Goal: Transaction & Acquisition: Purchase product/service

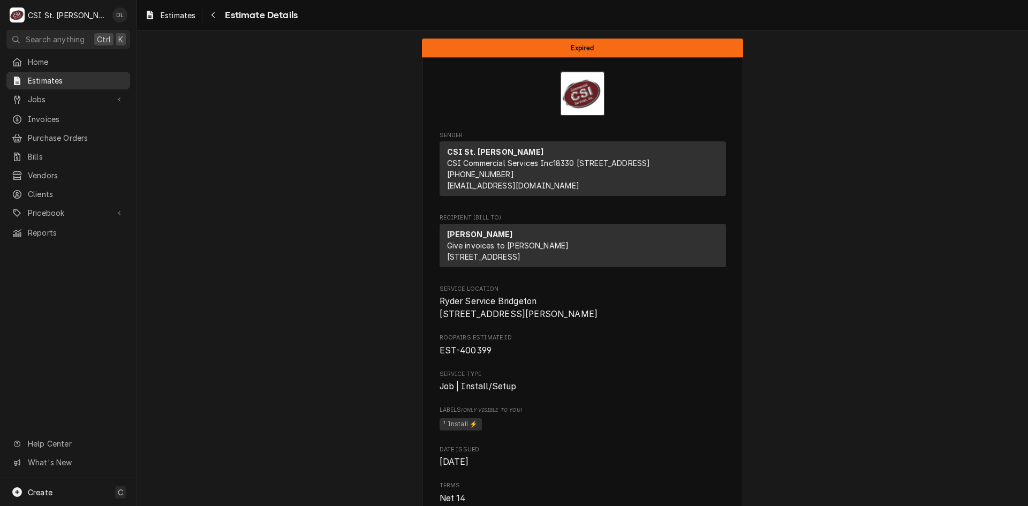
click at [41, 79] on span "Estimates" at bounding box center [76, 80] width 97 height 11
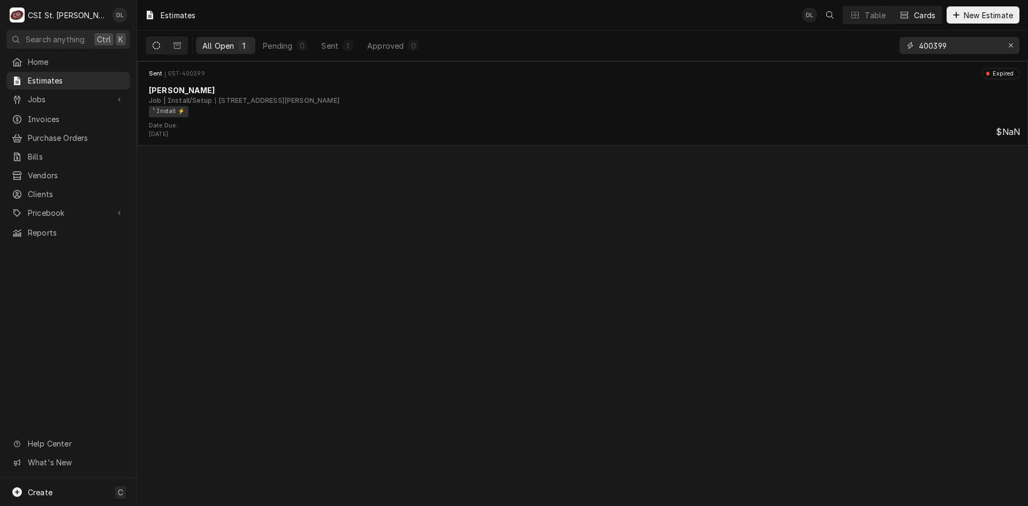
click at [976, 46] on input "400399" at bounding box center [959, 45] width 80 height 17
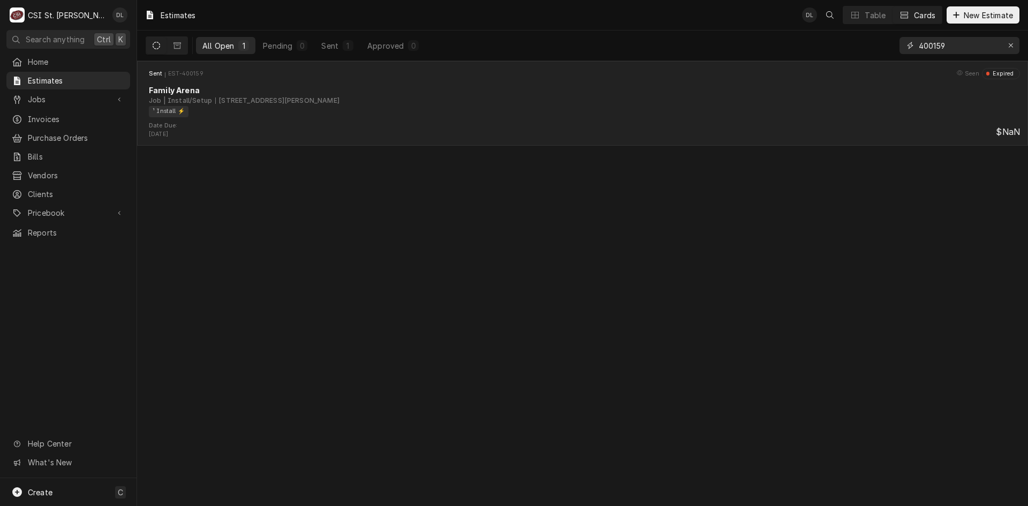
type input "400159"
click at [343, 129] on div "Date Due: May 22, 2025 $NaN" at bounding box center [582, 130] width 882 height 17
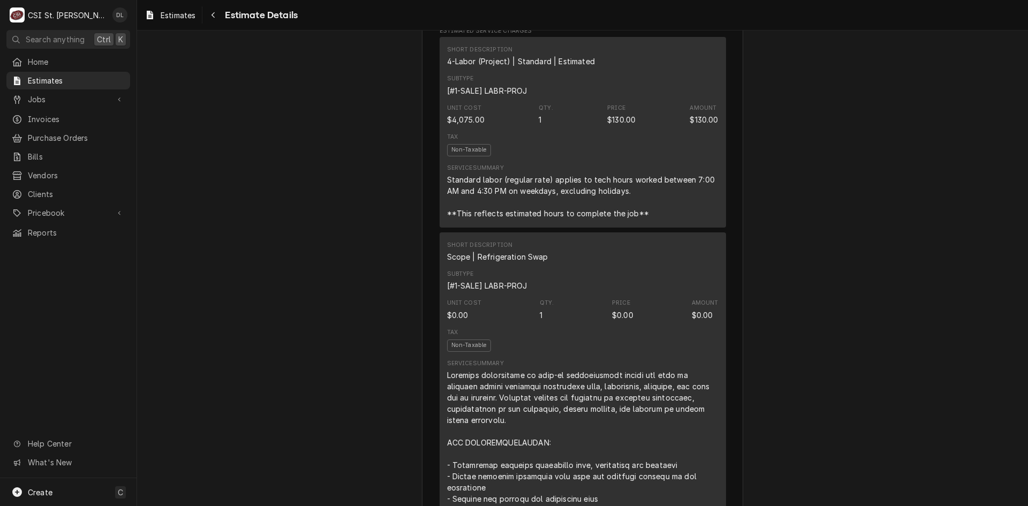
scroll to position [589, 0]
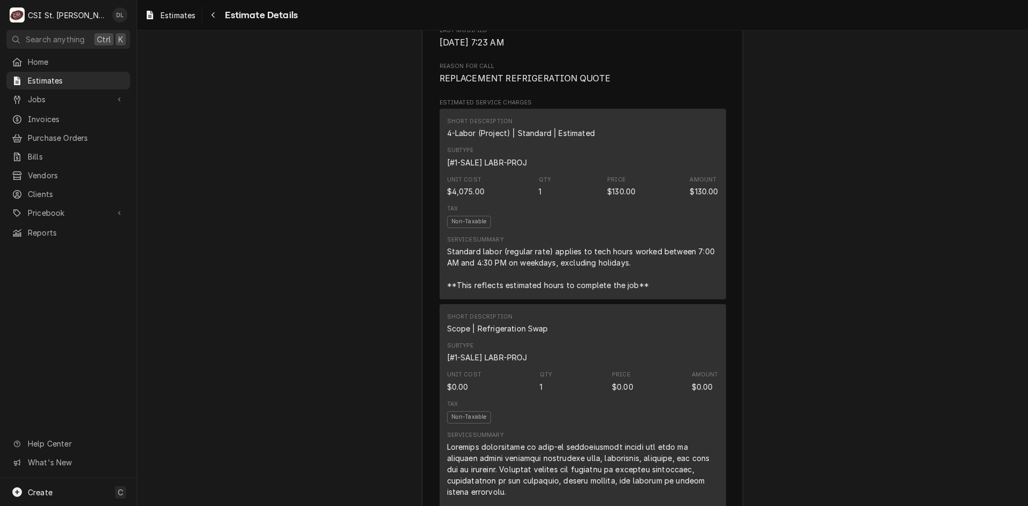
click at [547, 276] on div "Service Summary Standard labor (regular rate) applies to tech hours worked betw…" at bounding box center [582, 263] width 271 height 55
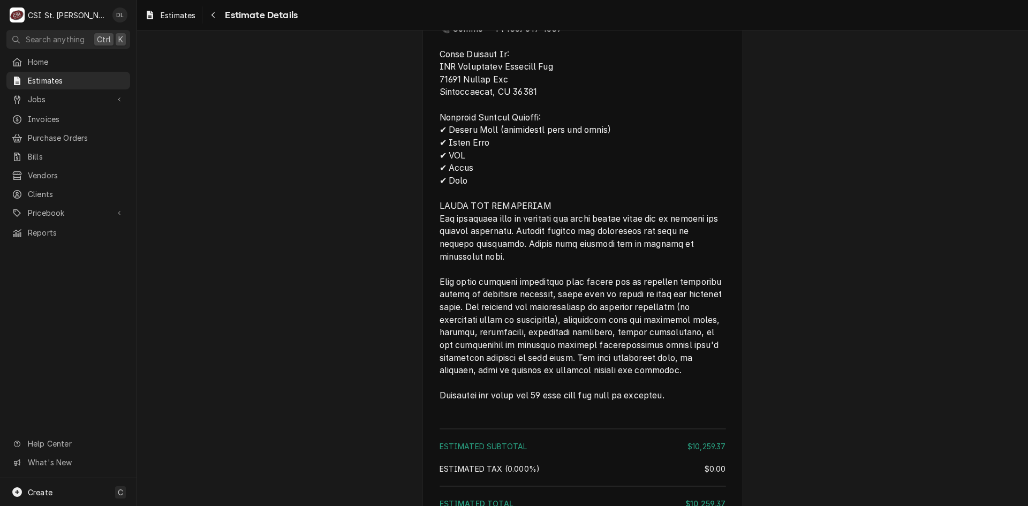
scroll to position [3077, 0]
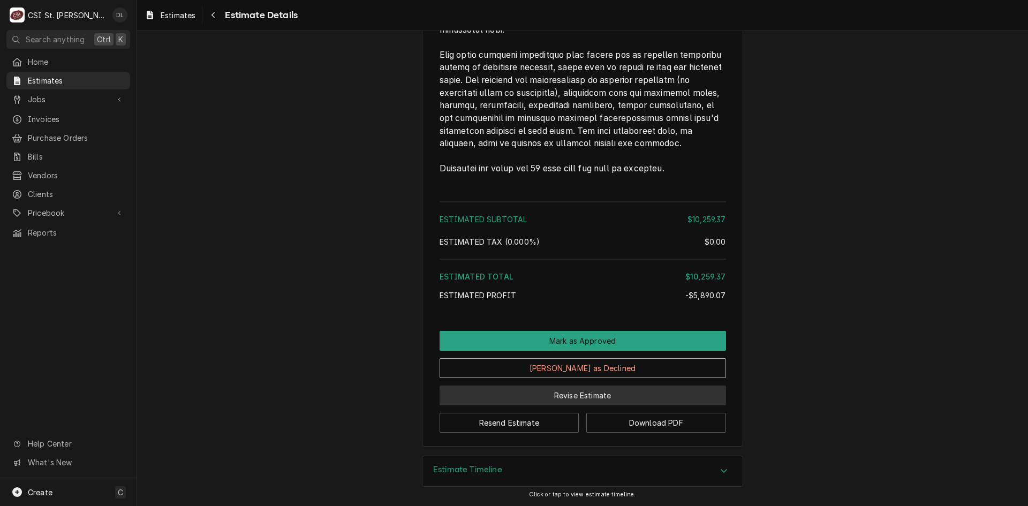
click at [566, 400] on button "Revise Estimate" at bounding box center [583, 396] width 286 height 20
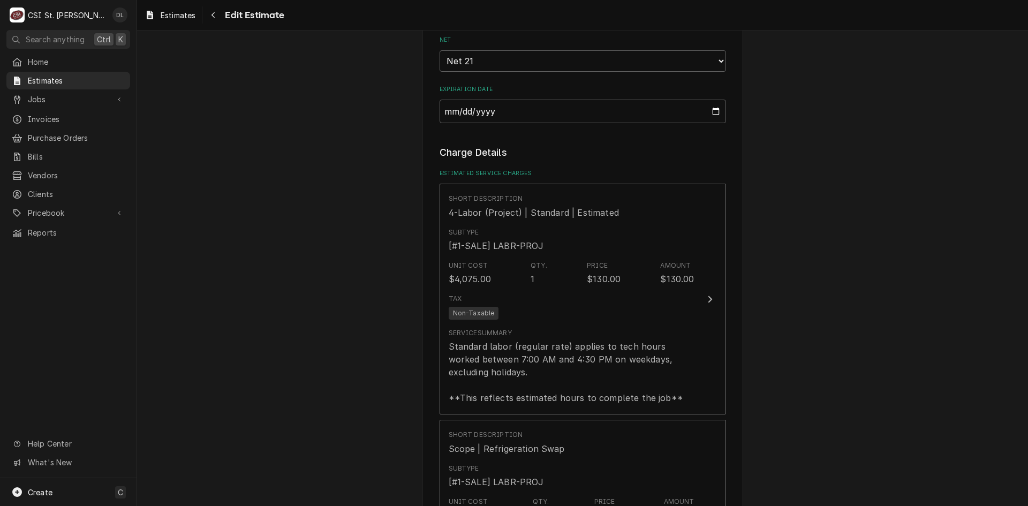
scroll to position [803, 0]
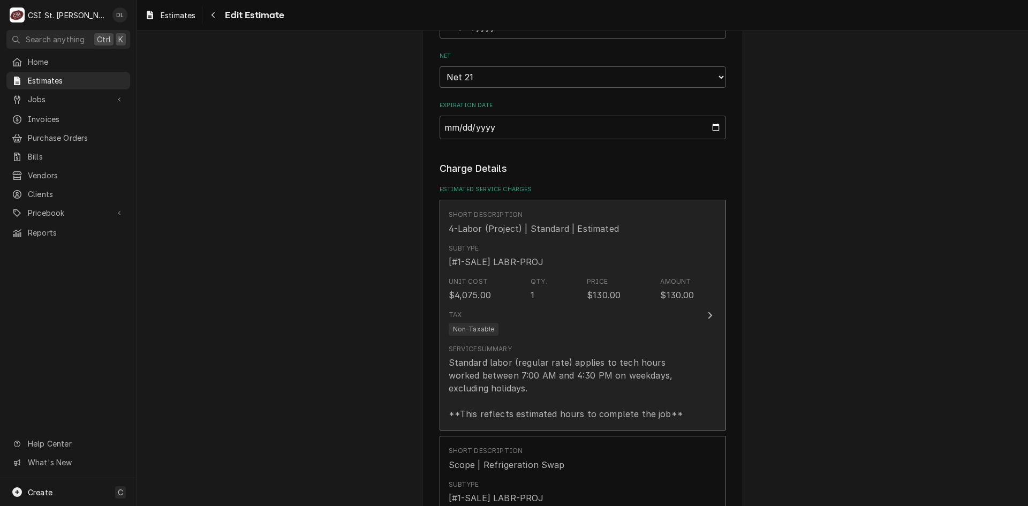
click at [597, 324] on div "Tax Non-Taxable" at bounding box center [572, 323] width 246 height 34
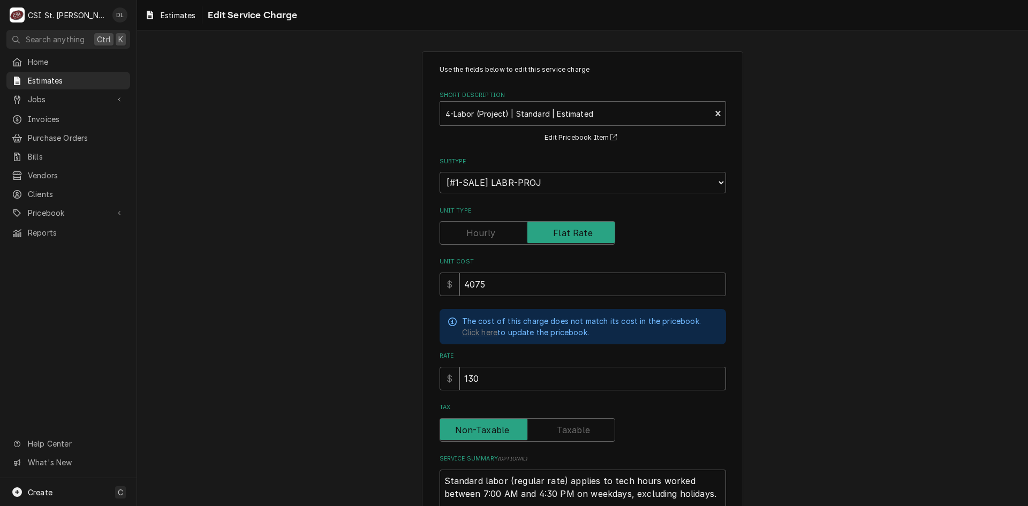
drag, startPoint x: 439, startPoint y: 361, endPoint x: 404, endPoint y: 354, distance: 35.4
click at [404, 354] on div "Use the fields below to edit this service charge Short Description 4-Labor (Pro…" at bounding box center [582, 332] width 891 height 581
type textarea "x"
type input "4"
type textarea "x"
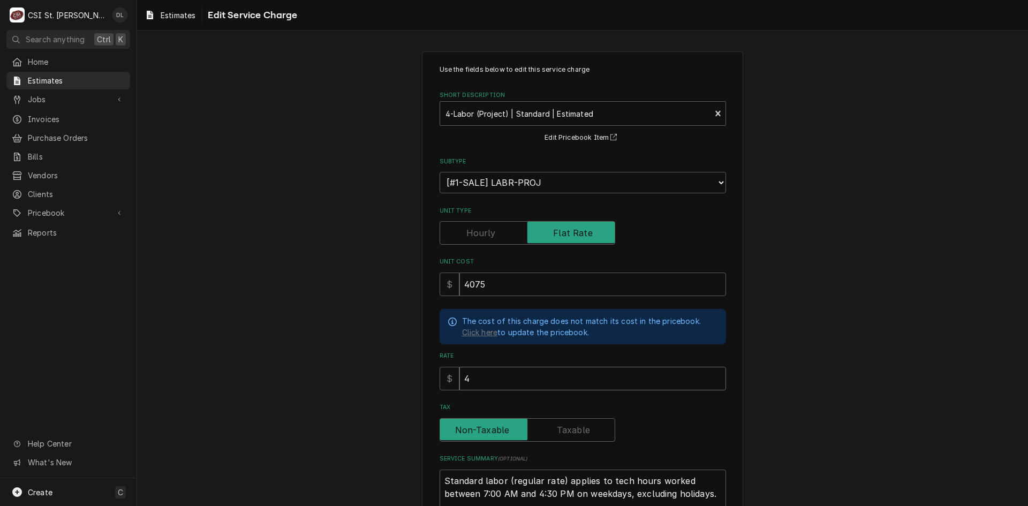
type input "40"
type textarea "x"
type input "407"
type textarea "x"
type input "4075"
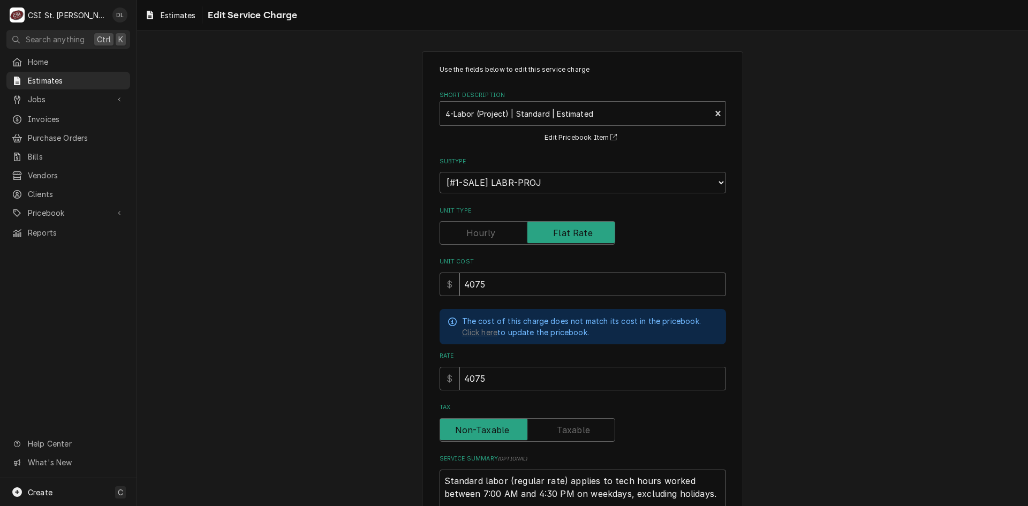
drag, startPoint x: 493, startPoint y: 277, endPoint x: 450, endPoint y: 269, distance: 44.1
click at [450, 269] on div "Unit Cost $ 4075" at bounding box center [583, 277] width 286 height 38
type textarea "x"
type input "1"
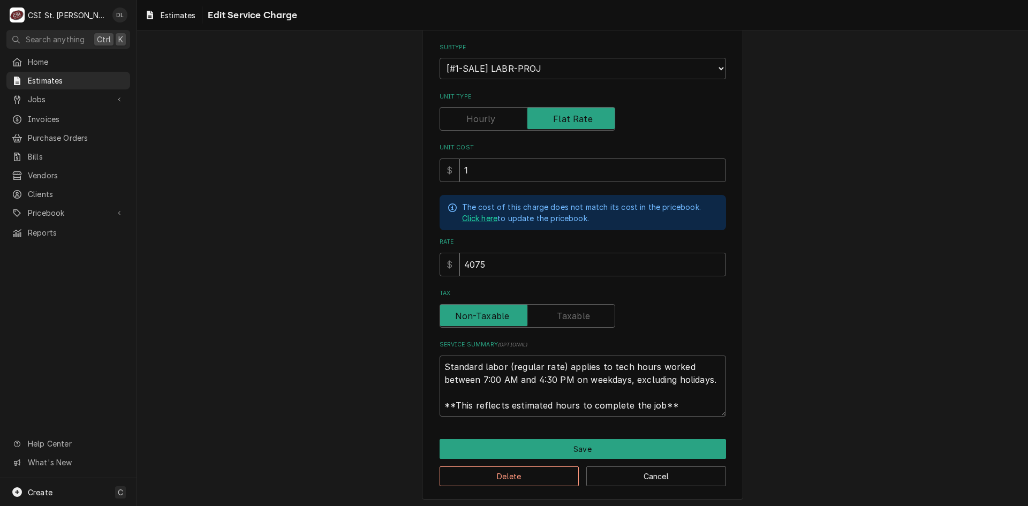
scroll to position [116, 0]
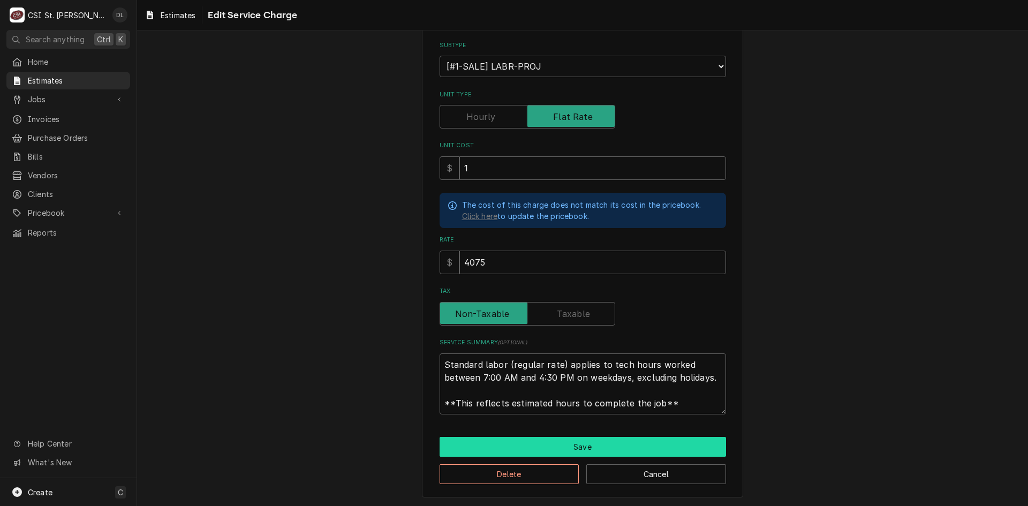
click at [574, 441] on button "Save" at bounding box center [583, 447] width 286 height 20
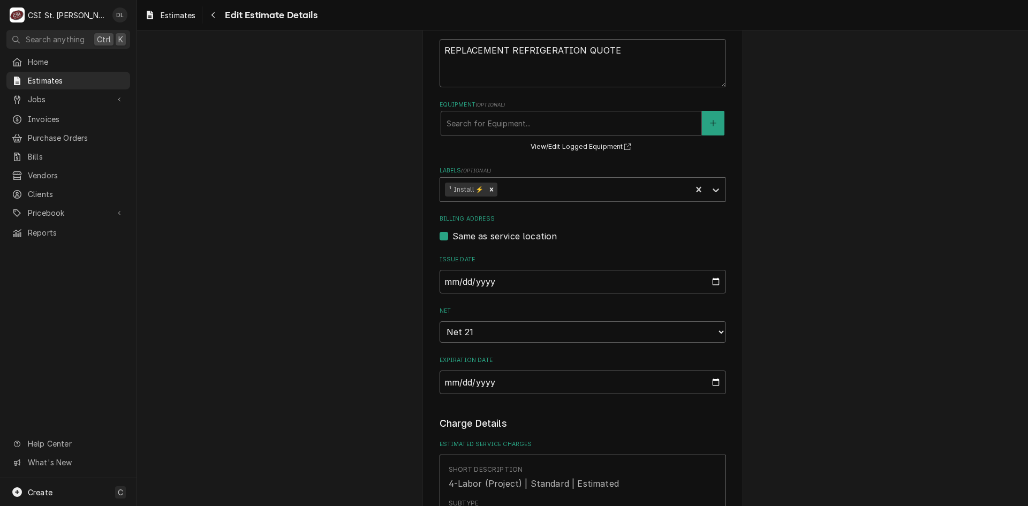
scroll to position [535, 0]
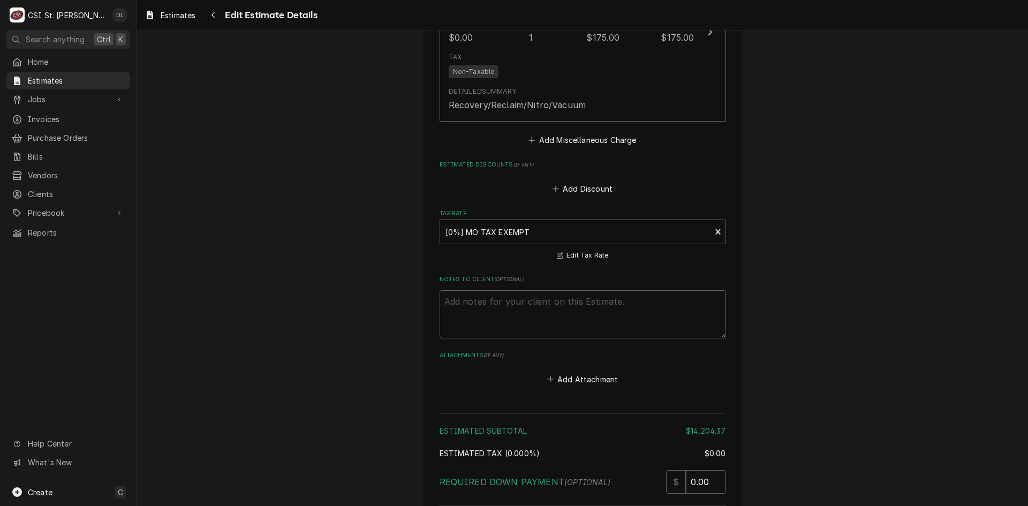
scroll to position [3461, 0]
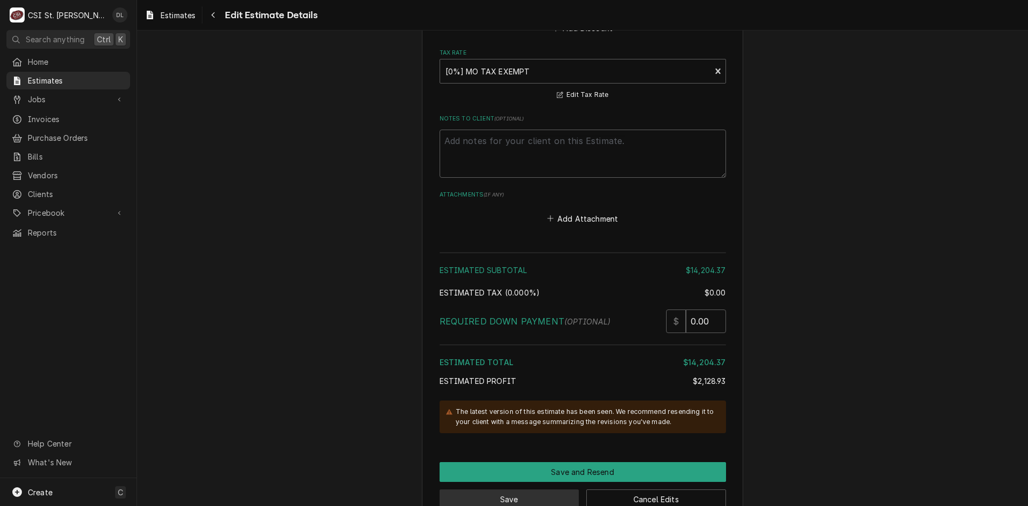
click at [509, 489] on button "Save" at bounding box center [510, 499] width 140 height 20
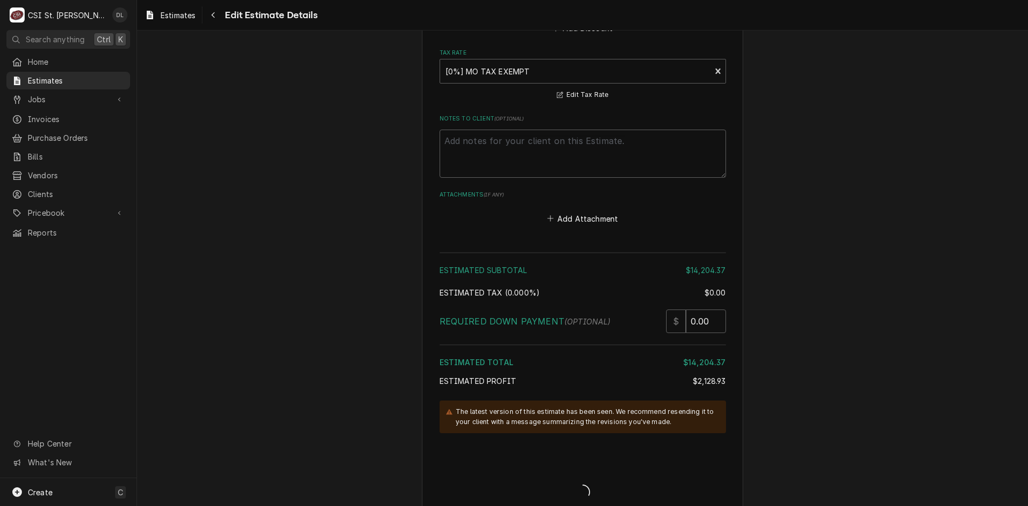
scroll to position [3455, 0]
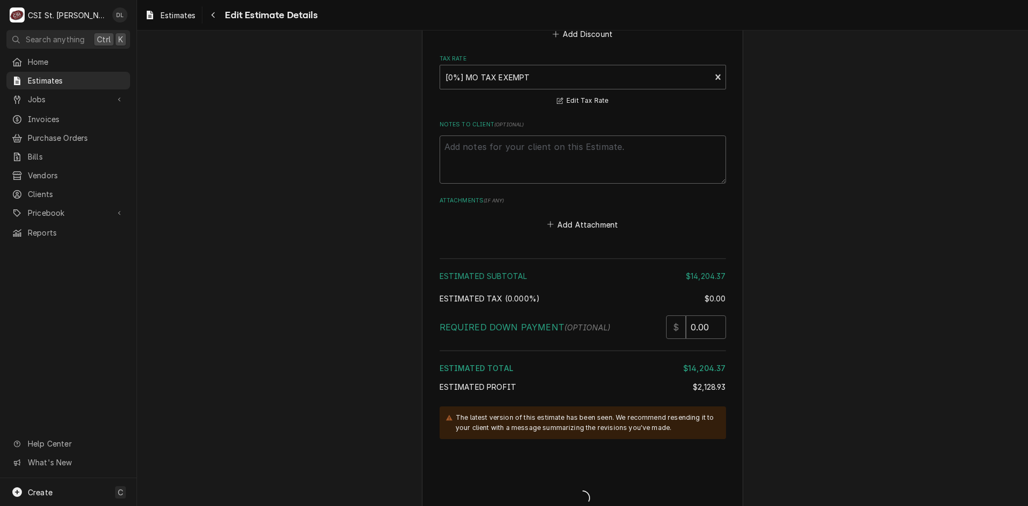
type textarea "x"
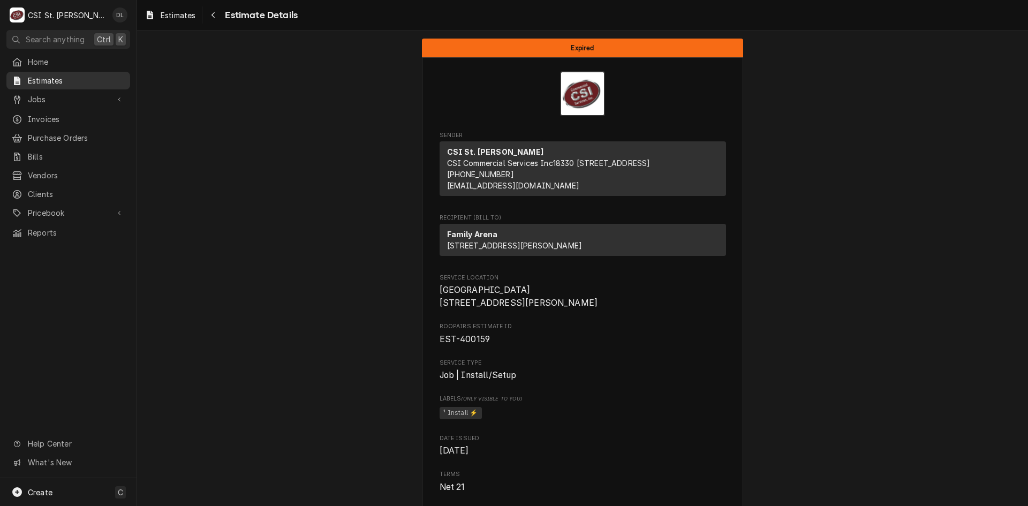
click at [36, 81] on span "Estimates" at bounding box center [76, 80] width 97 height 11
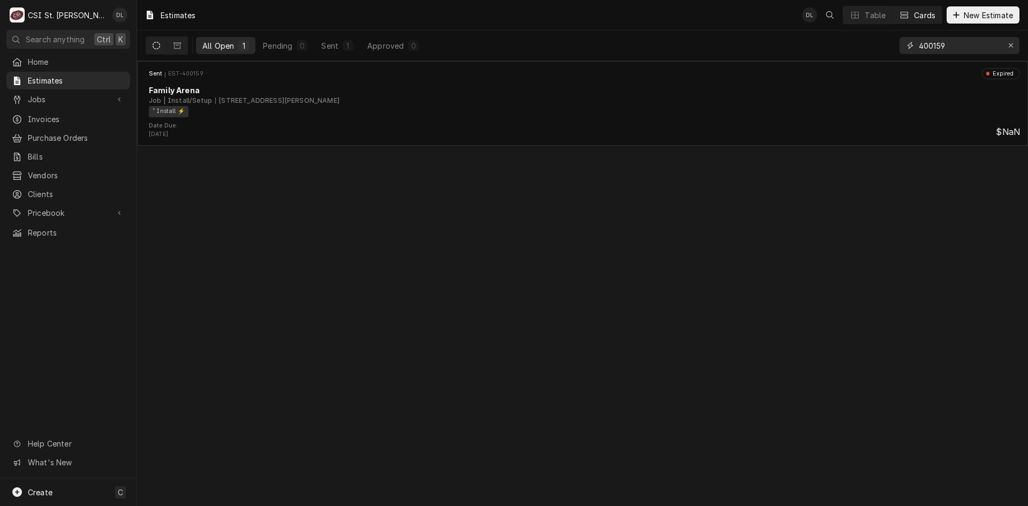
click at [969, 48] on input "400159" at bounding box center [959, 45] width 80 height 17
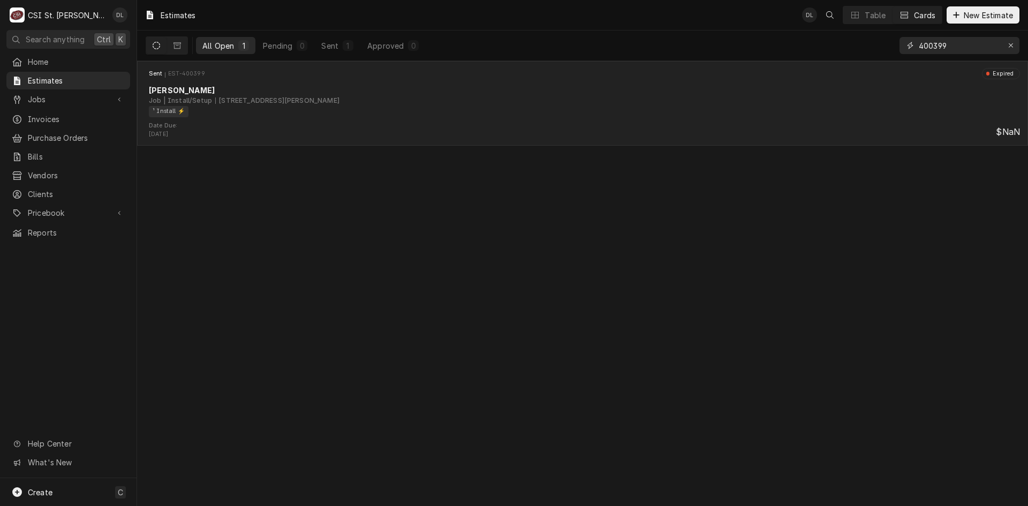
type input "400399"
click at [540, 78] on div "Sent EST-400399 Expired" at bounding box center [582, 73] width 882 height 11
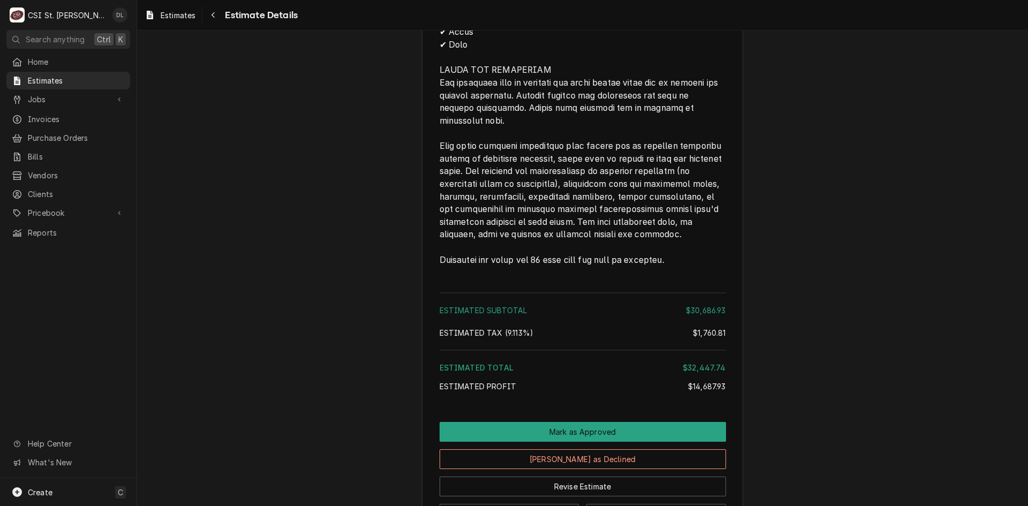
scroll to position [4171, 0]
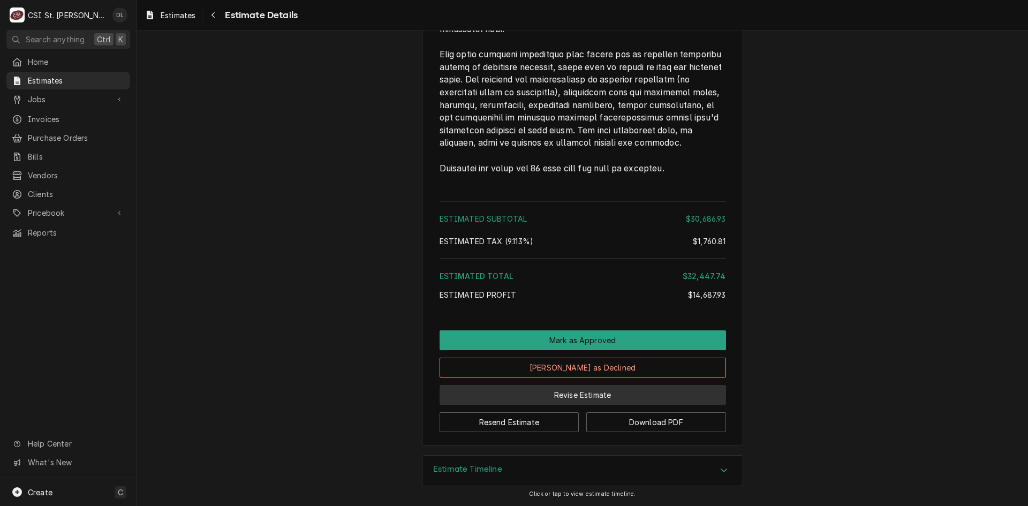
click at [621, 398] on button "Revise Estimate" at bounding box center [583, 395] width 286 height 20
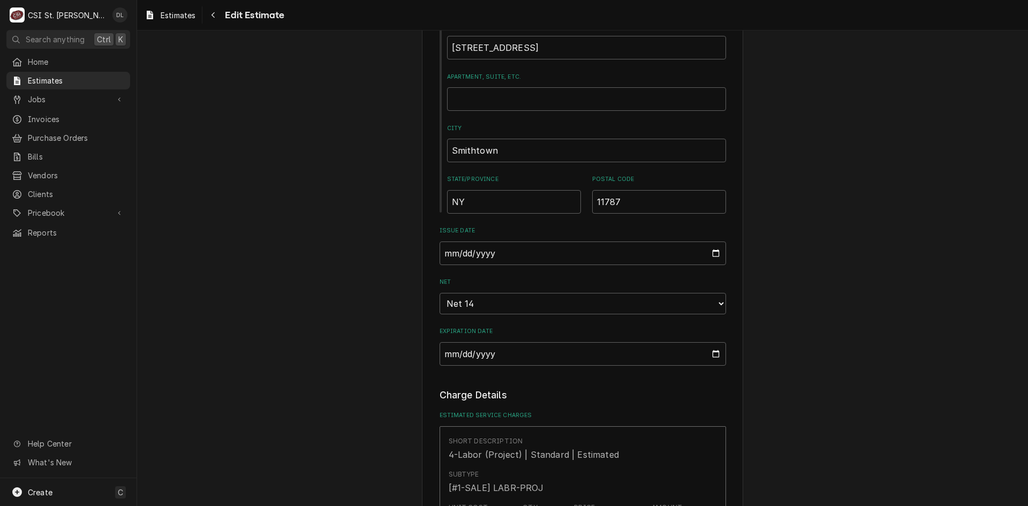
scroll to position [696, 0]
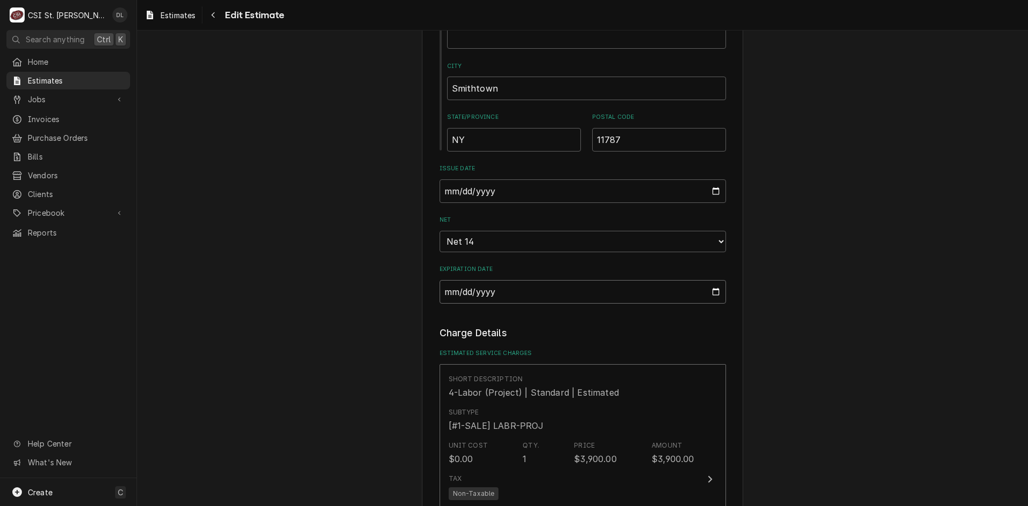
click at [715, 293] on input "[DATE]" at bounding box center [583, 292] width 286 height 24
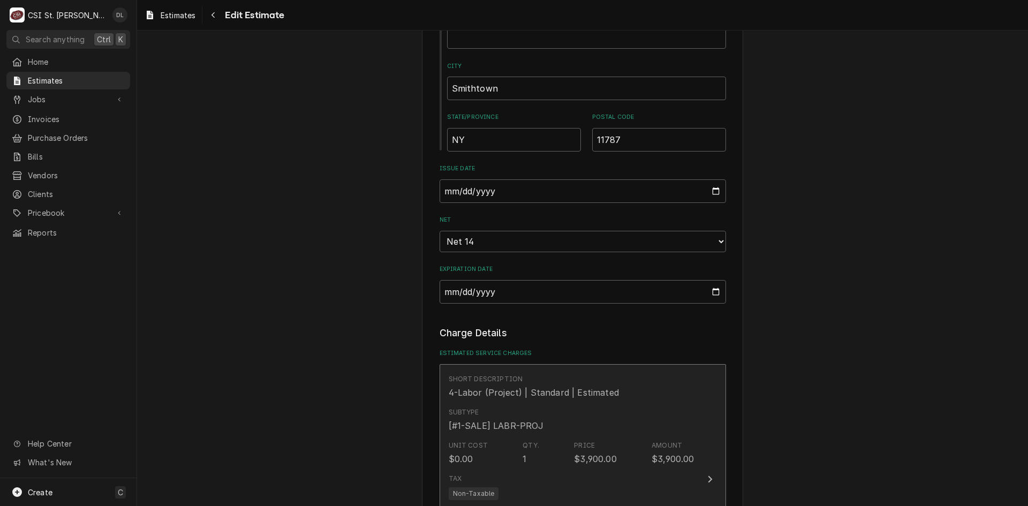
scroll to position [745, 0]
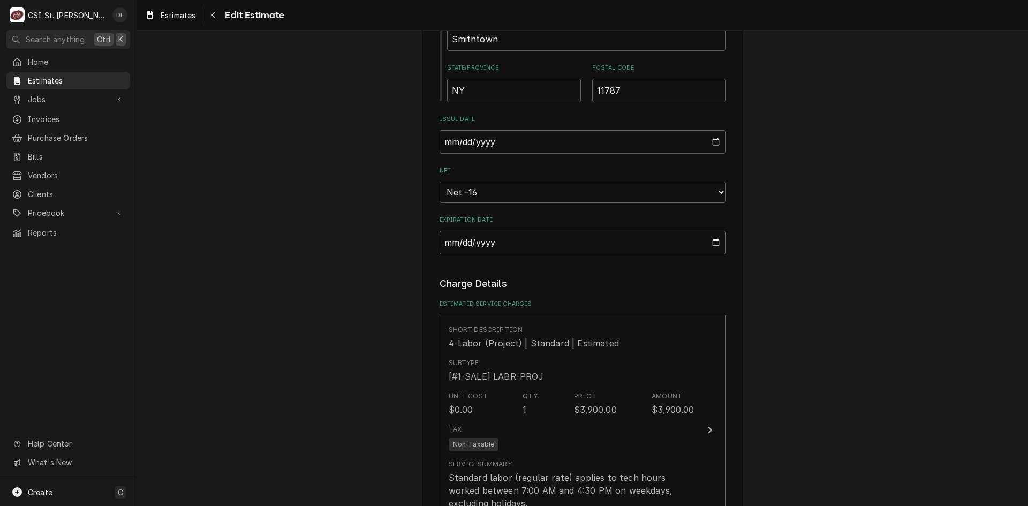
click at [709, 242] on input "2025-06-11" at bounding box center [583, 243] width 286 height 24
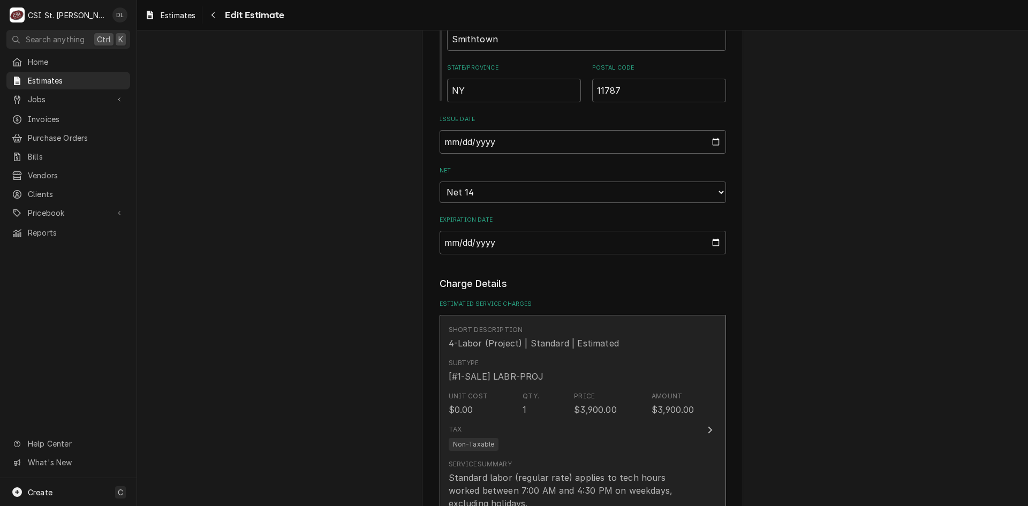
scroll to position [795, 0]
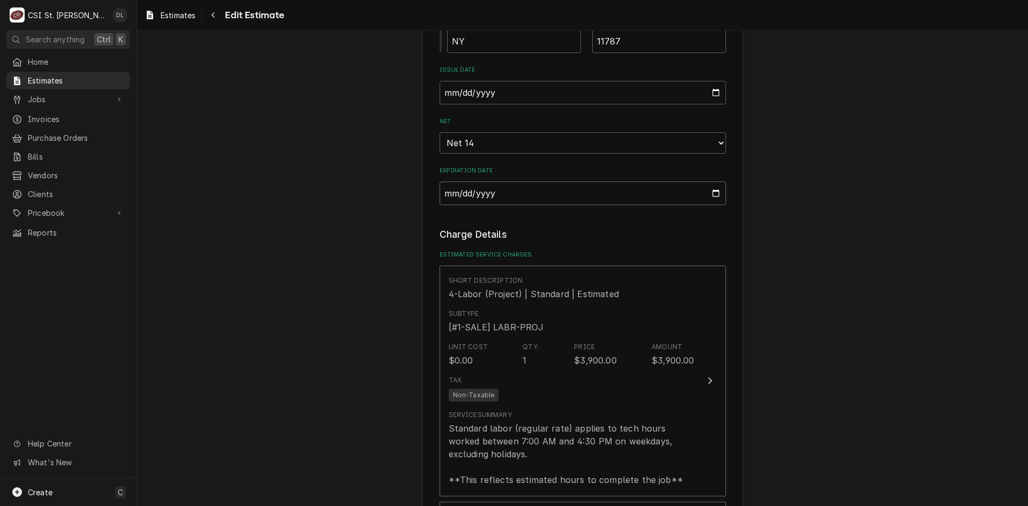
click at [714, 198] on input "2025-07-11" at bounding box center [583, 194] width 286 height 24
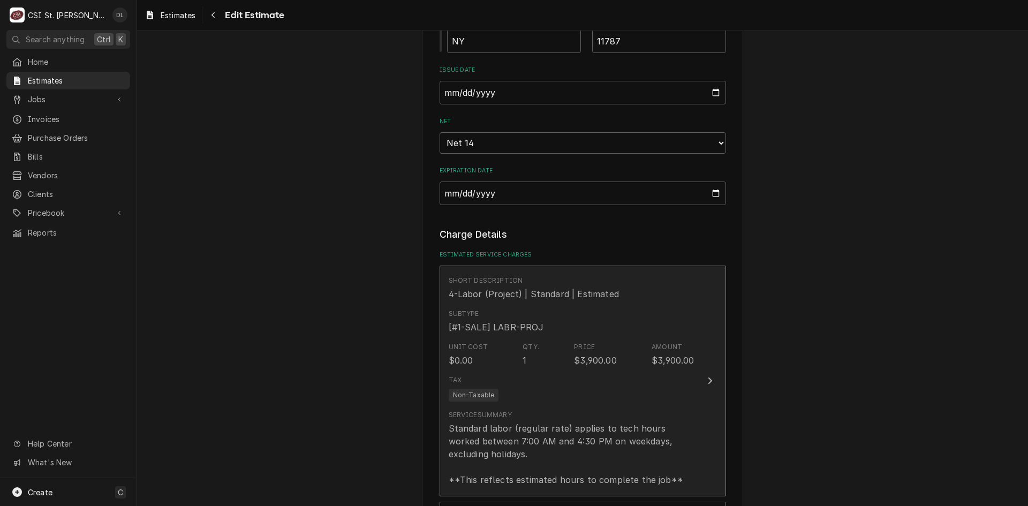
scroll to position [844, 0]
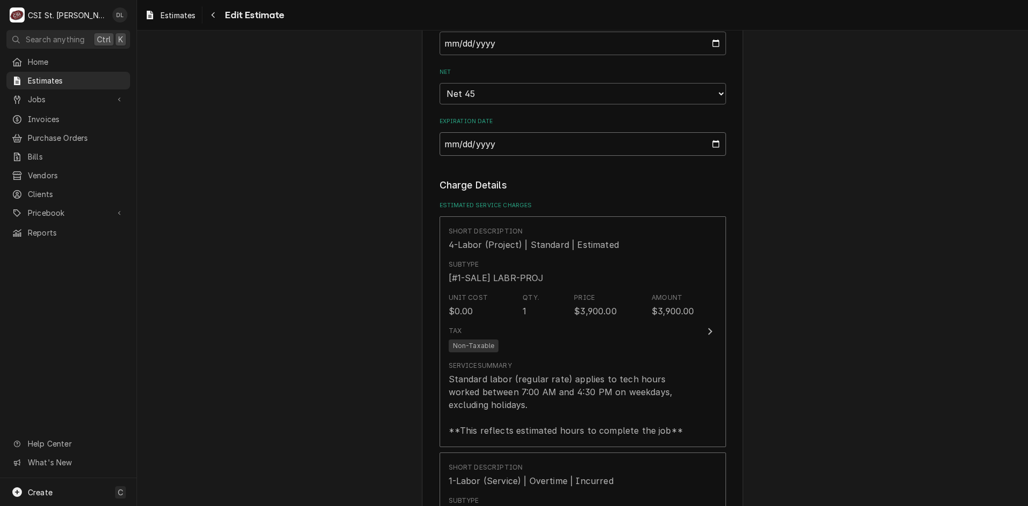
click at [709, 142] on input "2025-08-11" at bounding box center [583, 144] width 286 height 24
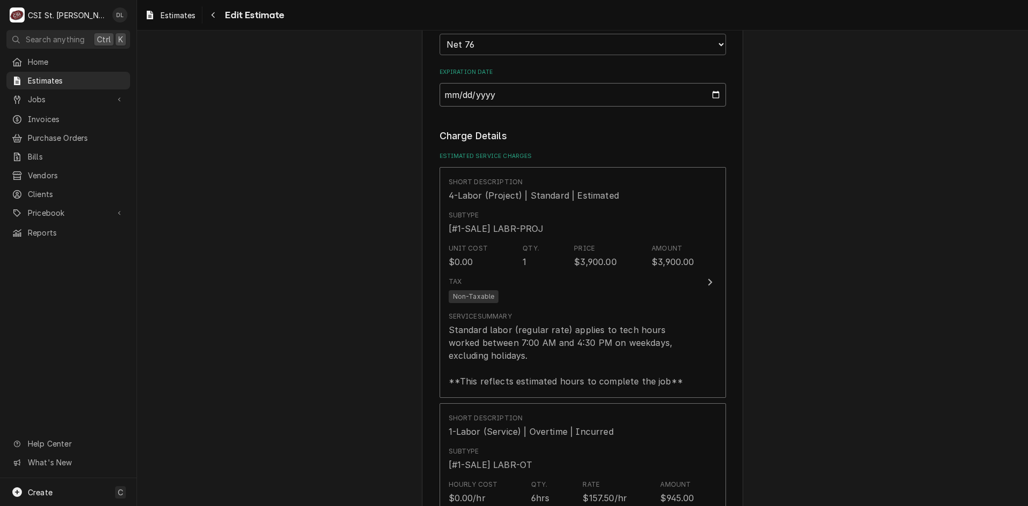
click at [704, 92] on input "2025-09-11" at bounding box center [583, 95] width 286 height 24
click at [707, 95] on input "2025-09-11" at bounding box center [583, 95] width 286 height 24
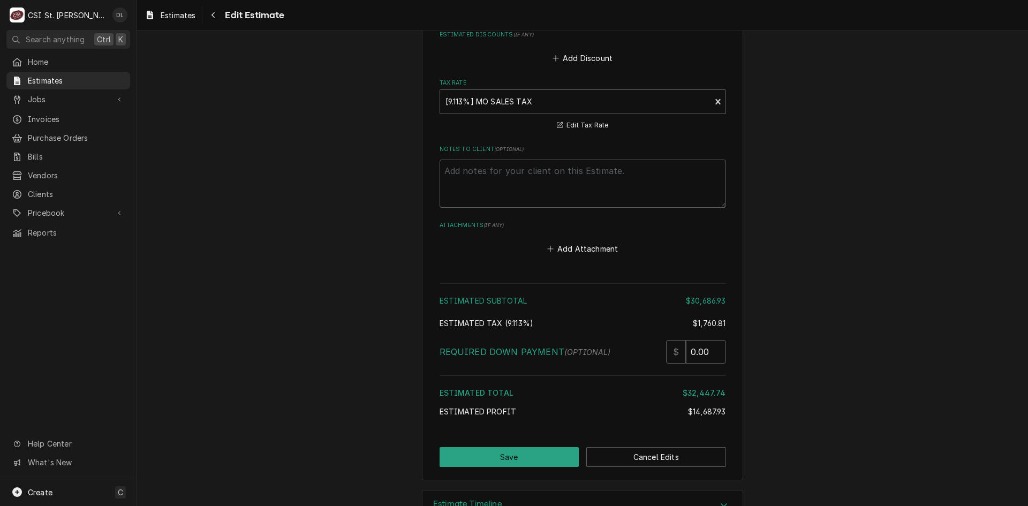
scroll to position [4798, 0]
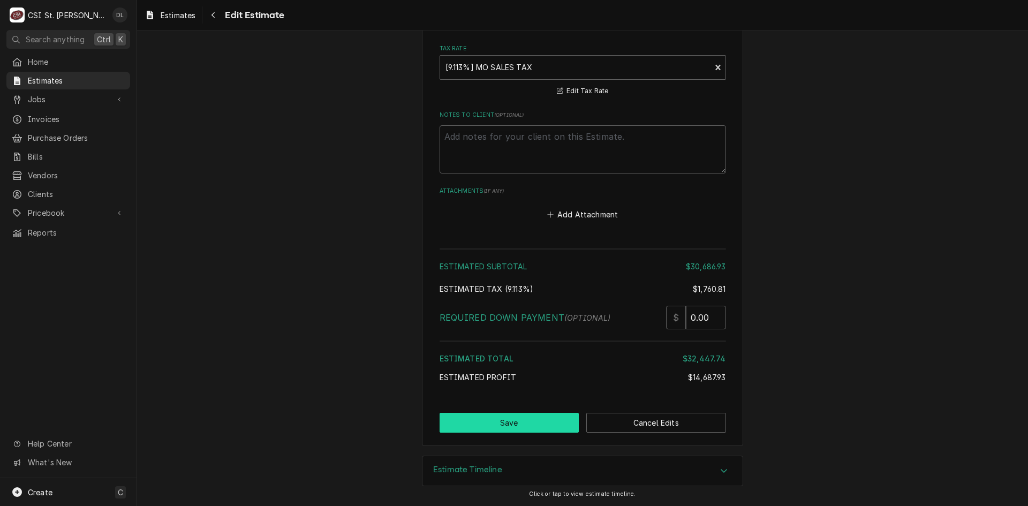
click at [536, 426] on button "Save" at bounding box center [510, 423] width 140 height 20
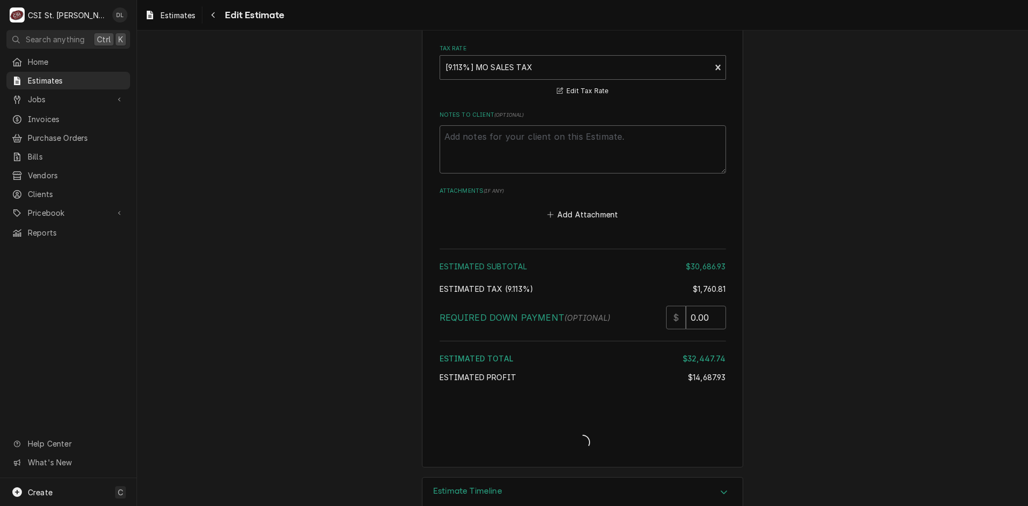
type textarea "x"
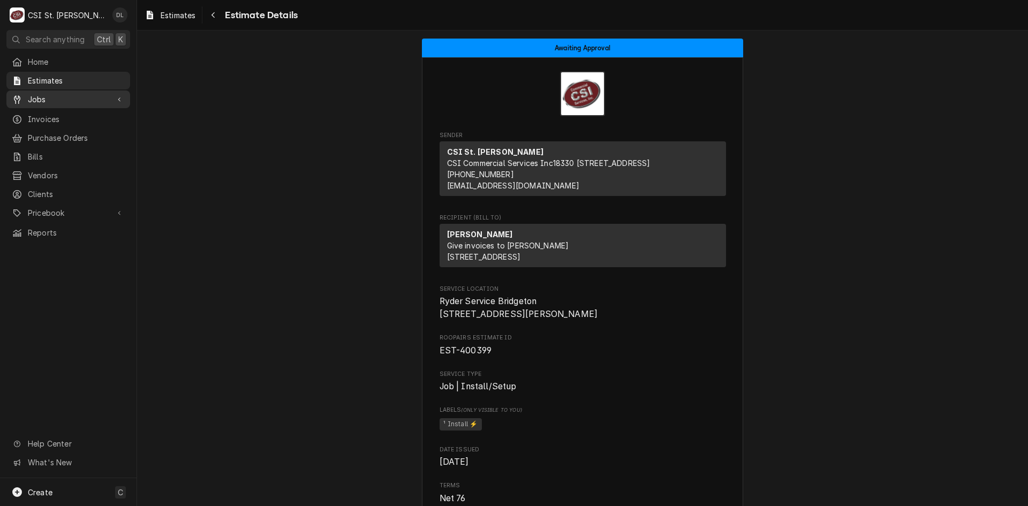
click at [36, 99] on span "Jobs" at bounding box center [68, 99] width 81 height 11
click at [54, 99] on span "Jobs" at bounding box center [68, 99] width 81 height 11
click at [52, 81] on span "Estimates" at bounding box center [76, 80] width 97 height 11
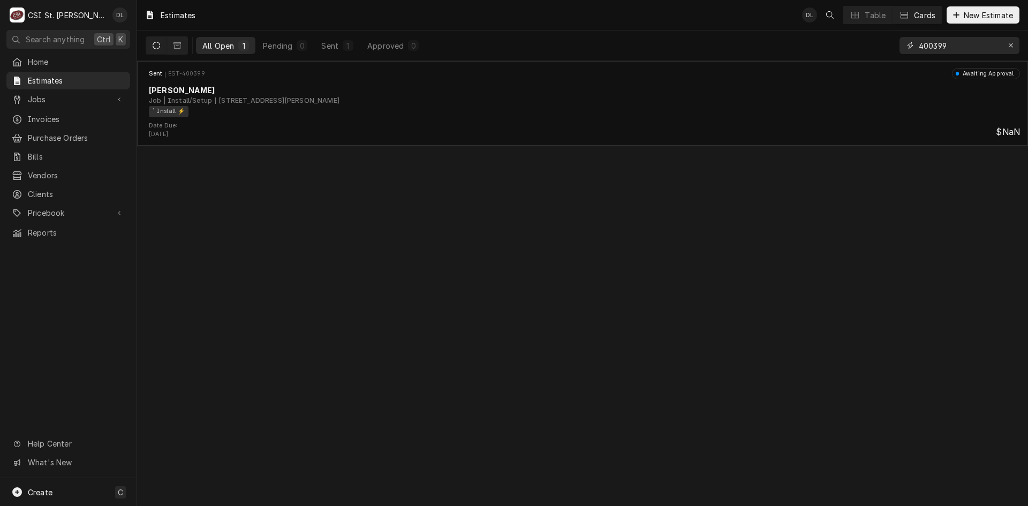
click at [965, 44] on input "400399" at bounding box center [959, 45] width 80 height 17
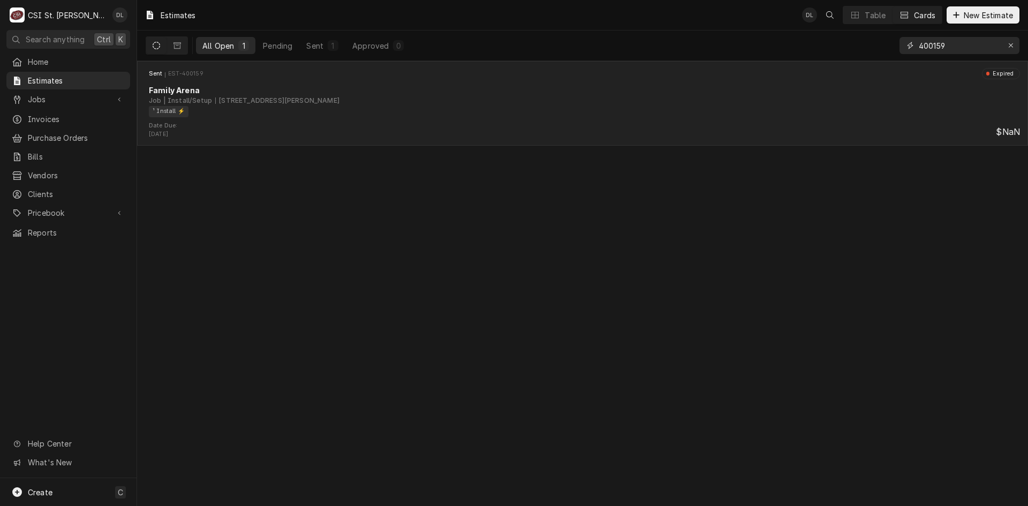
type input "400159"
click at [496, 86] on div "Family Arena" at bounding box center [584, 90] width 871 height 11
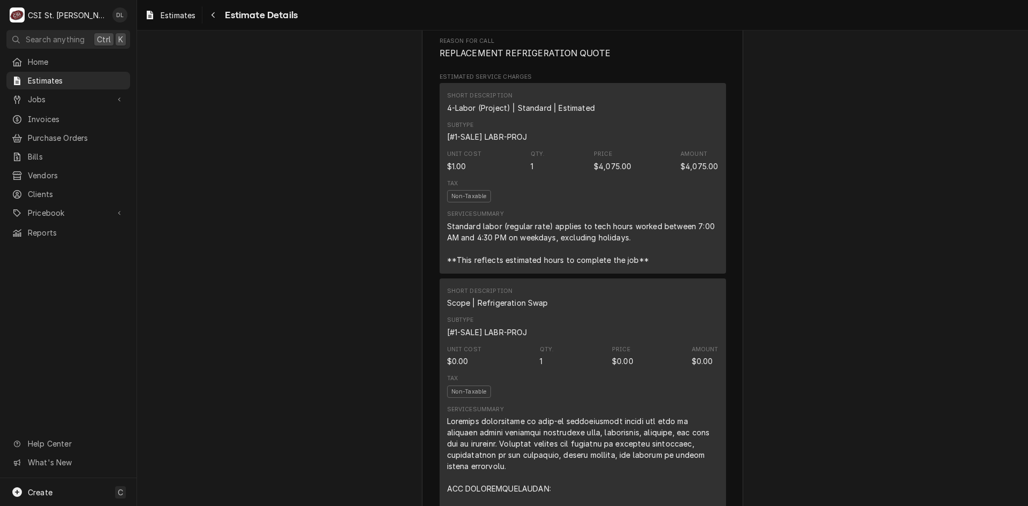
scroll to position [578, 0]
click at [605, 266] on div "Standard labor (regular rate) applies to tech hours worked between 7:00 AM and …" at bounding box center [582, 243] width 271 height 45
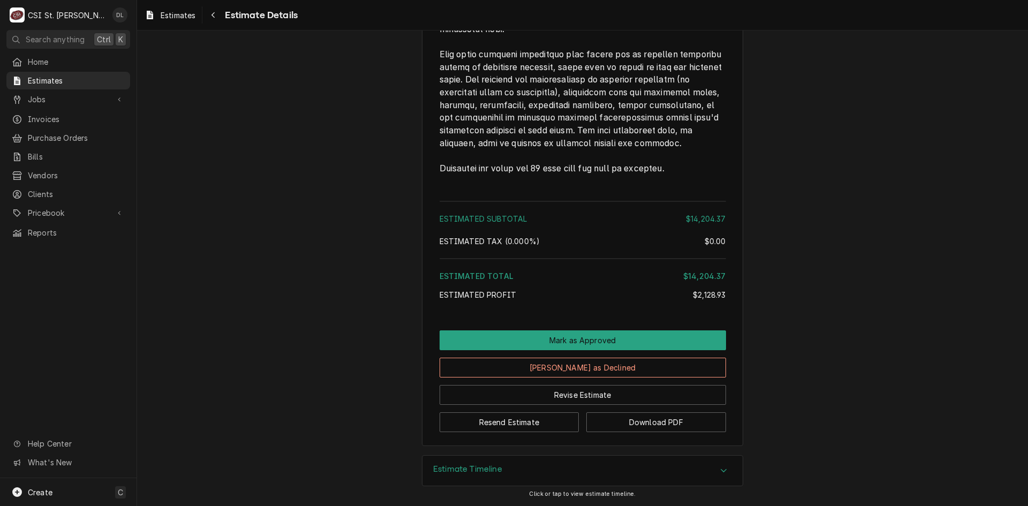
scroll to position [3041, 0]
click at [575, 398] on button "Revise Estimate" at bounding box center [583, 395] width 286 height 20
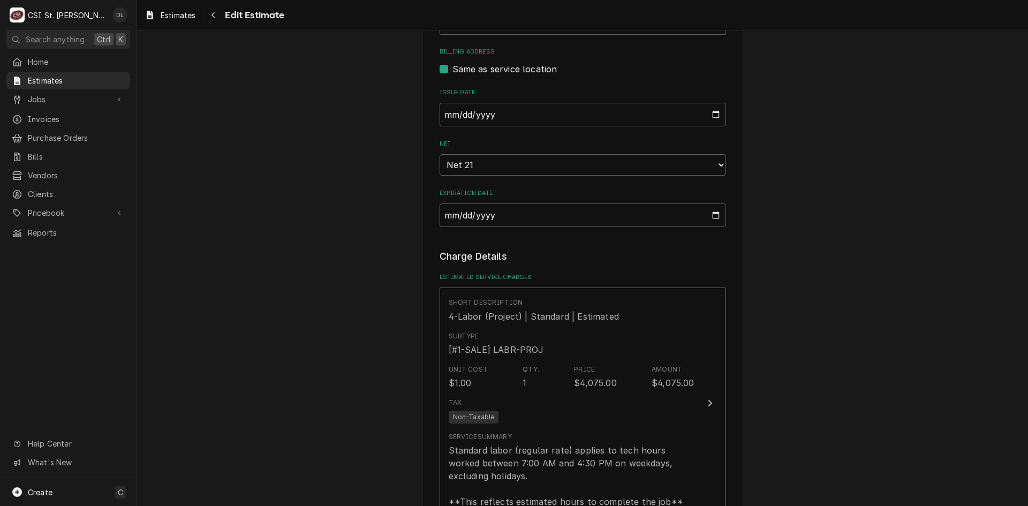
scroll to position [696, 0]
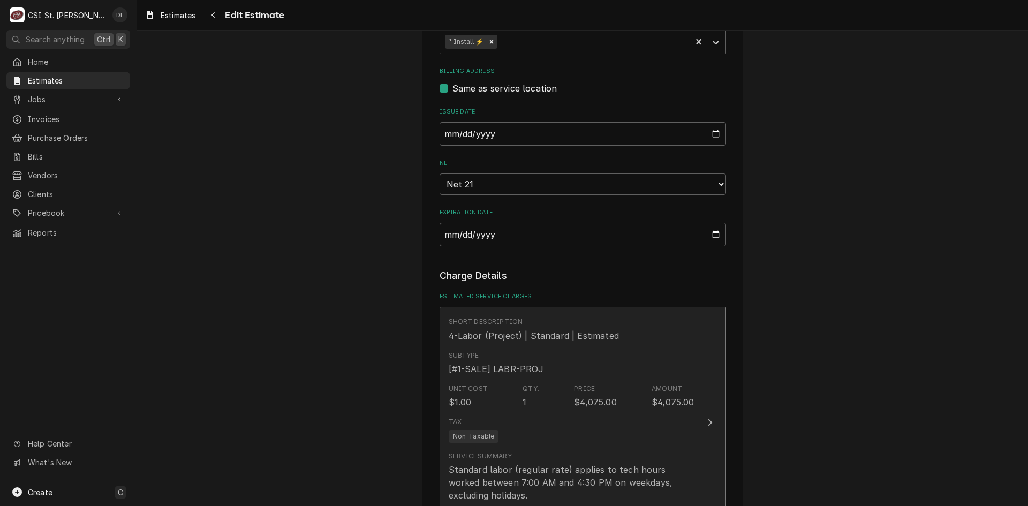
click at [578, 317] on div "Short Description 4-Labor (Project) | Standard | Estimated" at bounding box center [534, 329] width 170 height 25
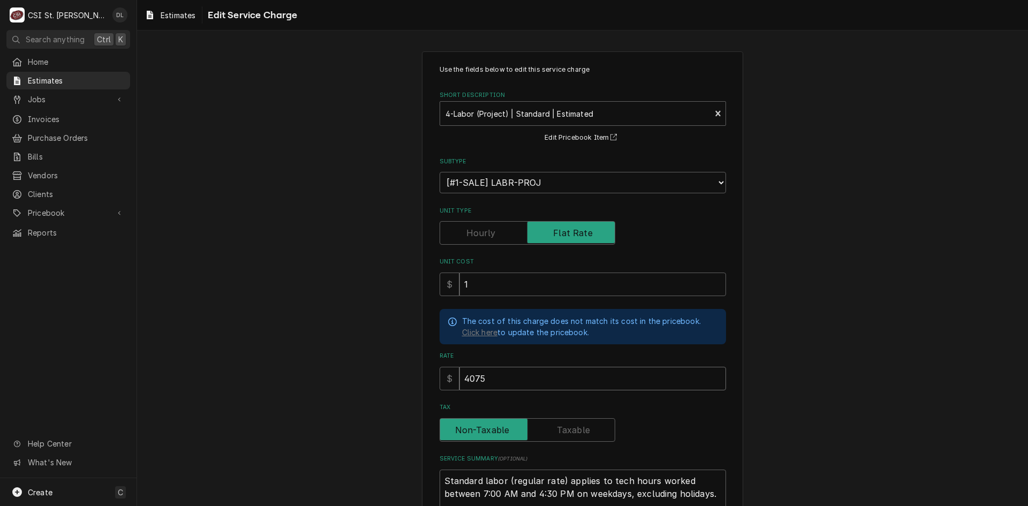
drag, startPoint x: 513, startPoint y: 380, endPoint x: 263, endPoint y: 346, distance: 252.3
click at [263, 346] on div "Use the fields below to edit this service charge Short Description 4-Labor (Pro…" at bounding box center [582, 332] width 891 height 581
type textarea "x"
type input "3"
type textarea "x"
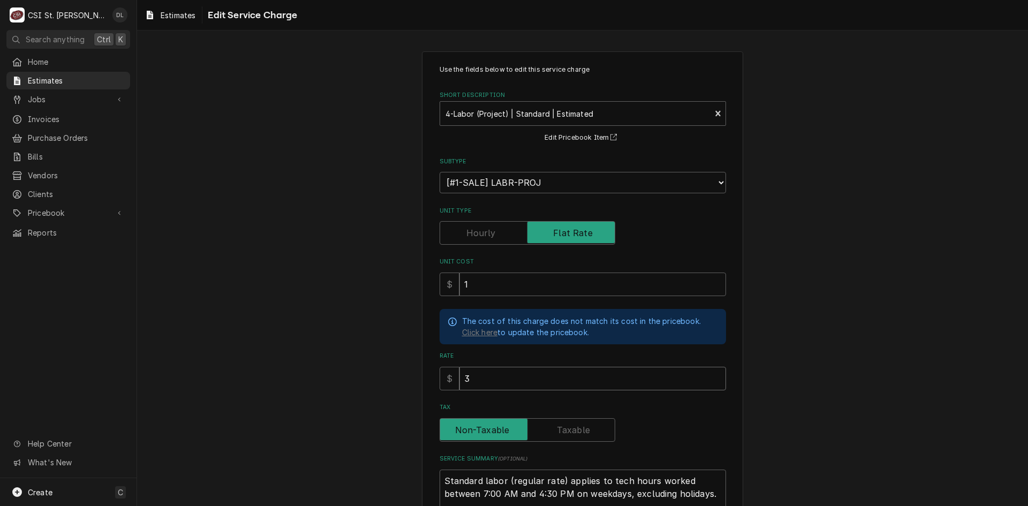
type input "39"
type textarea "x"
type input "390"
type textarea "x"
type input "3900"
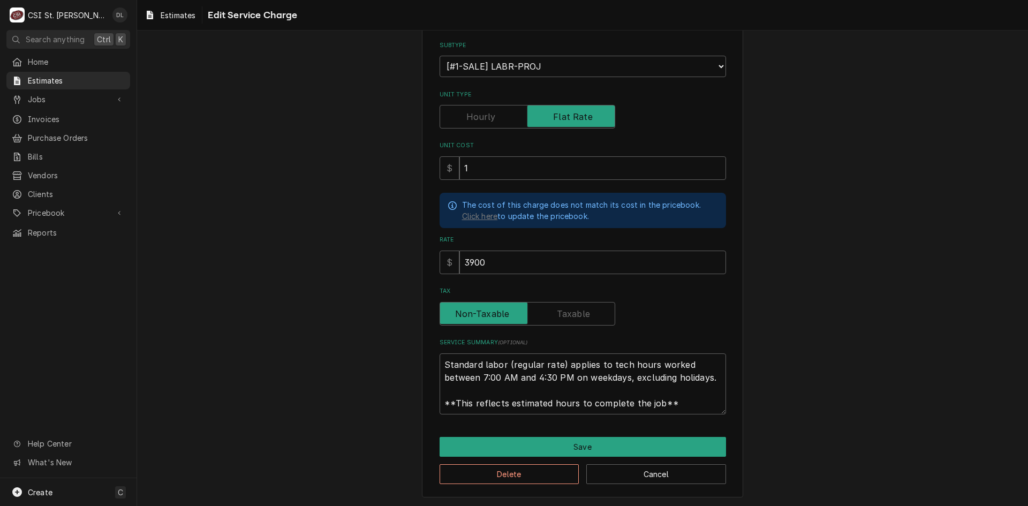
drag, startPoint x: 545, startPoint y: 434, endPoint x: 549, endPoint y: 443, distance: 9.4
click at [545, 435] on div "Use the fields below to edit this service charge Short Description 4-Labor (Pro…" at bounding box center [582, 216] width 321 height 563
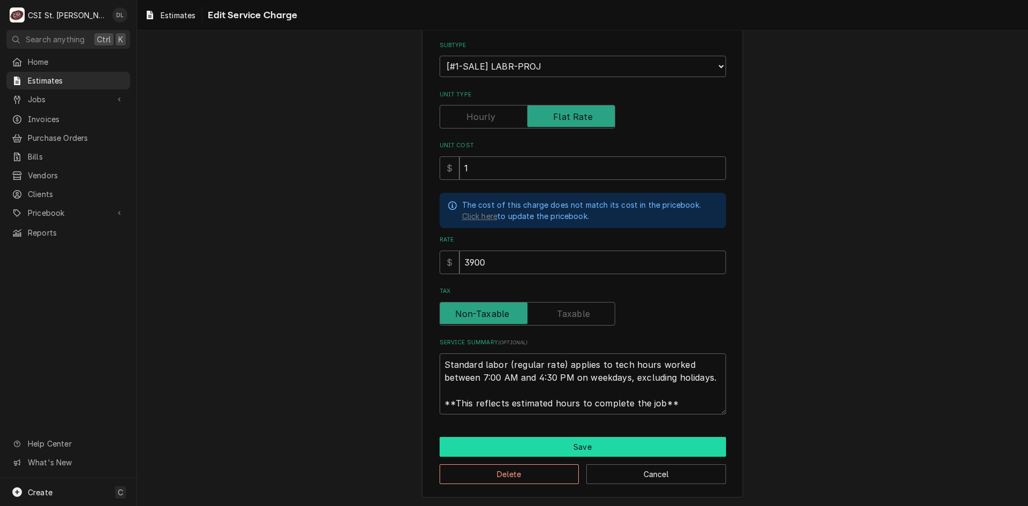
click at [549, 443] on button "Save" at bounding box center [583, 447] width 286 height 20
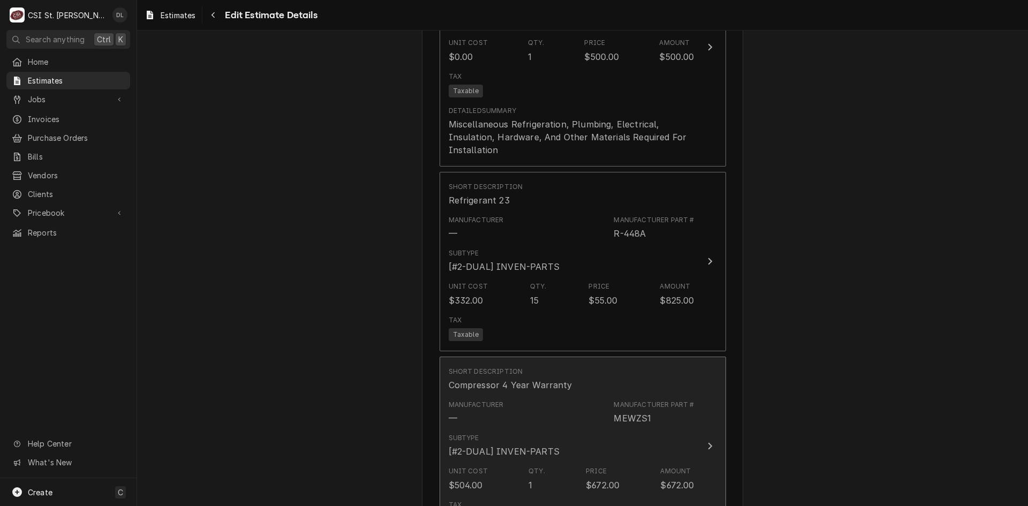
scroll to position [2088, 0]
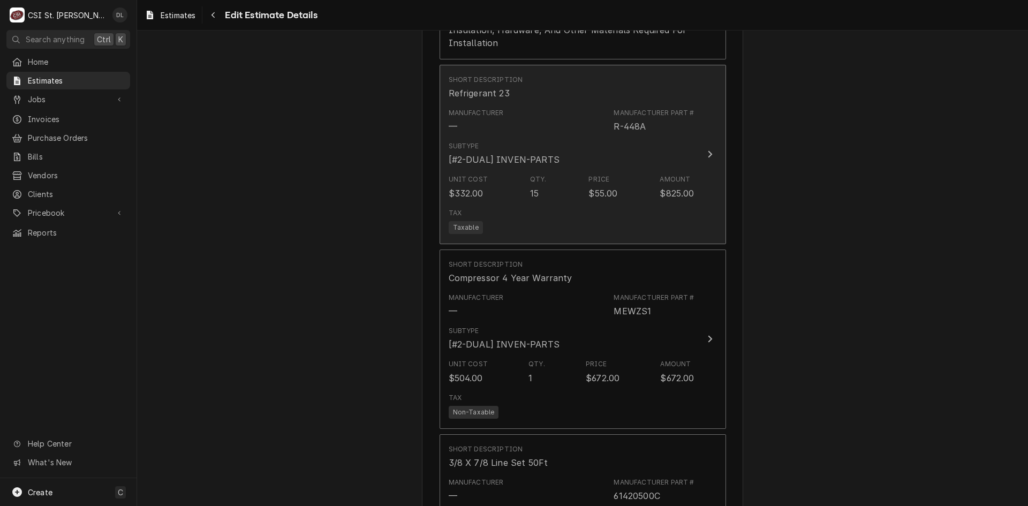
click at [577, 204] on div "Tax Taxable" at bounding box center [572, 221] width 246 height 34
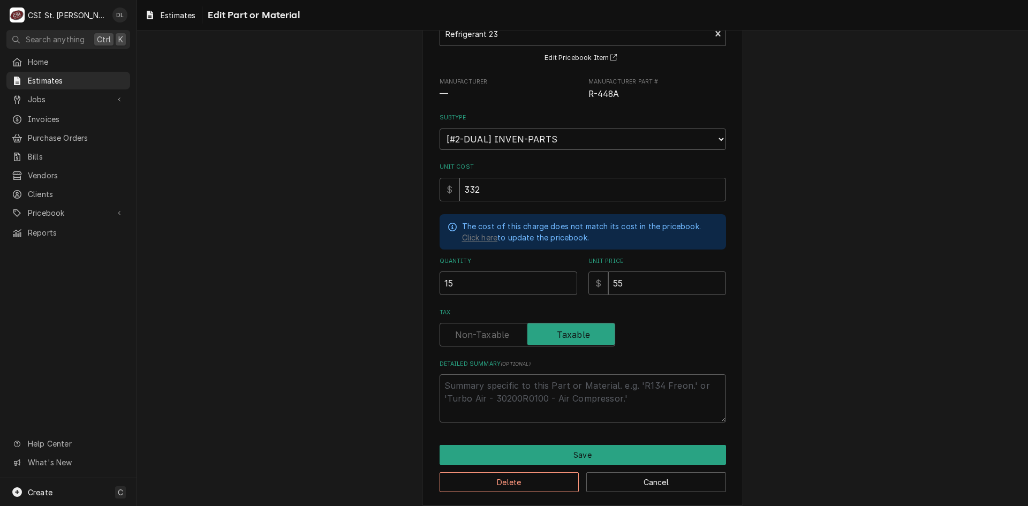
scroll to position [88, 0]
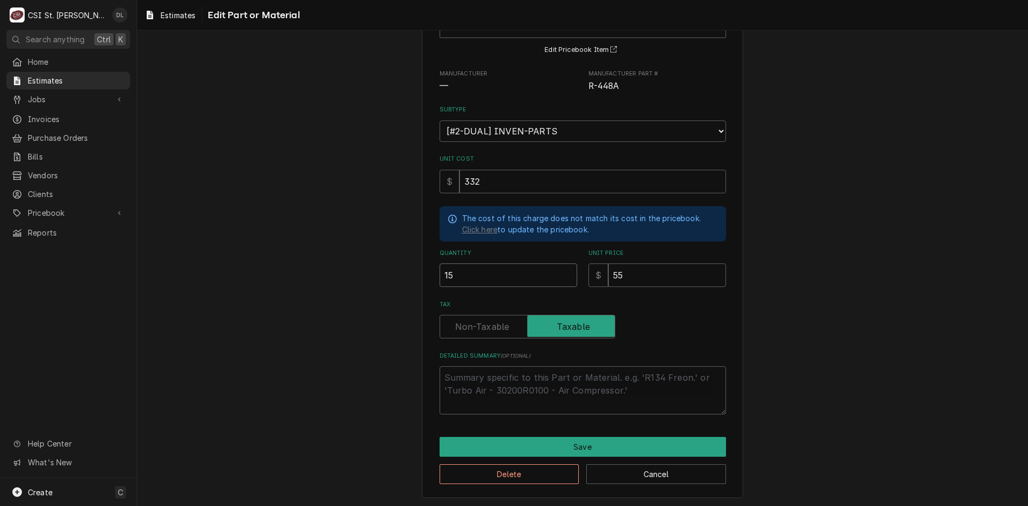
drag, startPoint x: 448, startPoint y: 277, endPoint x: 379, endPoint y: 264, distance: 70.2
click at [379, 264] on div "Use the fields below to edit this part or material: Short Description Refrigera…" at bounding box center [582, 230] width 891 height 553
type textarea "x"
type input "1"
type textarea "x"
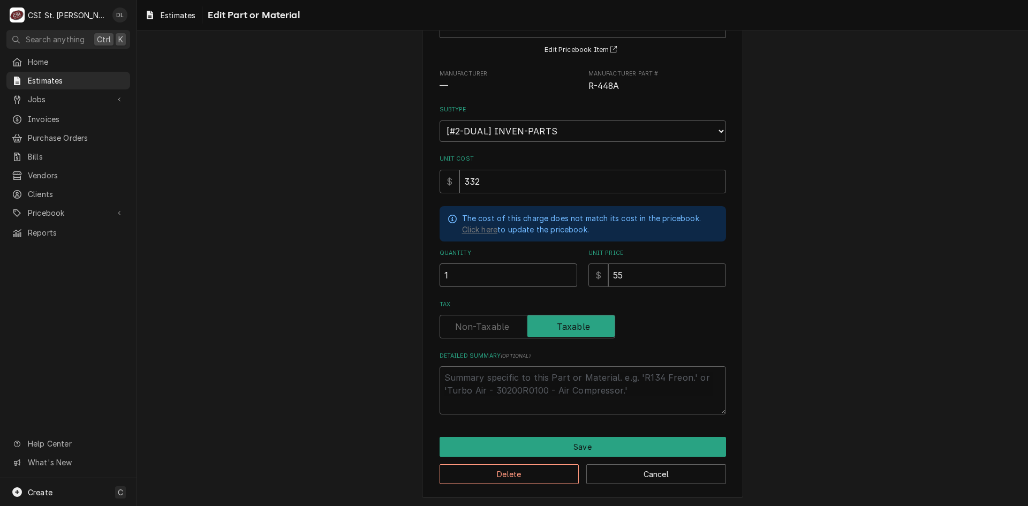
type input "11"
type textarea "x"
type input "11"
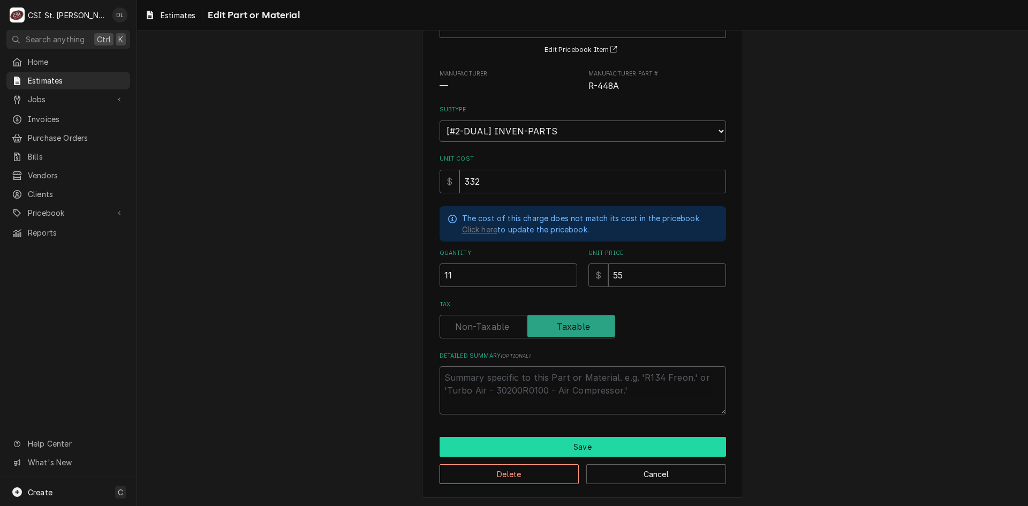
click at [577, 448] on button "Save" at bounding box center [583, 447] width 286 height 20
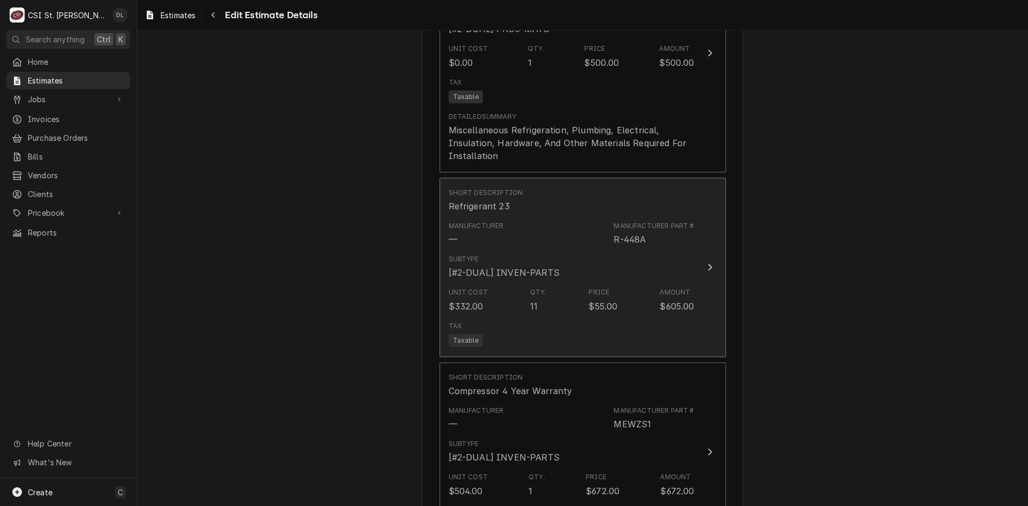
scroll to position [2035, 0]
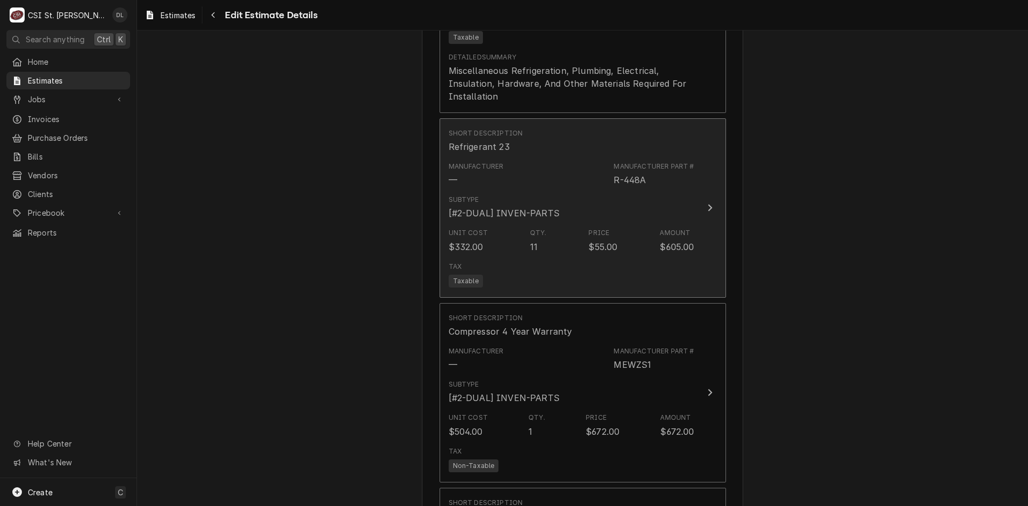
click at [544, 258] on div "Tax Taxable" at bounding box center [572, 275] width 246 height 34
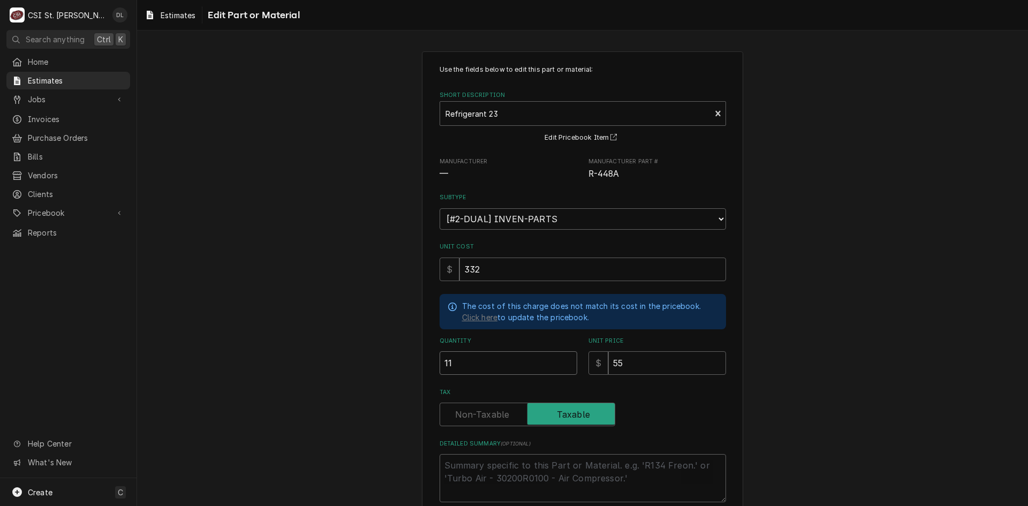
drag, startPoint x: 457, startPoint y: 361, endPoint x: 373, endPoint y: 344, distance: 86.3
click at [377, 345] on div "Use the fields below to edit this part or material: Short Description Refrigera…" at bounding box center [582, 318] width 891 height 553
type textarea "x"
type input "1"
type textarea "x"
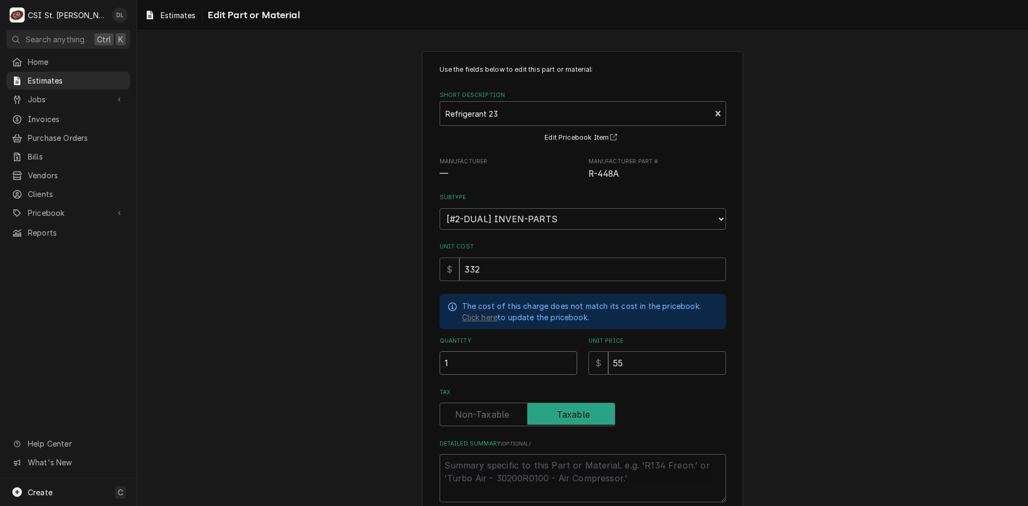
type input "10"
type textarea "x"
type input "10"
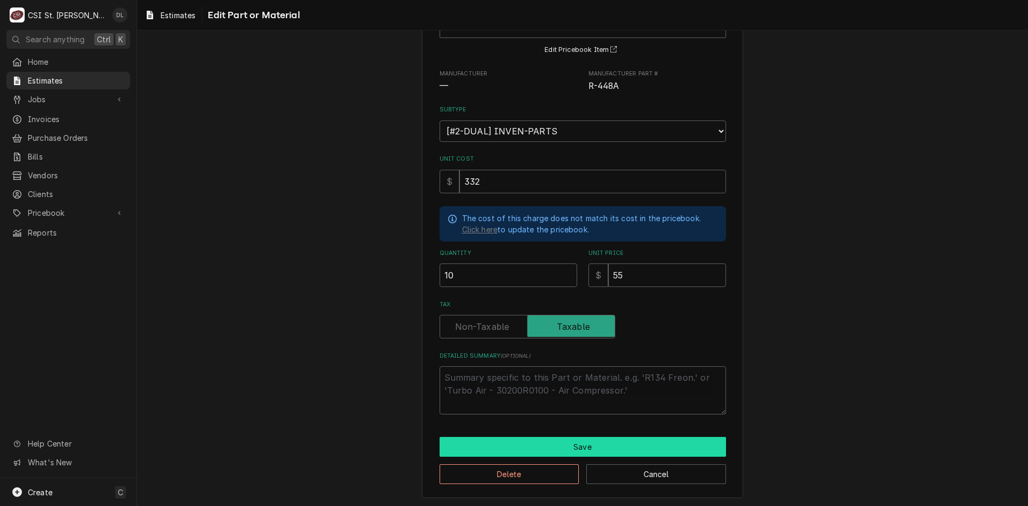
click at [578, 450] on button "Save" at bounding box center [583, 447] width 286 height 20
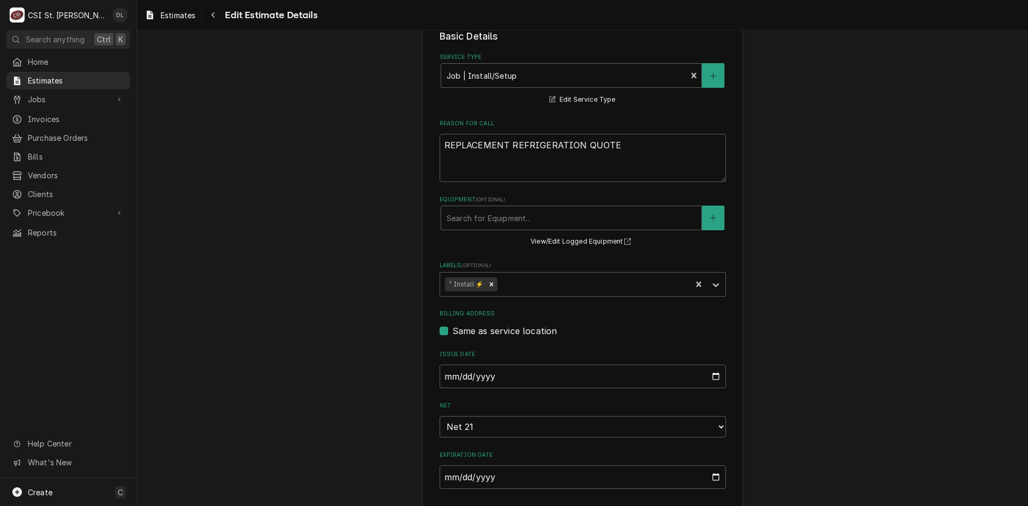
scroll to position [643, 0]
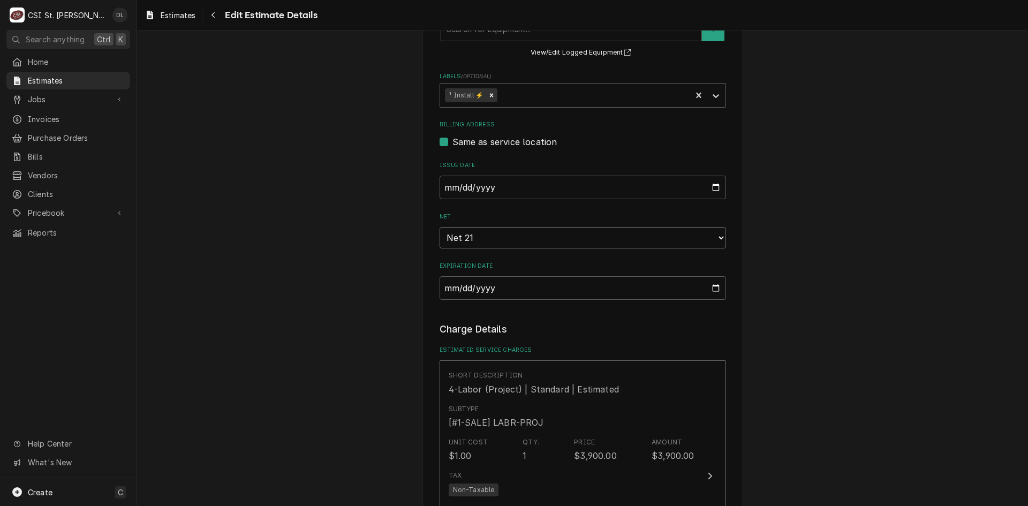
click at [706, 227] on select "Choose payment terms... Same Day Net 7 Net 14 Net 21 Net 30 Net 45 Net 60 Net 90" at bounding box center [583, 237] width 286 height 21
click at [705, 276] on input "2025-05-31" at bounding box center [583, 288] width 286 height 24
click at [709, 276] on input "2025-05-31" at bounding box center [583, 288] width 286 height 24
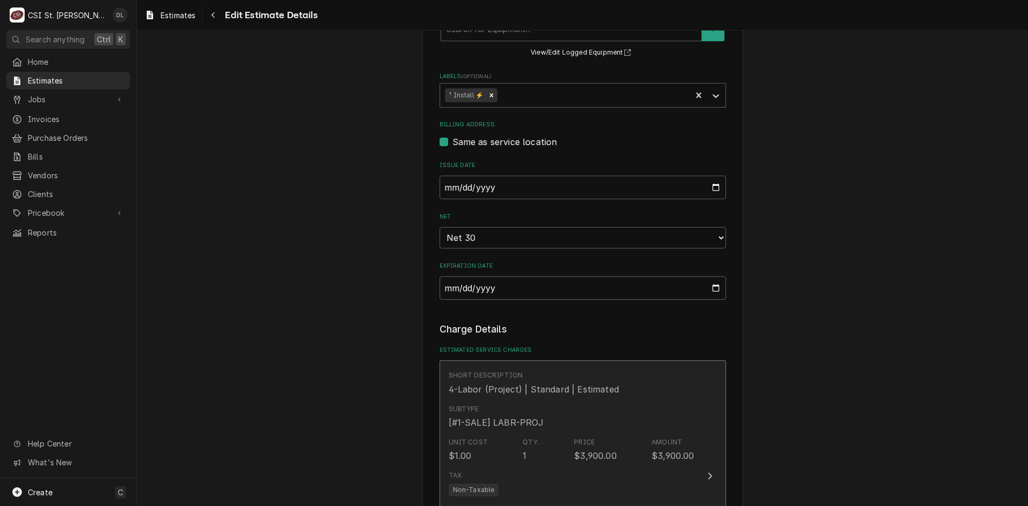
scroll to position [692, 0]
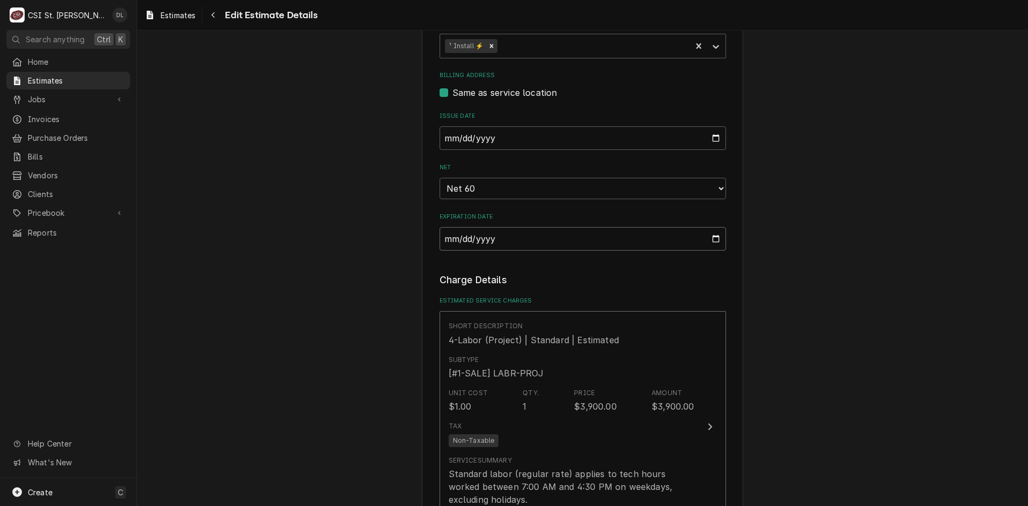
click at [710, 227] on input "2025-06-30" at bounding box center [583, 239] width 286 height 24
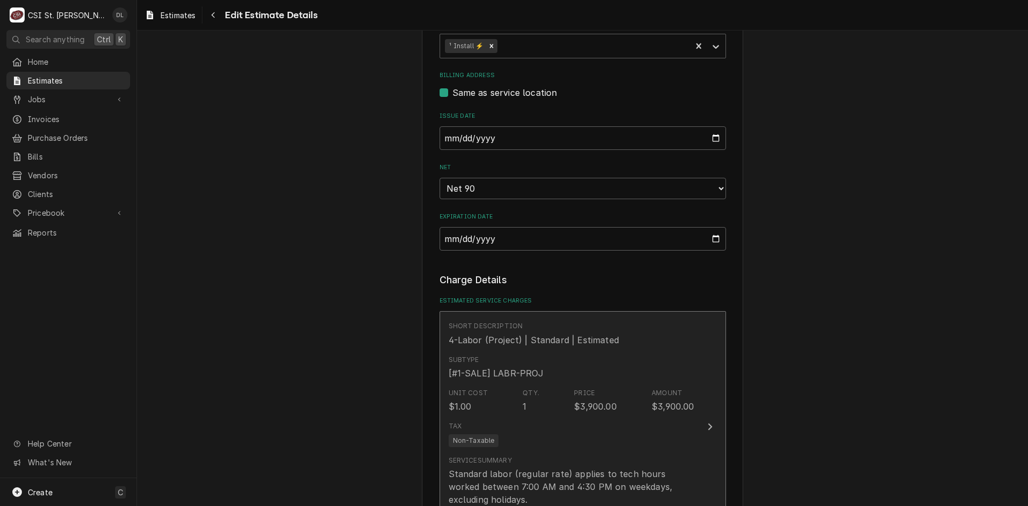
scroll to position [741, 0]
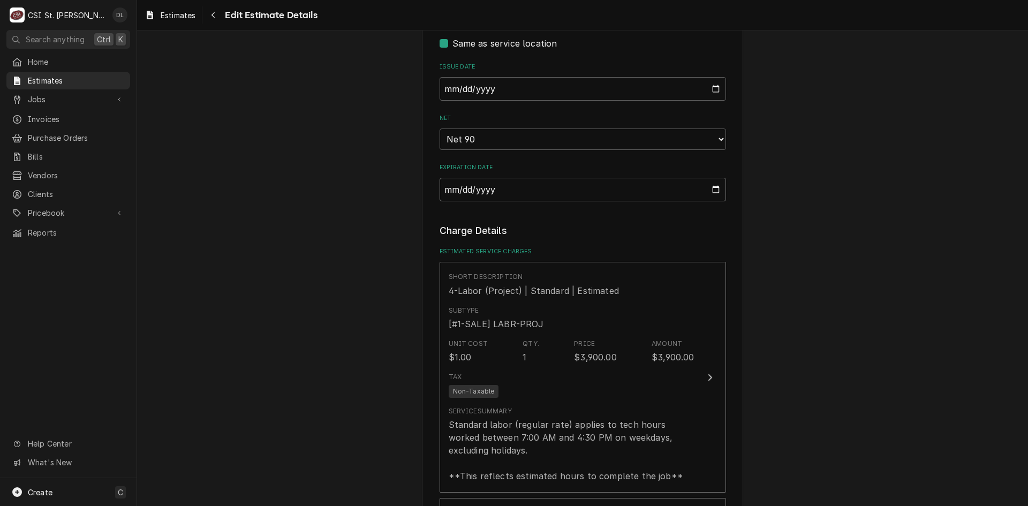
click at [710, 178] on input "2025-07-30" at bounding box center [583, 190] width 286 height 24
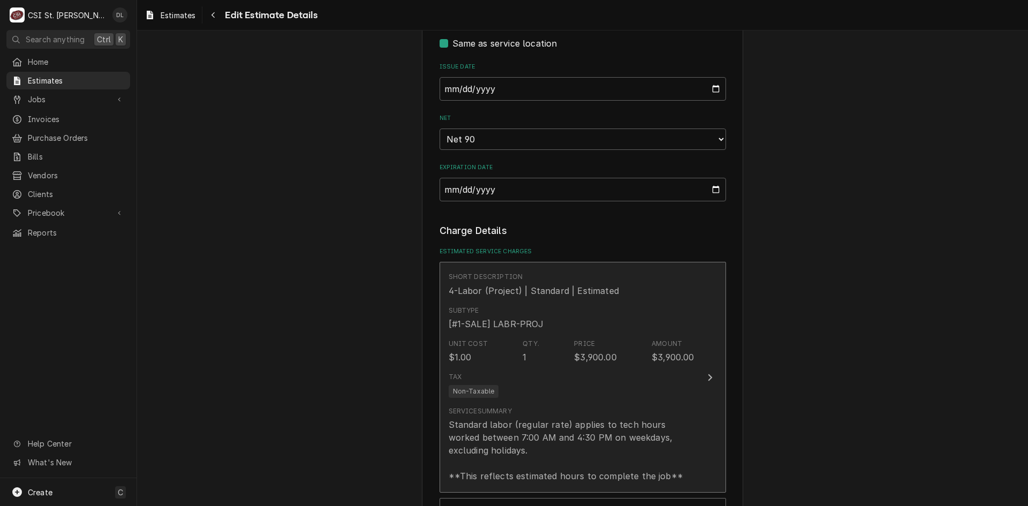
scroll to position [790, 0]
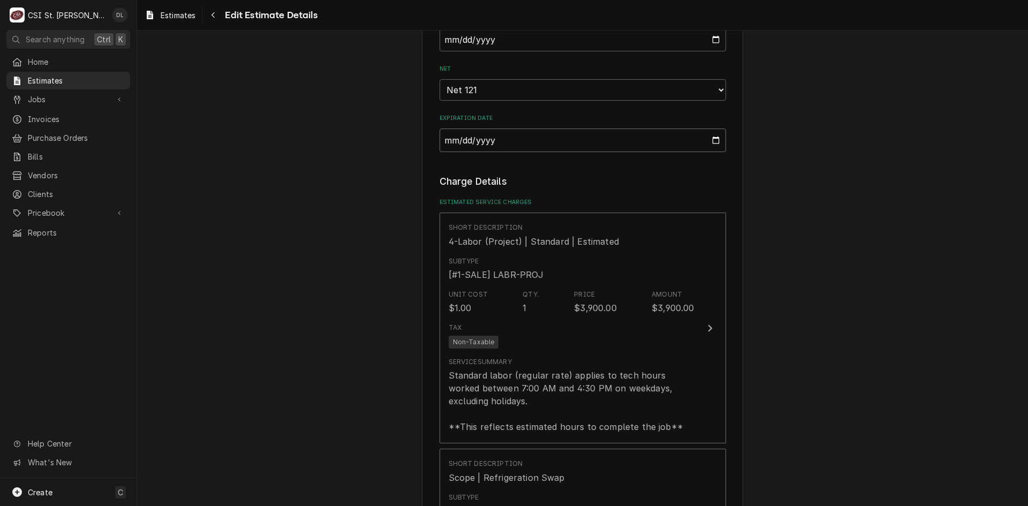
click at [709, 129] on input "2025-08-30" at bounding box center [583, 141] width 286 height 24
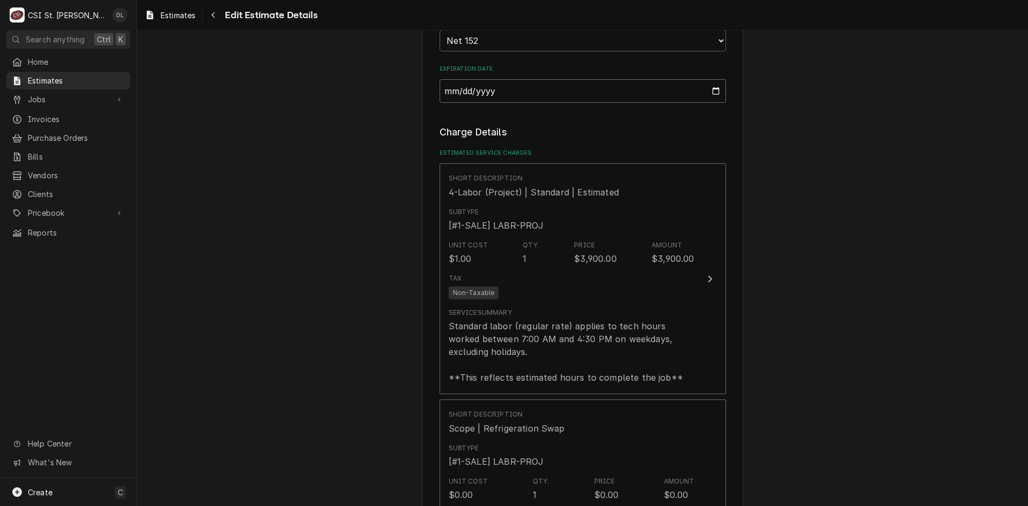
click at [710, 79] on input "2025-09-30" at bounding box center [583, 91] width 286 height 24
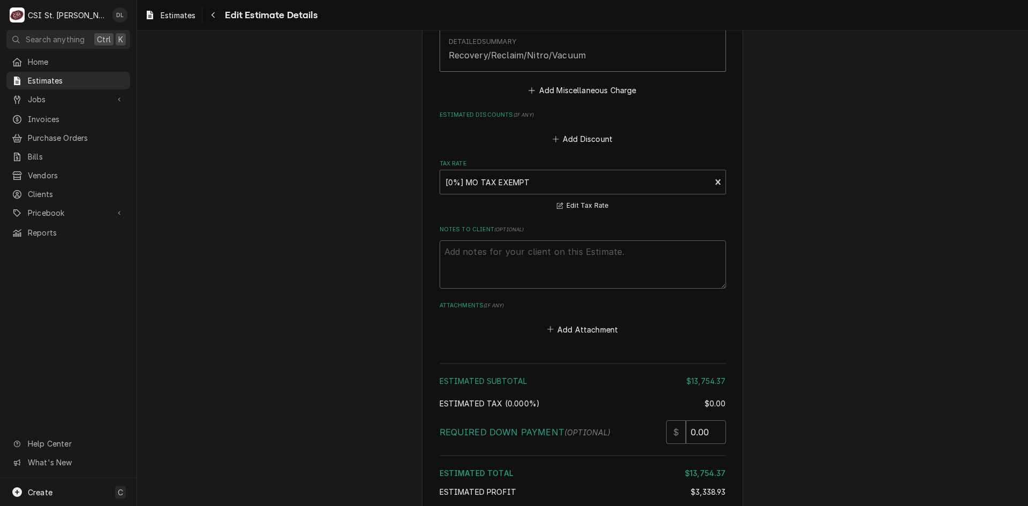
scroll to position [3388, 0]
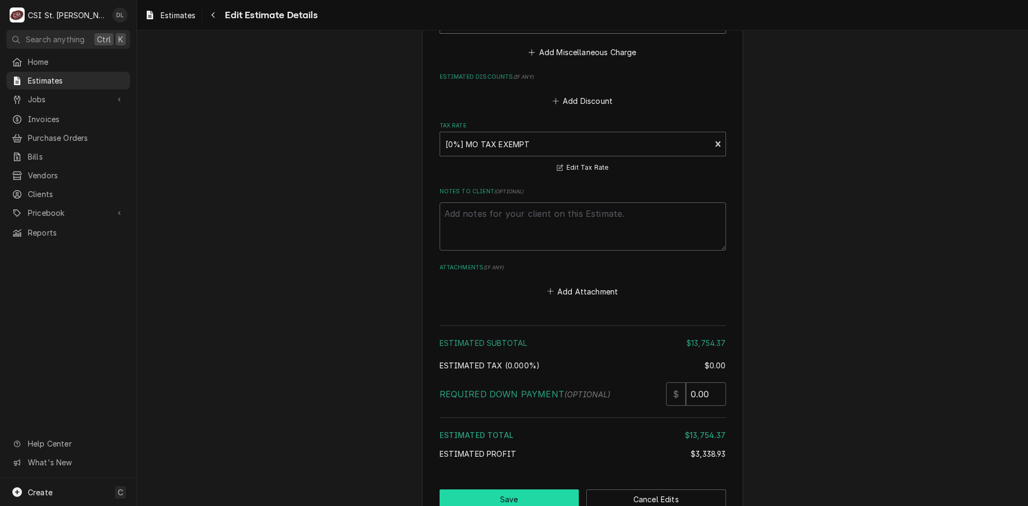
click at [540, 489] on button "Save" at bounding box center [510, 499] width 140 height 20
type textarea "x"
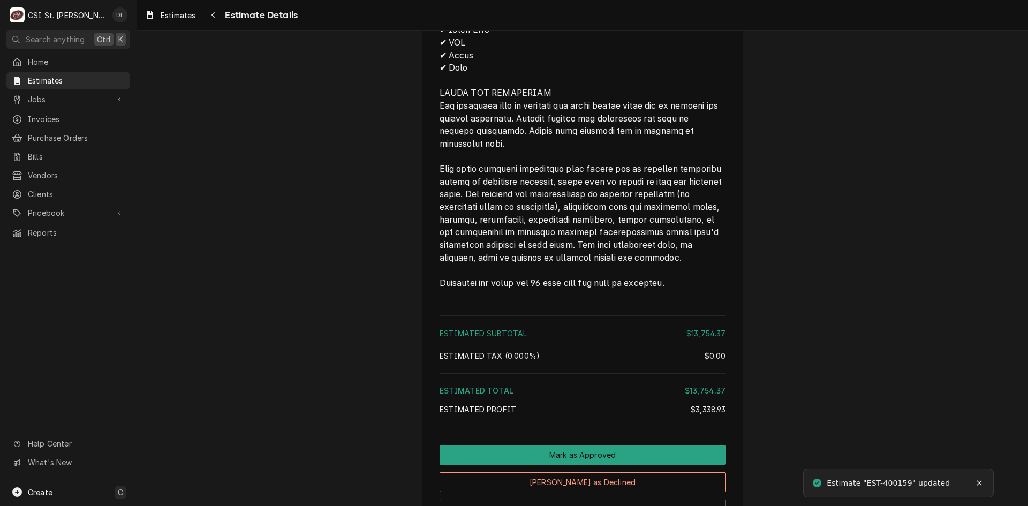
scroll to position [3041, 0]
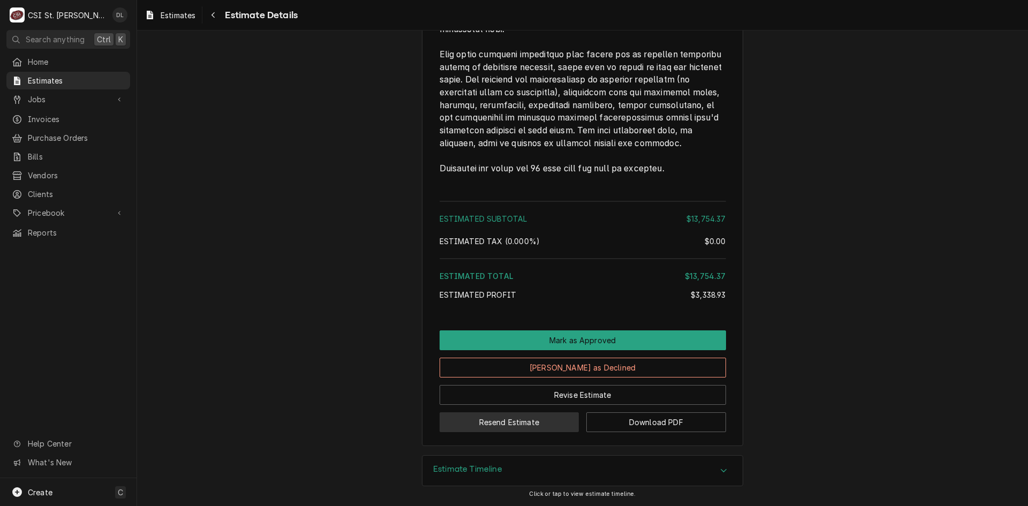
click at [534, 422] on button "Resend Estimate" at bounding box center [510, 422] width 140 height 20
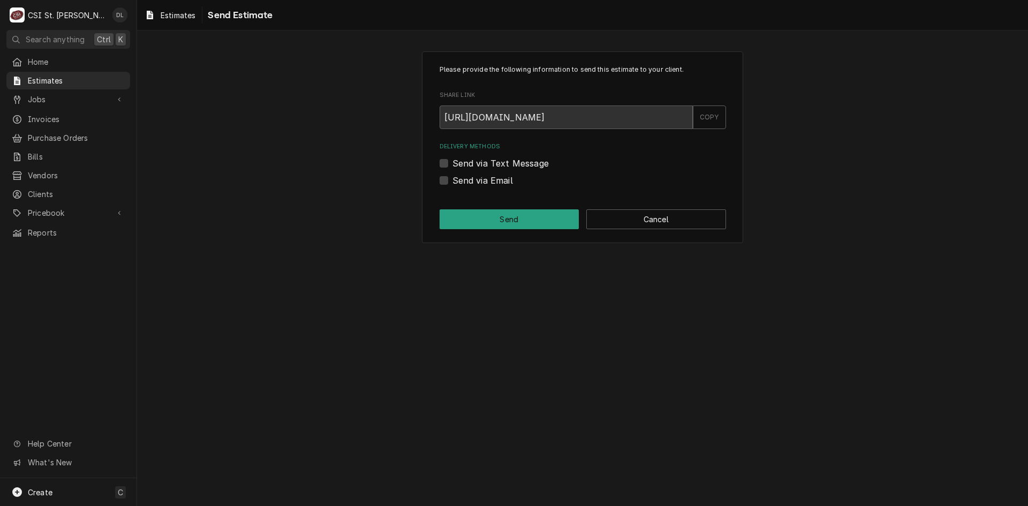
click at [437, 175] on div "Please provide the following information to send this estimate to your client. …" at bounding box center [582, 147] width 321 height 192
click at [452, 178] on label "Send via Email" at bounding box center [482, 180] width 61 height 13
click at [452, 178] on input "Send via Email" at bounding box center [595, 186] width 286 height 24
checkbox input "true"
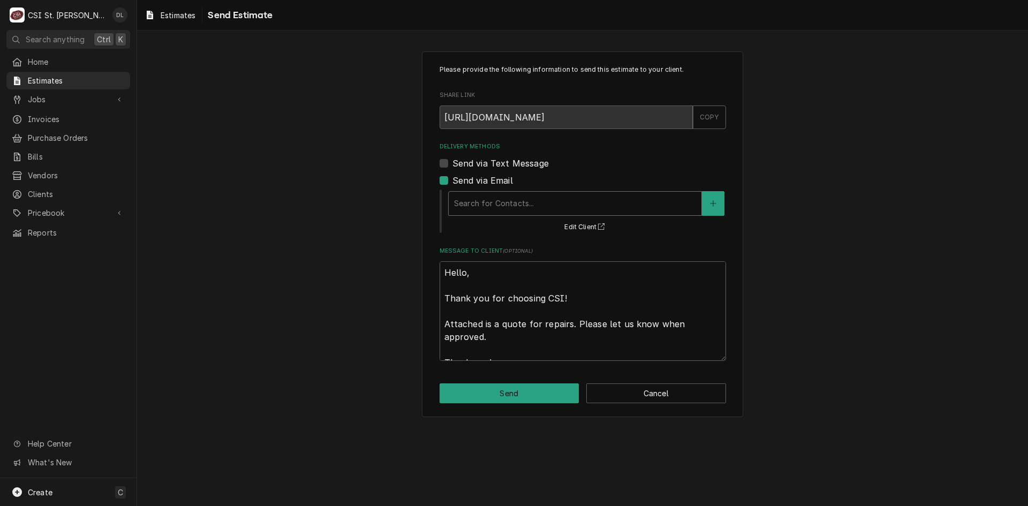
click at [592, 205] on div "Delivery Methods" at bounding box center [575, 203] width 242 height 19
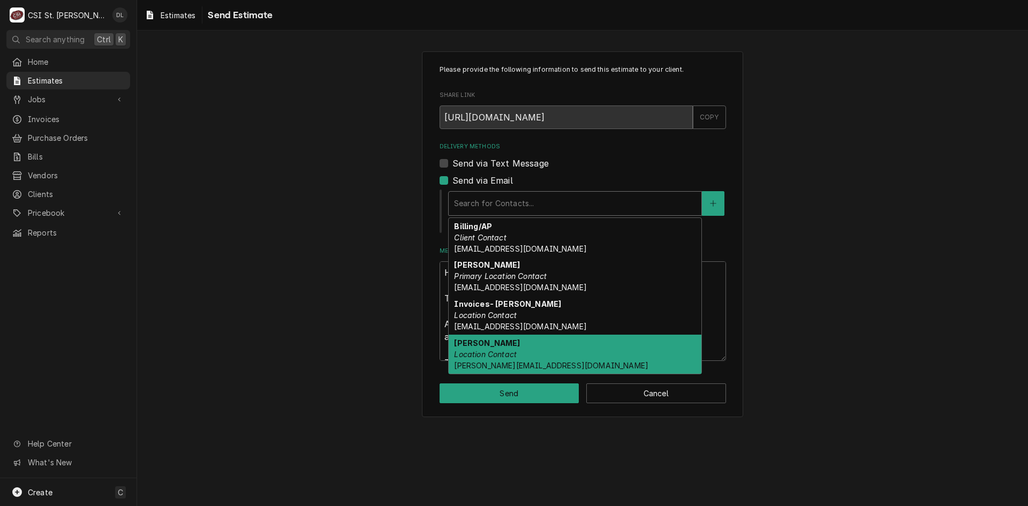
click at [527, 364] on span "thull@familyarena.com" at bounding box center [551, 365] width 194 height 9
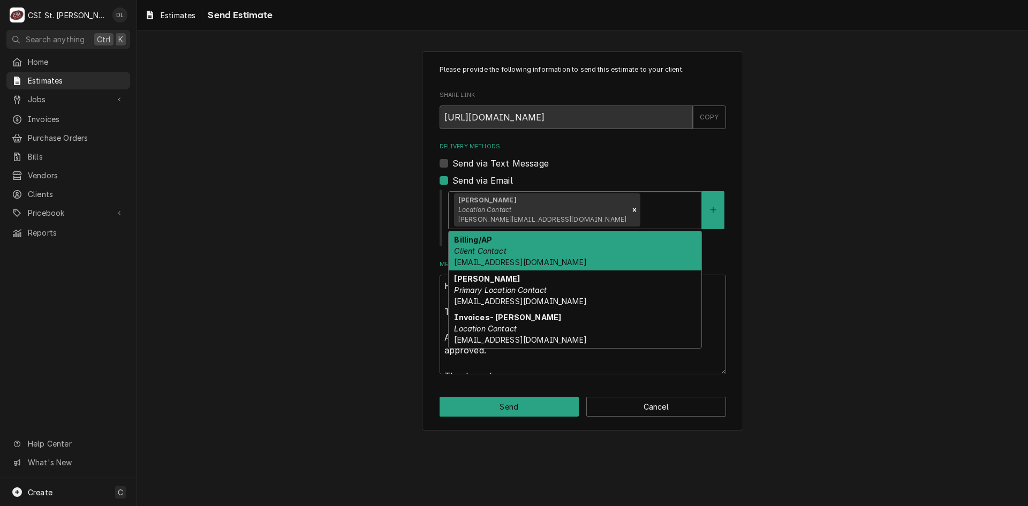
click at [643, 210] on div "Delivery Methods" at bounding box center [670, 209] width 54 height 19
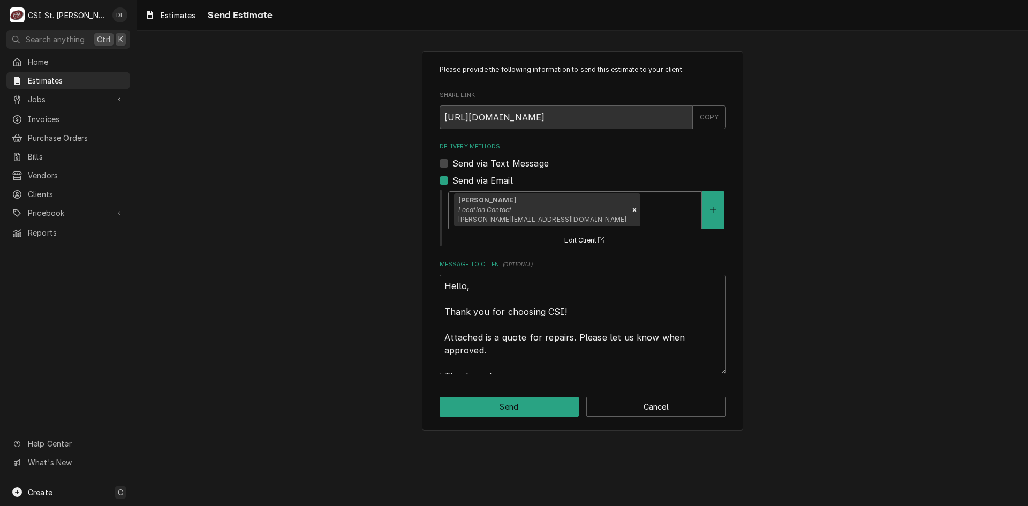
click at [643, 200] on div "Delivery Methods" at bounding box center [670, 209] width 54 height 19
type textarea "x"
type input "D"
type textarea "x"
type input "DA"
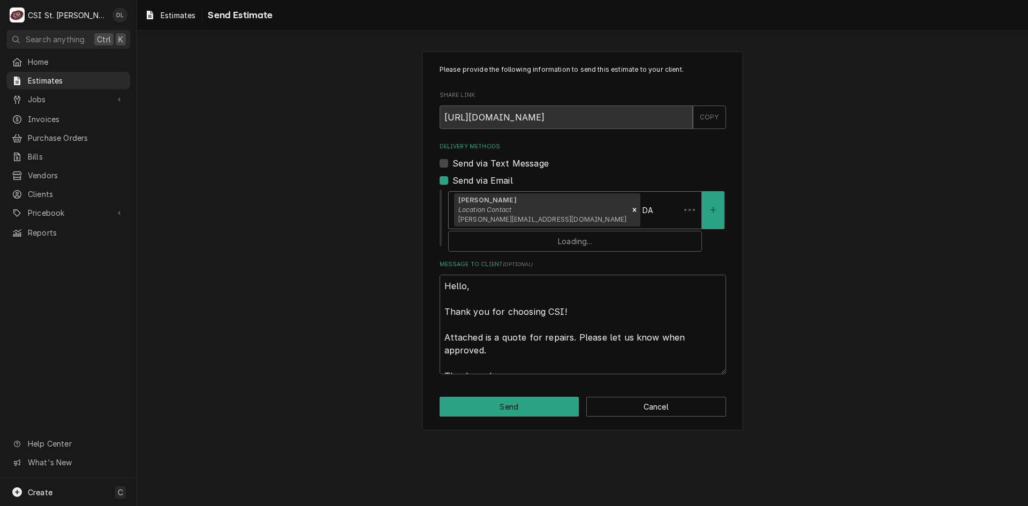
type textarea "x"
type input "DAV"
type textarea "x"
type input "DAVE"
type textarea "x"
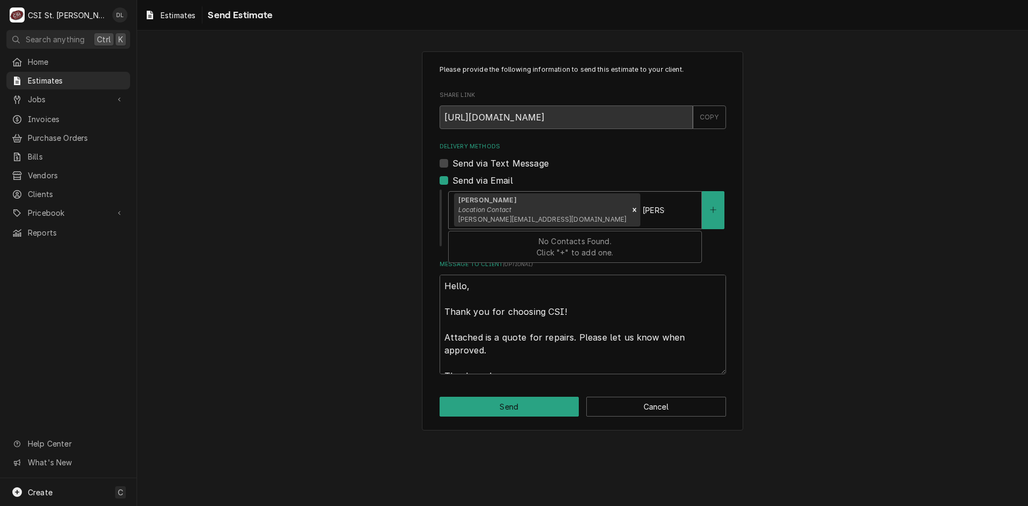
type input "DAVE@"
type textarea "x"
type input "DAVE@C"
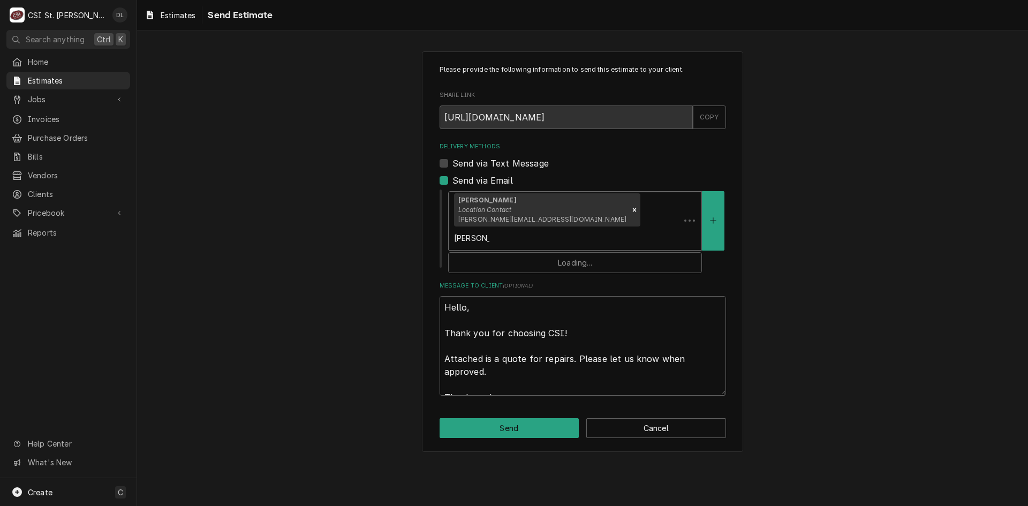
type textarea "x"
type input "DAVE@CS"
type textarea "x"
type input "DAVE@CSI"
type textarea "x"
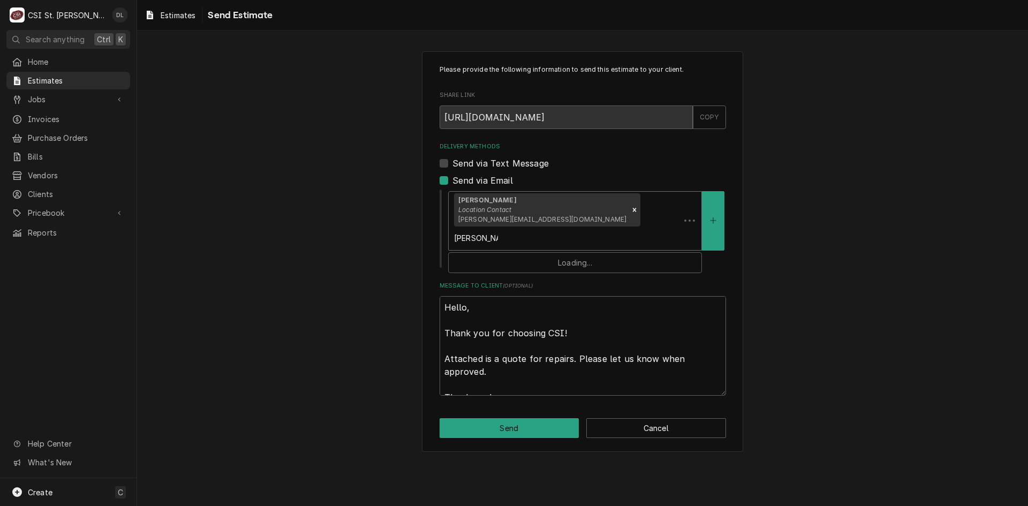
type input "DAVE@CSI1"
type textarea "x"
type input "DAVE@CSI1."
type textarea "x"
type input "DAVE@CSI1.C"
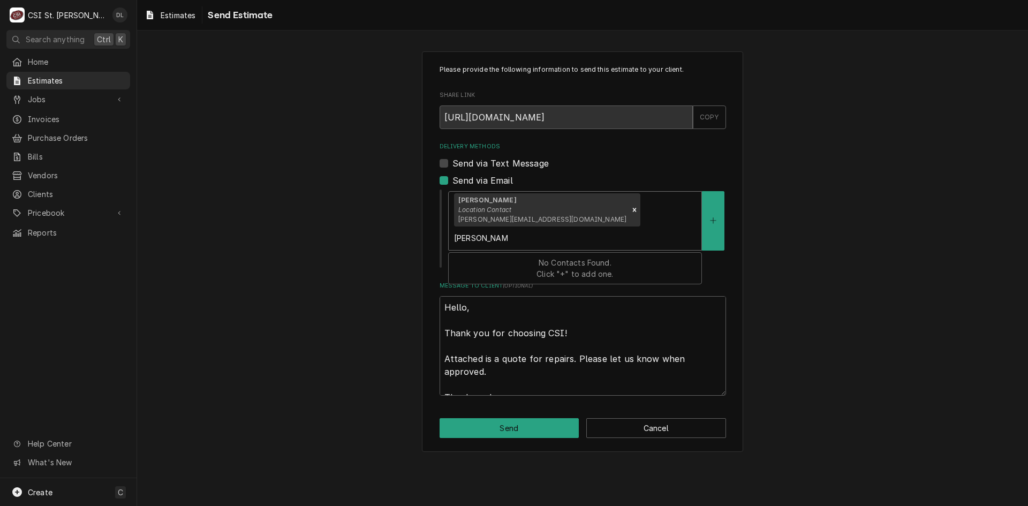
type textarea "x"
type input "DAVE@CSI1.CO"
type textarea "x"
type input "DAVE@CSI1.COM"
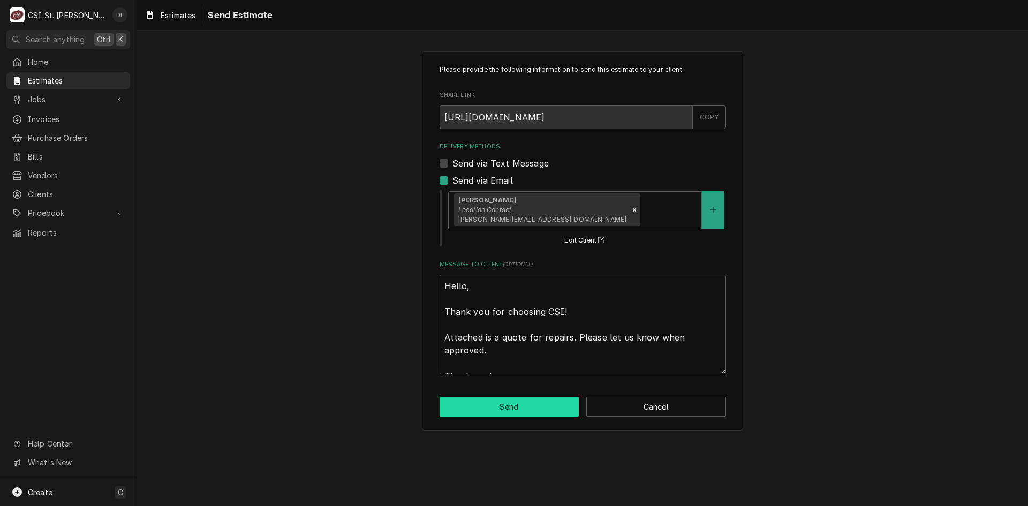
click at [522, 409] on button "Send" at bounding box center [510, 407] width 140 height 20
type textarea "x"
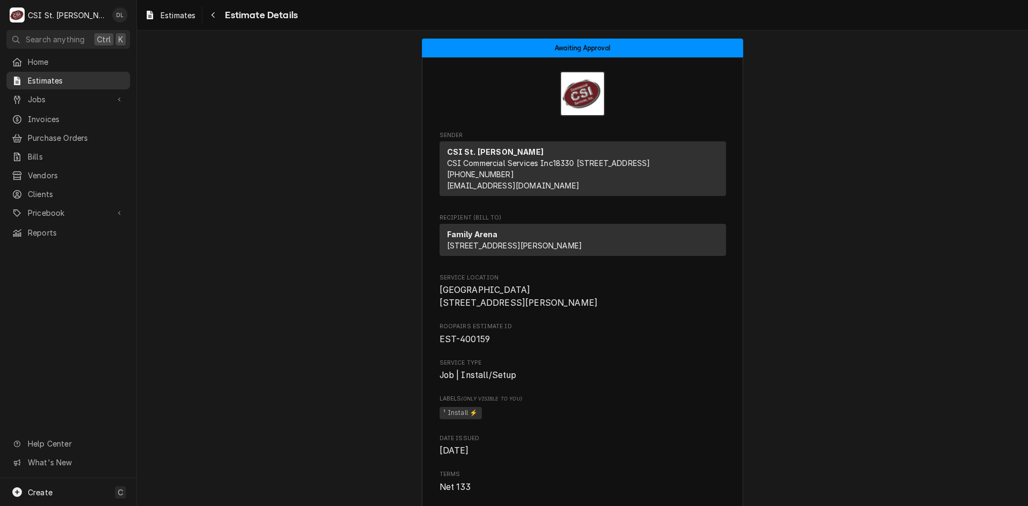
click at [52, 79] on span "Estimates" at bounding box center [76, 80] width 97 height 11
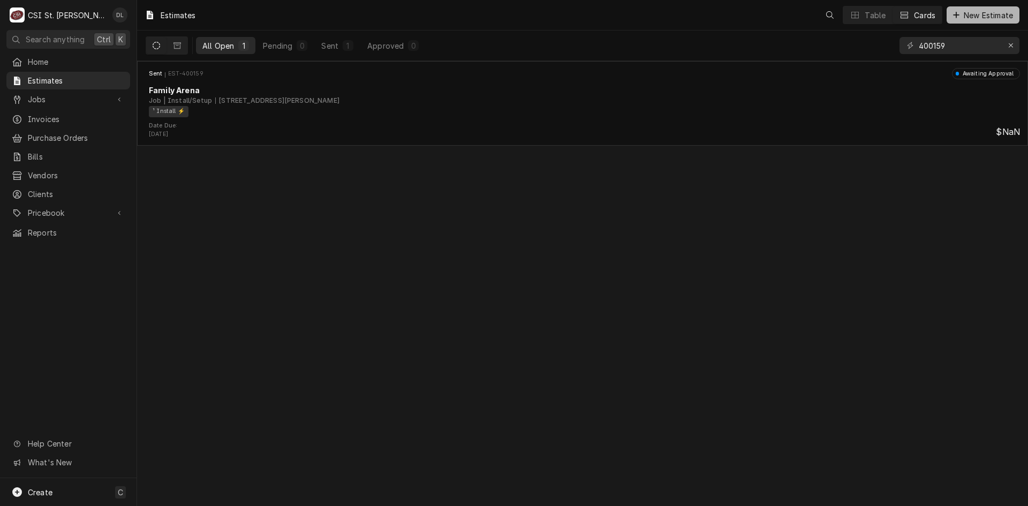
click at [956, 21] on button "New Estimate" at bounding box center [983, 14] width 73 height 17
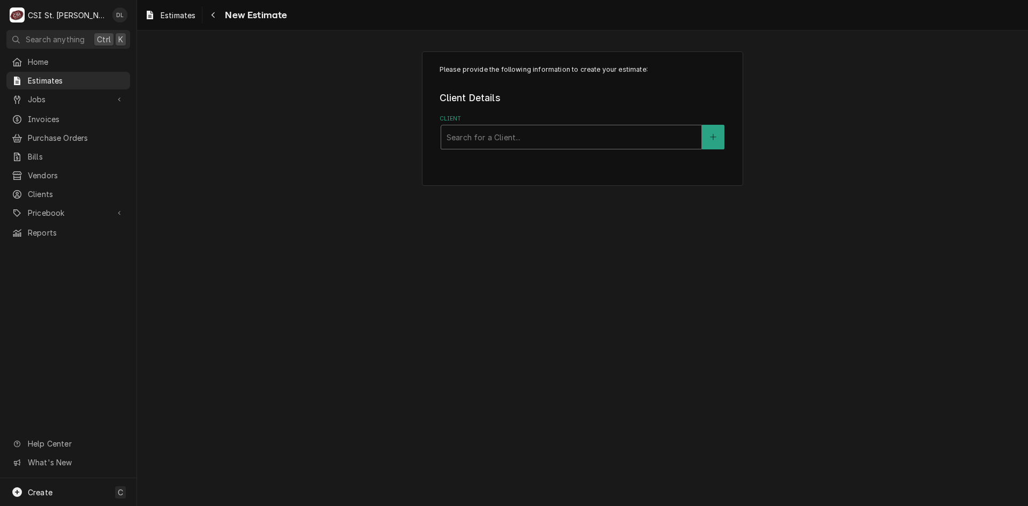
click at [479, 141] on div "Client" at bounding box center [572, 136] width 250 height 19
type input "[PERSON_NAME]"
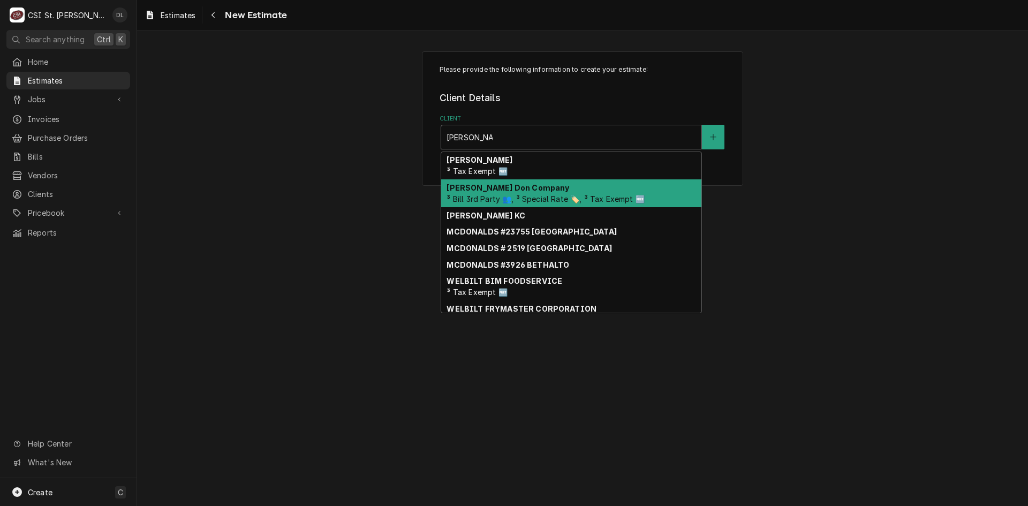
click at [536, 183] on div "Edward Don Company ³ Bill 3rd Party 👥, ³ Special Rate 🏷️, ³ Tax Exempt 🆓" at bounding box center [571, 193] width 260 height 28
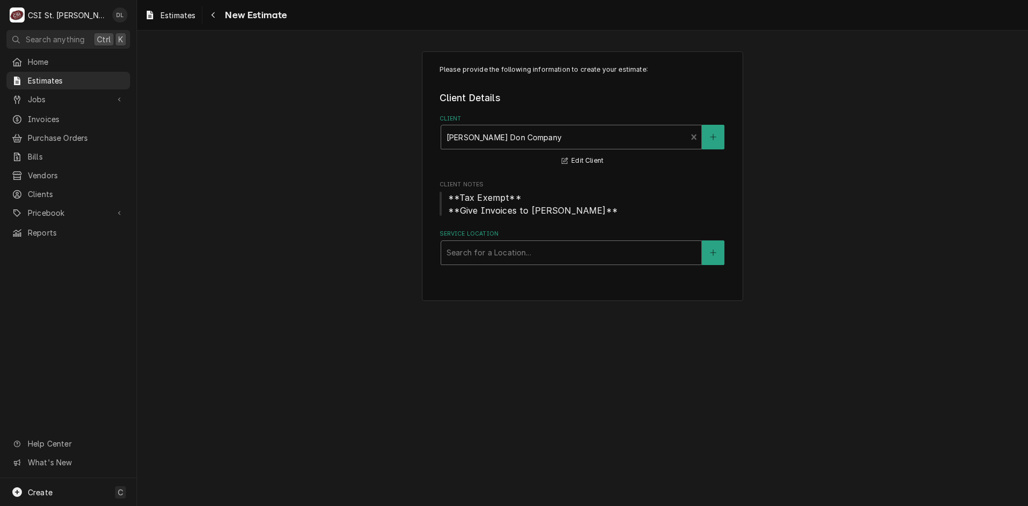
click at [512, 249] on div "Service Location" at bounding box center [572, 252] width 250 height 19
type input "francis howell north"
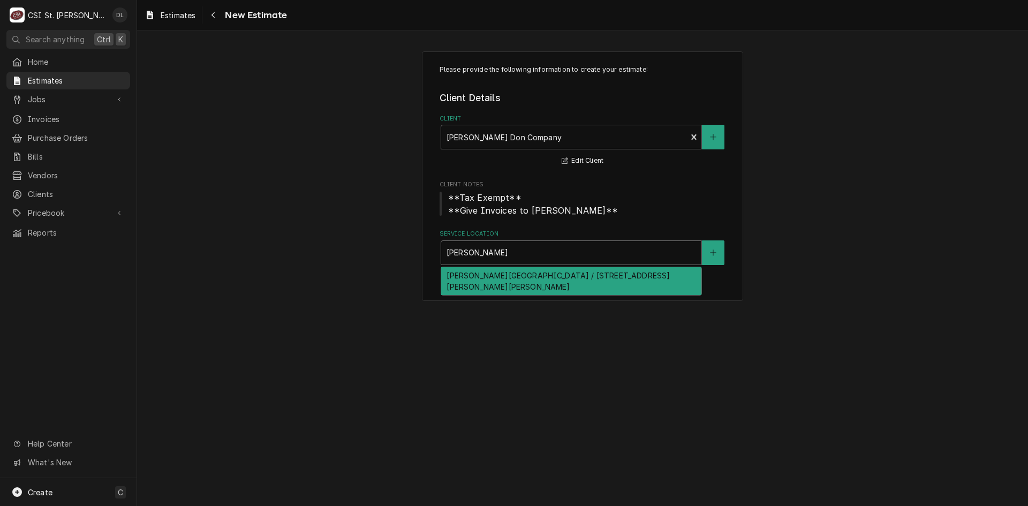
click at [569, 288] on div "Francis Howell North High School / 2549 Hackmann Road, St Charles, MO 63303" at bounding box center [571, 281] width 260 height 28
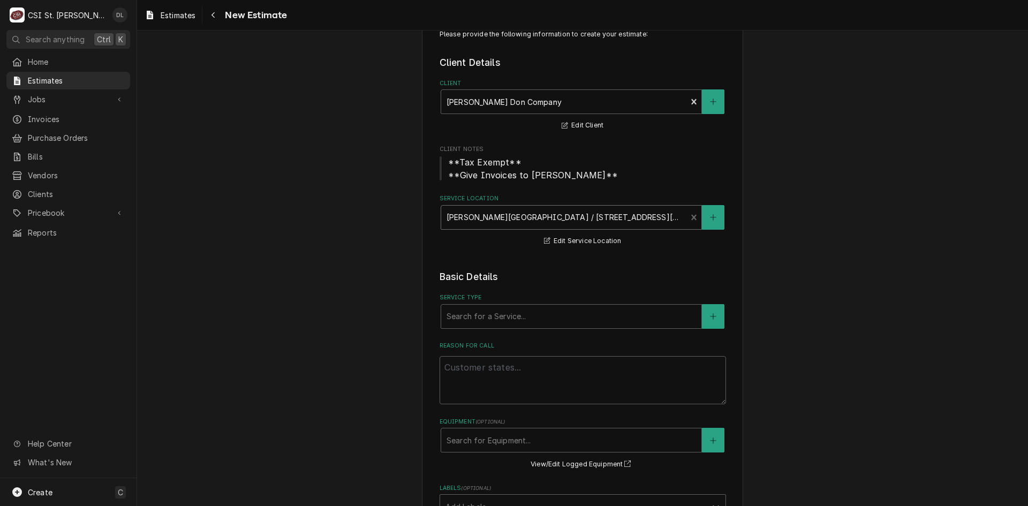
scroll to position [54, 0]
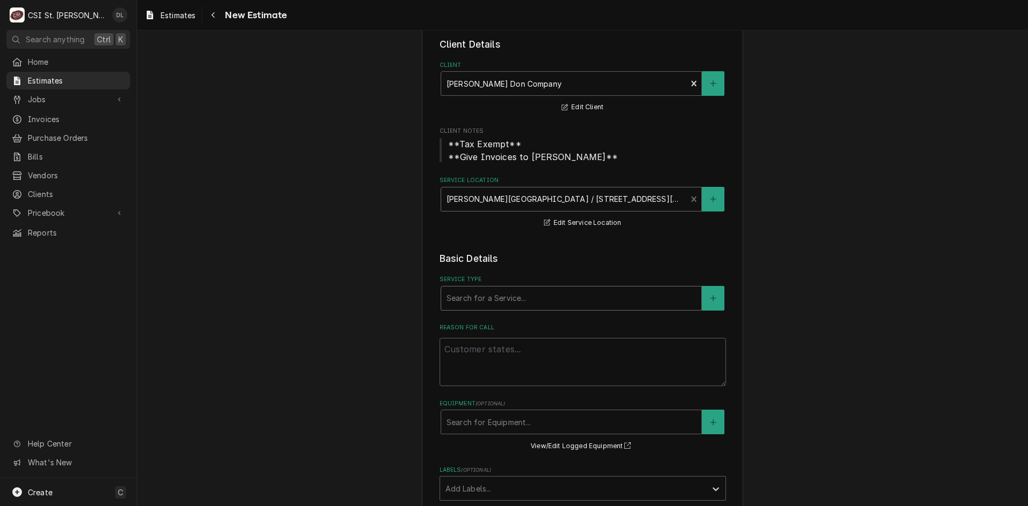
click at [536, 303] on div "Service Type" at bounding box center [572, 298] width 250 height 19
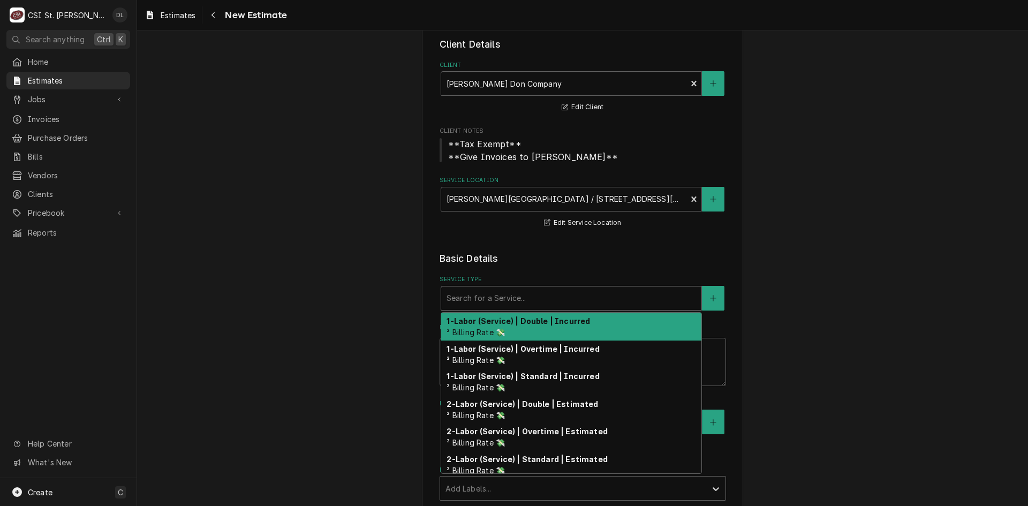
type textarea "x"
type input "i"
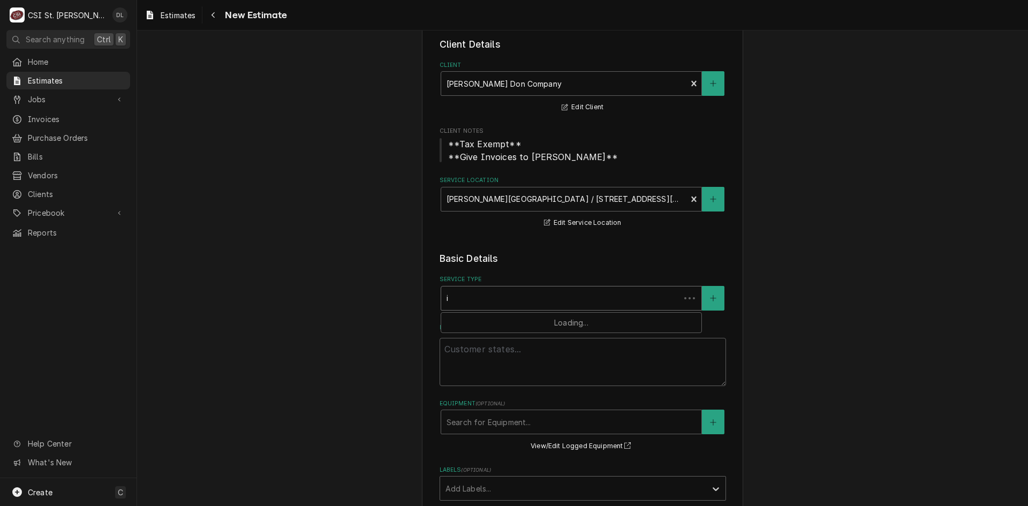
type textarea "x"
type input "in"
type textarea "x"
type input "ins"
type textarea "x"
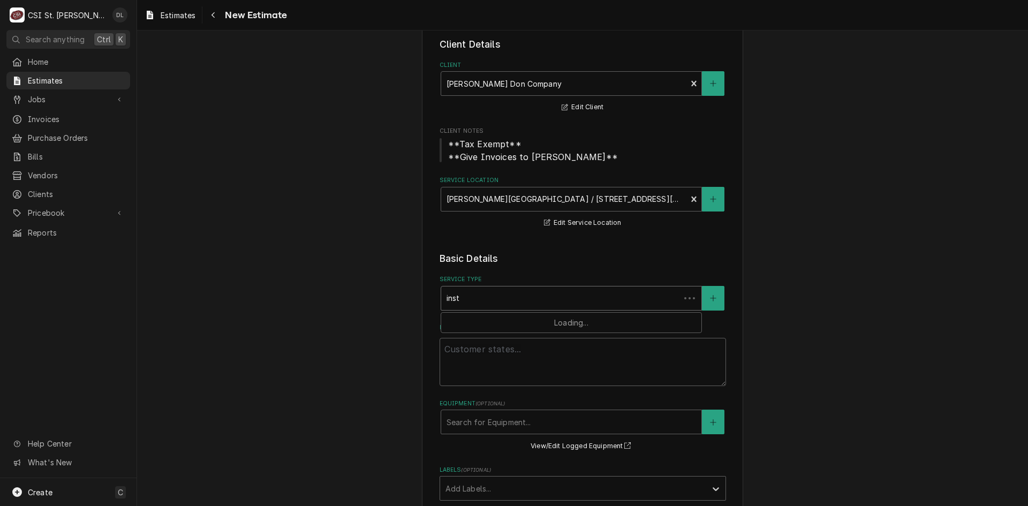
type input "insta"
type textarea "x"
type input "instal"
type textarea "x"
type input "install"
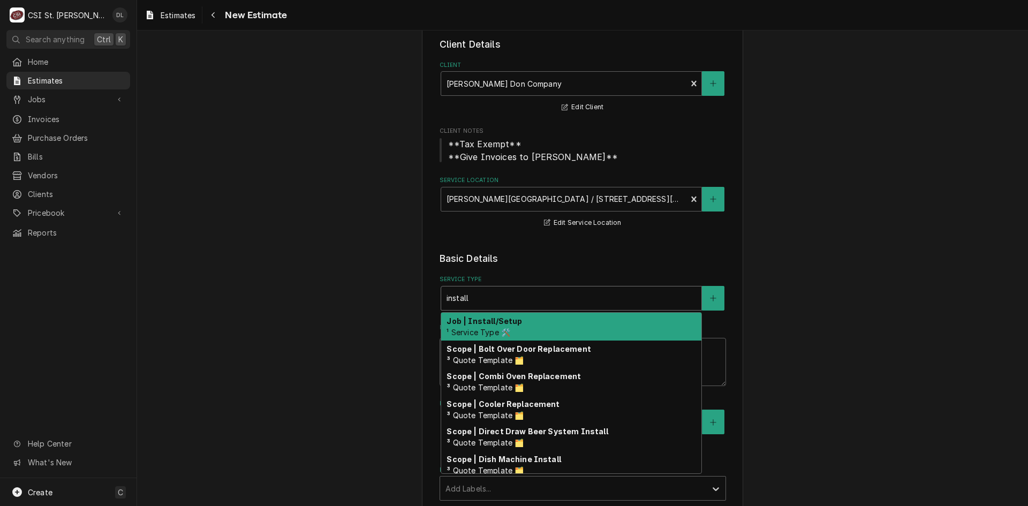
click at [517, 329] on div "Job | Install/Setup ¹ Service Type 🛠️" at bounding box center [571, 327] width 260 height 28
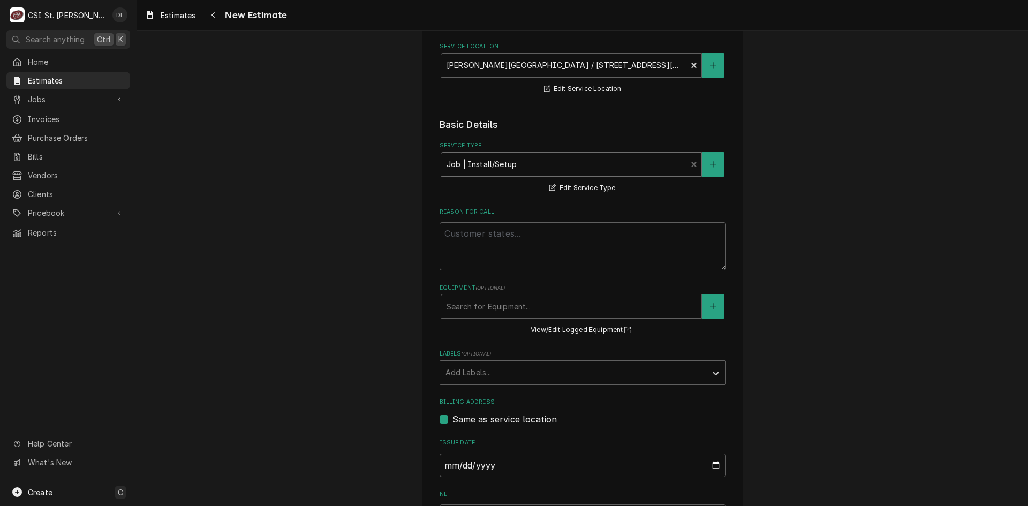
scroll to position [214, 0]
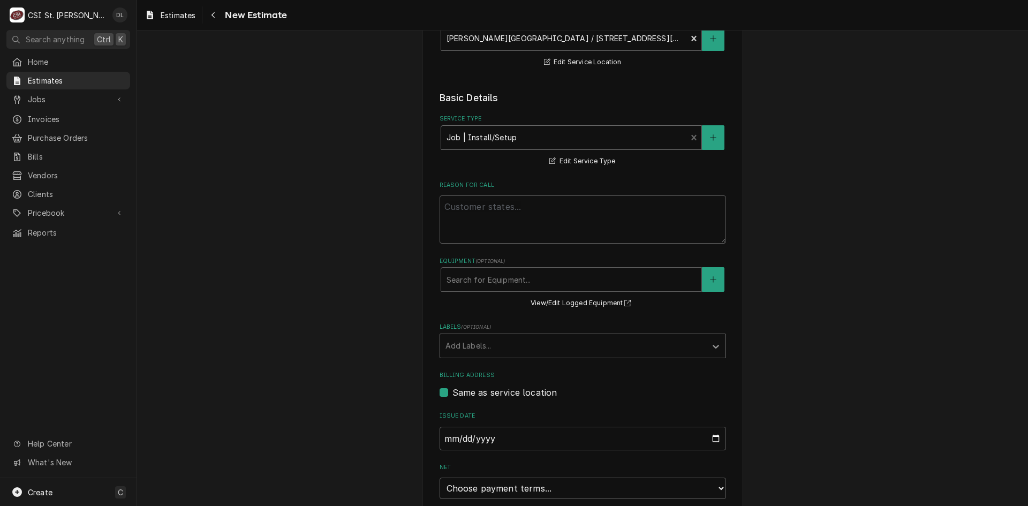
click at [711, 346] on icon "Labels" at bounding box center [716, 346] width 11 height 11
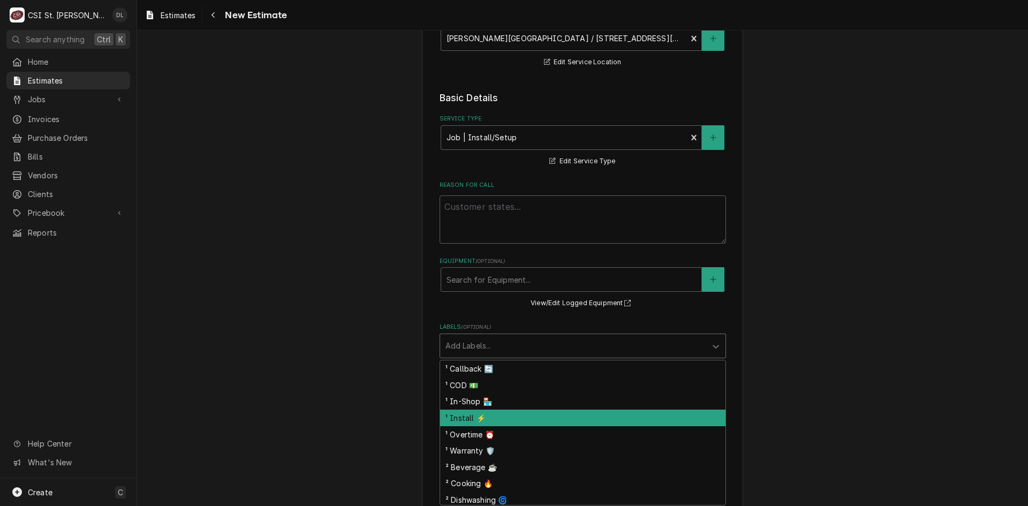
click at [488, 412] on div "¹ Install ⚡️" at bounding box center [582, 418] width 285 height 17
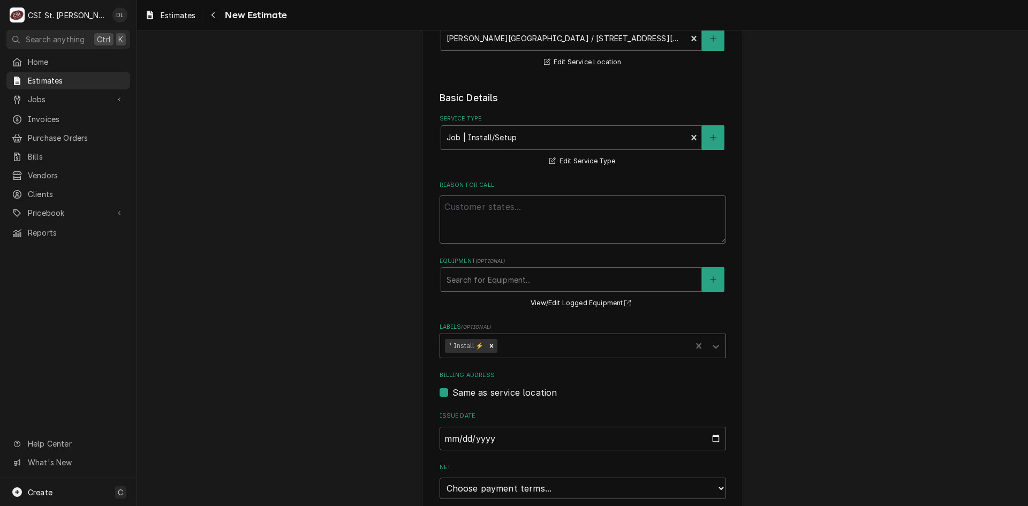
scroll to position [304, 0]
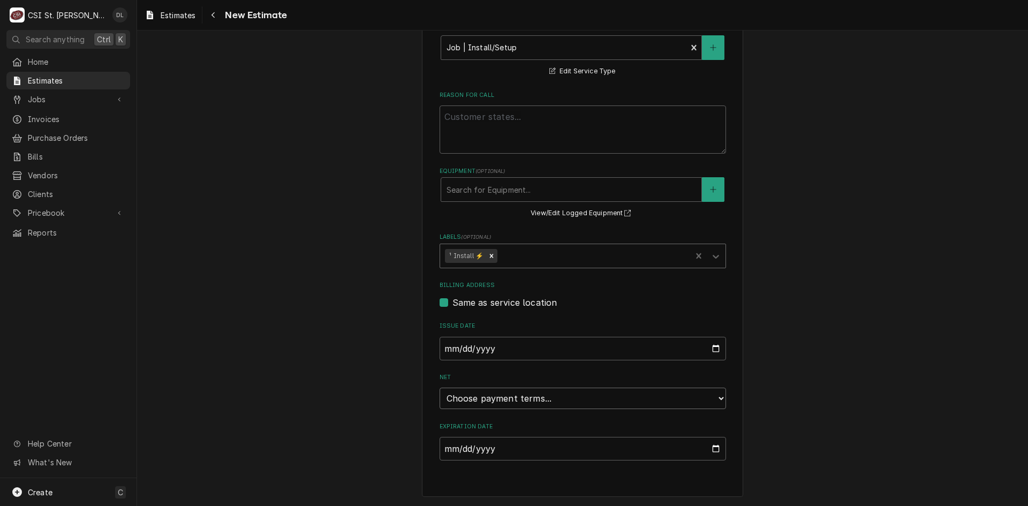
click at [710, 398] on select "Choose payment terms... Same Day Net 7 Net 14 Net 21 Net 30 Net 45 Net 60 Net 90" at bounding box center [583, 398] width 286 height 21
click at [712, 449] on input "2025-09-26" at bounding box center [583, 449] width 286 height 24
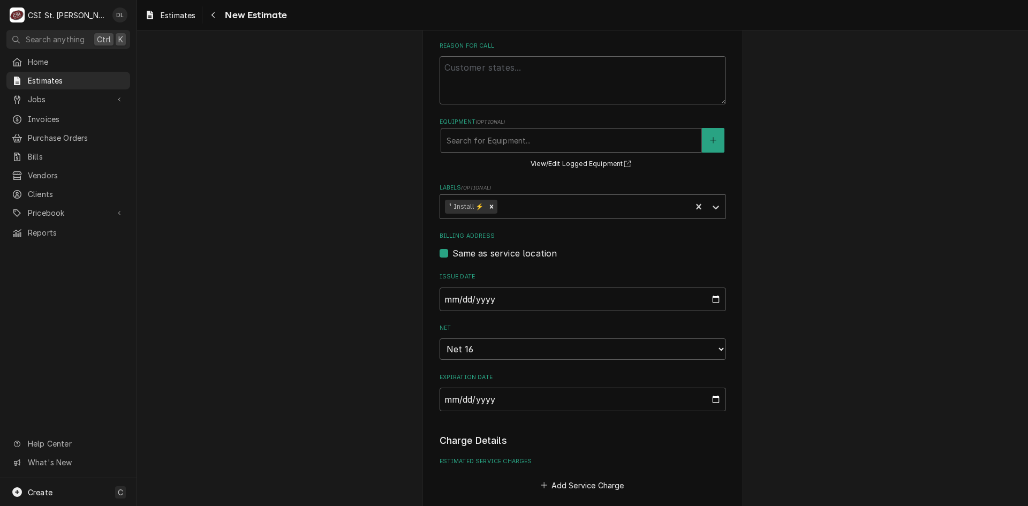
type textarea "x"
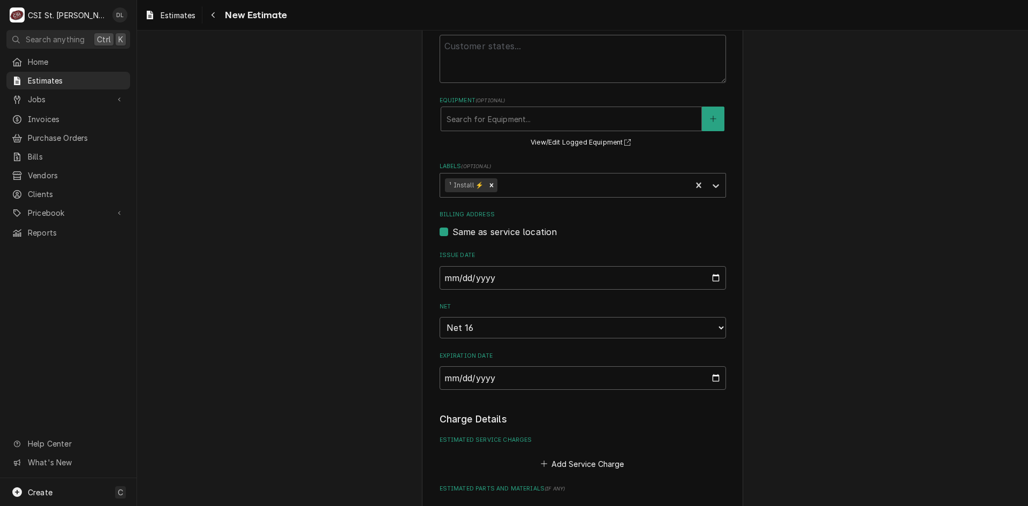
scroll to position [428, 0]
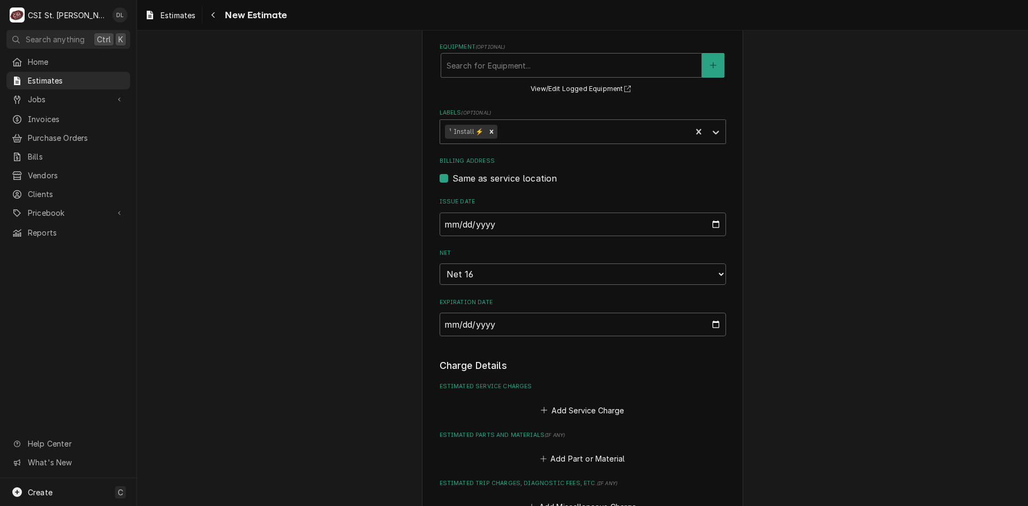
drag, startPoint x: 1006, startPoint y: 0, endPoint x: 320, endPoint y: 109, distance: 693.9
click at [320, 109] on div "Please provide the following information to create your estimate: Client Detail…" at bounding box center [582, 313] width 891 height 1401
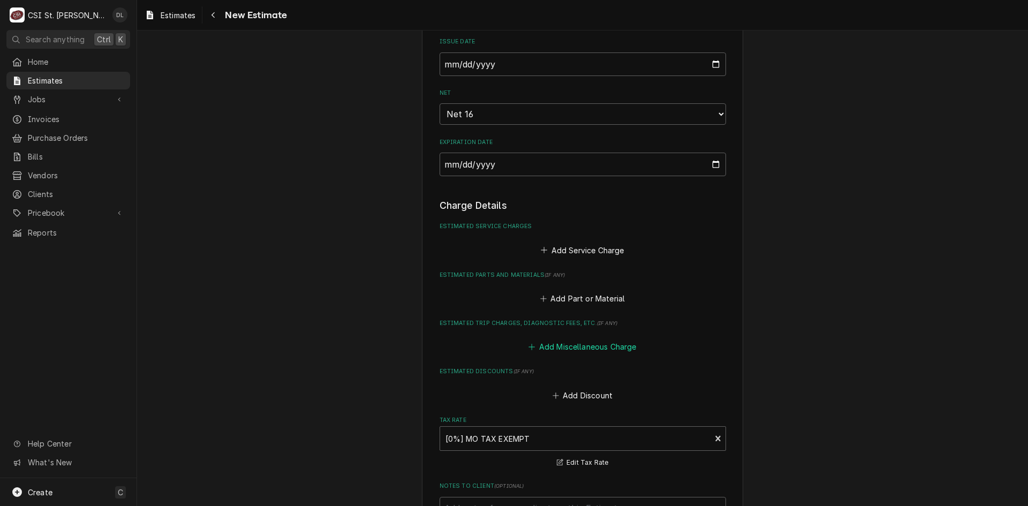
scroll to position [589, 0]
click at [541, 251] on icon "Estimated Service Charges" at bounding box center [544, 249] width 6 height 7
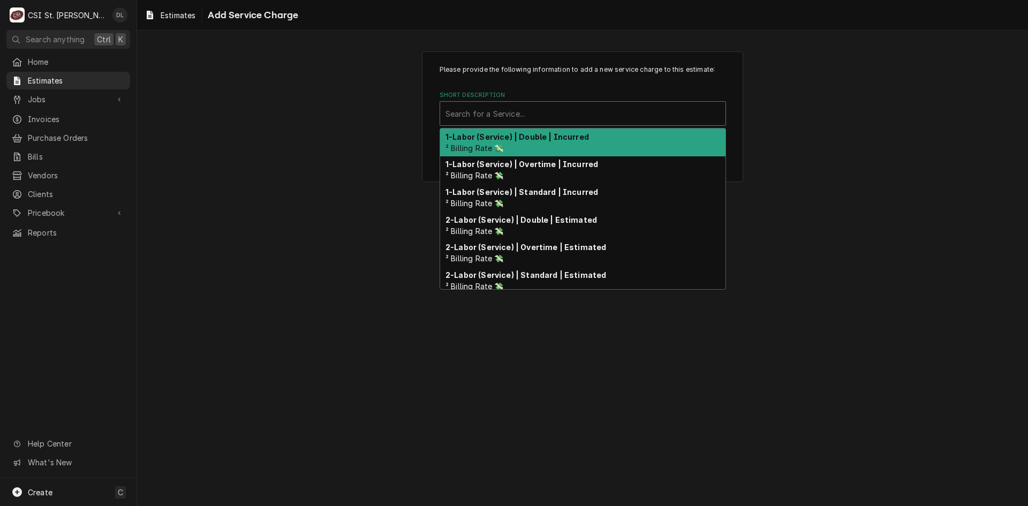
click at [522, 115] on div "Short Description" at bounding box center [582, 113] width 275 height 19
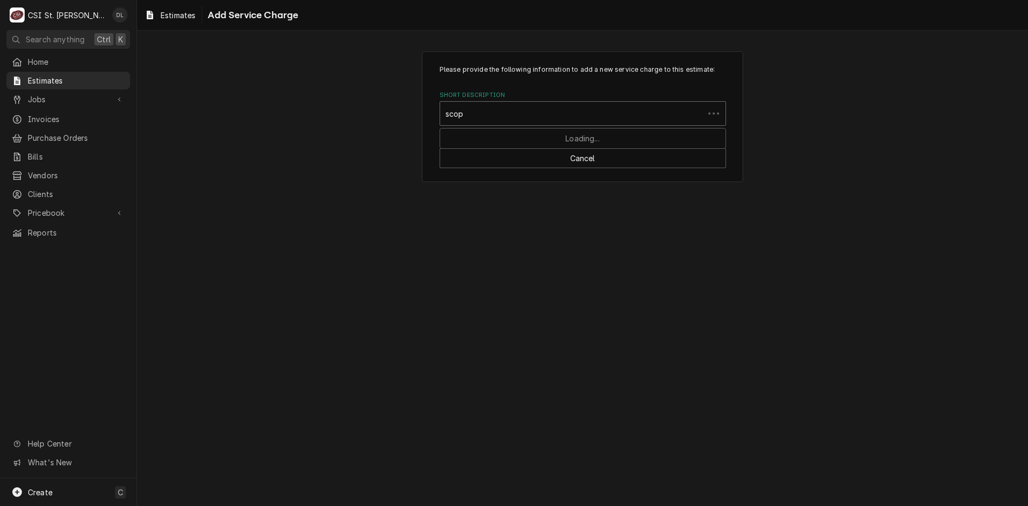
type input "scope"
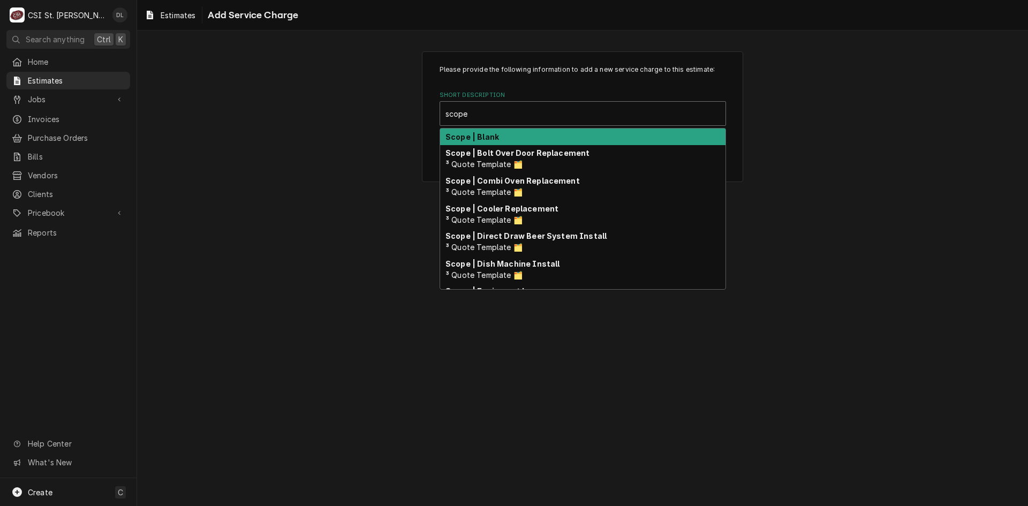
click at [503, 129] on div "Scope | Blank" at bounding box center [582, 137] width 285 height 17
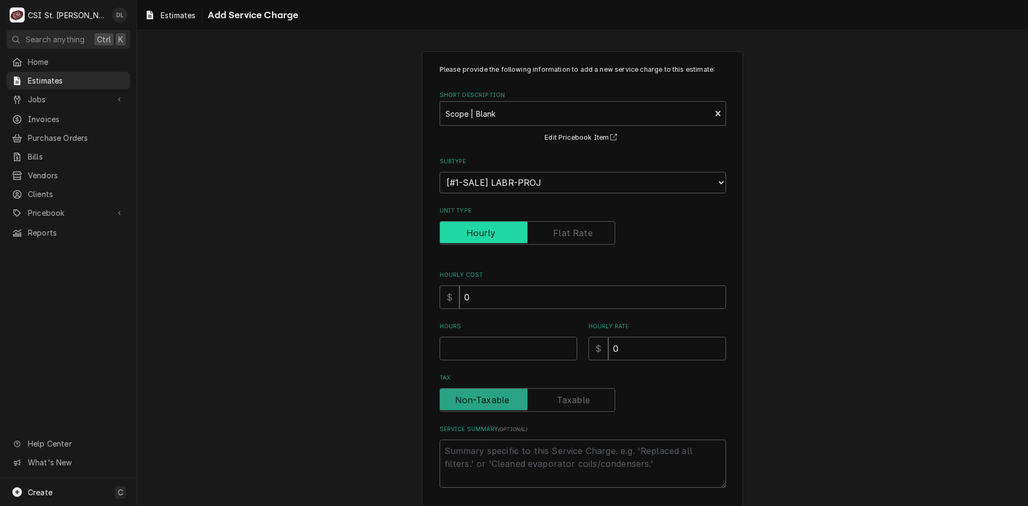
type textarea "x"
click at [578, 225] on input "Unit Type" at bounding box center [527, 233] width 166 height 24
checkbox input "true"
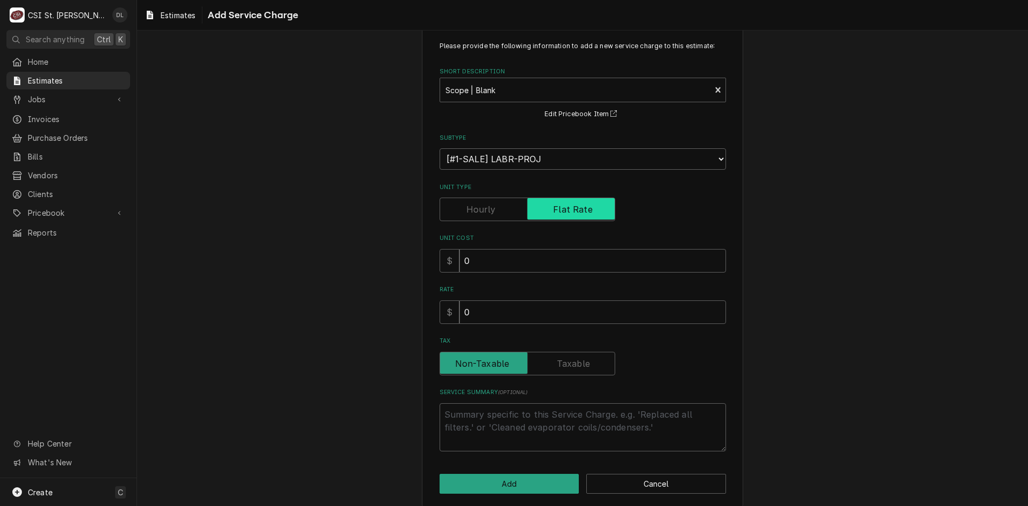
scroll to position [34, 0]
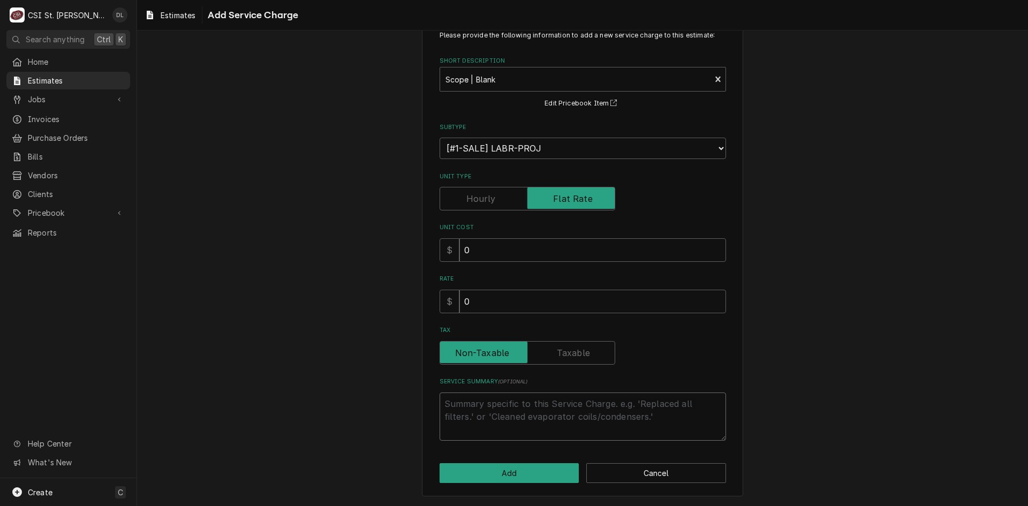
click at [520, 397] on textarea "Service Summary ( optional )" at bounding box center [583, 416] width 286 height 48
type textarea "x"
type textarea "Q"
type textarea "x"
type textarea "Qu"
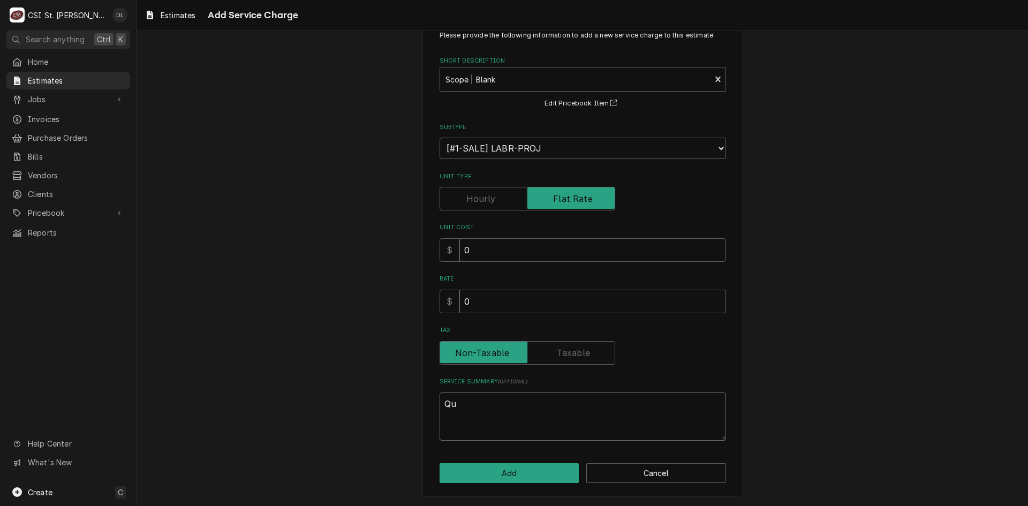
type textarea "x"
type textarea "Quo"
type textarea "x"
type textarea "Quot"
type textarea "x"
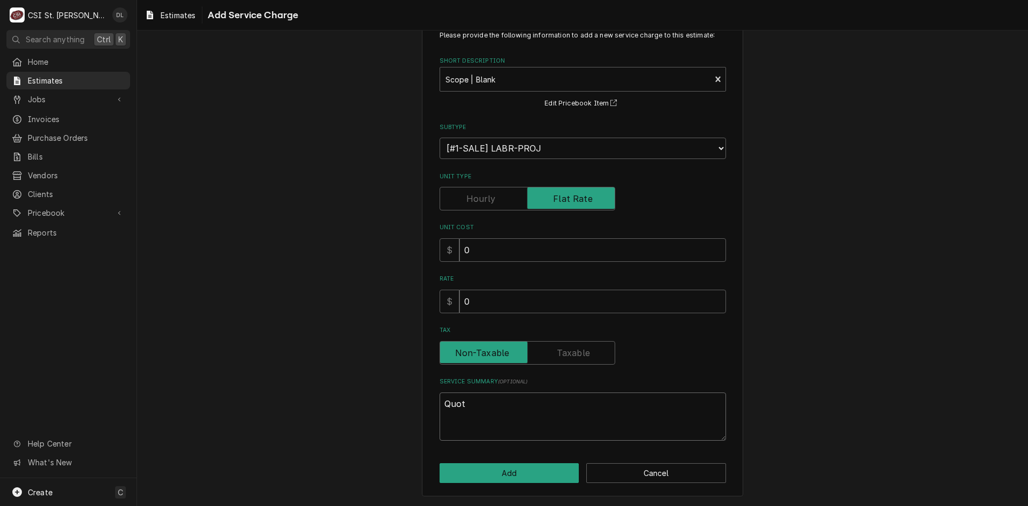
type textarea "Quote"
type textarea "x"
type textarea "Quote"
type textarea "x"
type textarea "Quote t"
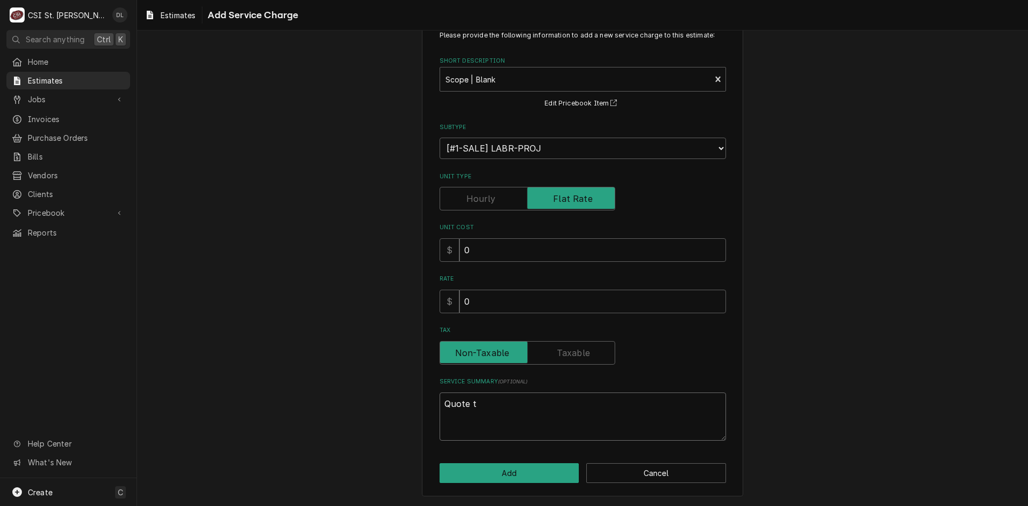
type textarea "x"
type textarea "Quote to"
type textarea "x"
type textarea "Quote to"
type textarea "x"
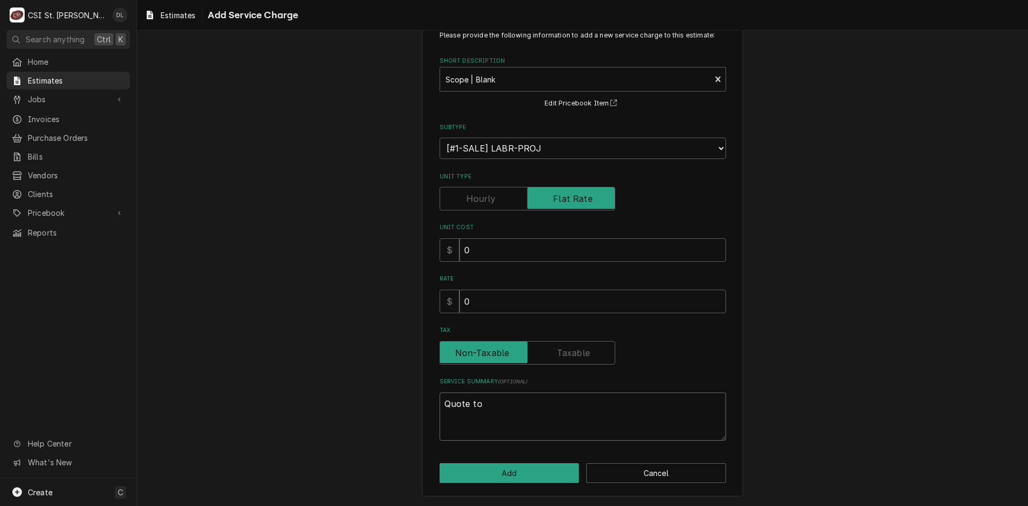
type textarea "Quote to r"
type textarea "x"
type textarea "Quote to re"
type textarea "x"
type textarea "Quote to rec"
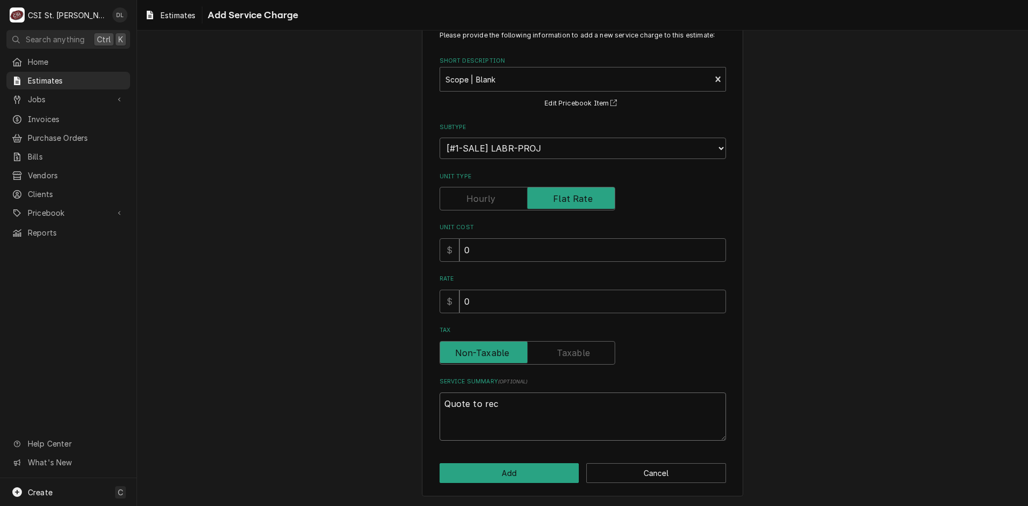
type textarea "x"
type textarea "Quote to recei"
type textarea "x"
type textarea "Quote to receiv"
type textarea "x"
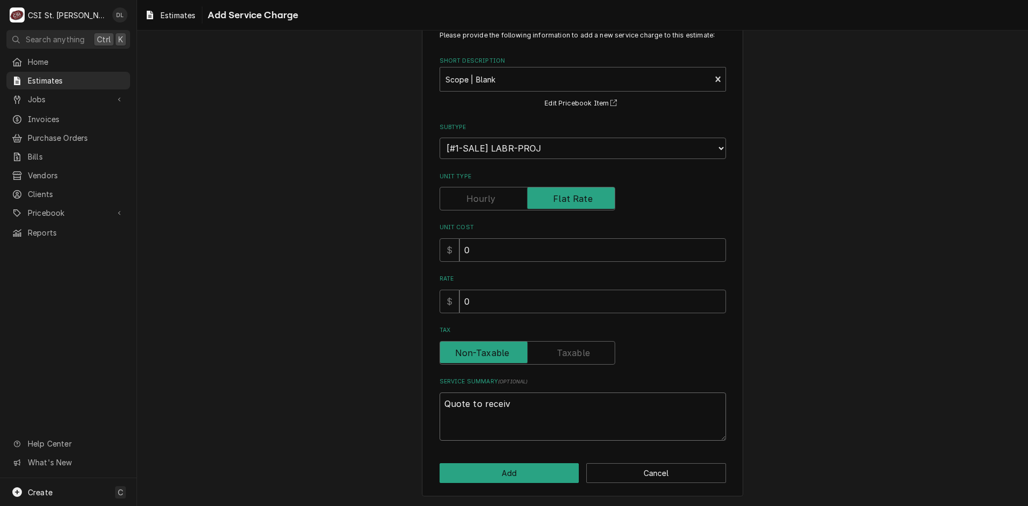
type textarea "Quote to receive"
type textarea "x"
type textarea "Quote to receive,"
type textarea "x"
type textarea "Quote to receive,"
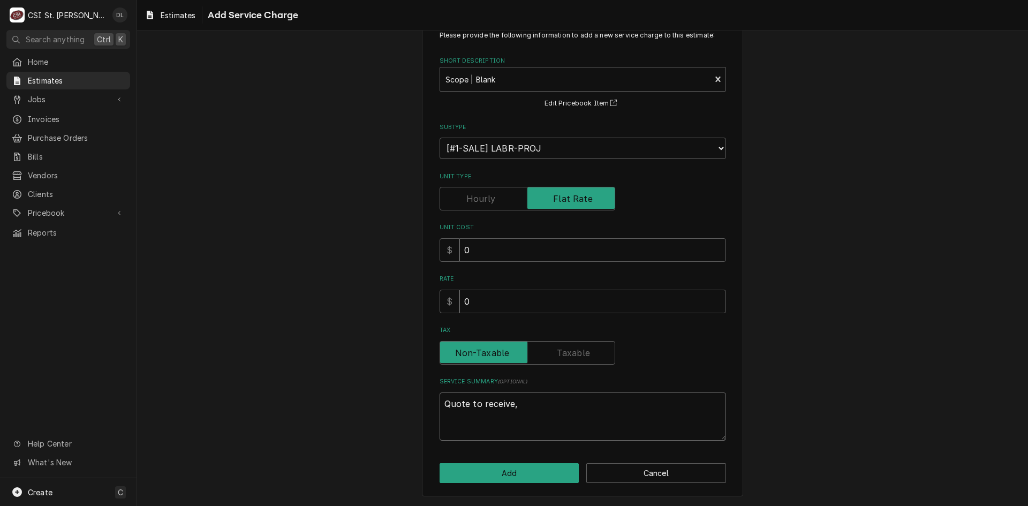
type textarea "x"
type textarea "Quote to receive, i"
type textarea "x"
type textarea "Quote to receive, in"
type textarea "x"
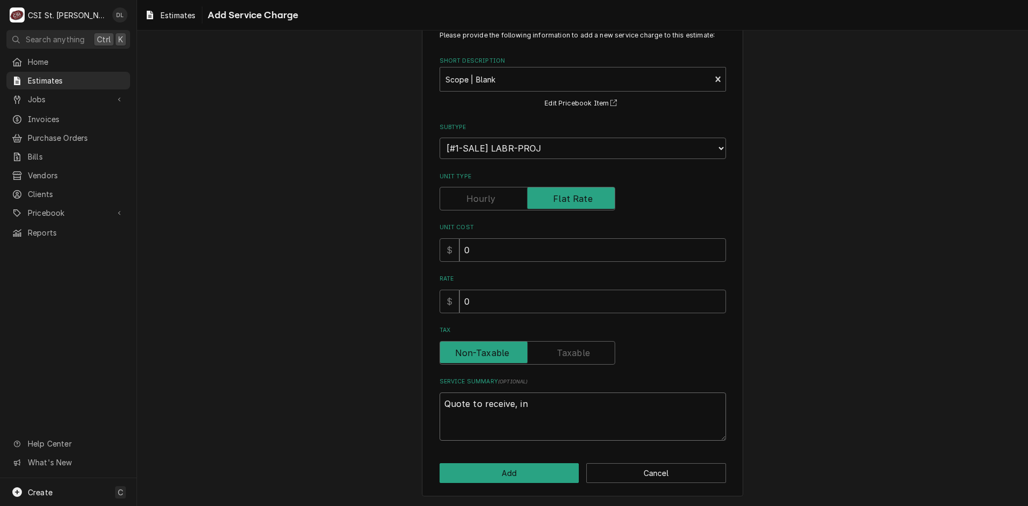
type textarea "Quote to receive, ins"
type textarea "x"
type textarea "Quote to receive, insp"
type textarea "x"
type textarea "Quote to receive, inspe"
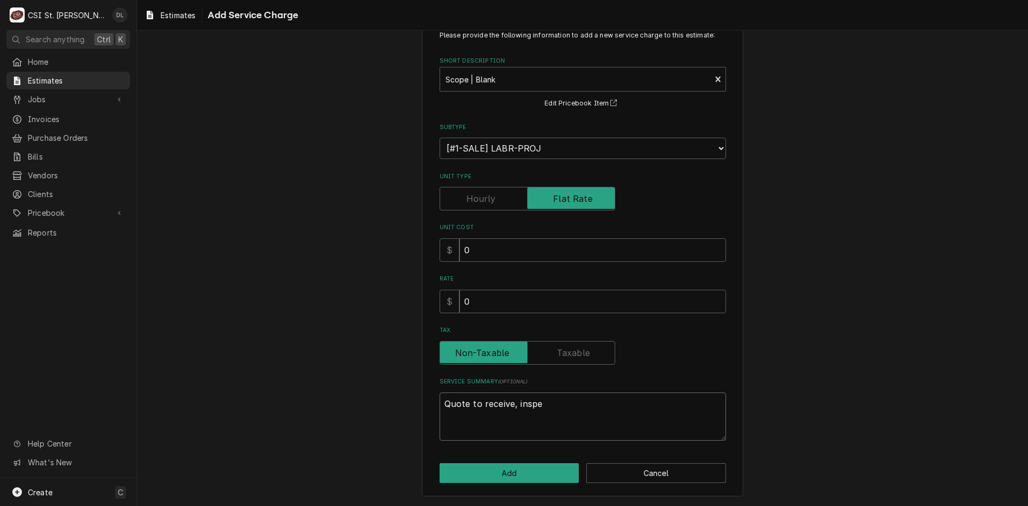
type textarea "x"
type textarea "Quote to receive, inspec"
type textarea "x"
type textarea "Quote to receive, inspect"
type textarea "x"
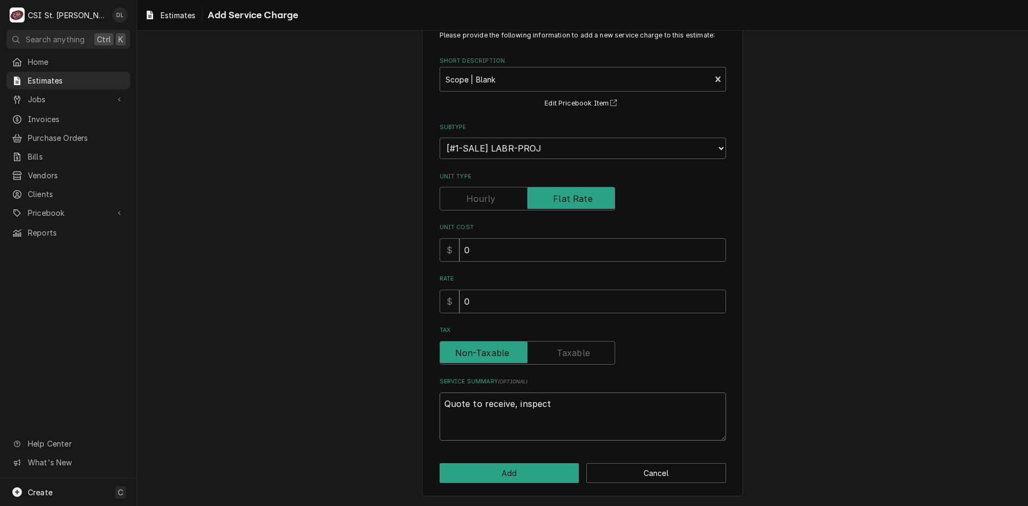
type textarea "Quote to receive, inspect,"
type textarea "x"
type textarea "Quote to receive, inspect,"
type textarea "x"
type textarea "Quote to receive, inspect, e"
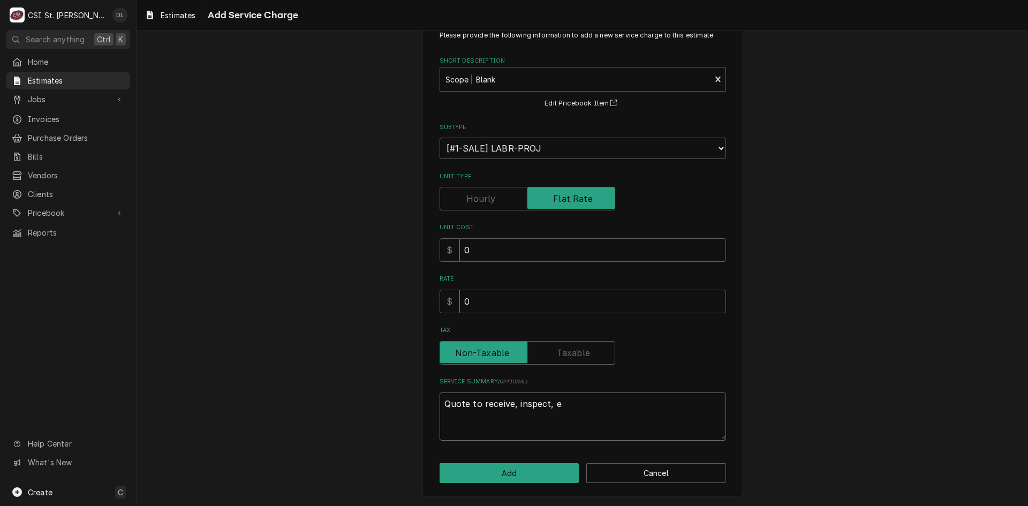
type textarea "x"
type textarea "Quote to receive, inspect, el"
type textarea "x"
type textarea "Quote to receive, inspect, e"
type textarea "x"
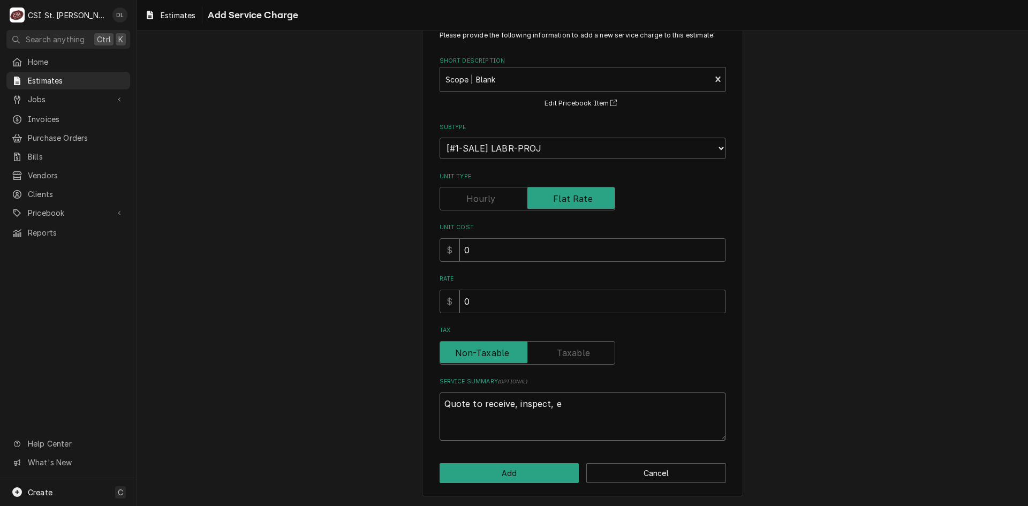
type textarea "Quote to receive, inspect,"
type textarea "x"
type textarea "Quote to receive, inspect, d"
type textarea "x"
type textarea "Quote to receive, inspect, de"
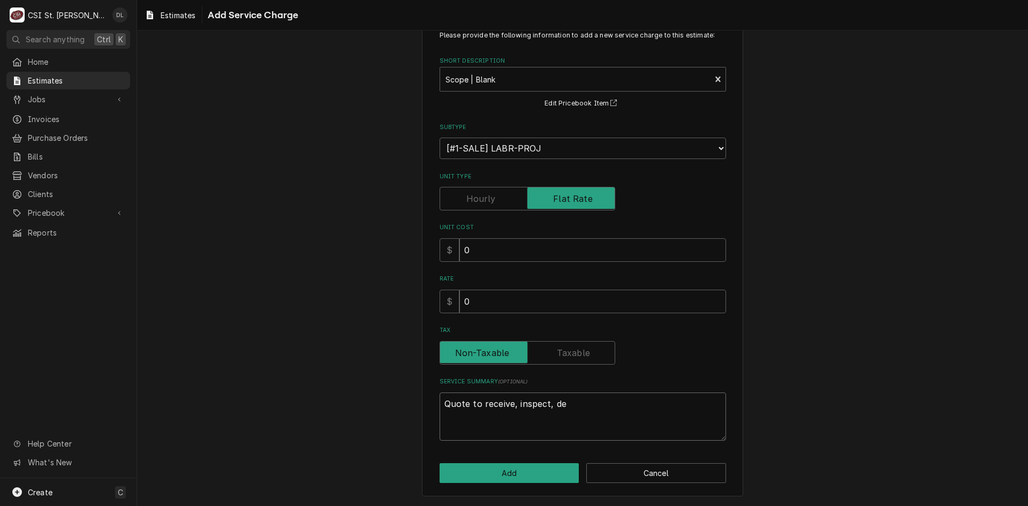
type textarea "x"
type textarea "Quote to receive, inspect, del"
type textarea "x"
type textarea "Quote to receive, inspect, deli"
type textarea "x"
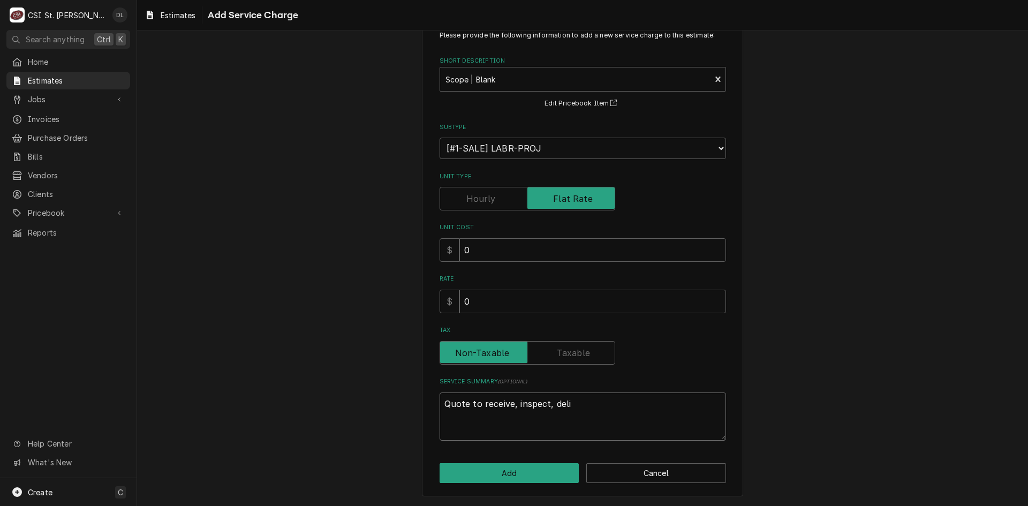
type textarea "Quote to receive, inspect, deliv"
type textarea "x"
type textarea "Quote to receive, inspect, delive"
type textarea "x"
type textarea "Quote to receive, inspect, deliver"
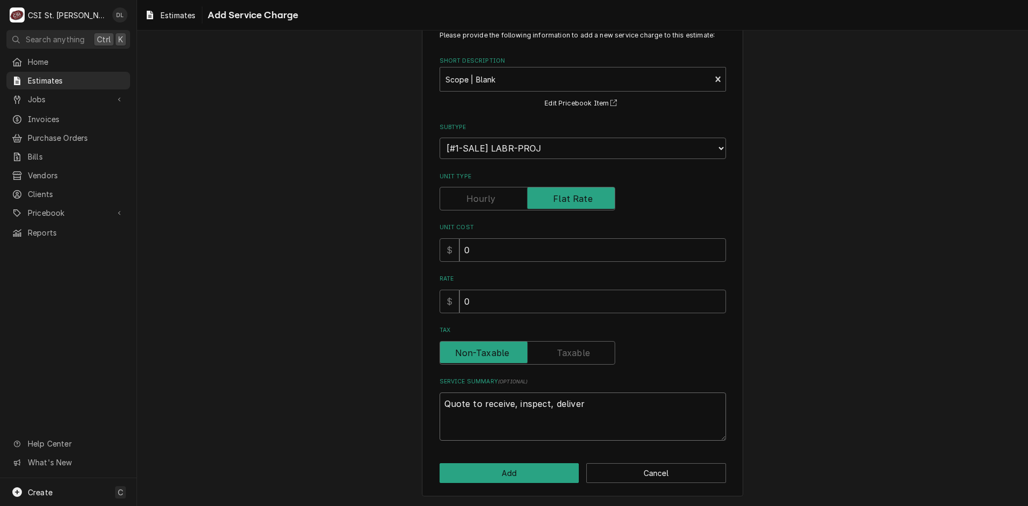
type textarea "x"
type textarea "Quote to receive, inspect, deliver a"
type textarea "x"
type textarea "Quote to receive, inspect, deliver an"
type textarea "x"
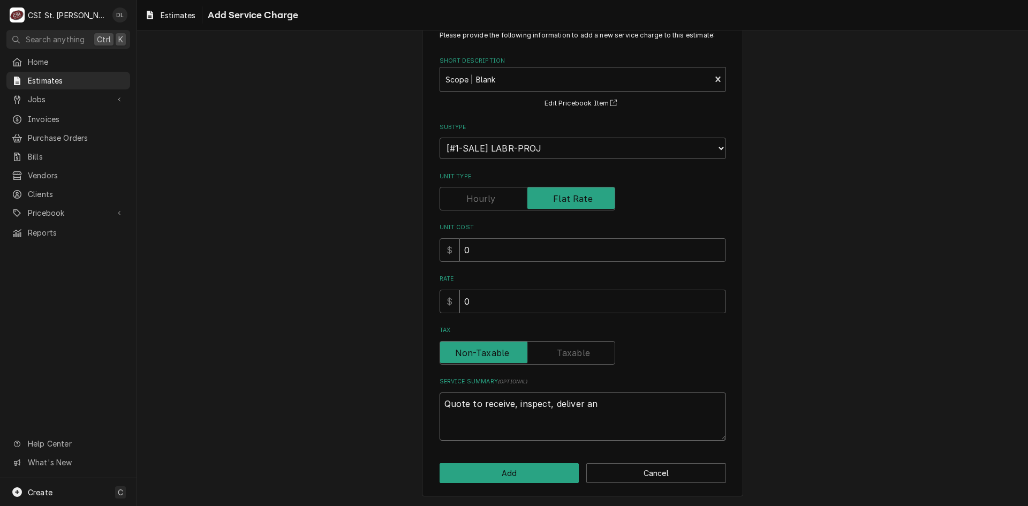
type textarea "Quote to receive, inspect, deliver and"
type textarea "x"
type textarea "Quote to receive, inspect, deliver and"
type textarea "x"
type textarea "Quote to receive, inspect, deliver and e"
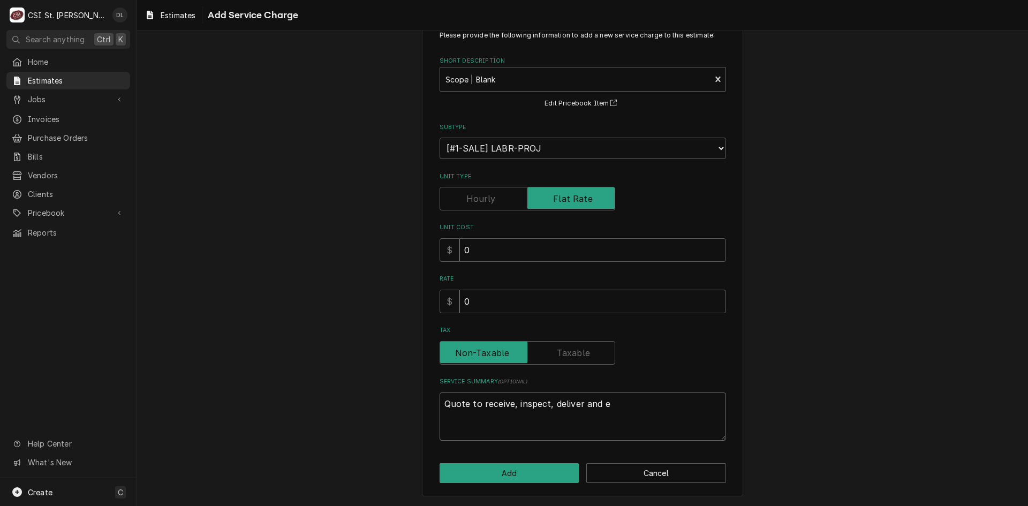
type textarea "x"
type textarea "Quote to receive, inspect, deliver and er"
type textarea "x"
type textarea "Quote to receive, inspect, deliver and err"
type textarea "x"
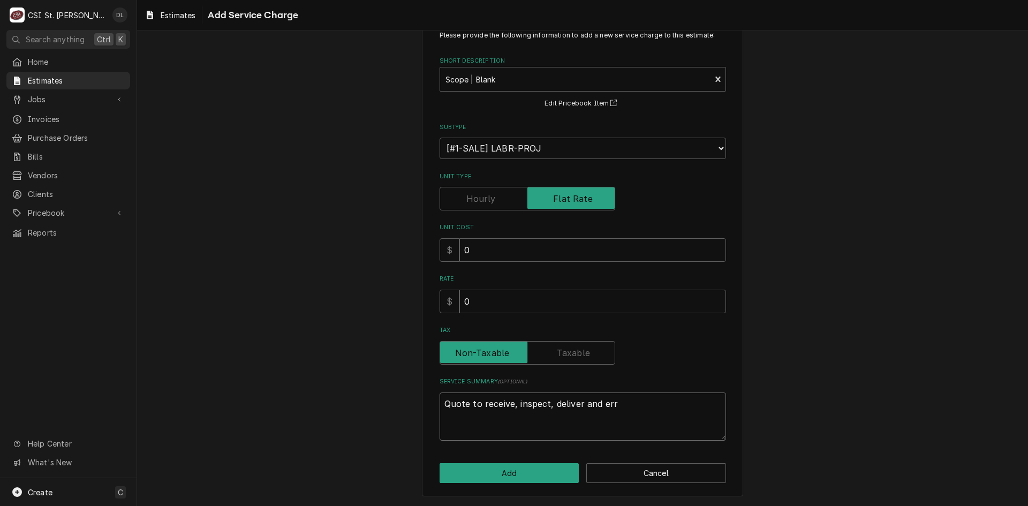
type textarea "Quote to receive, inspect, deliver and erre"
type textarea "x"
type textarea "Quote to receive, inspect, deliver and errec"
type textarea "x"
type textarea "Quote to receive, inspect, deliver and errect"
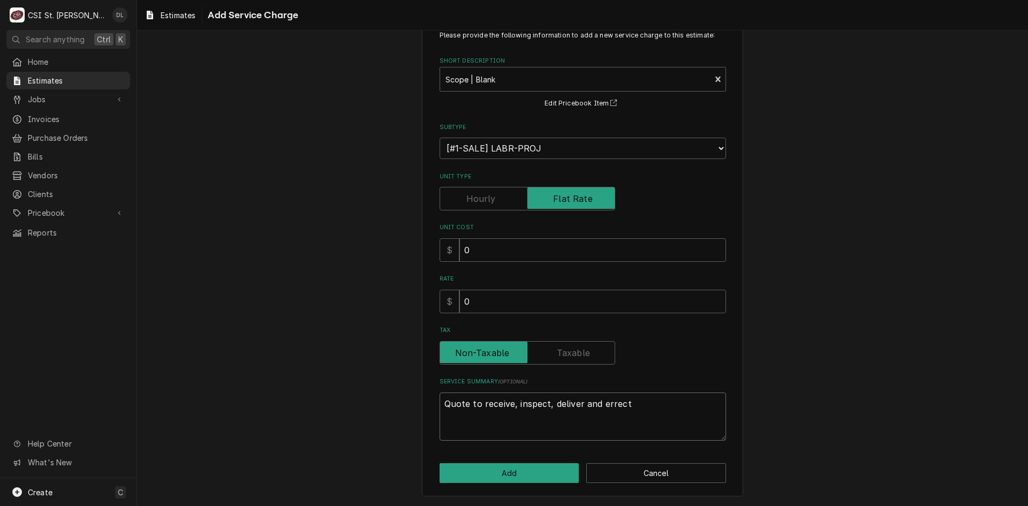
type textarea "x"
type textarea "Quote to receive, inspect, deliver and errect"
type textarea "x"
type textarea "Quote to receive, inspect, deliver and errect"
type textarea "x"
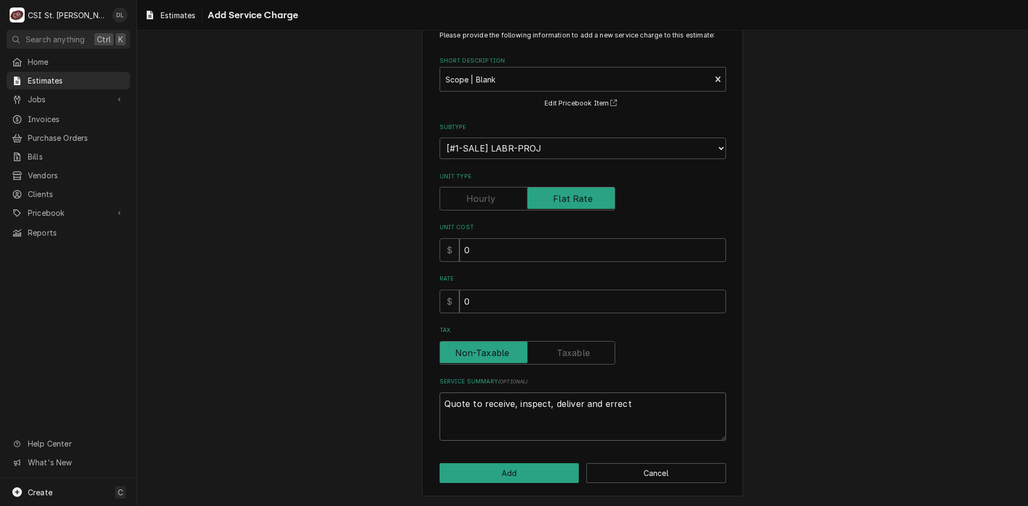
type textarea "Quote to receive, inspect, deliver and errec"
type textarea "x"
type textarea "Quote to receive, inspect, deliver and erre"
type textarea "x"
type textarea "Quote to receive, inspect, deliver and err"
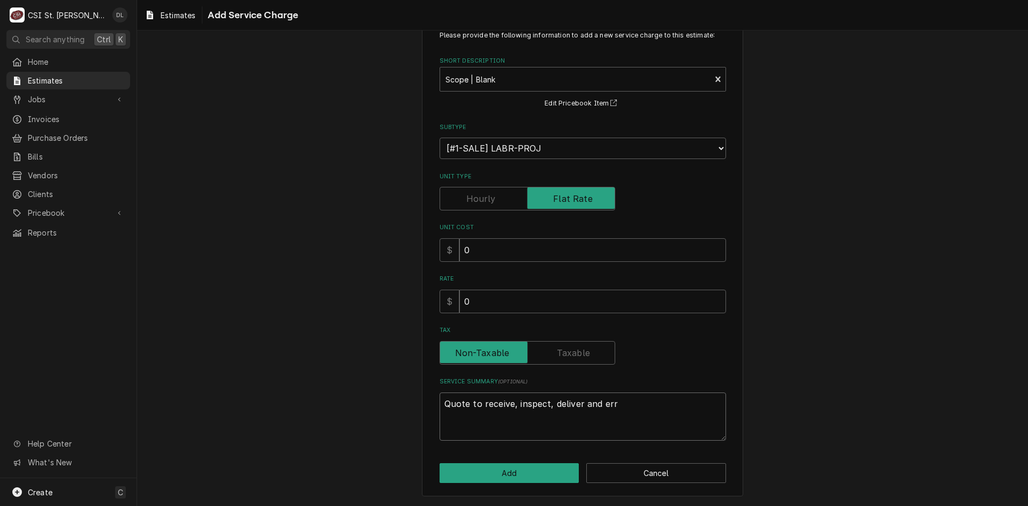
type textarea "x"
type textarea "Quote to receive, inspect, deliver and er"
type textarea "x"
type textarea "Quote to receive, inspect, deliver and ere"
type textarea "x"
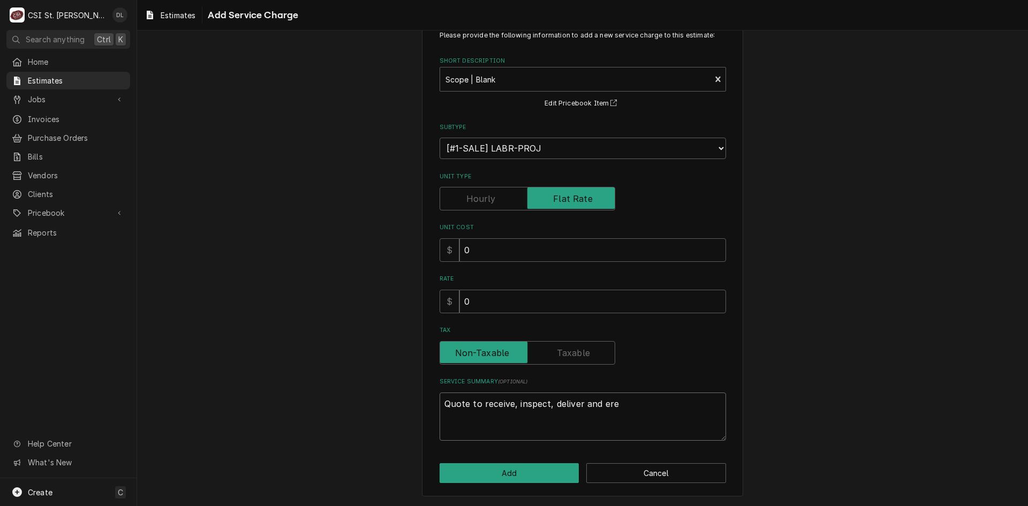
type textarea "Quote to receive, inspect, deliver and erec"
type textarea "x"
type textarea "Quote to receive, inspect, deliver and erect"
type textarea "x"
type textarea "Quote to receive, inspect, deliver and erect"
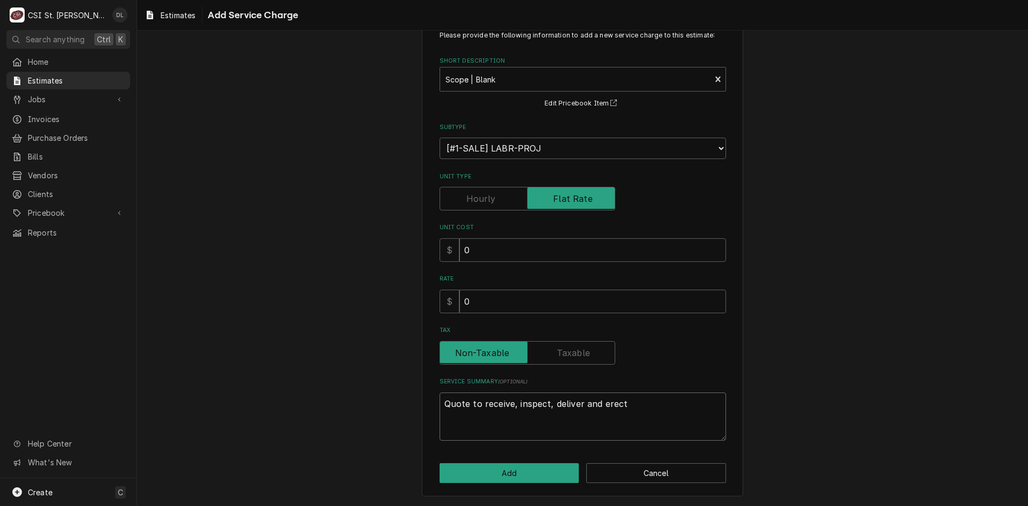
type textarea "x"
type textarea "Quote to receive, inspect, deliver and erect n"
type textarea "x"
type textarea "Quote to receive, inspect, deliver and erect ne"
type textarea "x"
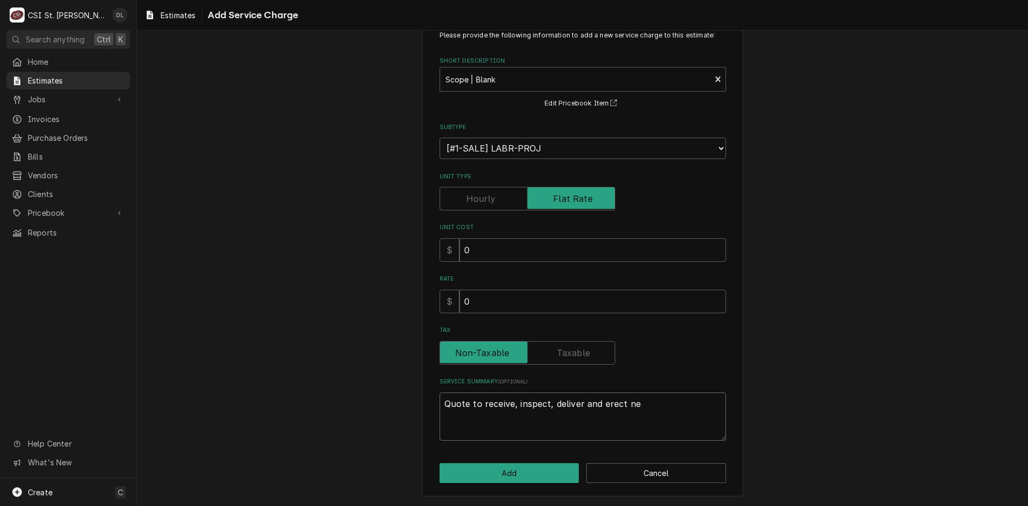
type textarea "Quote to receive, inspect, deliver and erect new"
type textarea "x"
type textarea "Quote to receive, inspect, deliver and erect ne"
type textarea "x"
type textarea "Quote to receive, inspect, deliver and erect n"
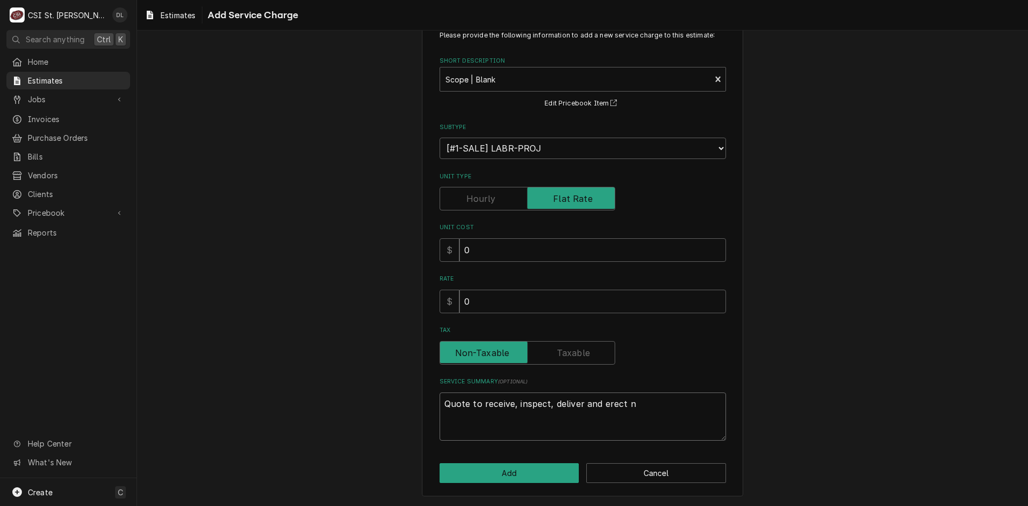
type textarea "x"
type textarea "Quote to receive, inspect, deliver and erect nt"
type textarea "x"
type textarea "Quote to receive, inspect, deliver and erect ntw"
type textarea "x"
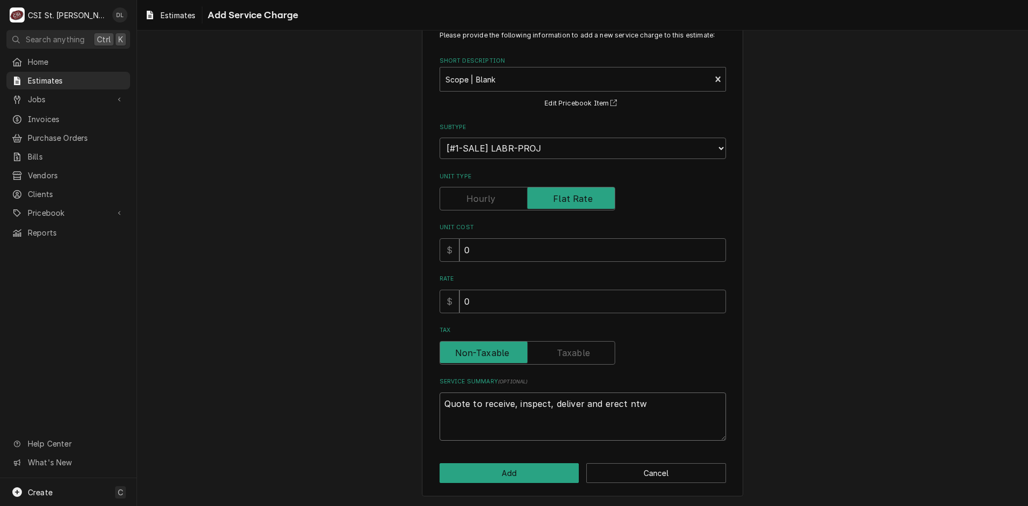
type textarea "Quote to receive, inspect, deliver and erect ntwo"
type textarea "x"
type textarea "Quote to receive, inspect, deliver and erect ntwo"
type textarea "x"
type textarea "Quote to receive, inspect, deliver and erect ntwo w"
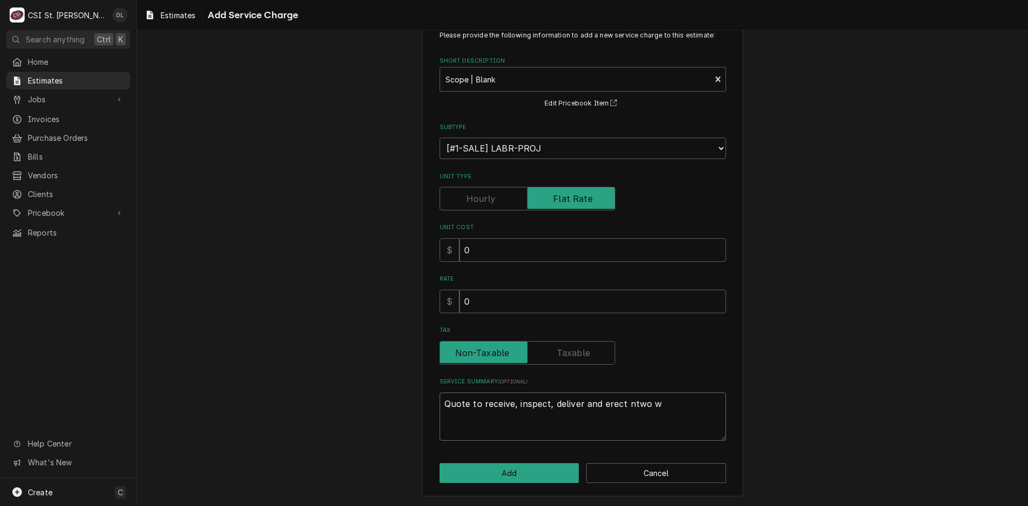
type textarea "x"
type textarea "Quote to receive, inspect, deliver and erect ntwo wo"
type textarea "x"
type textarea "Quote to receive, inspect, deliver and erect ntwo wor"
type textarea "x"
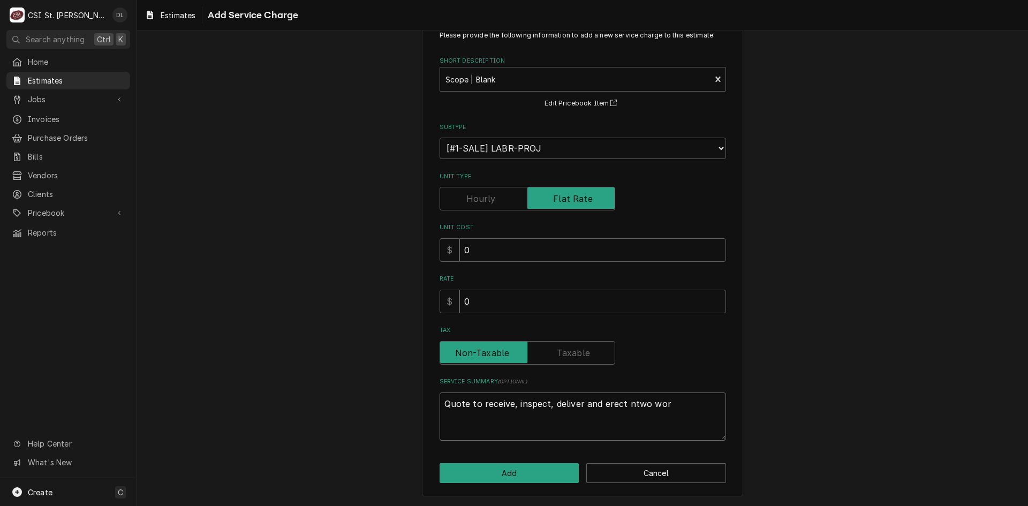
type textarea "Quote to receive, inspect, deliver and erect ntwo work"
type textarea "x"
type textarea "Quote to receive, inspect, deliver and erect ntwo work"
type textarea "x"
type textarea "Quote to receive, inspect, deliver and erect ntwo work t"
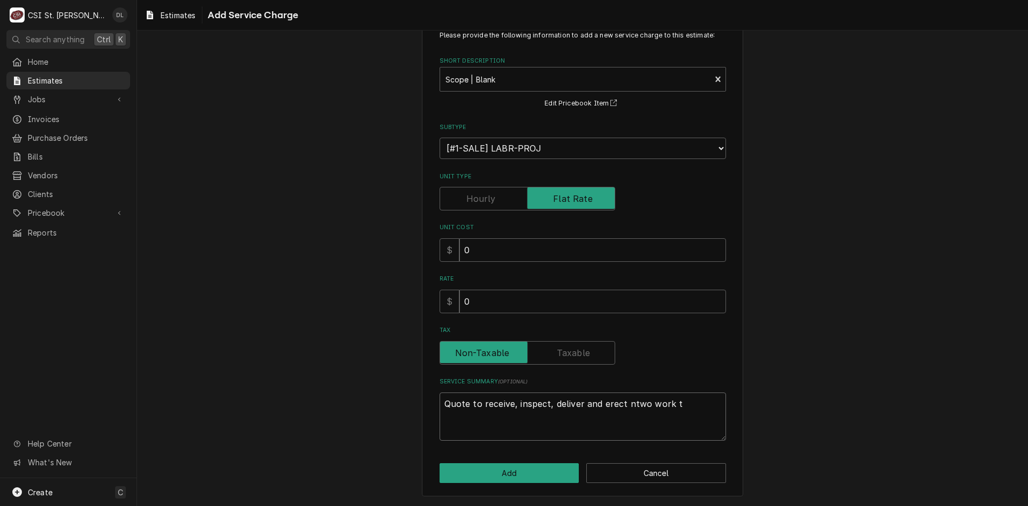
type textarea "x"
type textarea "Quote to receive, inspect, deliver and erect ntwo work ta"
type textarea "x"
type textarea "Quote to receive, inspect, deliver and erect ntwo work tab"
type textarea "x"
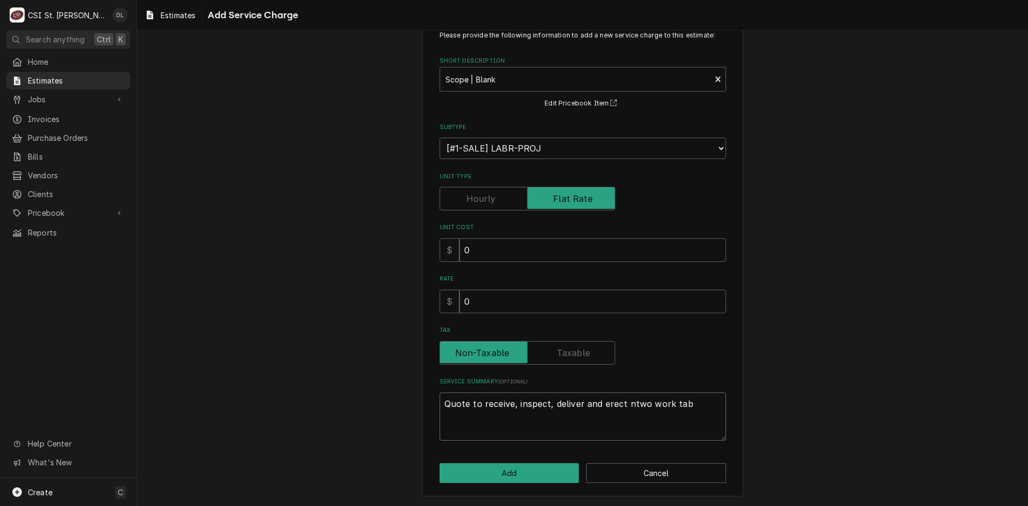
type textarea "Quote to receive, inspect, deliver and erect ntwo work tabl"
type textarea "x"
type textarea "Quote to receive, inspect, deliver and erect ntwo work table"
type textarea "x"
type textarea "Quote to receive, inspect, deliver and erect ntwo work tables"
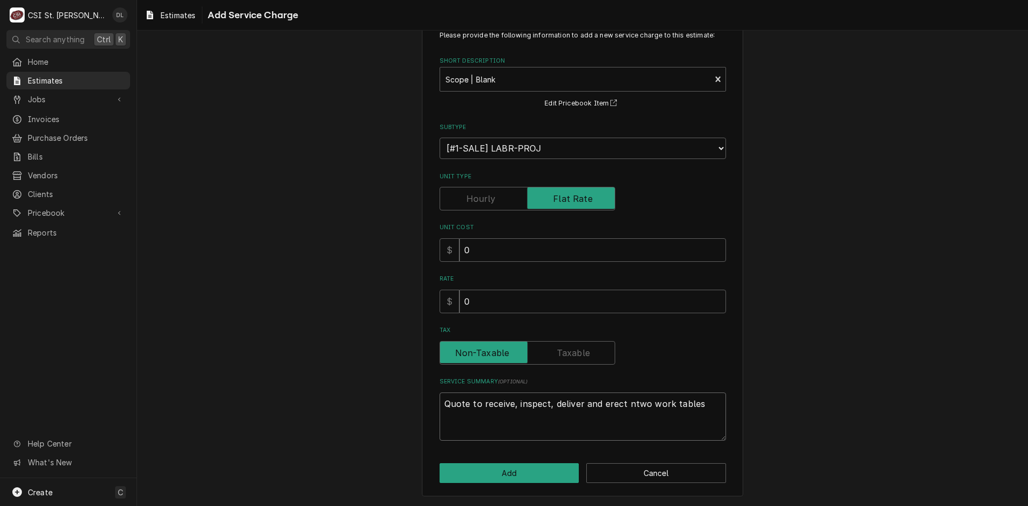
type textarea "x"
type textarea "Quote to receive, inspect, deliver and erect ntwo work tables"
type textarea "x"
type textarea "Quote to receive, inspect, deliver and erect ntwo work tables"
type textarea "x"
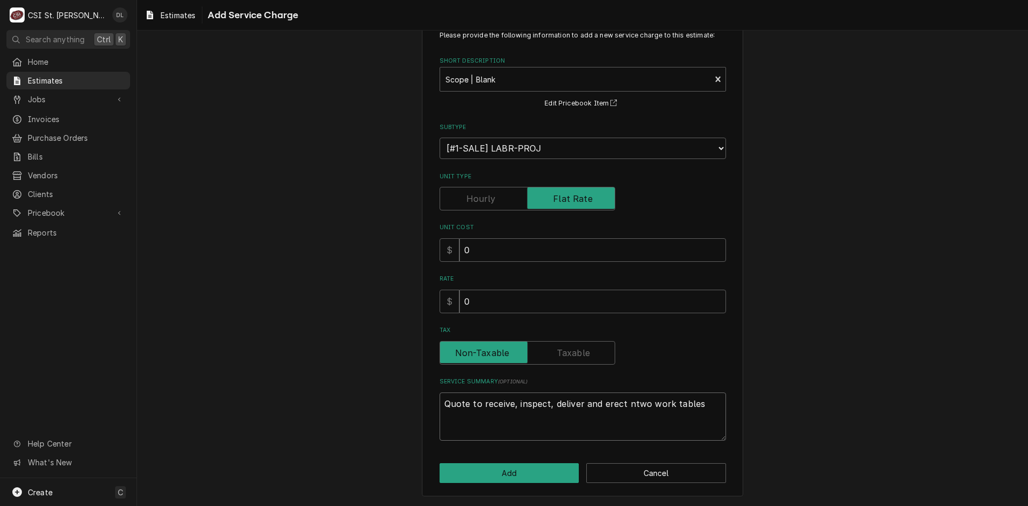
type textarea "Quote to receive, inspect, deliver and erect ntwo work table"
type textarea "x"
type textarea "Quote to receive, inspect, deliver and erect ntwo work tabl"
type textarea "x"
type textarea "Quote to receive, inspect, deliver and erect ntwo work tab"
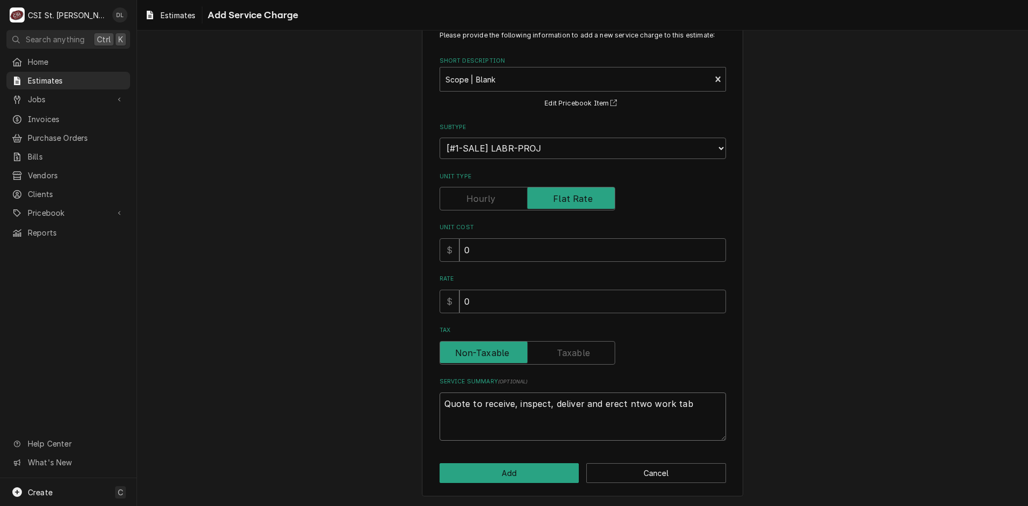
type textarea "x"
type textarea "Quote to receive, inspect, deliver and erect ntwo work ta"
type textarea "x"
type textarea "Quote to receive, inspect, deliver and erect ntwo work t"
type textarea "x"
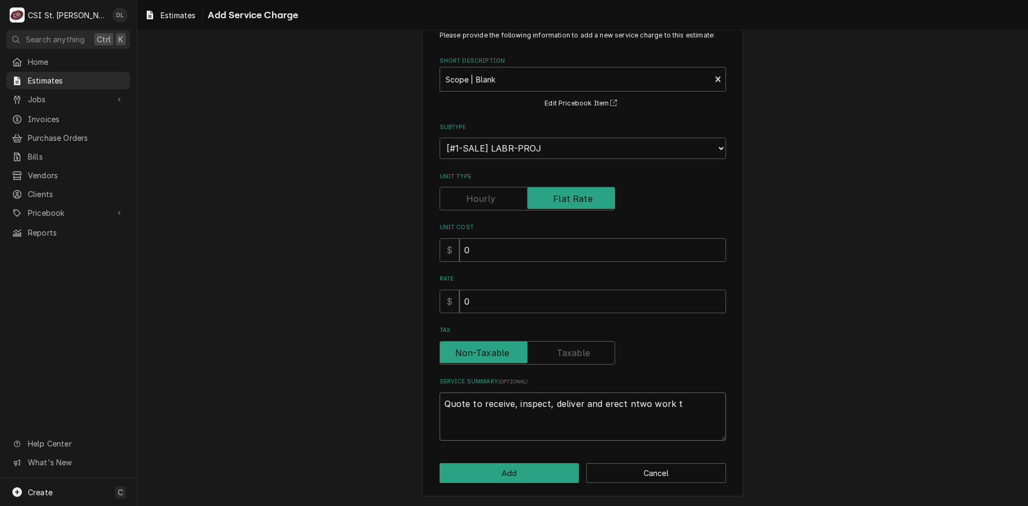
type textarea "Quote to receive, inspect, deliver and erect ntwo work"
type textarea "x"
type textarea "Quote to receive, inspect, deliver and erect ntwo work"
type textarea "x"
type textarea "Quote to receive, inspect, deliver and erect ntwo wor"
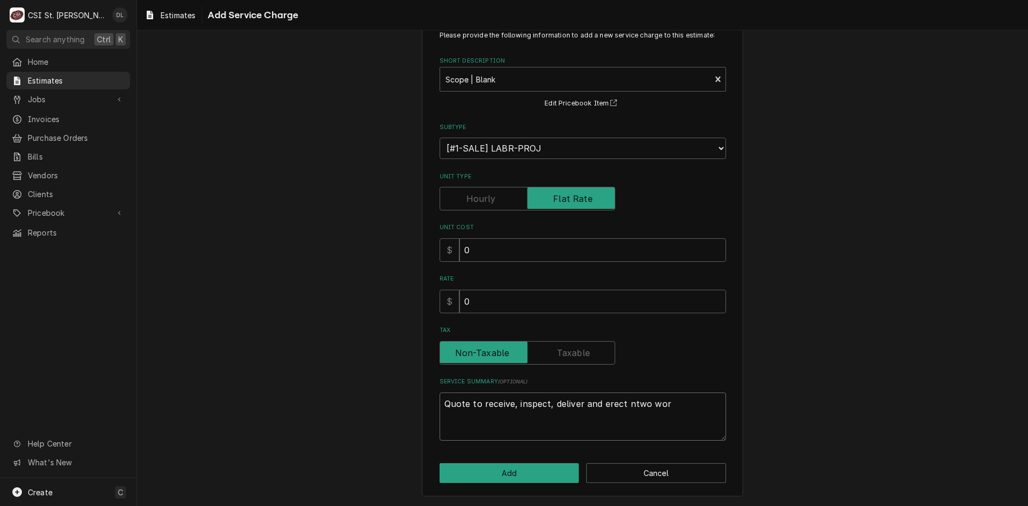
type textarea "x"
type textarea "Quote to receive, inspect, deliver and erect ntwo wo"
type textarea "x"
type textarea "Quote to receive, inspect, deliver and erect ntwo w"
click at [523, 473] on button "Add" at bounding box center [510, 473] width 140 height 20
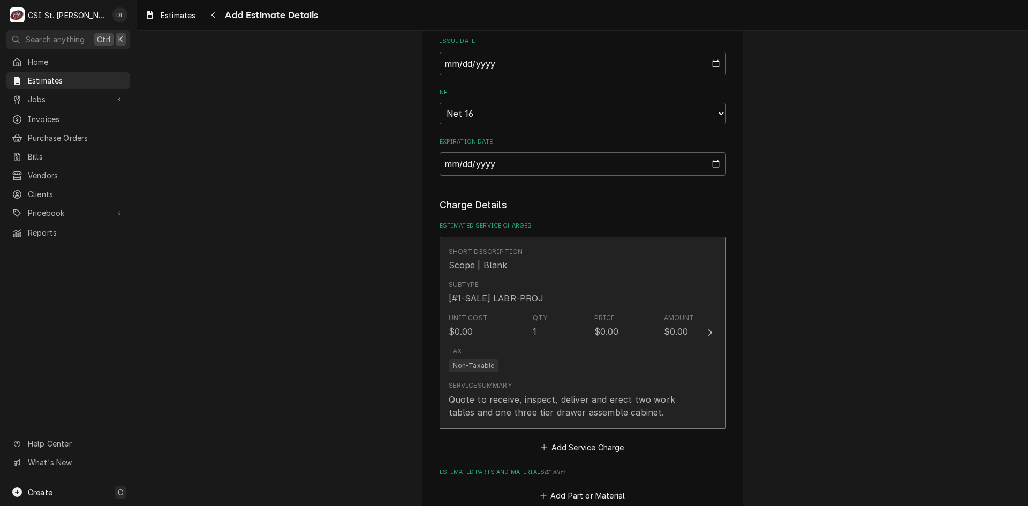
scroll to position [576, 0]
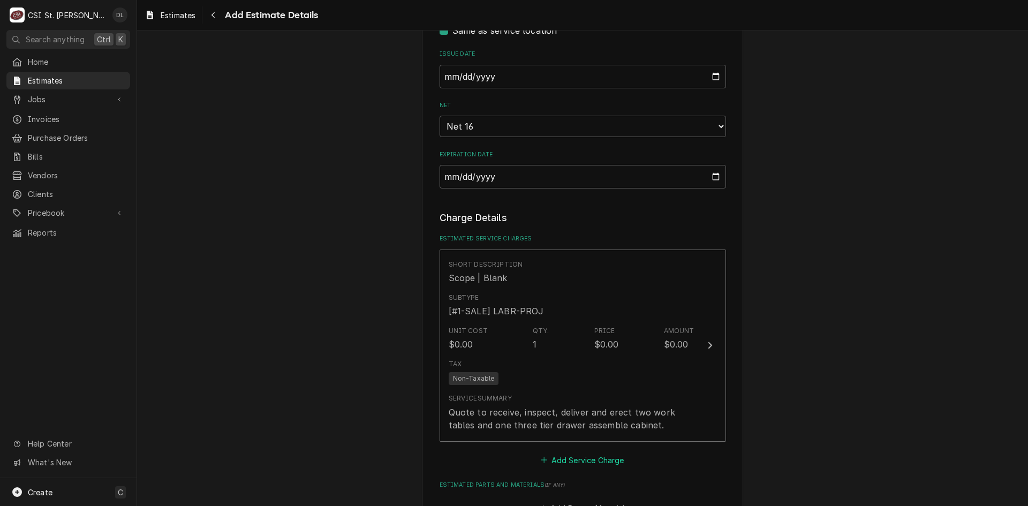
click at [541, 457] on icon "Estimated Service Charges" at bounding box center [544, 459] width 6 height 7
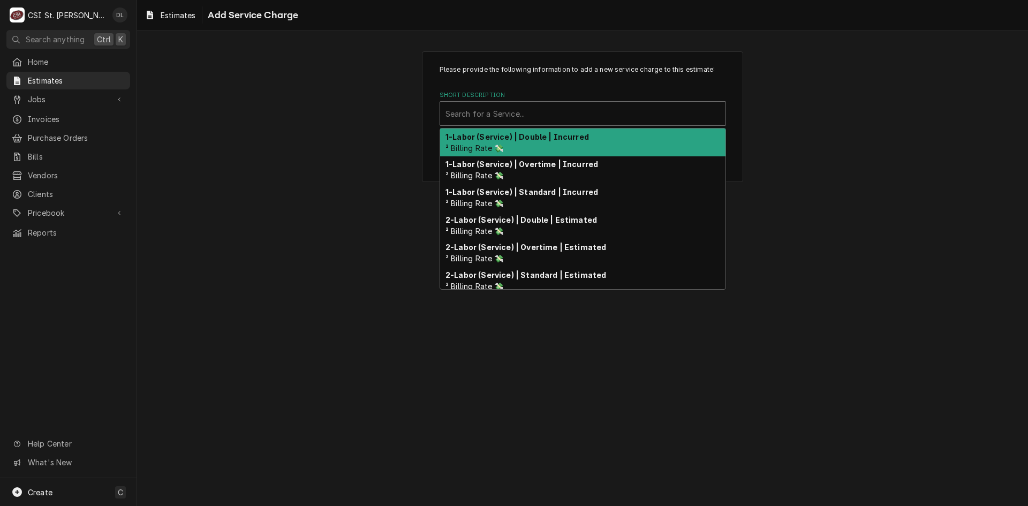
click at [538, 120] on div "Short Description" at bounding box center [582, 113] width 275 height 19
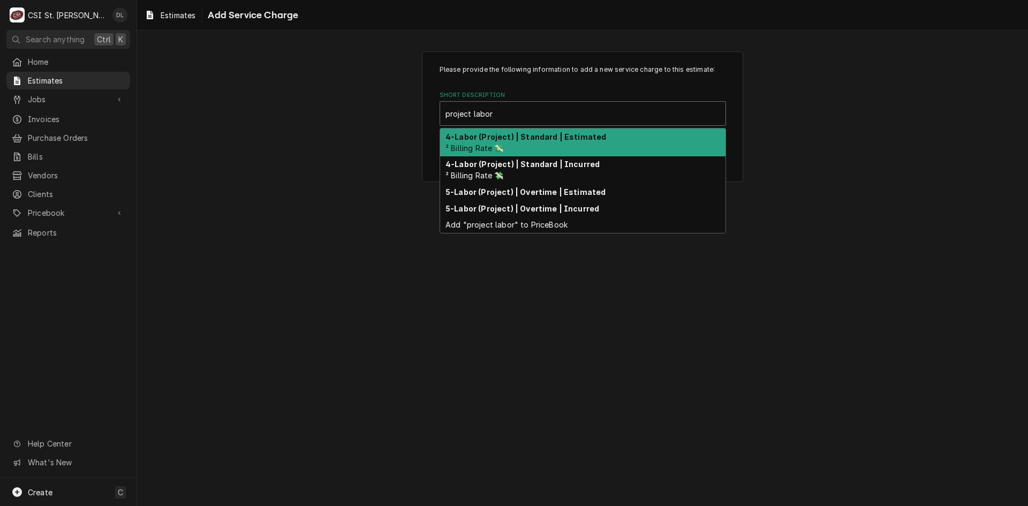
click at [556, 136] on strong "4-Labor (Project) | Standard | Estimated" at bounding box center [525, 136] width 161 height 9
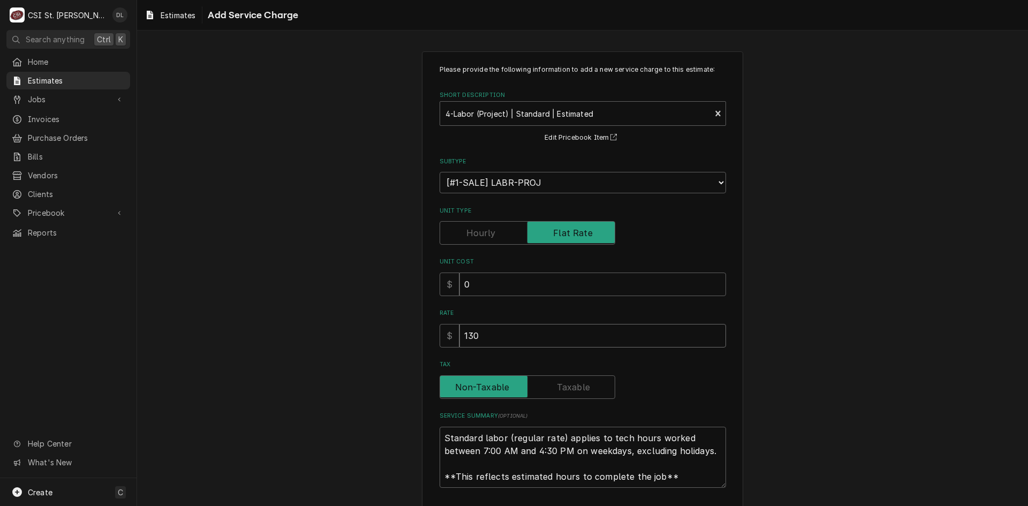
drag, startPoint x: 510, startPoint y: 334, endPoint x: 418, endPoint y: 324, distance: 92.0
click at [422, 324] on div "Please provide the following information to add a new service charge to this es…" at bounding box center [582, 297] width 321 height 493
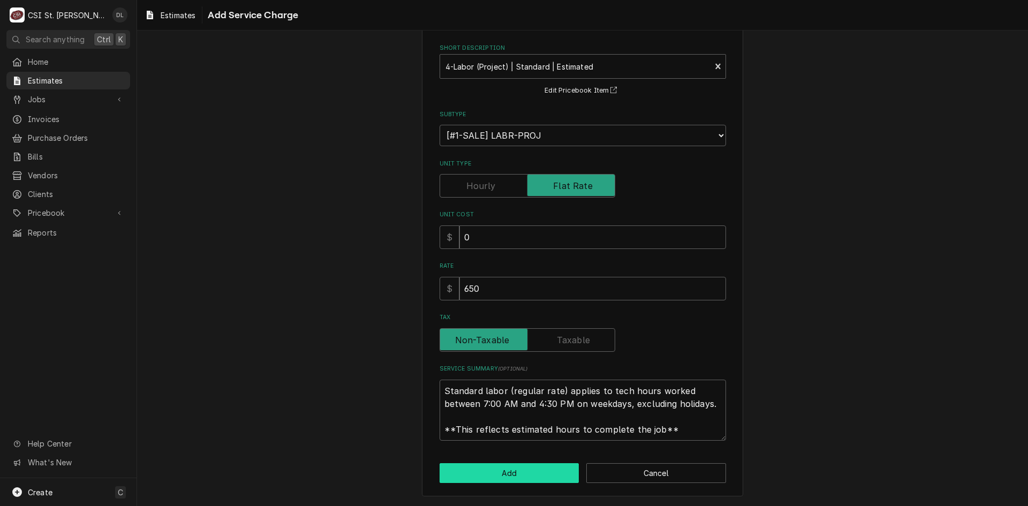
click at [523, 473] on button "Add" at bounding box center [510, 473] width 140 height 20
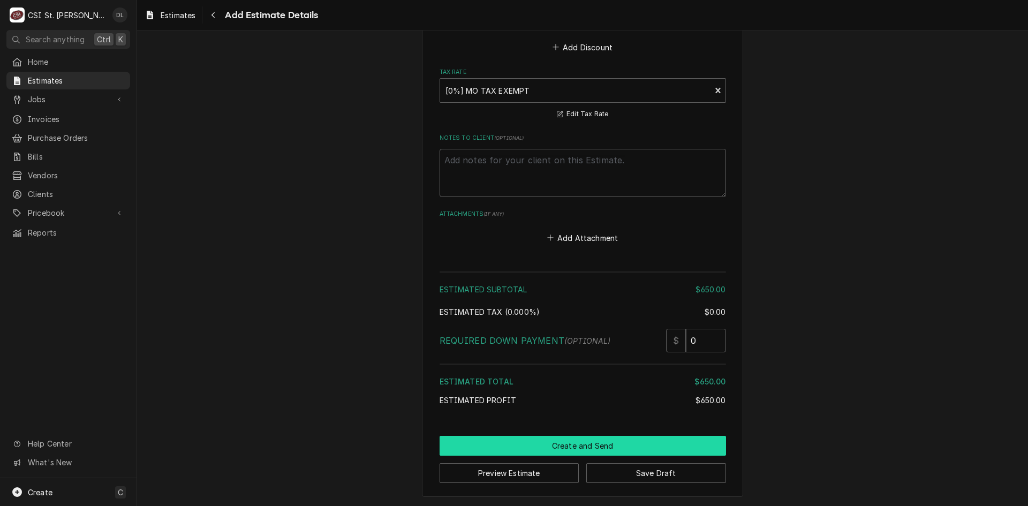
click at [572, 445] on button "Create and Send" at bounding box center [583, 446] width 286 height 20
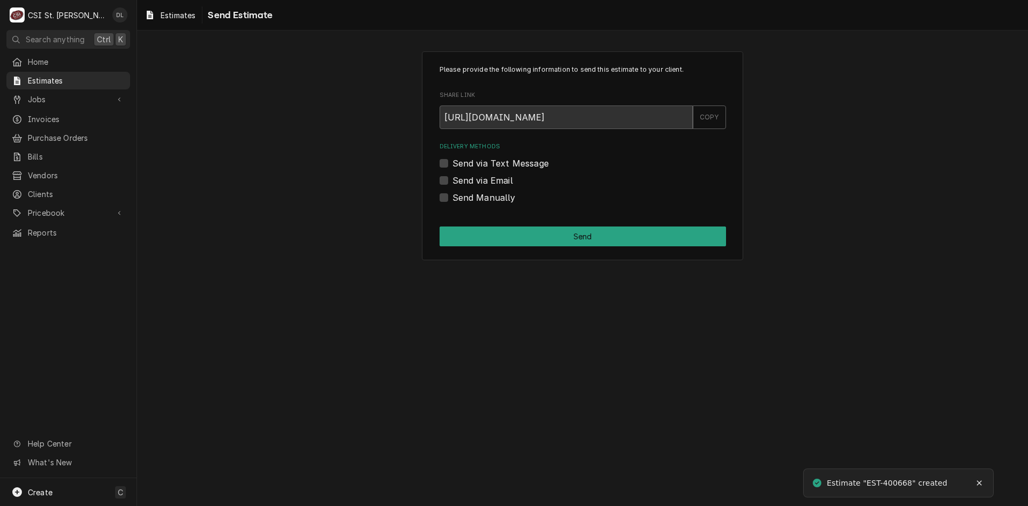
drag, startPoint x: 440, startPoint y: 199, endPoint x: 485, endPoint y: 214, distance: 47.6
click at [452, 199] on label "Send Manually" at bounding box center [483, 197] width 63 height 13
click at [452, 199] on input "Send Manually" at bounding box center [595, 203] width 286 height 24
checkbox input "true"
click at [584, 237] on button "Send" at bounding box center [583, 236] width 286 height 20
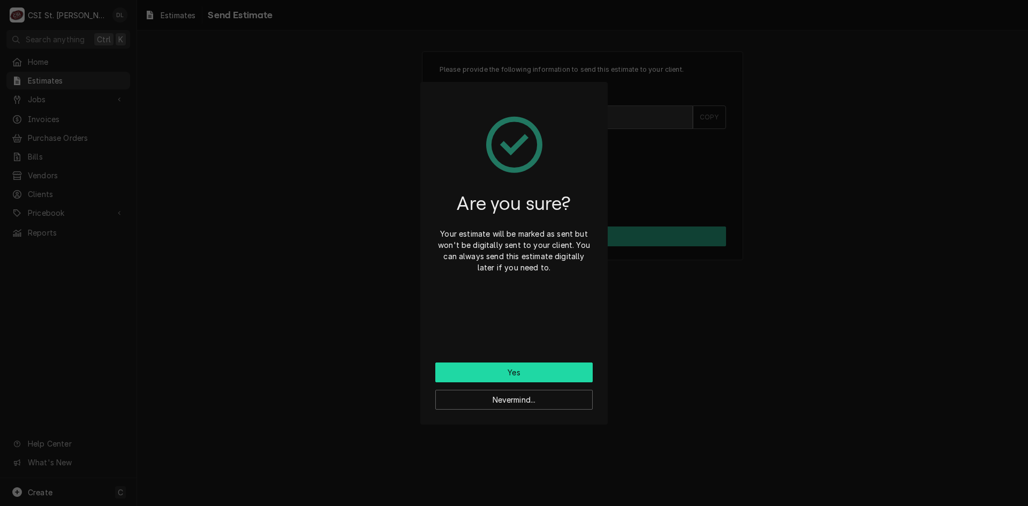
click at [526, 372] on button "Yes" at bounding box center [513, 372] width 157 height 20
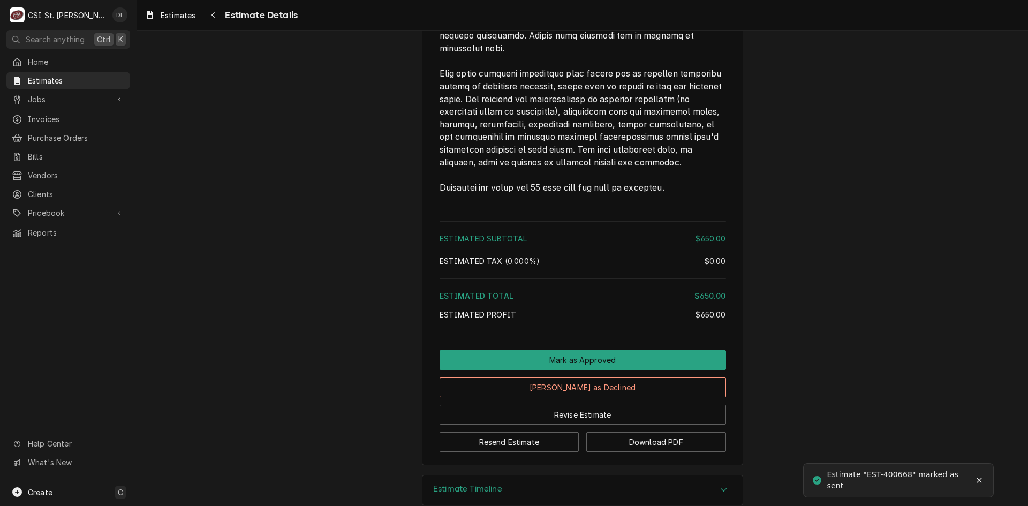
scroll to position [1461, 0]
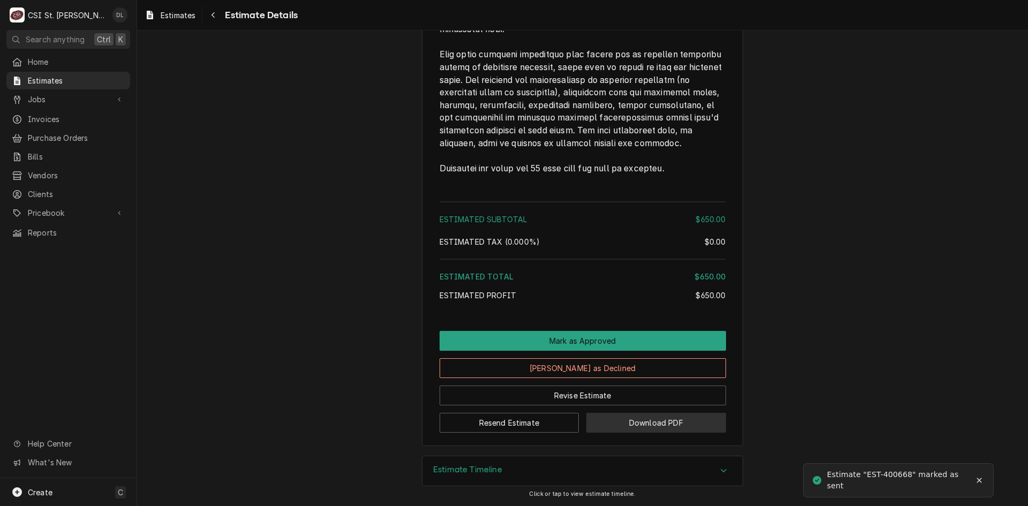
click at [662, 424] on button "Download PDF" at bounding box center [656, 423] width 140 height 20
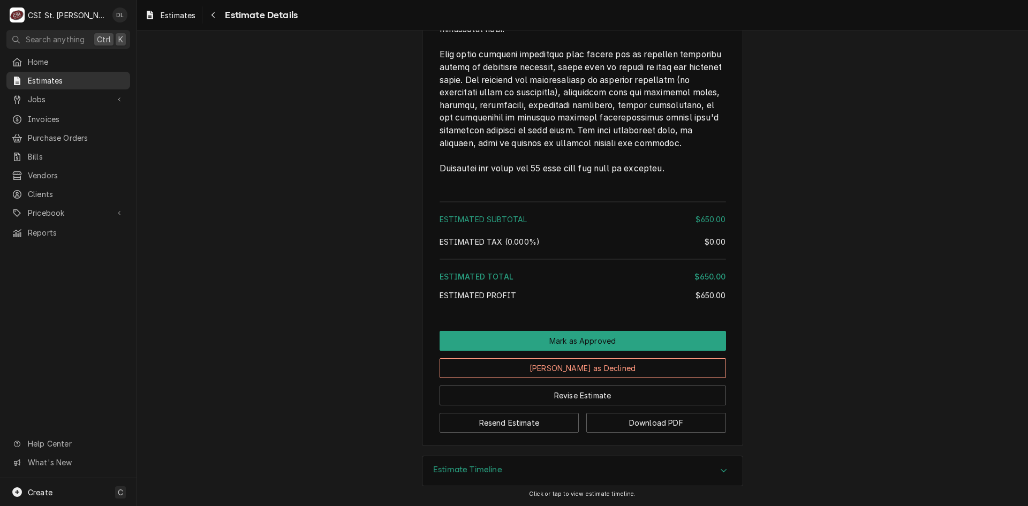
click at [96, 78] on span "Estimates" at bounding box center [76, 80] width 97 height 11
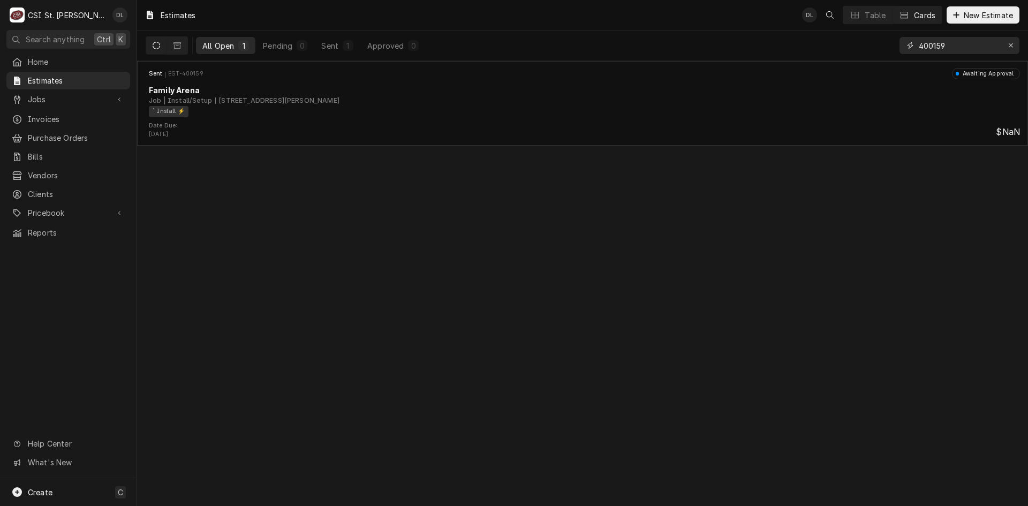
click at [979, 46] on input "400159" at bounding box center [959, 45] width 80 height 17
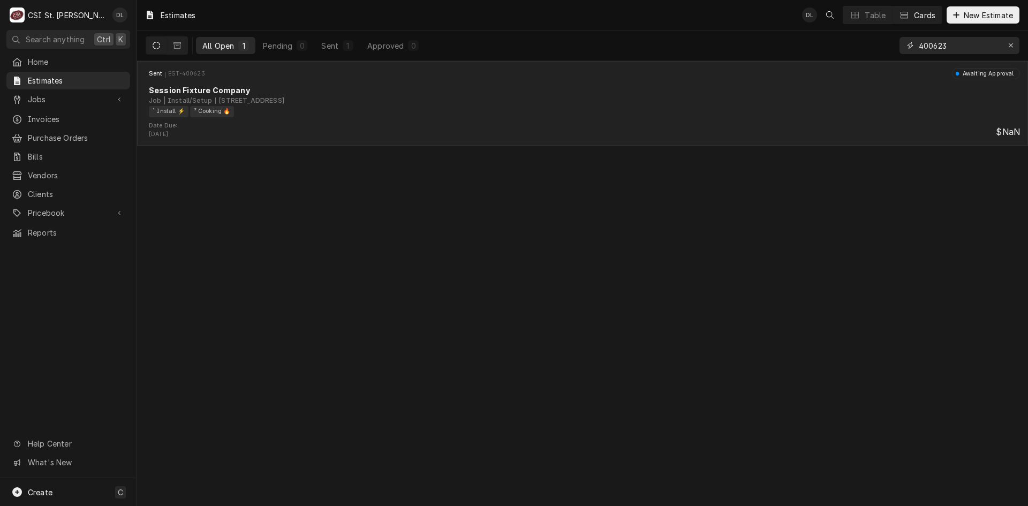
type input "400623"
click at [284, 102] on div "[STREET_ADDRESS]" at bounding box center [249, 101] width 69 height 10
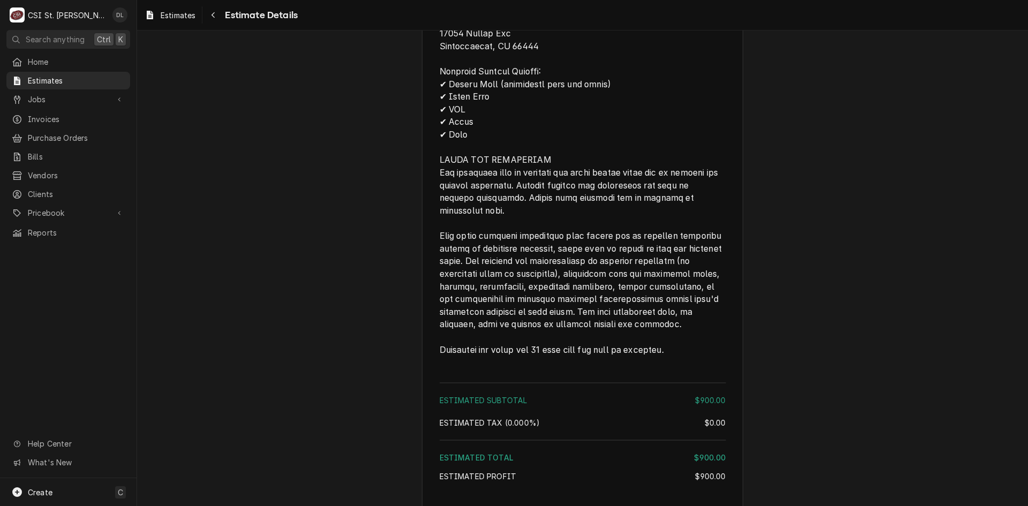
scroll to position [1757, 0]
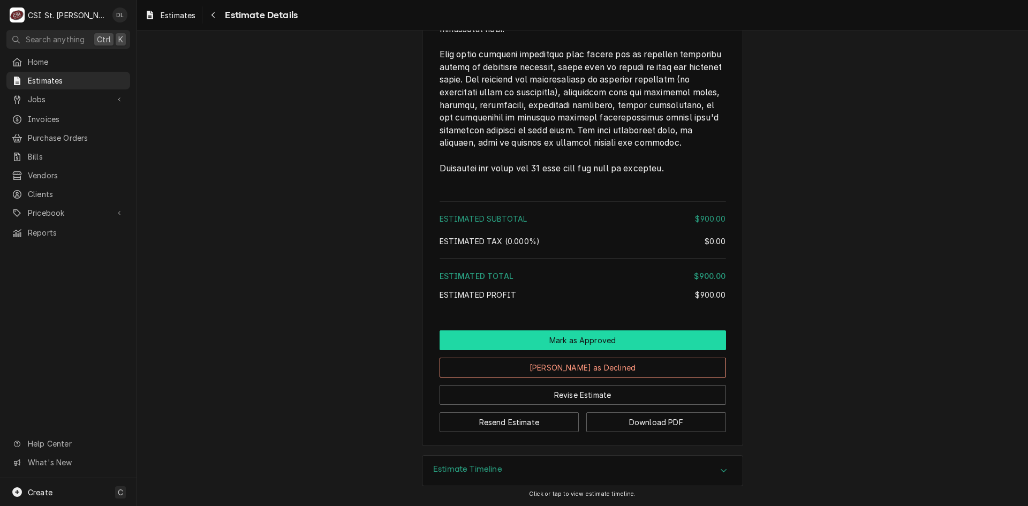
click at [607, 341] on button "Mark as Approved" at bounding box center [583, 340] width 286 height 20
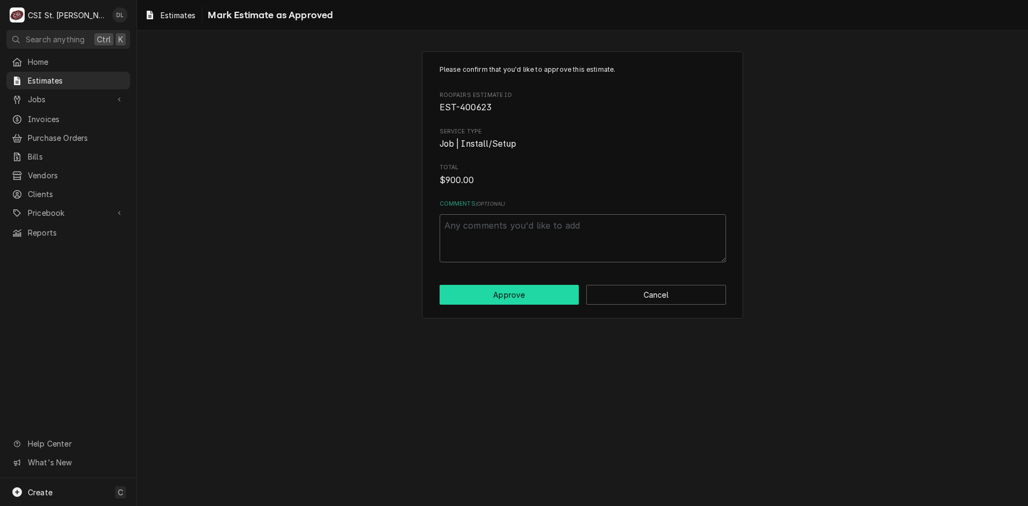
click at [512, 297] on button "Approve" at bounding box center [510, 295] width 140 height 20
type textarea "x"
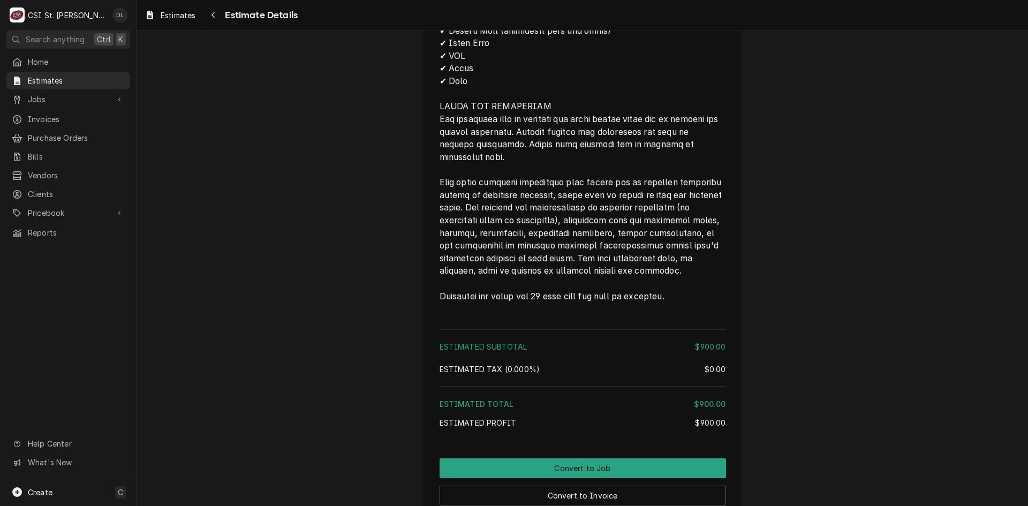
scroll to position [1660, 0]
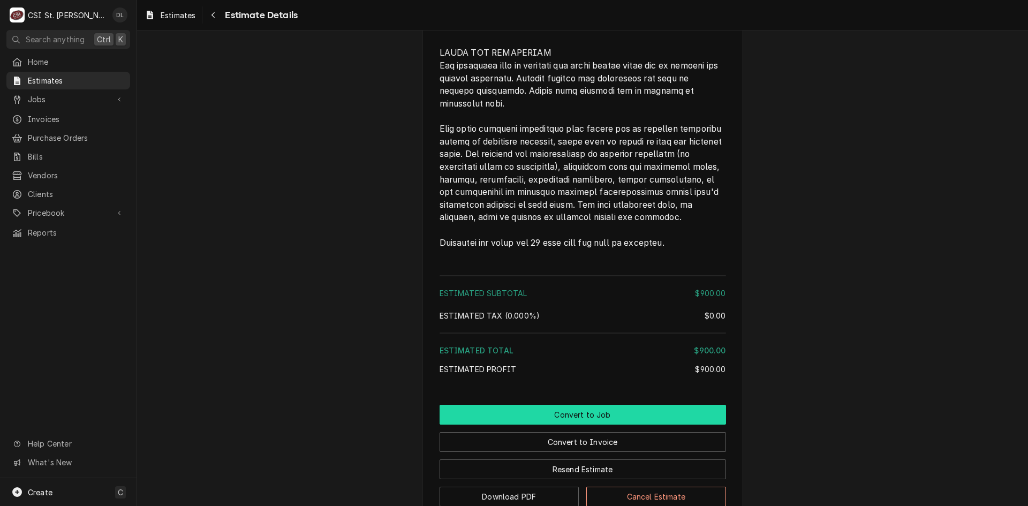
click at [683, 425] on button "Convert to Job" at bounding box center [583, 415] width 286 height 20
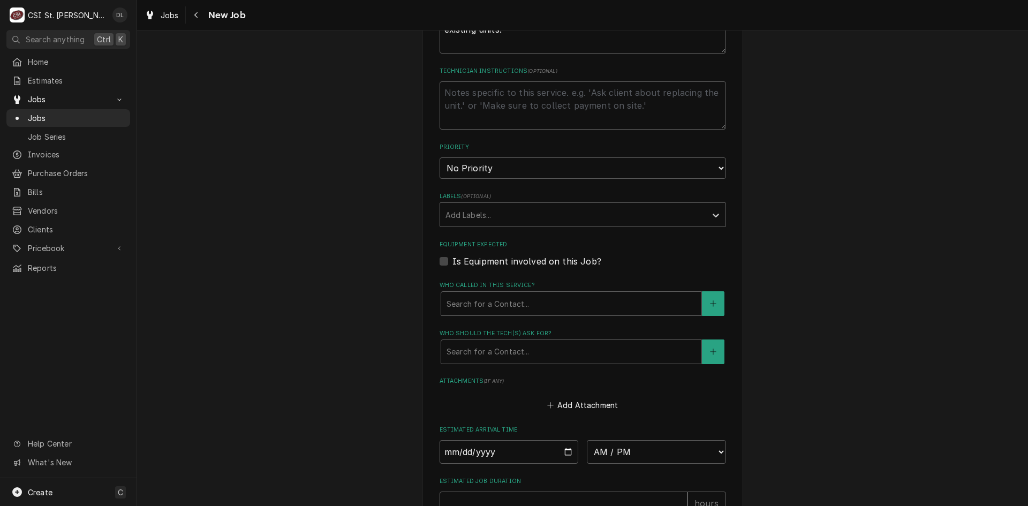
scroll to position [685, 0]
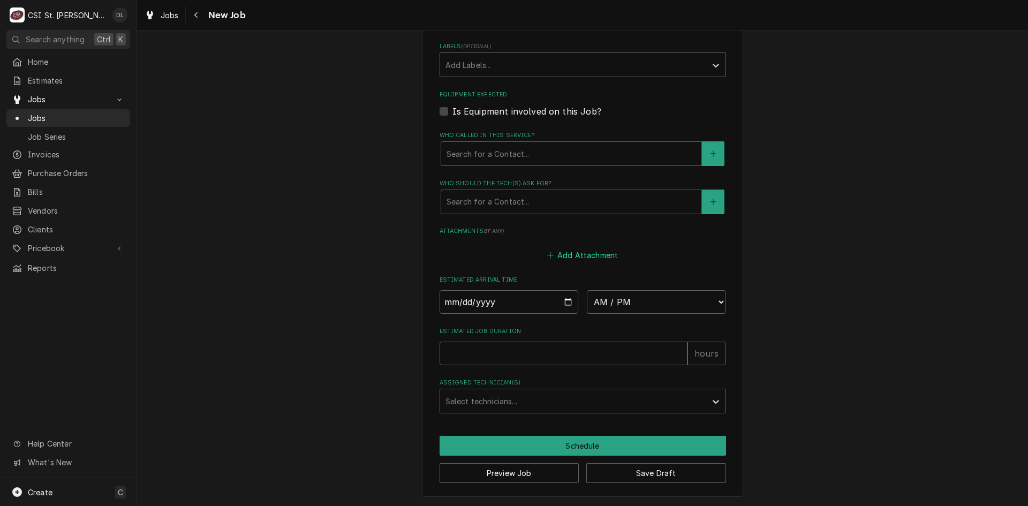
click at [547, 253] on icon "Attachments" at bounding box center [550, 255] width 6 height 7
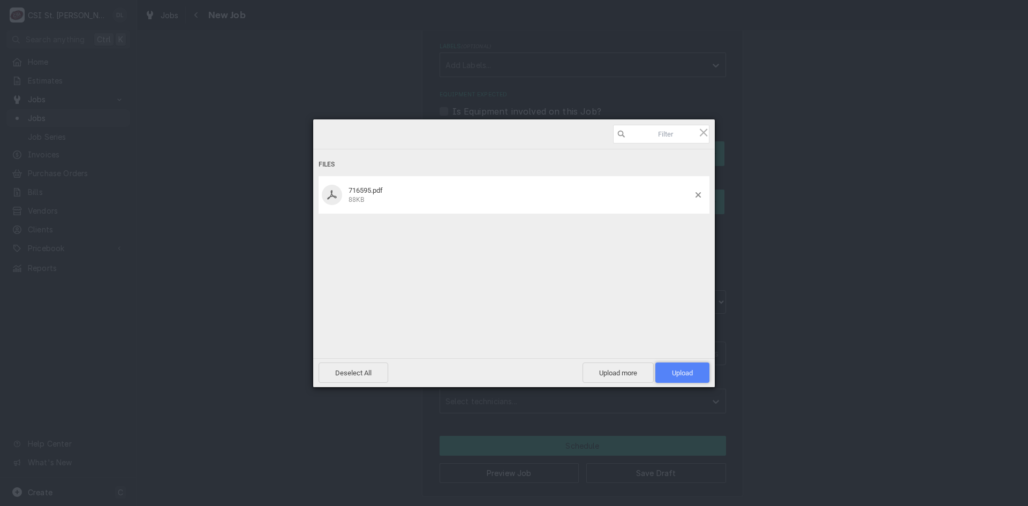
click at [696, 369] on span "Upload 1" at bounding box center [682, 372] width 54 height 20
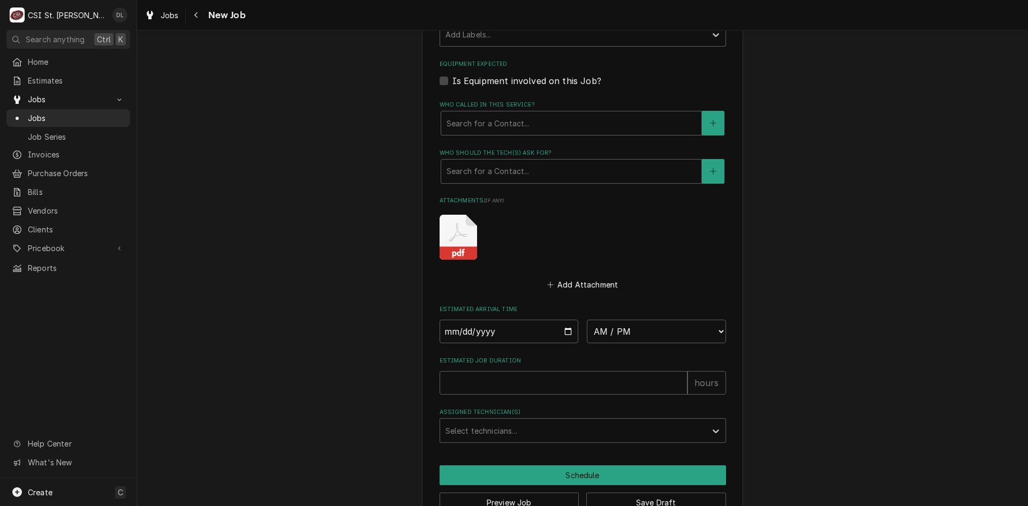
scroll to position [745, 0]
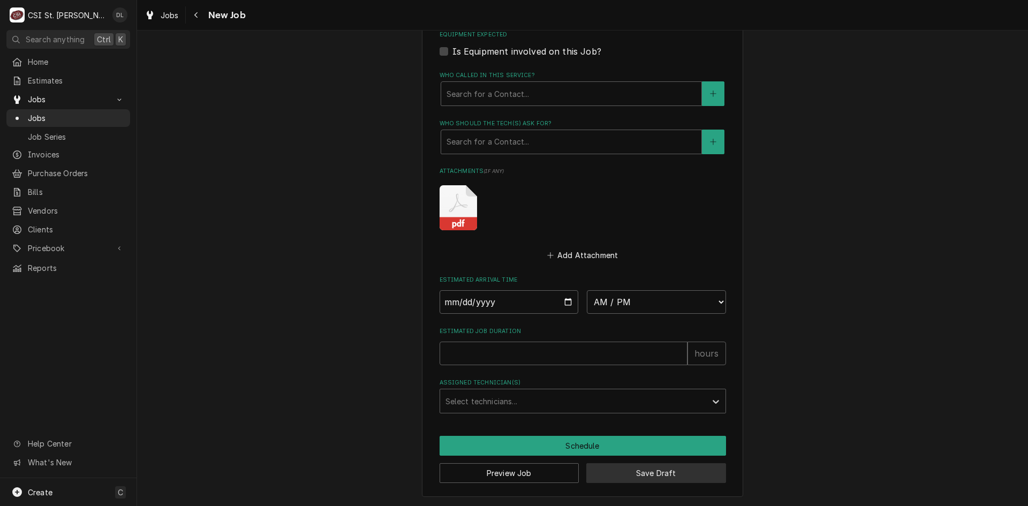
click at [648, 469] on button "Save Draft" at bounding box center [656, 473] width 140 height 20
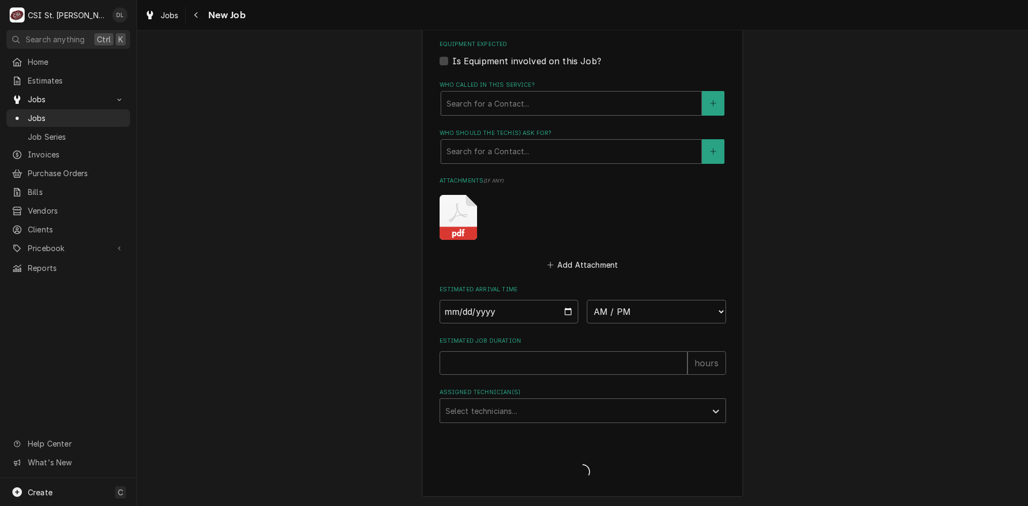
scroll to position [736, 0]
type textarea "x"
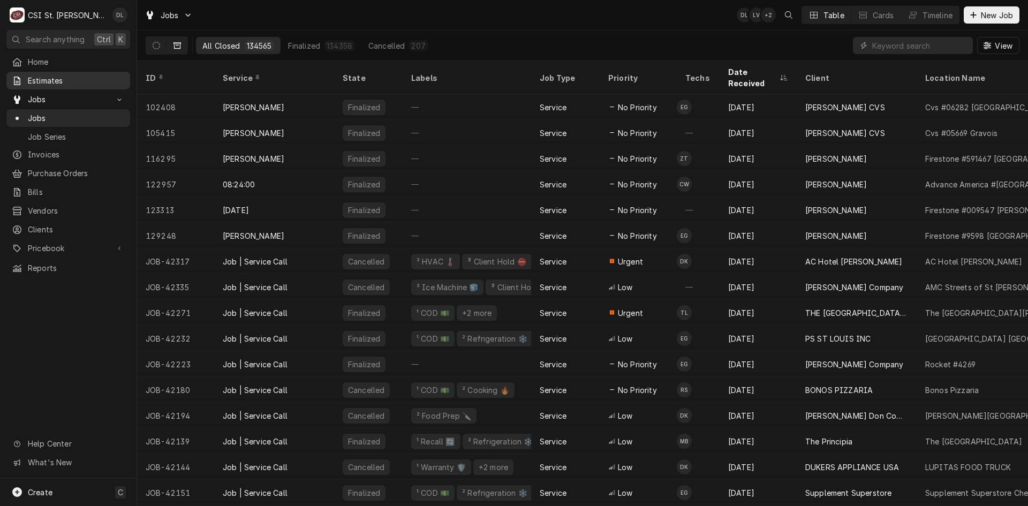
click at [48, 80] on span "Estimates" at bounding box center [76, 80] width 97 height 11
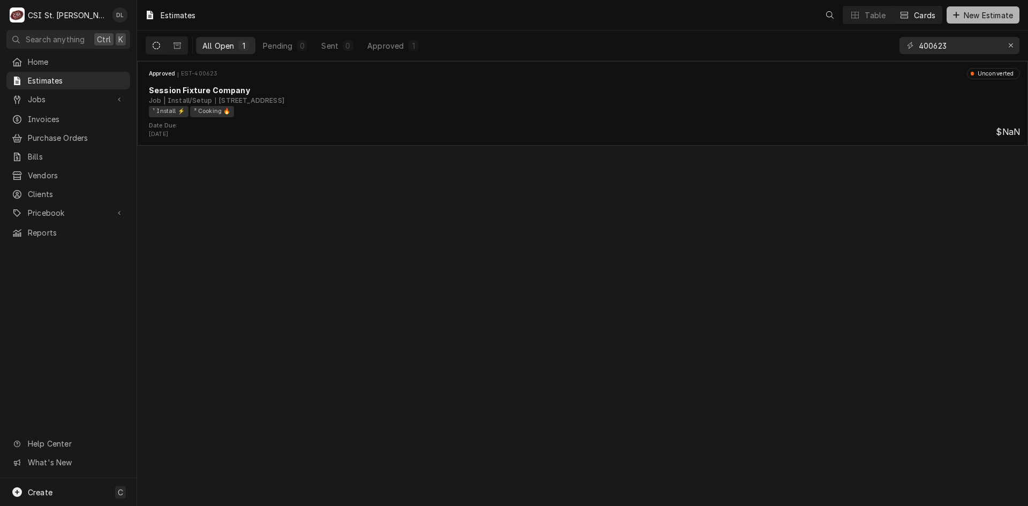
click at [958, 16] on div "Dynamic Content Wrapper" at bounding box center [956, 15] width 11 height 11
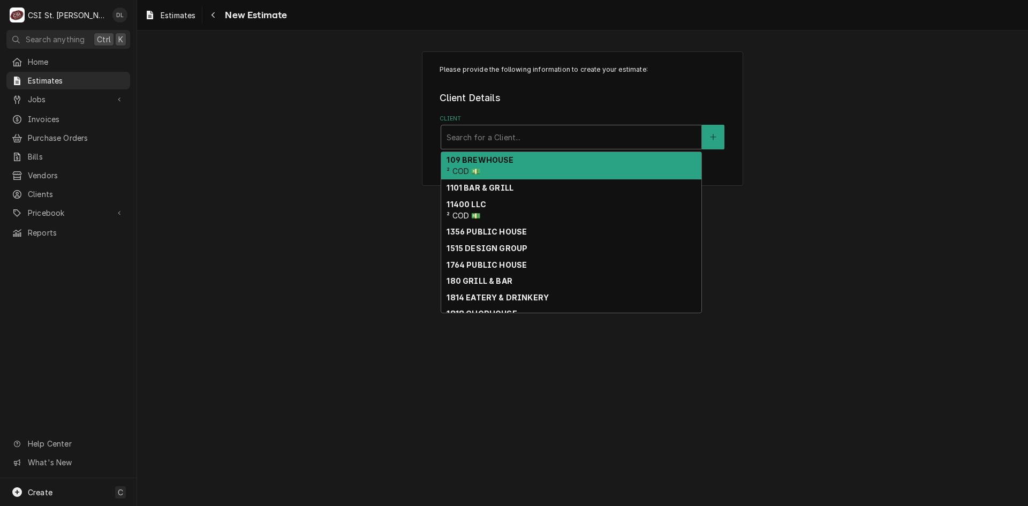
click at [502, 137] on div "Client" at bounding box center [572, 136] width 250 height 19
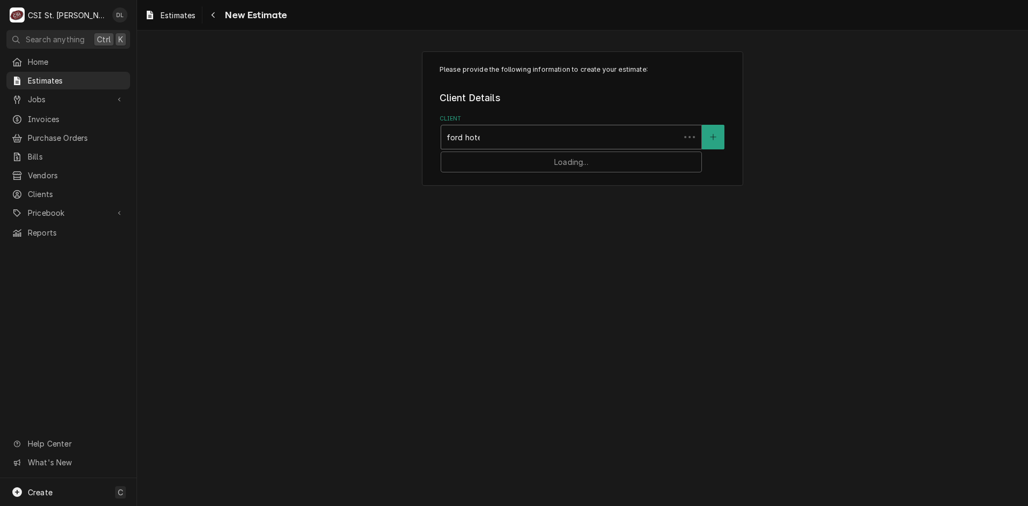
type input "ford hotel"
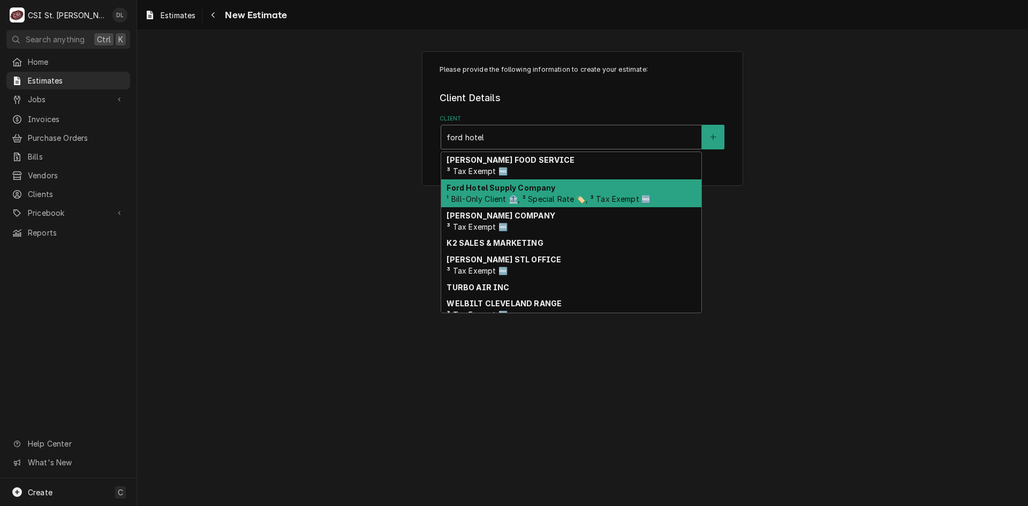
click at [540, 185] on strong "Ford Hotel Supply Company" at bounding box center [501, 187] width 109 height 9
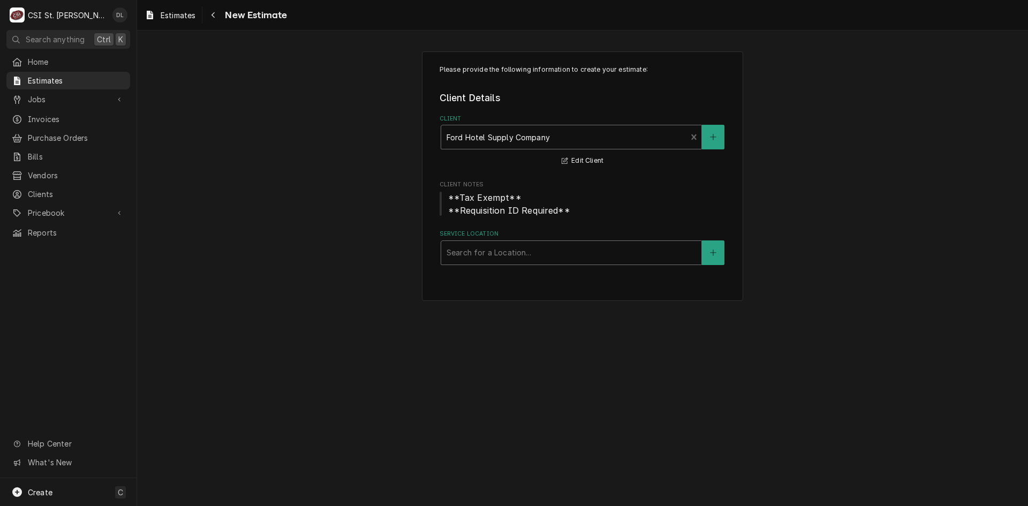
click at [553, 248] on div "Service Location" at bounding box center [572, 252] width 250 height 19
type input "memori"
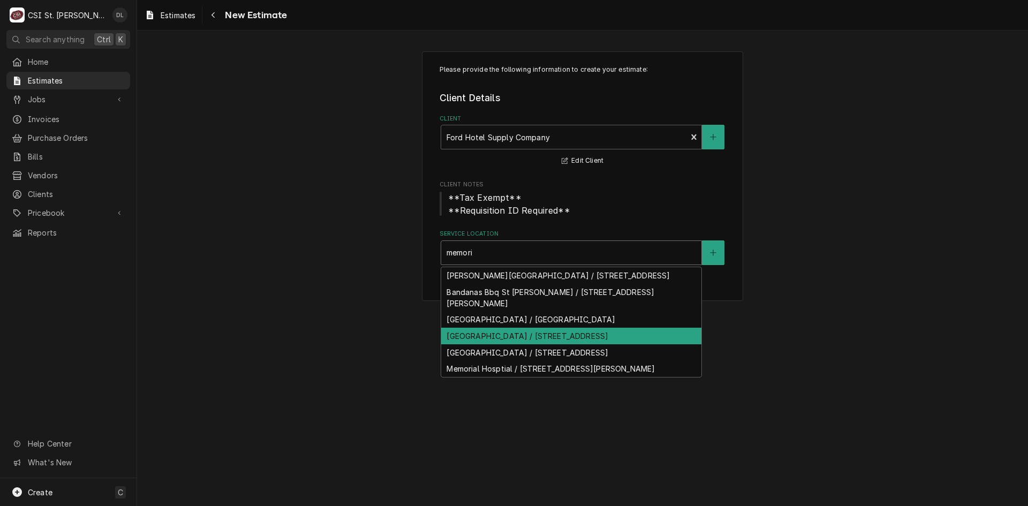
click at [613, 339] on div "[GEOGRAPHIC_DATA] / [STREET_ADDRESS]" at bounding box center [571, 336] width 260 height 17
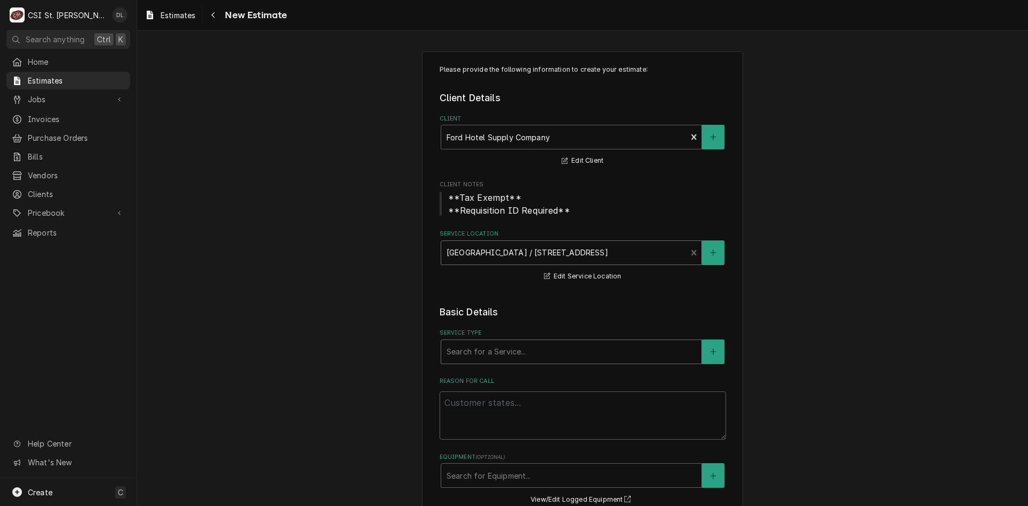
click at [540, 349] on div "Service Type" at bounding box center [572, 351] width 250 height 19
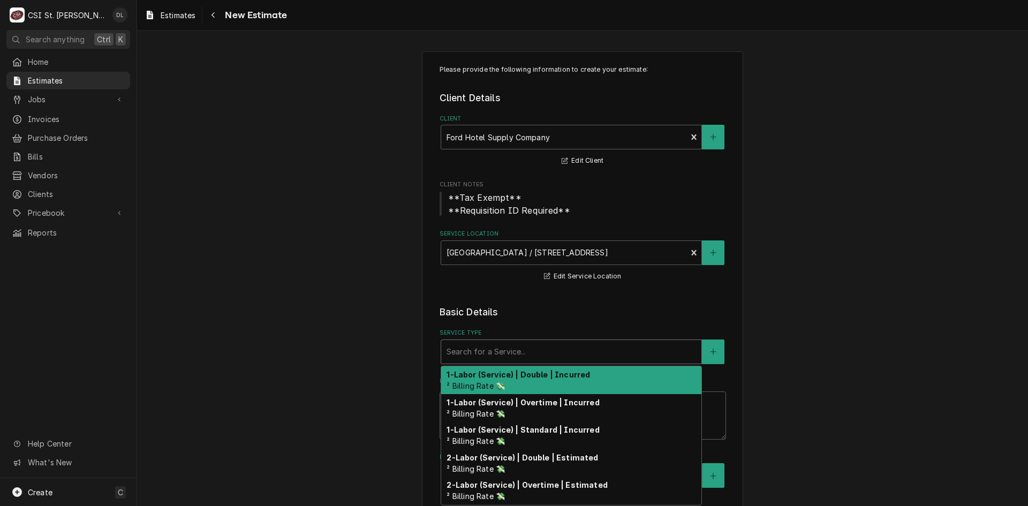
type textarea "x"
type input "ns"
type textarea "x"
type input "nst"
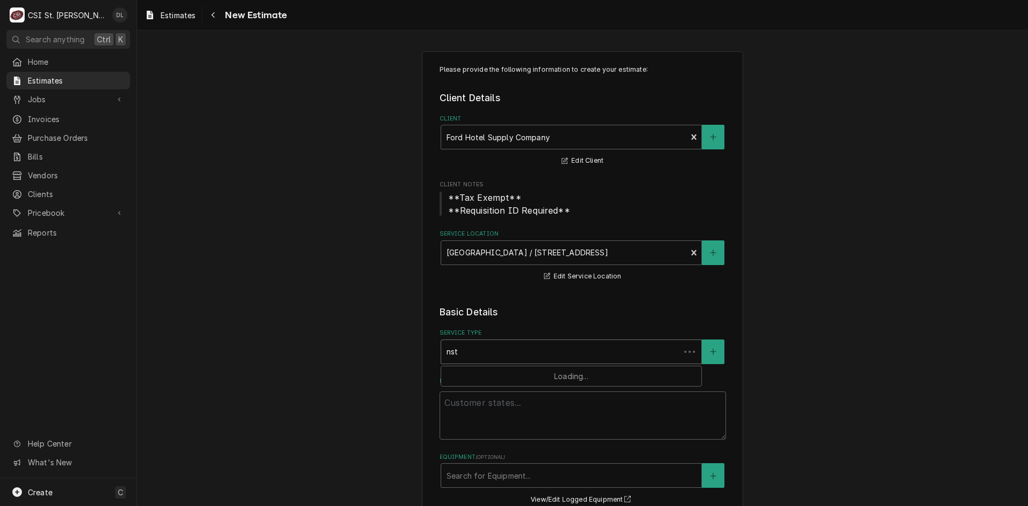
type textarea "x"
type input "nsta"
type textarea "x"
type input "nstal"
type textarea "x"
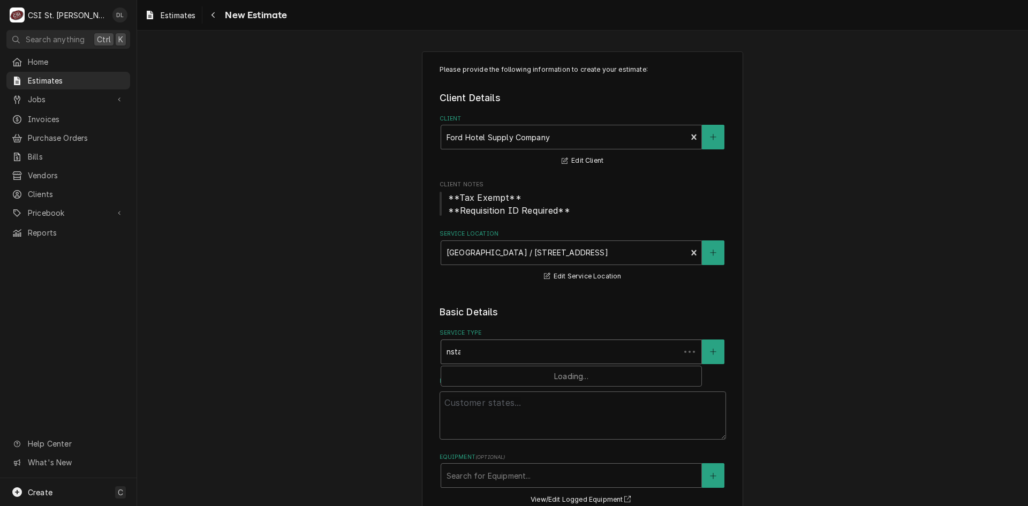
type input "nstall"
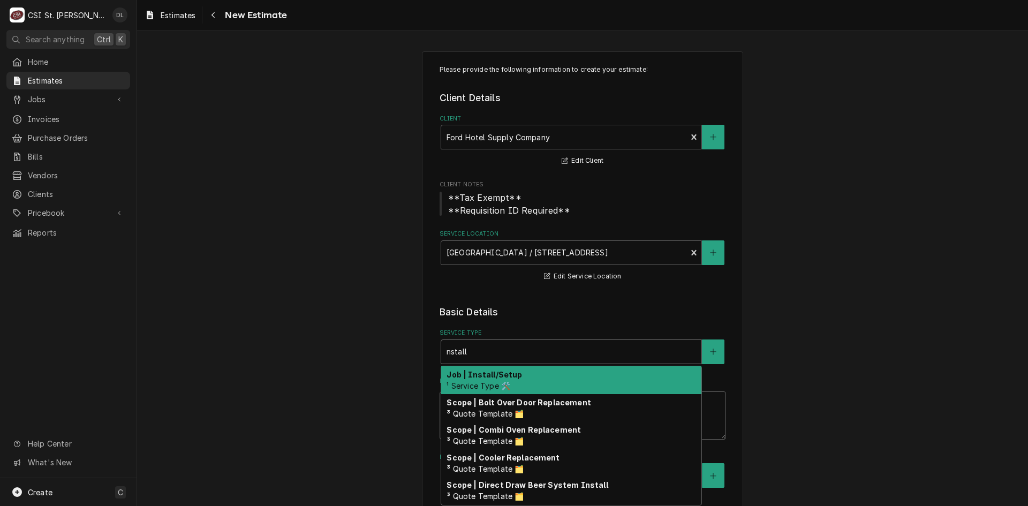
type textarea "x"
type input "nstal"
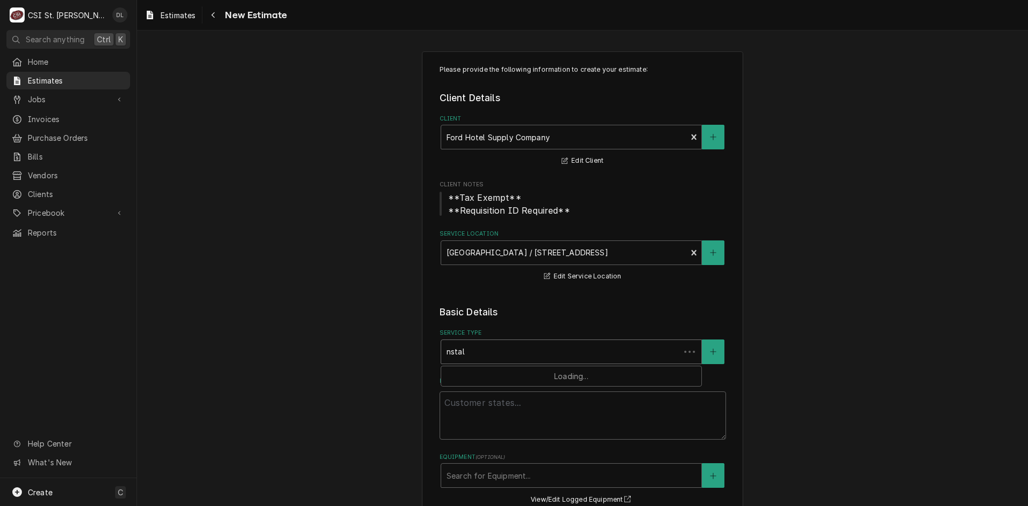
type textarea "x"
type input "nsta"
type textarea "x"
type input "nst"
type textarea "x"
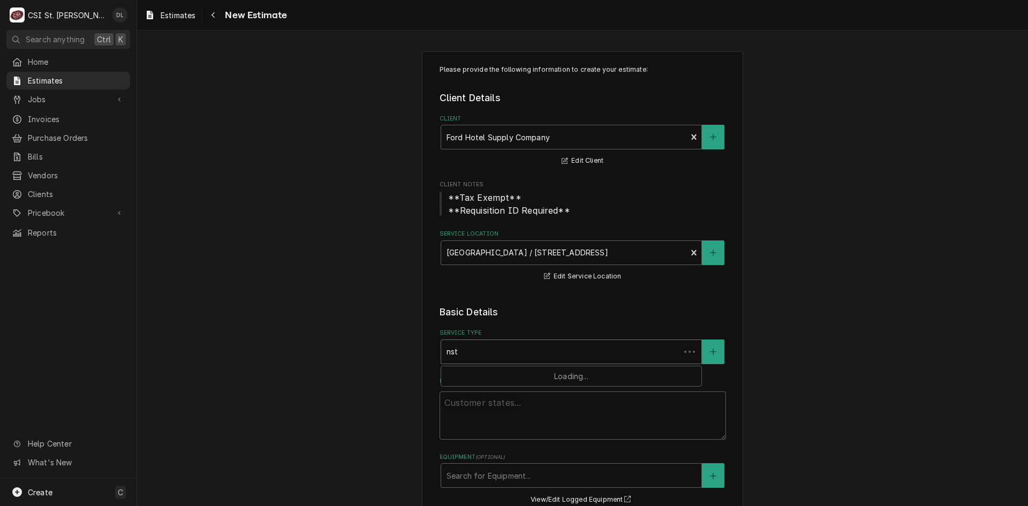
type input "ns"
type textarea "x"
type input "n"
type textarea "x"
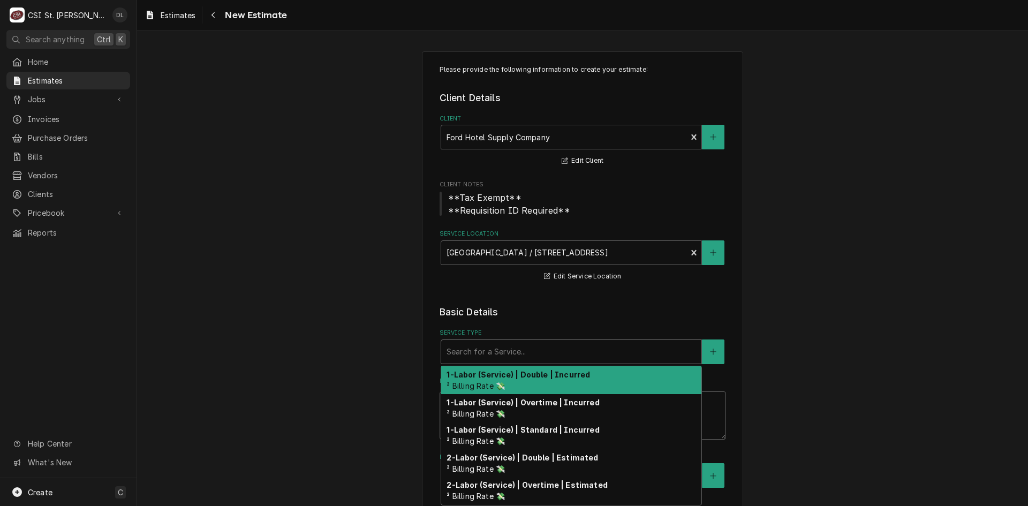
type textarea "x"
type input "i"
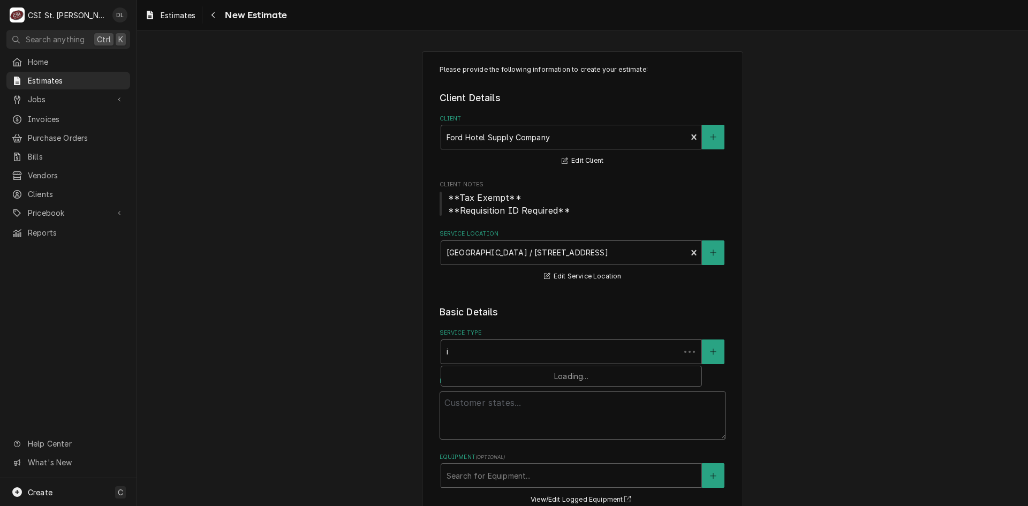
type textarea "x"
type input "in"
type textarea "x"
type input "ins"
type textarea "x"
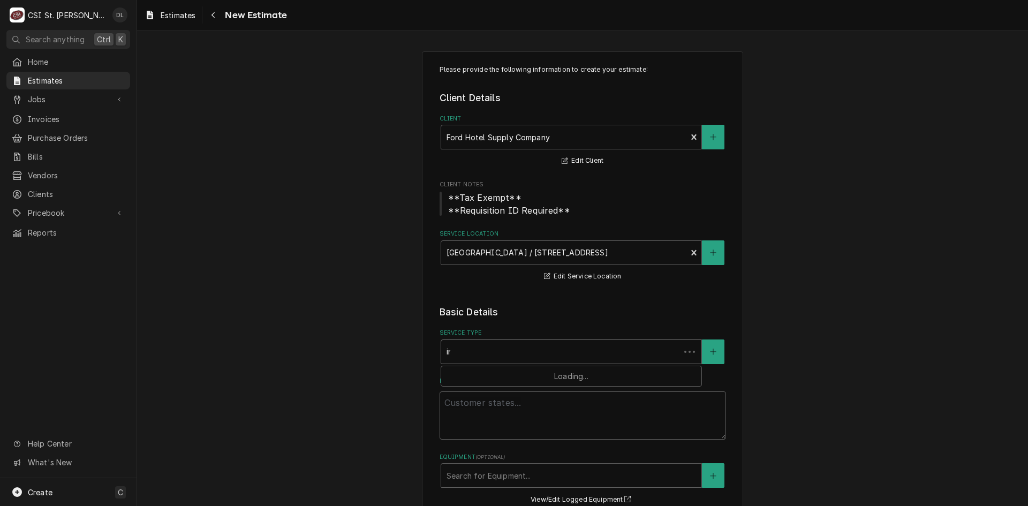
type input "insta"
type textarea "x"
type input "instal"
type textarea "x"
type input "install"
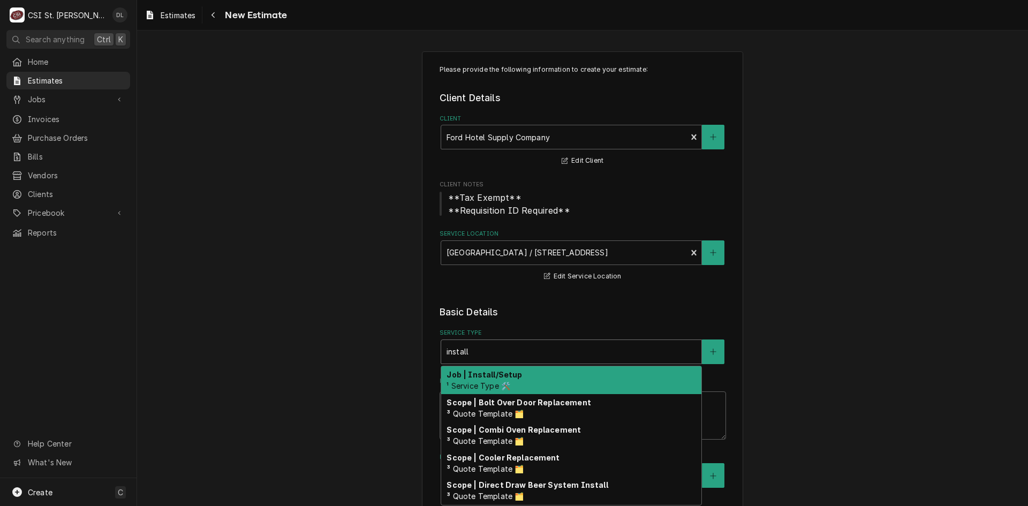
click at [516, 384] on div "Job | Install/Setup ¹ Service Type 🛠️" at bounding box center [571, 380] width 260 height 28
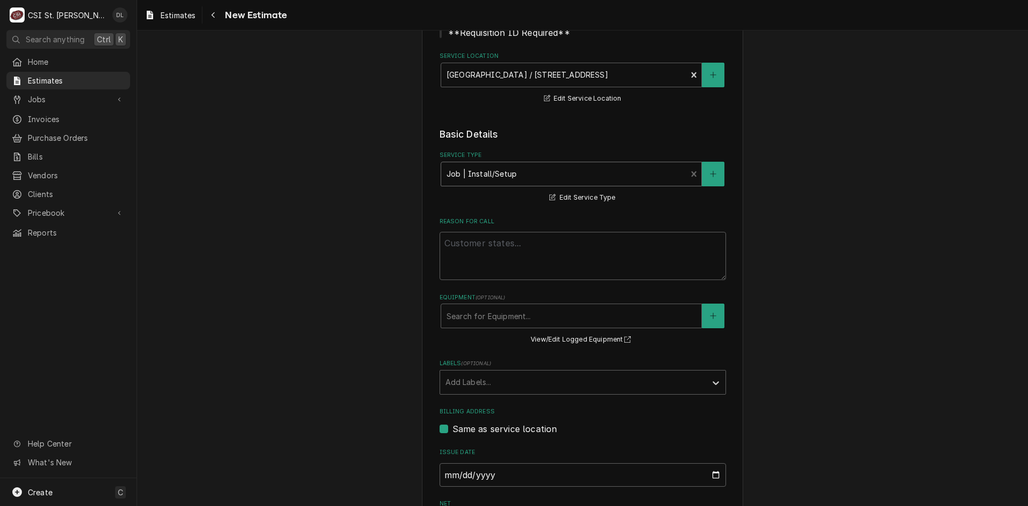
scroll to position [304, 0]
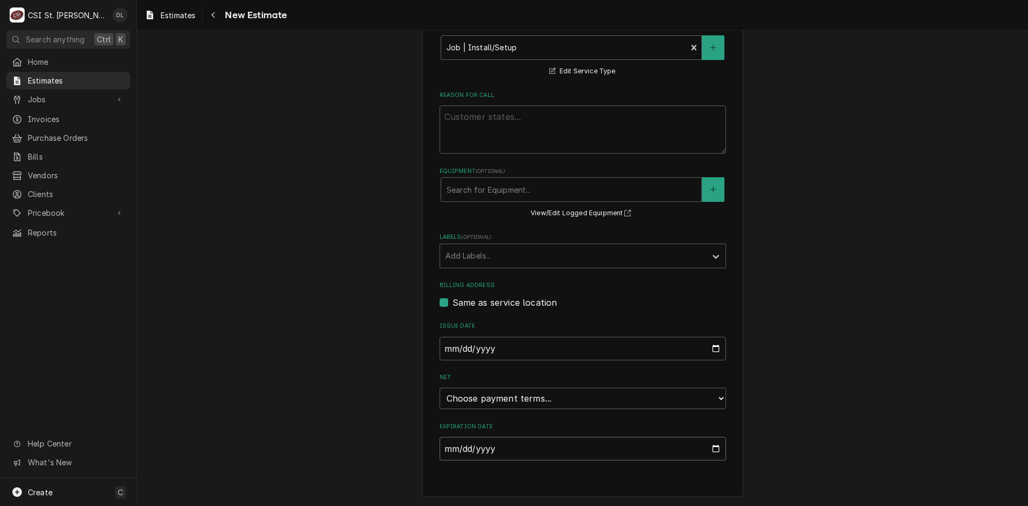
click at [711, 444] on input "Expiration Date" at bounding box center [583, 449] width 286 height 24
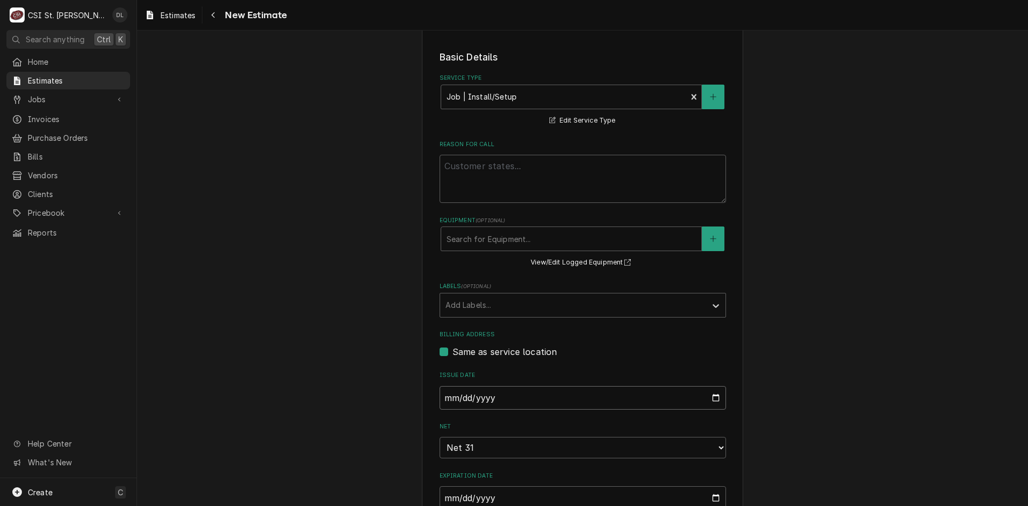
click at [706, 396] on input "2025-08-27" at bounding box center [583, 398] width 286 height 24
type textarea "x"
type input "2025-09-27"
click at [712, 395] on input "2025-09-27" at bounding box center [583, 398] width 286 height 24
type textarea "x"
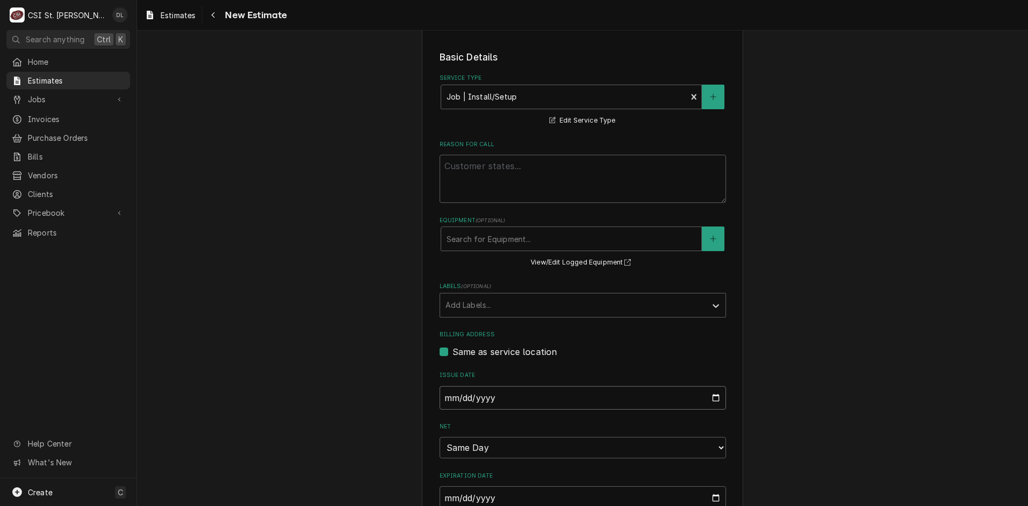
type input "2025-09-12"
click at [708, 450] on select "Choose payment terms... Same Day Net 7 Net 14 Net 15 Net 21 Net 30 Net 45 Net 6…" at bounding box center [583, 447] width 286 height 21
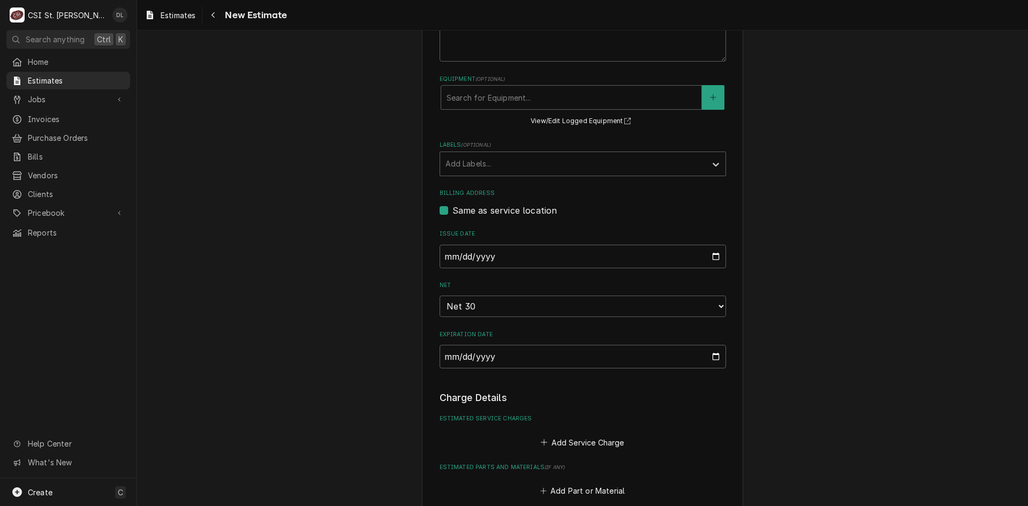
type textarea "x"
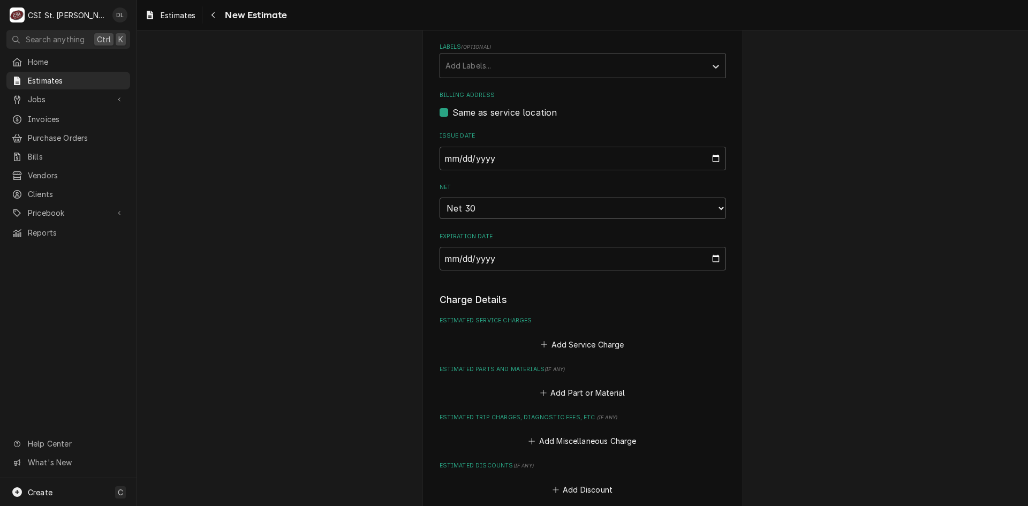
scroll to position [523, 0]
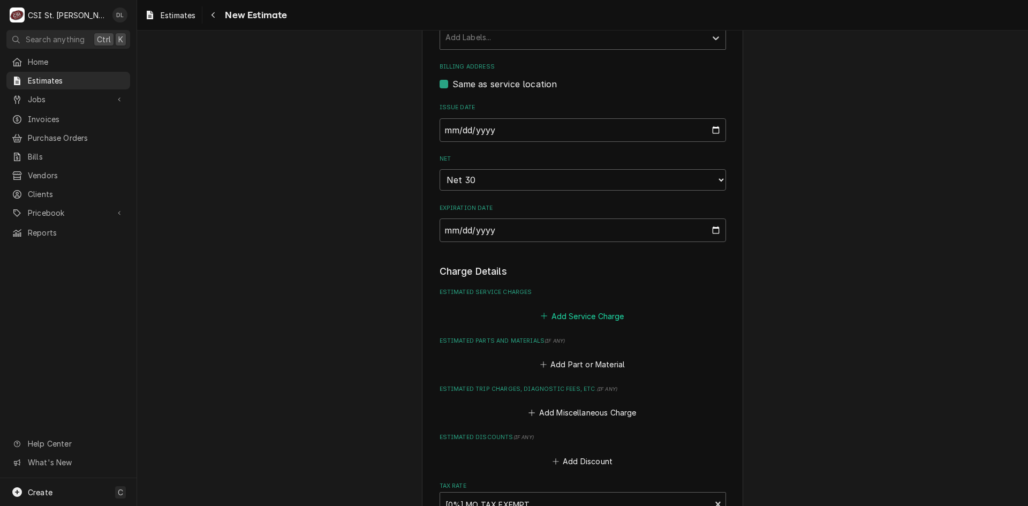
click at [541, 316] on icon "Estimated Service Charges" at bounding box center [544, 316] width 6 height 6
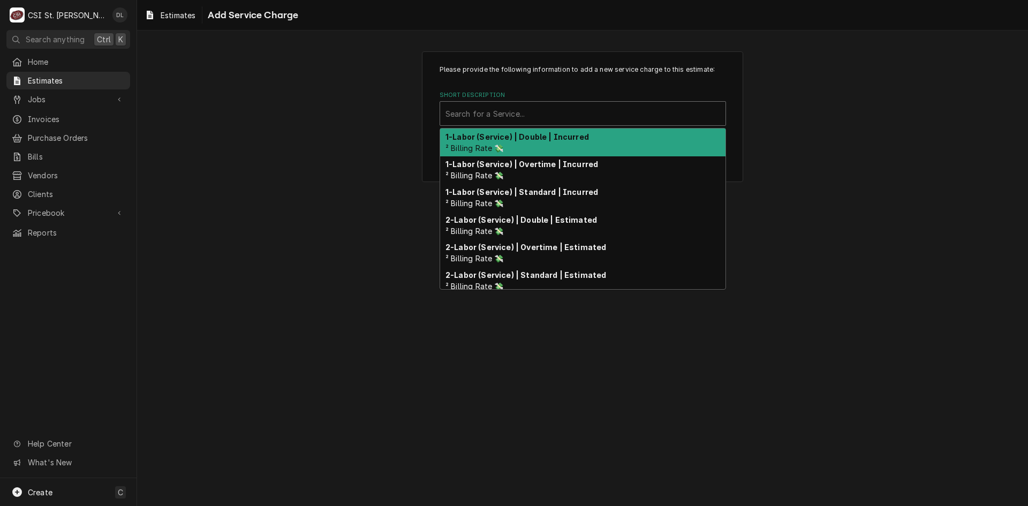
click at [534, 108] on div "Short Description" at bounding box center [582, 113] width 275 height 19
type input "l"
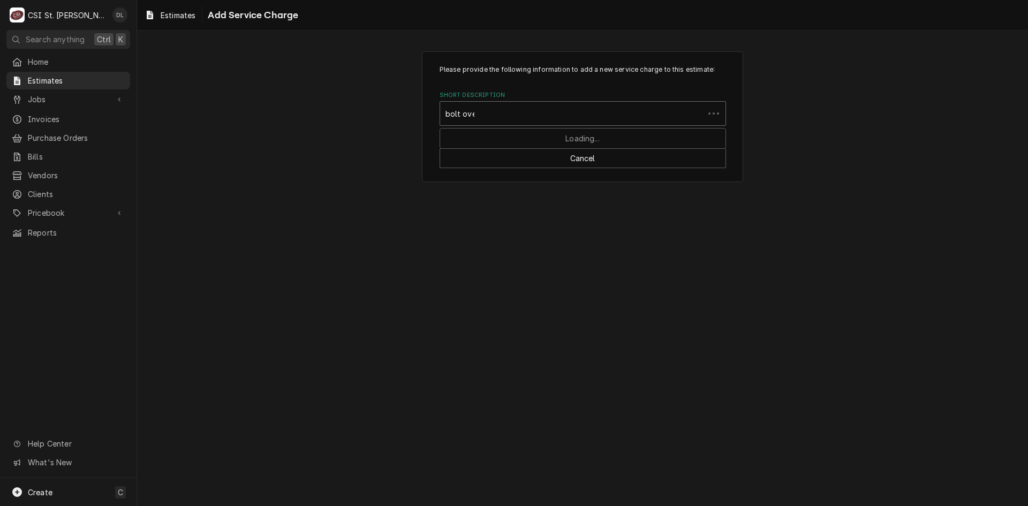
type input "bolt over"
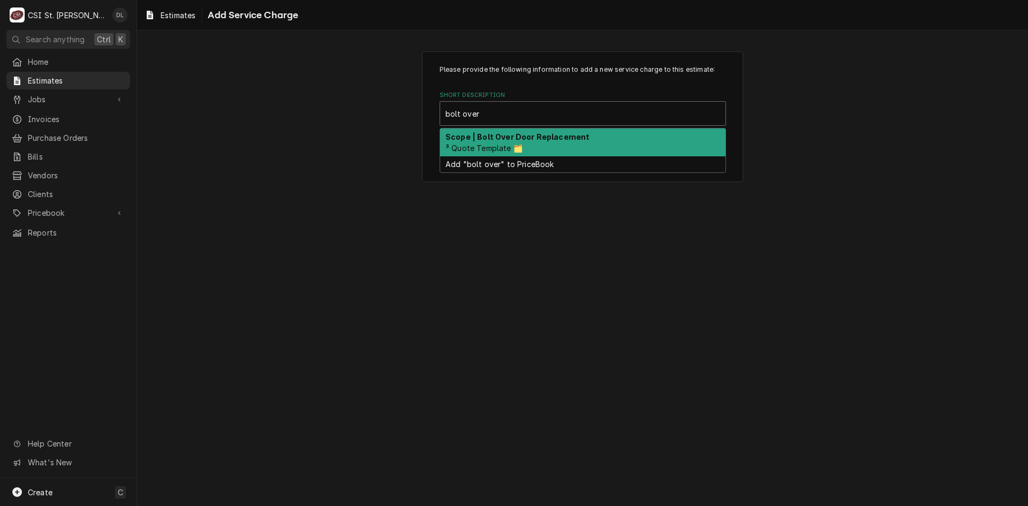
click at [541, 140] on strong "Scope | Bolt Over Door Replacement" at bounding box center [517, 136] width 144 height 9
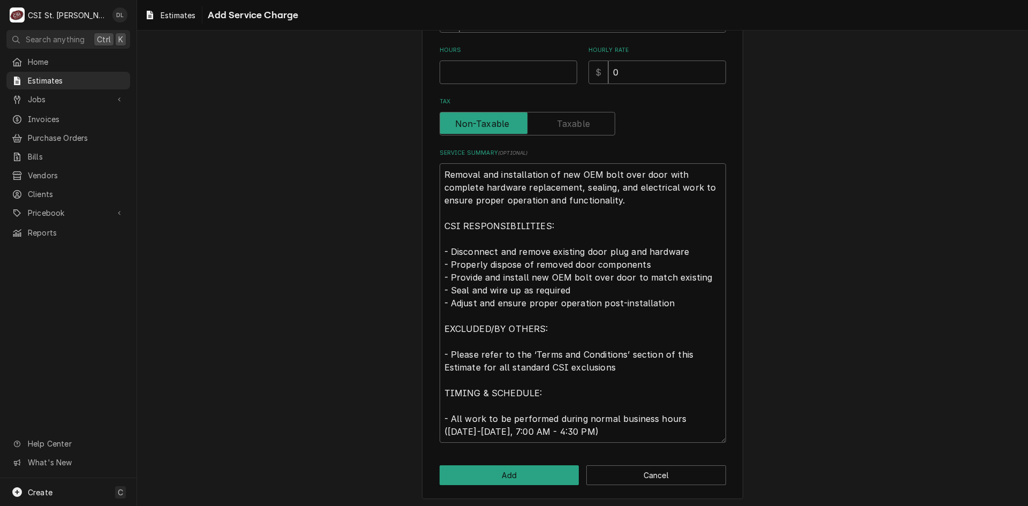
scroll to position [278, 0]
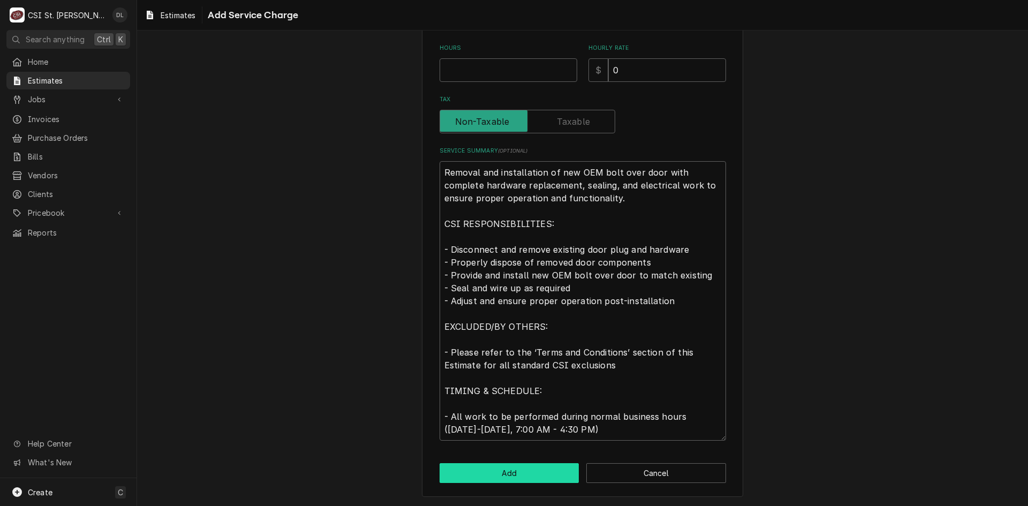
click at [520, 468] on button "Add" at bounding box center [510, 473] width 140 height 20
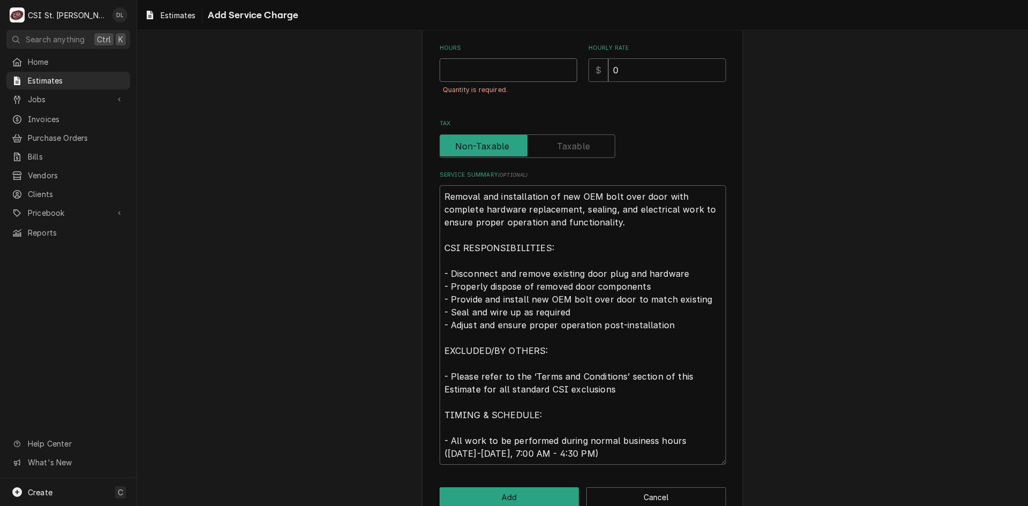
click at [516, 71] on input "Hours" at bounding box center [509, 70] width 138 height 24
type textarea "x"
type input "1"
type textarea "x"
type input "1"
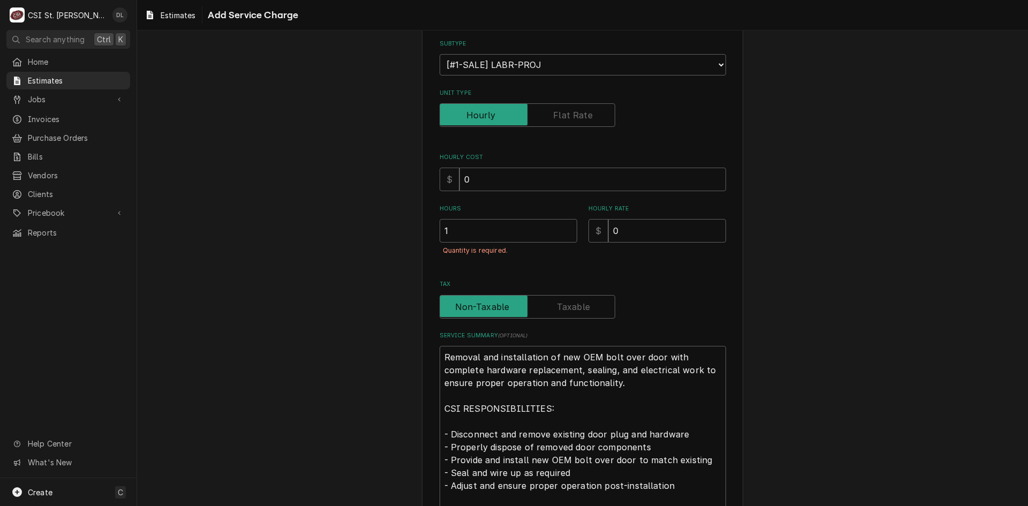
click at [577, 111] on label "Unit Type" at bounding box center [528, 115] width 176 height 24
click at [577, 111] on input "Unit Type" at bounding box center [527, 115] width 166 height 24
checkbox input "true"
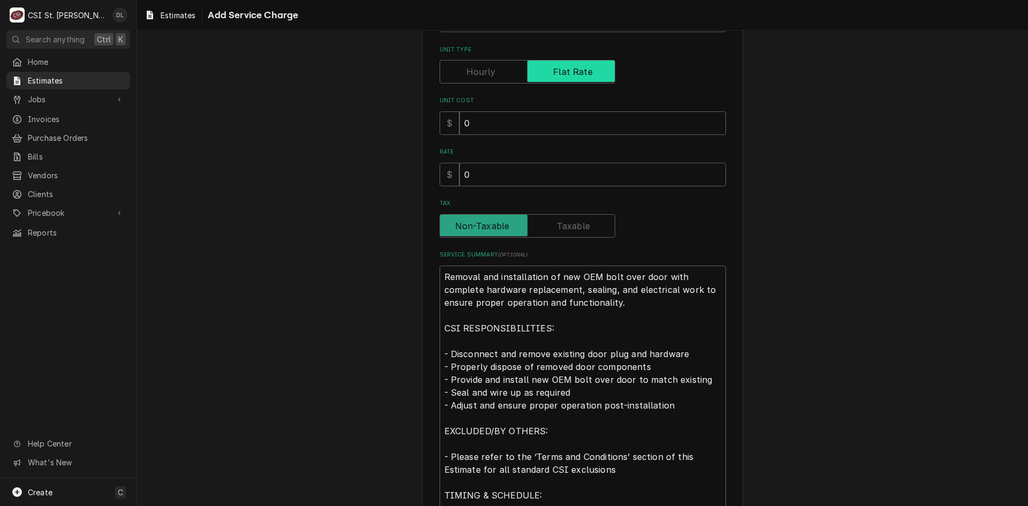
scroll to position [266, 0]
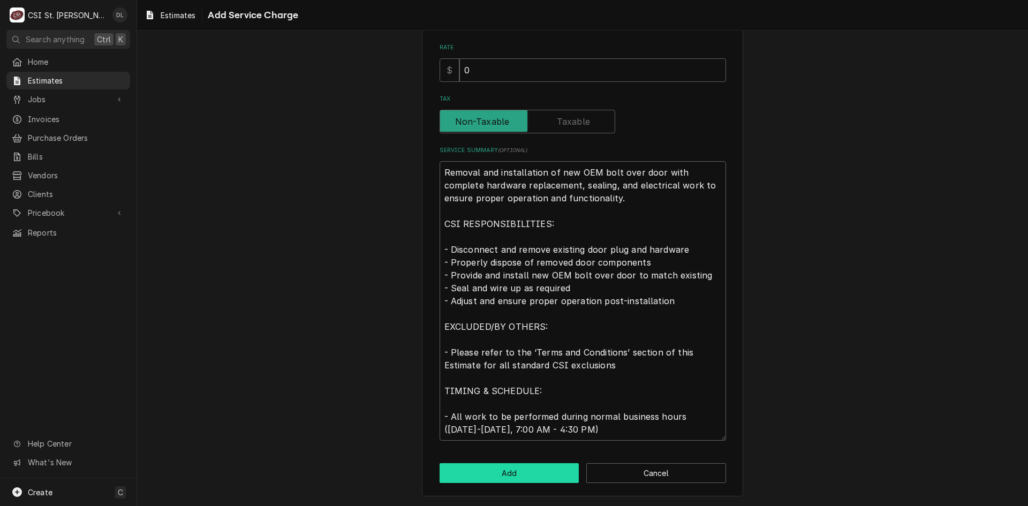
click at [519, 474] on button "Add" at bounding box center [510, 473] width 140 height 20
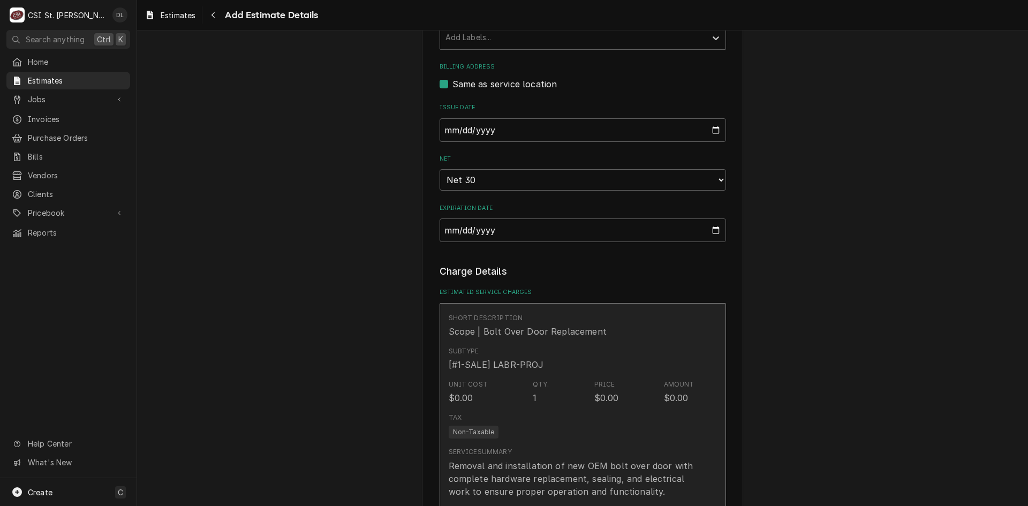
type textarea "x"
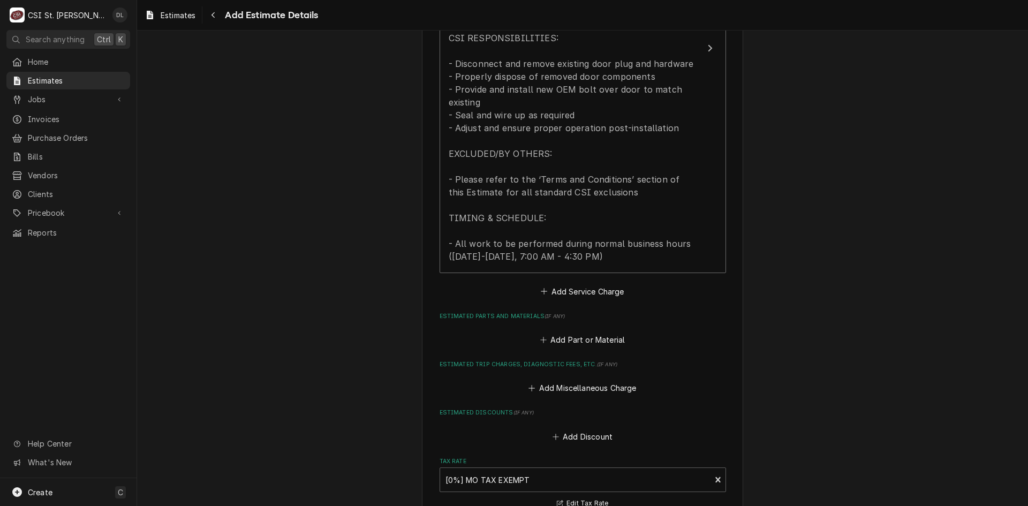
scroll to position [1004, 0]
click at [538, 334] on button "Add Part or Material" at bounding box center [582, 336] width 88 height 15
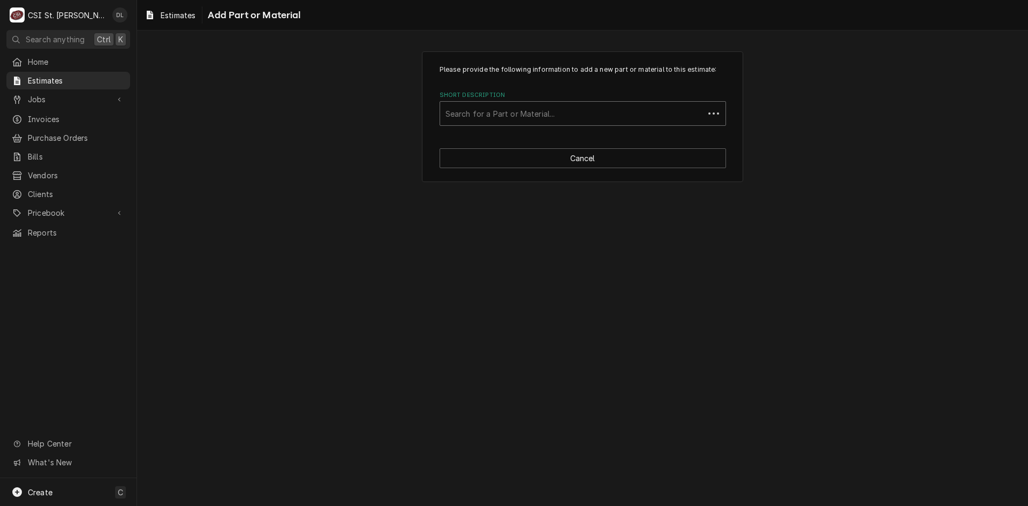
click at [530, 125] on div "Search for a Part or Material..." at bounding box center [572, 114] width 264 height 24
type input "project labor"
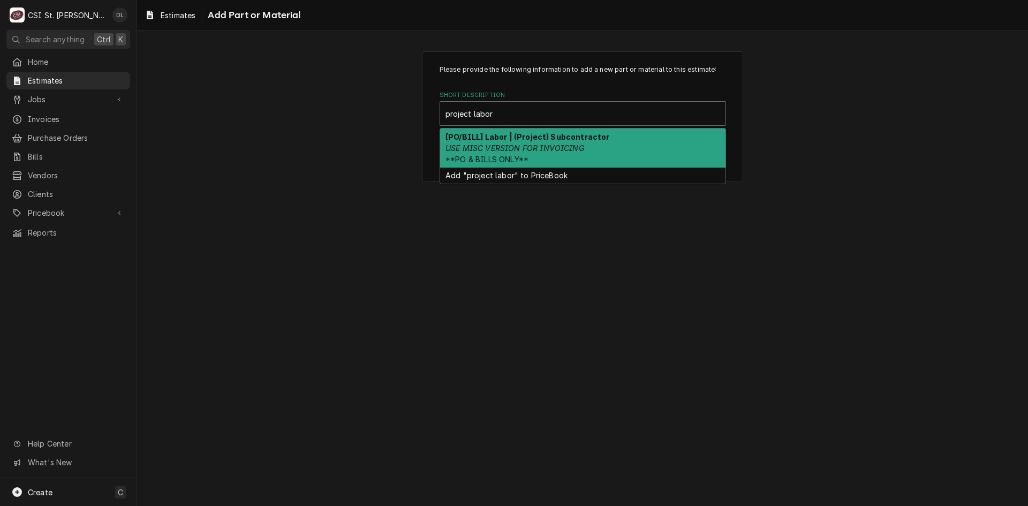
click at [525, 145] on em "USE MISC VERSION FOR INVOICING" at bounding box center [514, 147] width 139 height 9
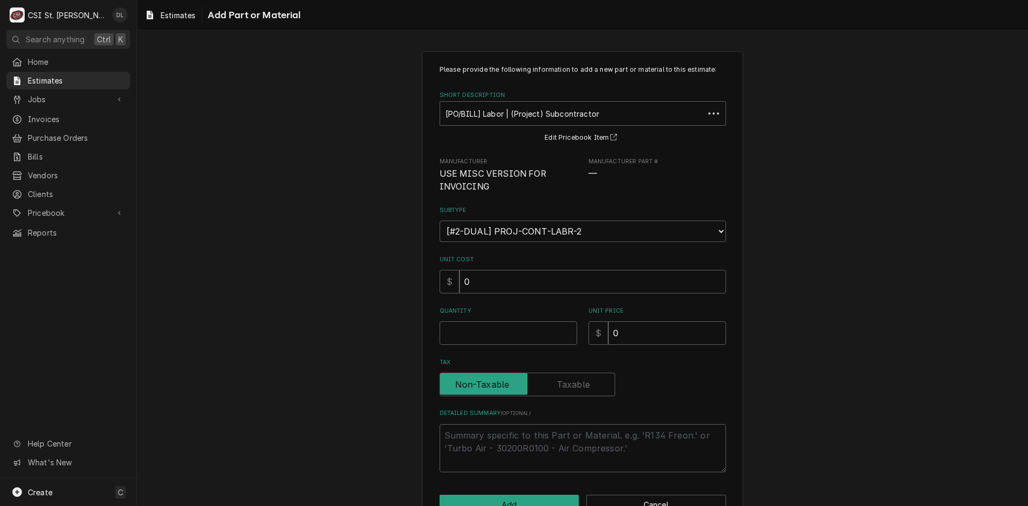
type textarea "x"
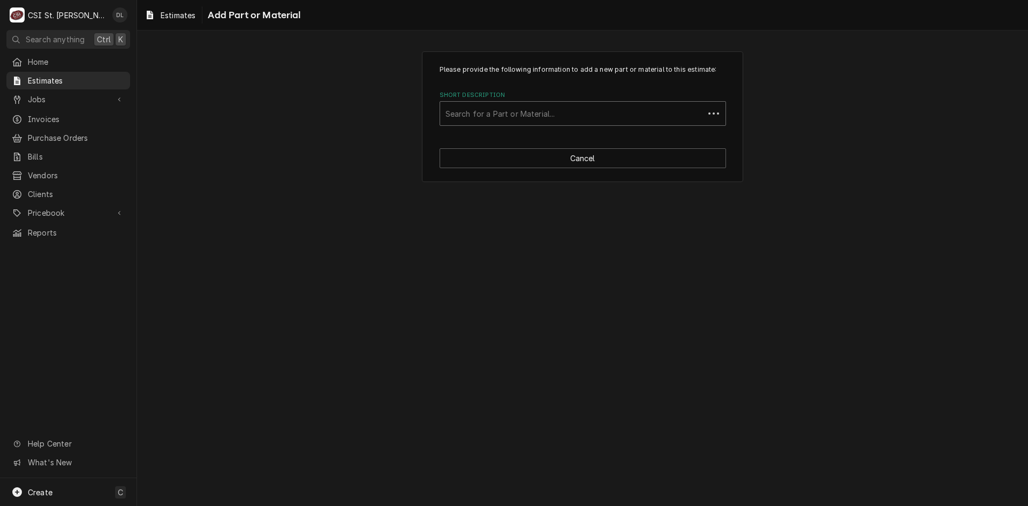
click at [631, 119] on div "Short Description" at bounding box center [571, 113] width 253 height 19
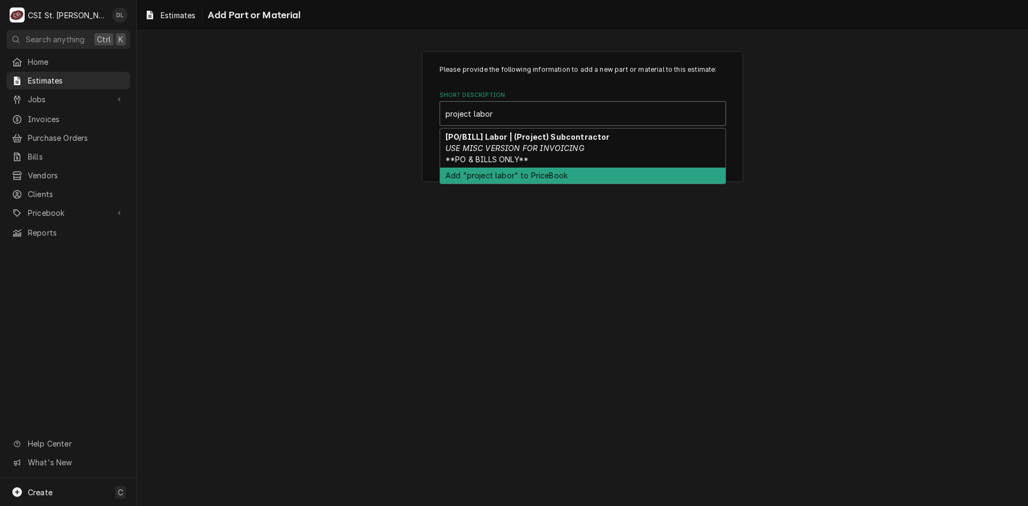
type input "project labor"
click at [661, 228] on div "Please provide the following information to add a new part or material to this …" at bounding box center [582, 268] width 891 height 475
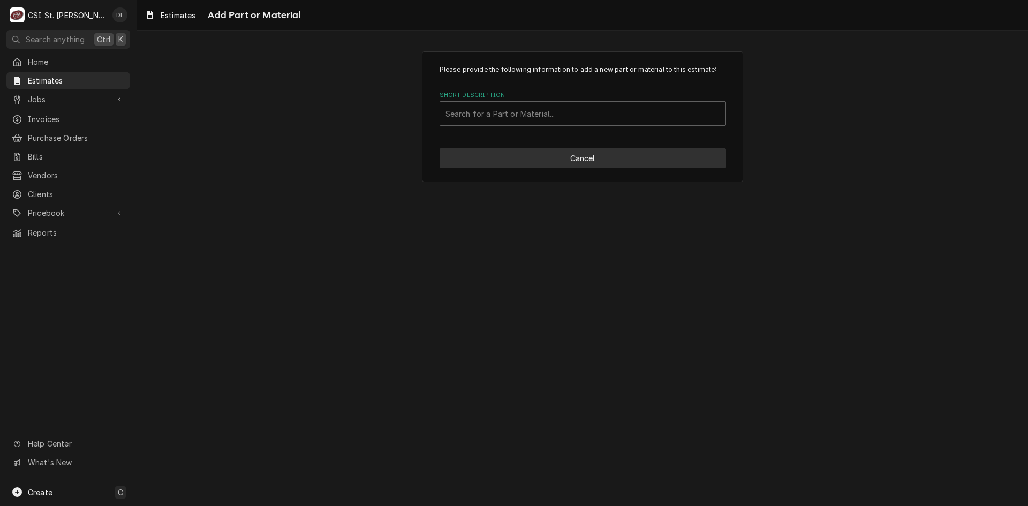
click at [604, 163] on button "Cancel" at bounding box center [583, 158] width 286 height 20
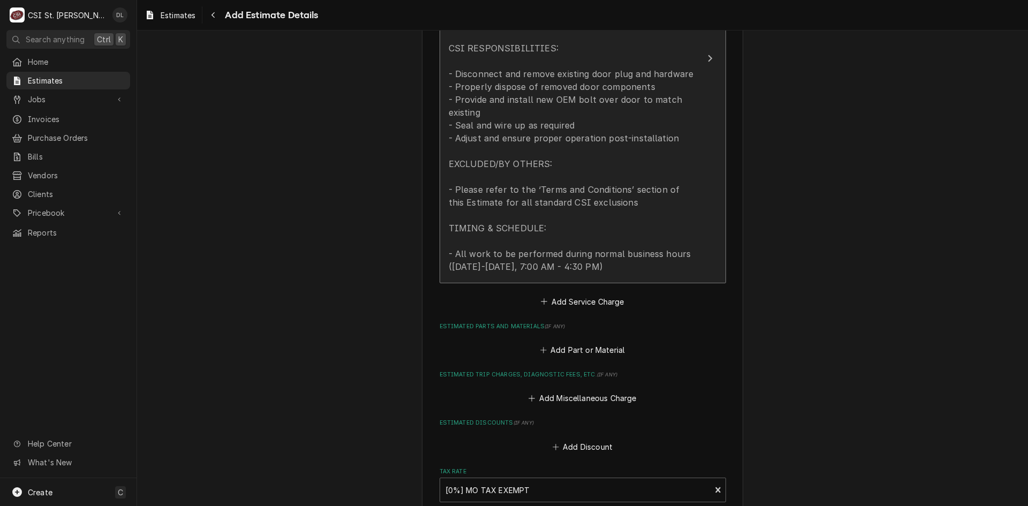
scroll to position [1025, 0]
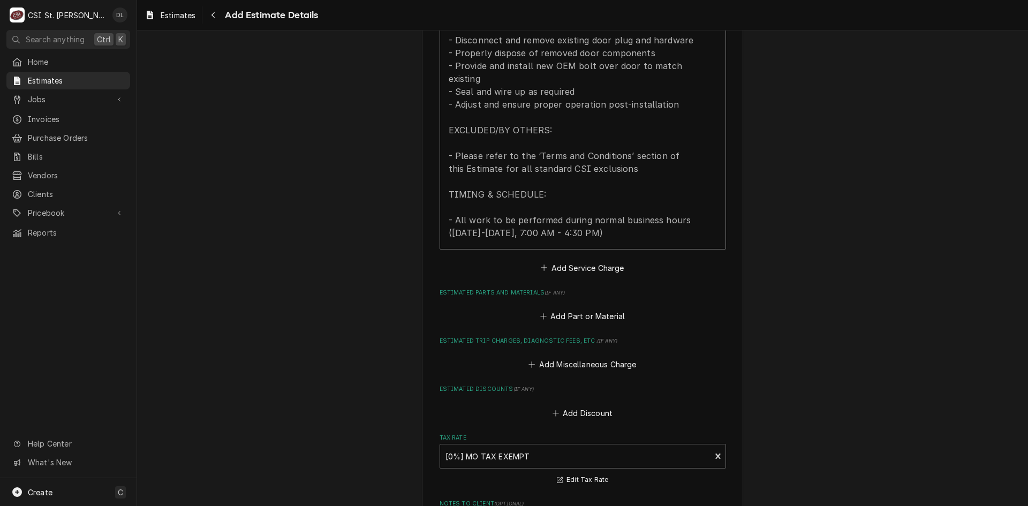
type textarea "x"
click at [544, 270] on button "Add Service Charge" at bounding box center [582, 267] width 87 height 15
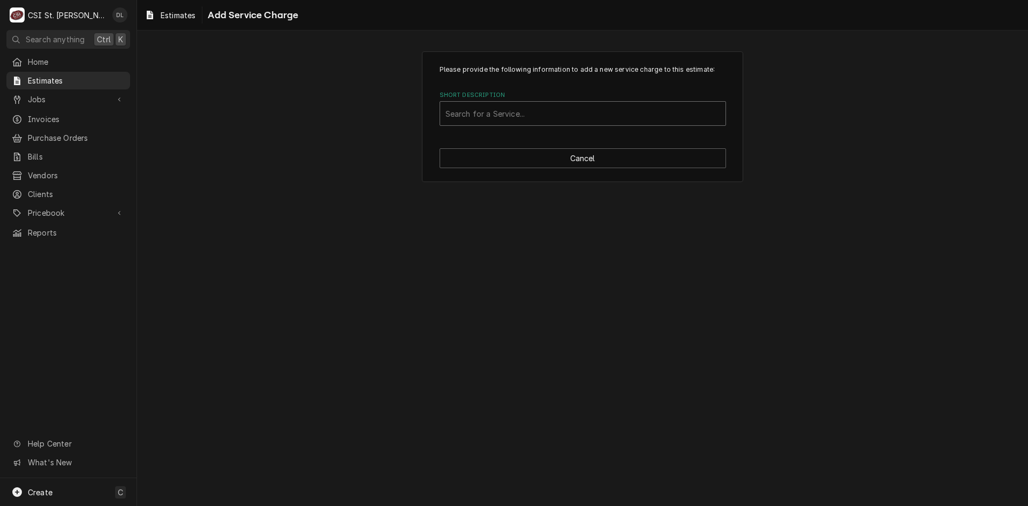
click at [524, 117] on div "Short Description" at bounding box center [582, 113] width 275 height 19
type input "project labor"
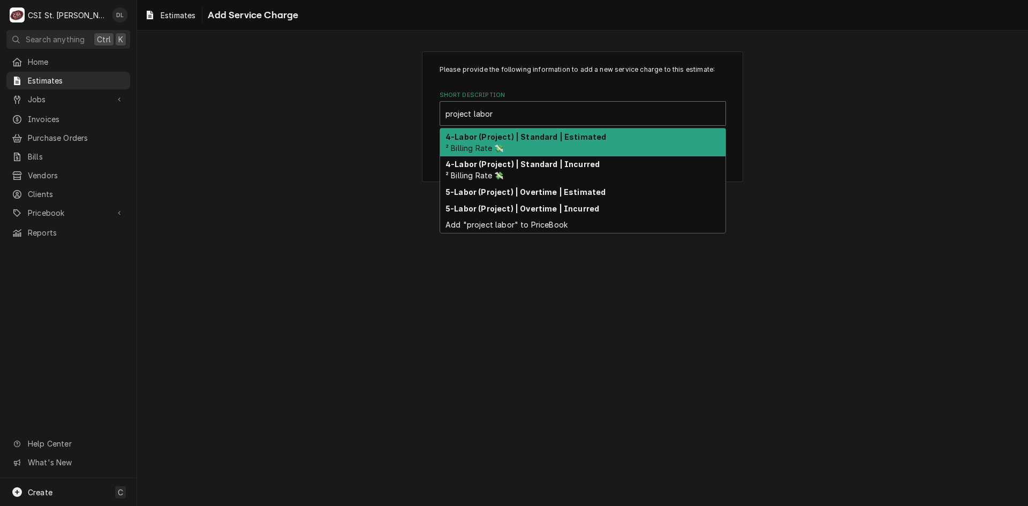
click at [529, 145] on div "4-Labor (Project) | Standard | Estimated ² Billing Rate 💸" at bounding box center [582, 143] width 285 height 28
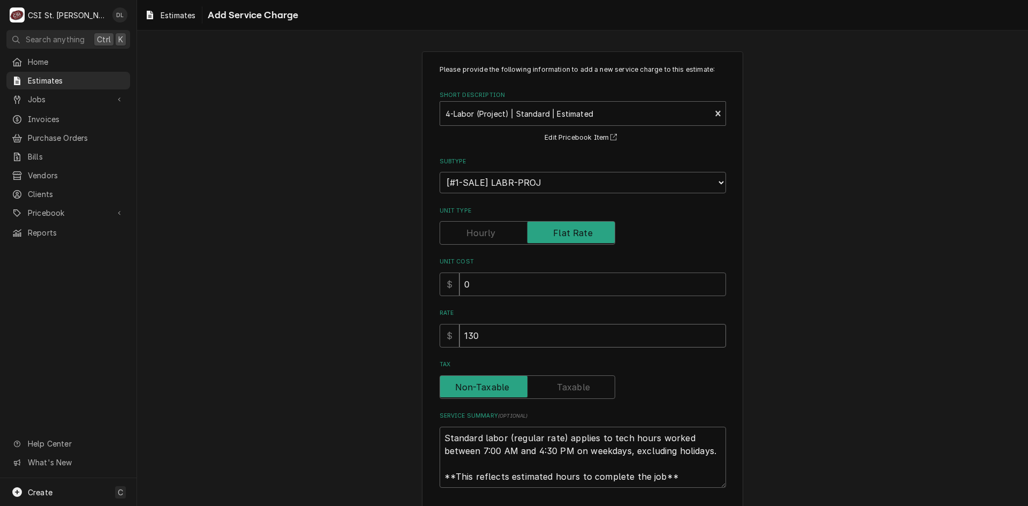
drag, startPoint x: 508, startPoint y: 336, endPoint x: 411, endPoint y: 327, distance: 96.8
click at [416, 331] on div "Please provide the following information to add a new service charge to this es…" at bounding box center [582, 297] width 891 height 511
type textarea "x"
type input "2"
type textarea "x"
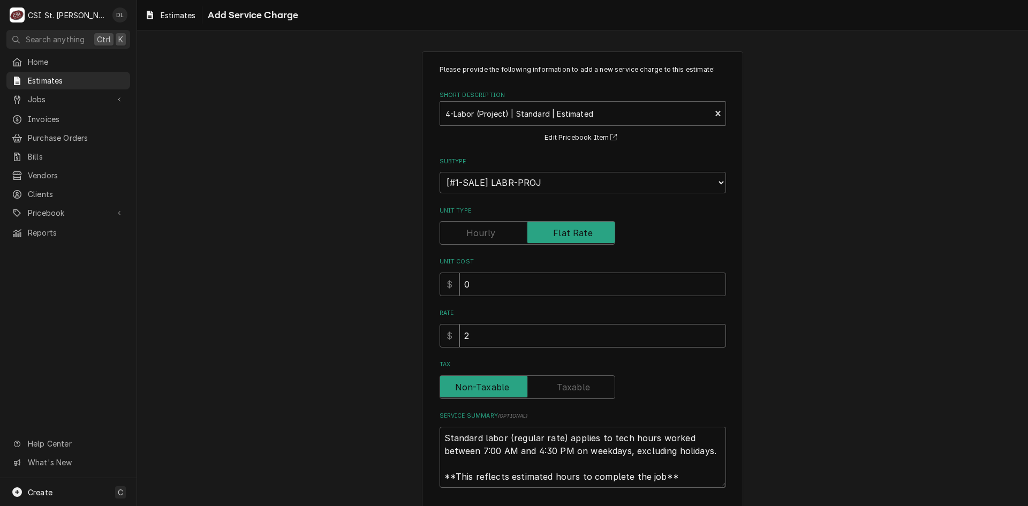
type input "26"
type textarea "x"
type input "260"
type textarea "x"
type input "2600"
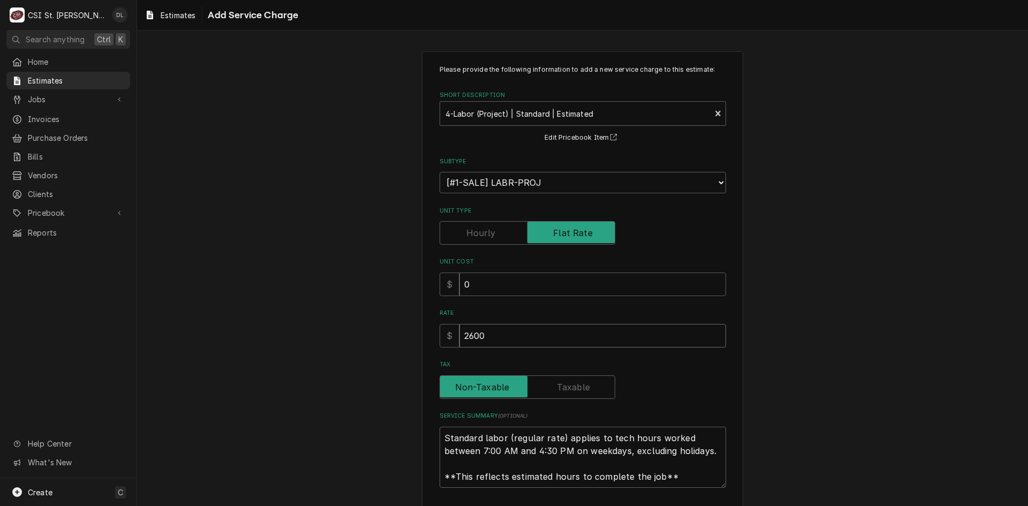
type textarea "x"
type input "2600"
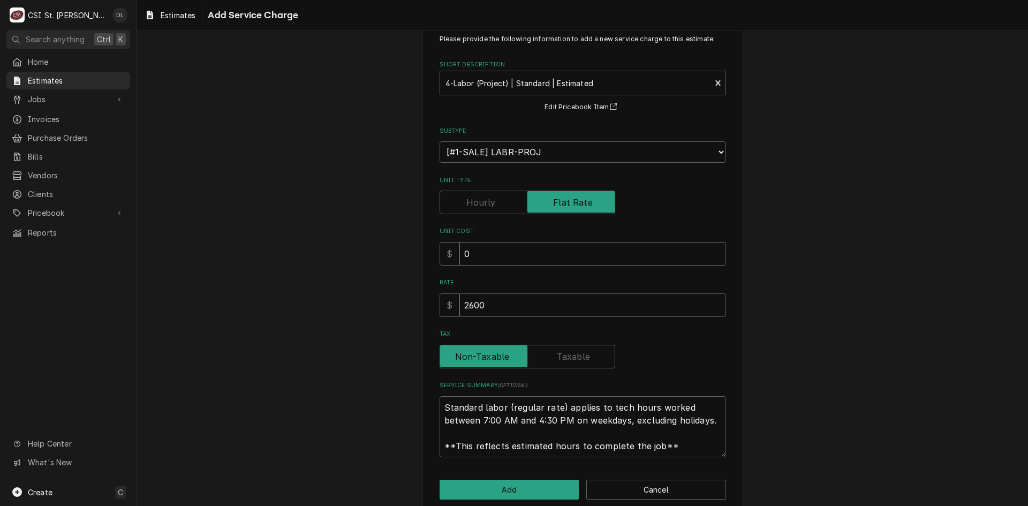
scroll to position [47, 0]
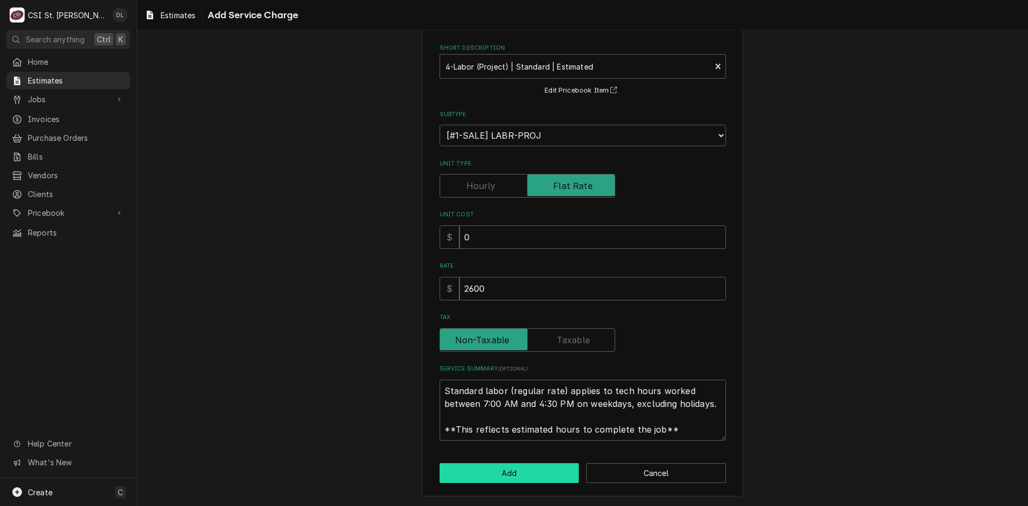
click at [506, 475] on button "Add" at bounding box center [510, 473] width 140 height 20
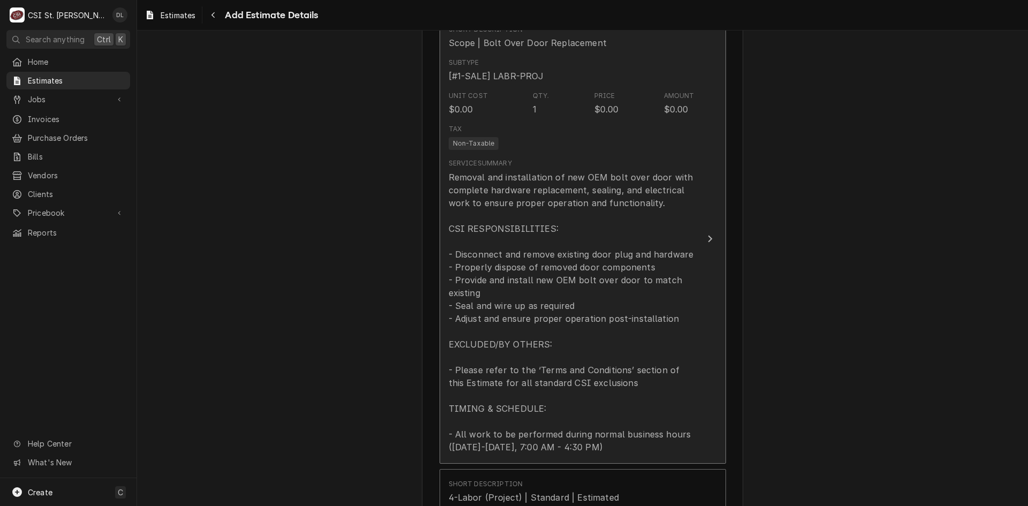
scroll to position [779, 0]
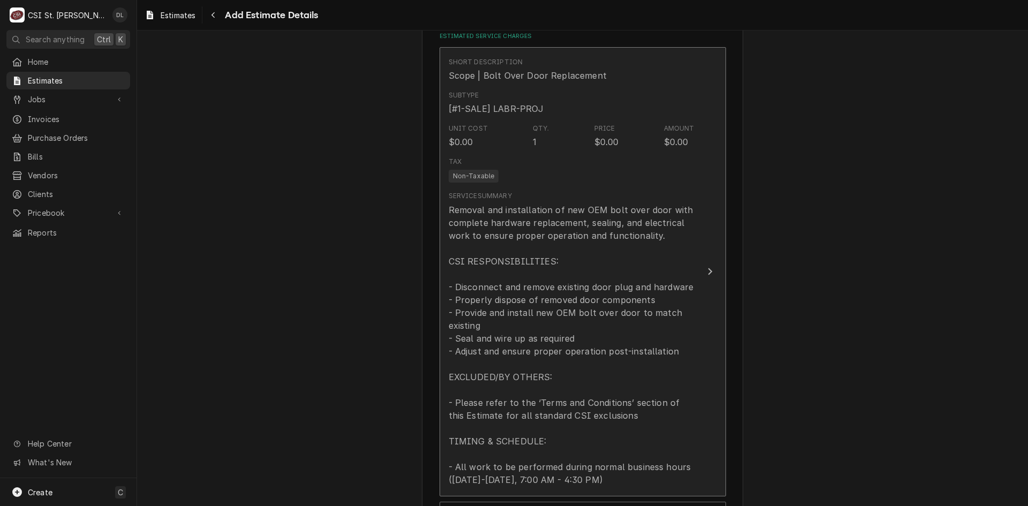
click at [548, 239] on div "Removal and installation of new OEM bolt over door with complete hardware repla…" at bounding box center [572, 344] width 246 height 283
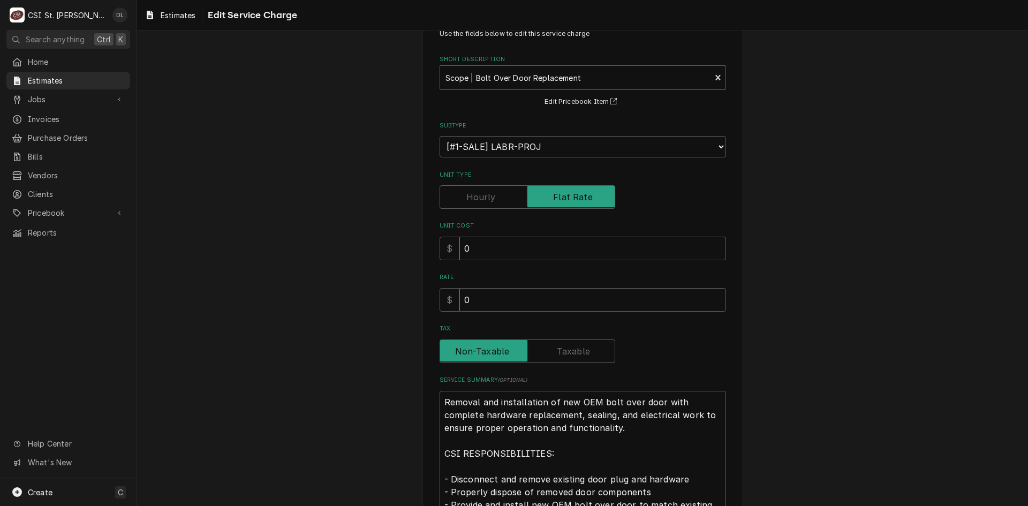
scroll to position [54, 0]
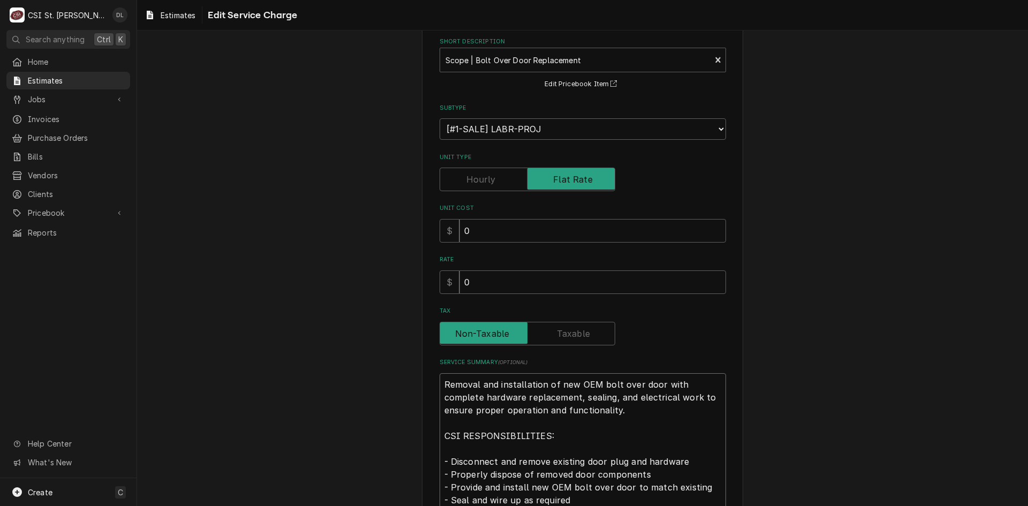
click at [655, 384] on textarea "Removal and installation of new OEM bolt over door with complete hardware repla…" at bounding box center [583, 512] width 286 height 279
type textarea "x"
type textarea "Removal and installation of new OEM bolt over door with complete hardware repla…"
type textarea "x"
type textarea "Removal and installation of new OEM bolt over door w with complete hardware rep…"
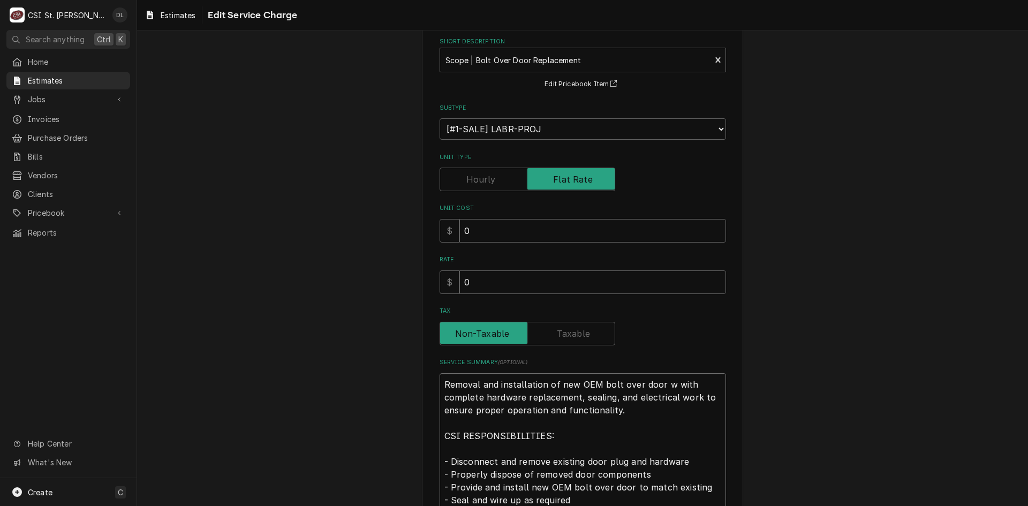
type textarea "x"
type textarea "Removal and installation of new OEM bolt over door wi with complete hardware re…"
type textarea "x"
type textarea "Removal and installation of new OEM bolt over door with with complete hardware …"
type textarea "x"
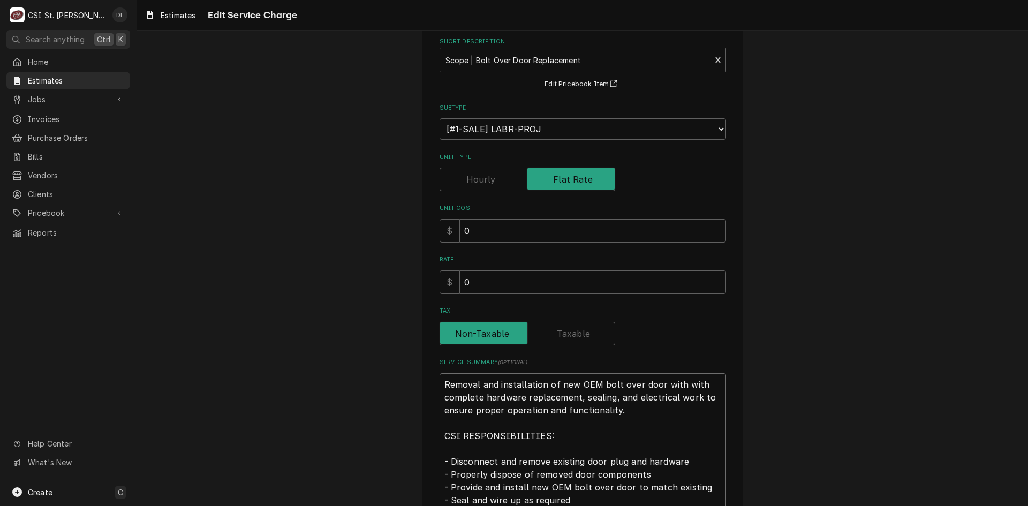
type textarea "Removal and installation of new OEM bolt over door with with complete hardware …"
type textarea "x"
type textarea "Removal and installation of new OEM bolt over door with w with complete hardwar…"
type textarea "x"
type textarea "Removal and installation of new OEM bolt over door with wi with complete hardwa…"
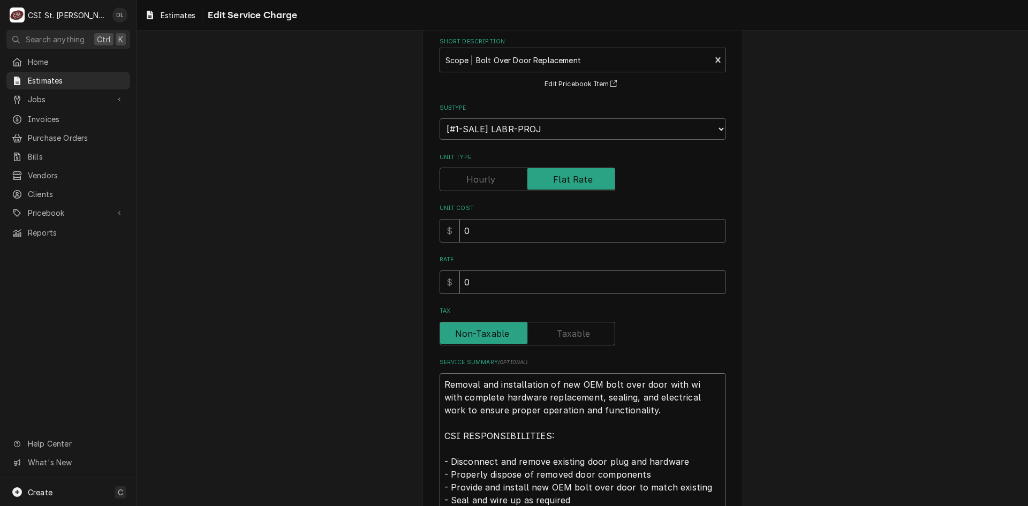
type textarea "x"
type textarea "Removal and installation of new OEM bolt over door with win with complete hardw…"
type textarea "x"
type textarea "Removal and installation of new OEM bolt over door with windo with complete har…"
type textarea "x"
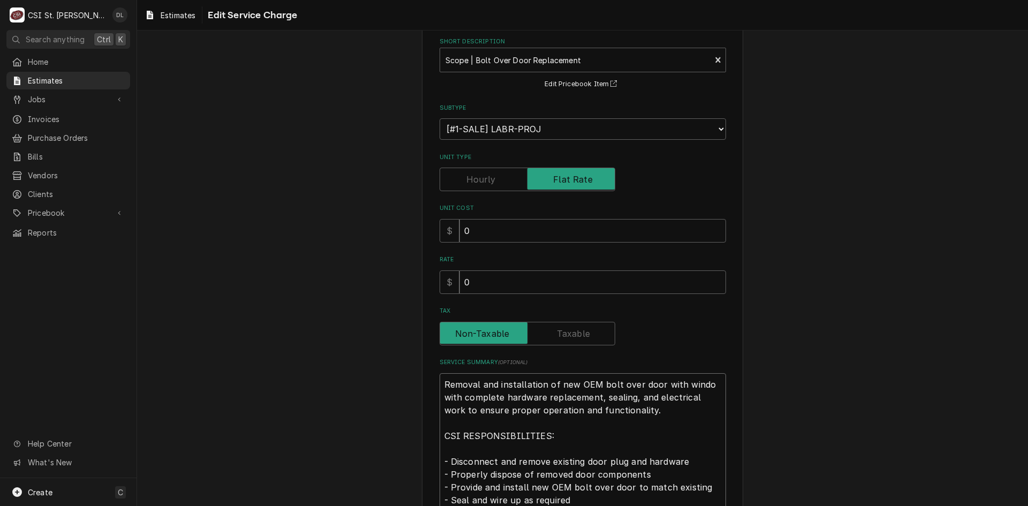
type textarea "Removal and installation of new OEM bolt over door with window with complete ha…"
type textarea "x"
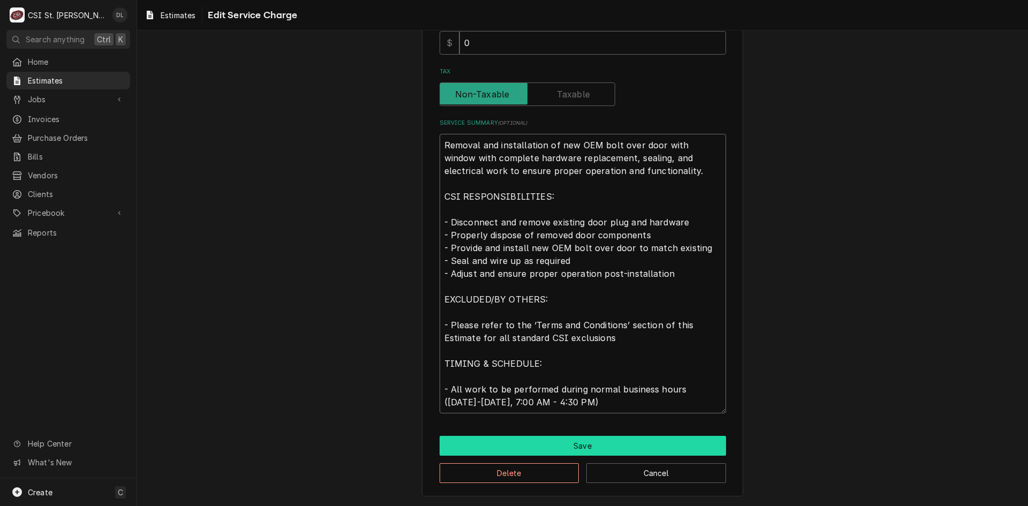
type textarea "Removal and installation of new OEM bolt over door with window with complete ha…"
click at [638, 441] on button "Save" at bounding box center [583, 446] width 286 height 20
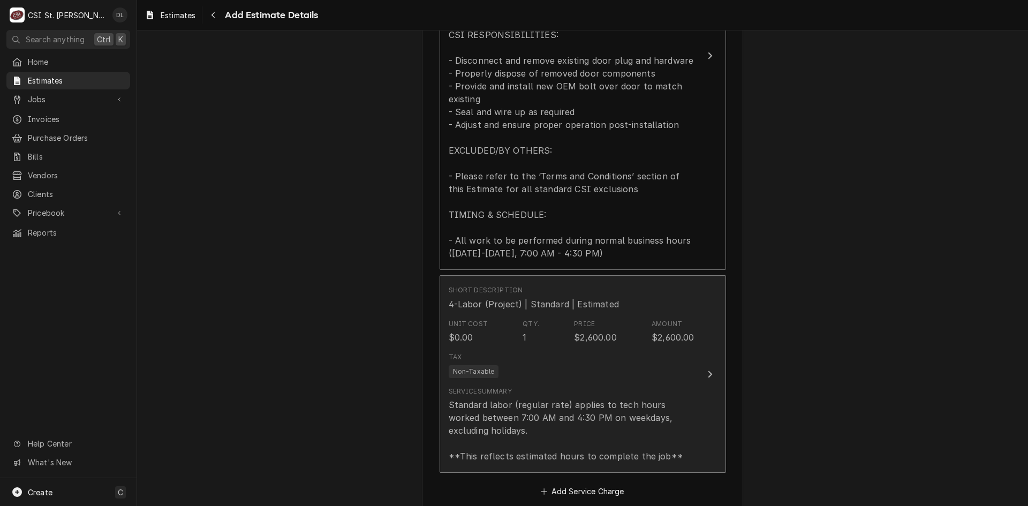
type textarea "x"
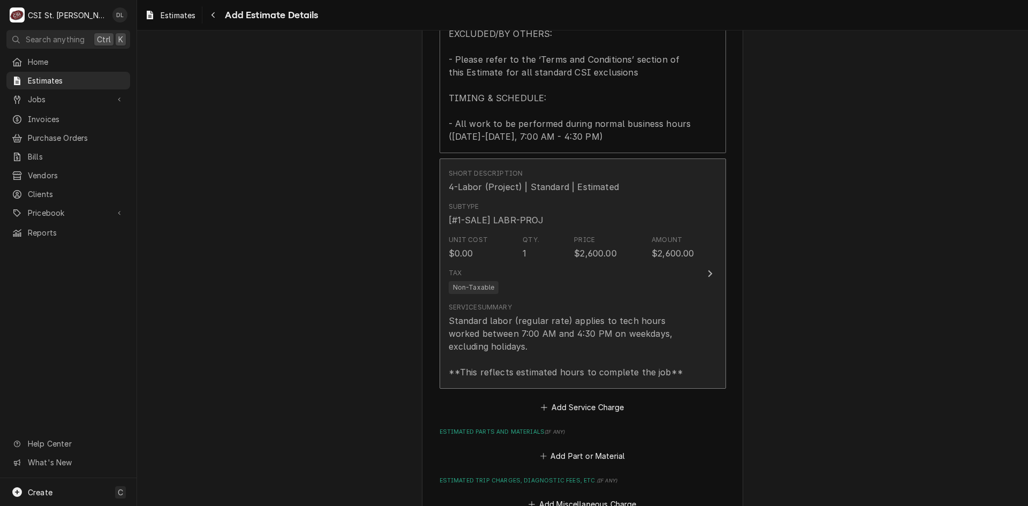
scroll to position [1248, 0]
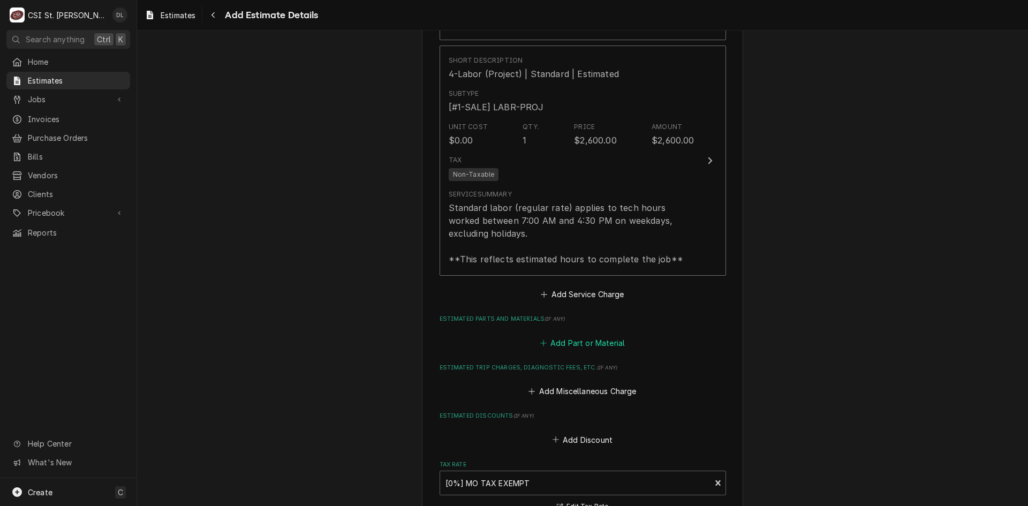
click at [540, 344] on icon "Estimated Parts and Materials" at bounding box center [543, 342] width 6 height 7
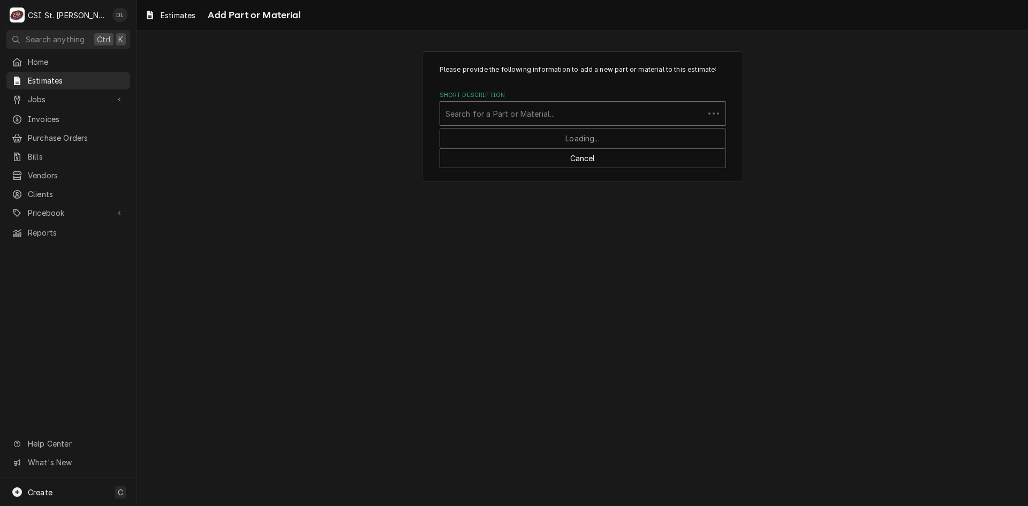
click at [531, 110] on div "Short Description" at bounding box center [571, 113] width 253 height 19
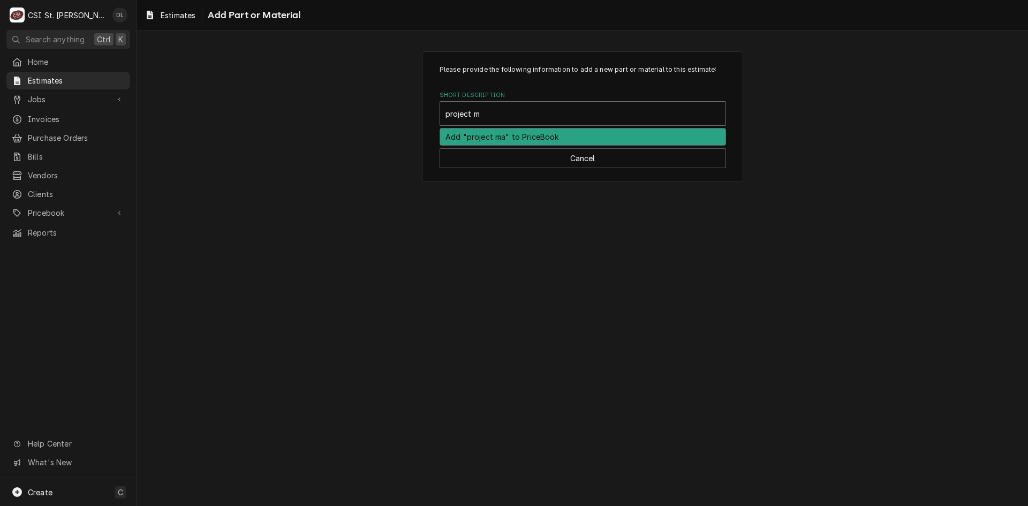
type input "project ma"
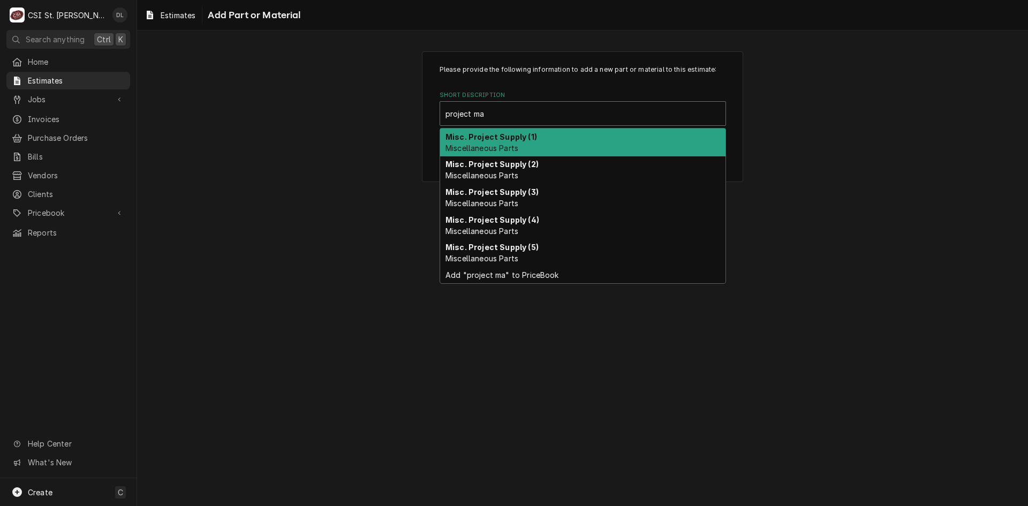
click at [510, 139] on strong "Misc. Project Supply (1)" at bounding box center [491, 136] width 92 height 9
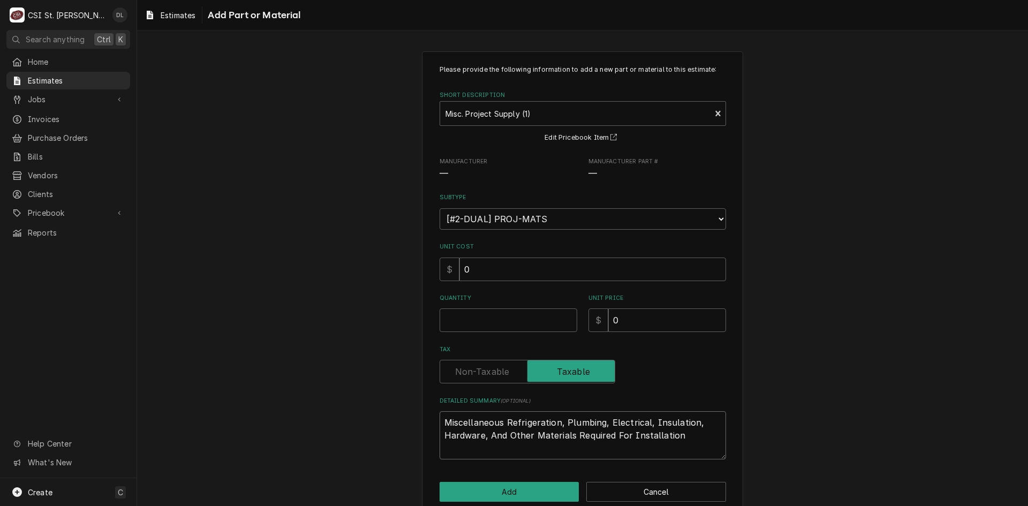
drag, startPoint x: 696, startPoint y: 441, endPoint x: 305, endPoint y: 386, distance: 394.7
click at [305, 387] on div "Please provide the following information to add a new part or material to this …" at bounding box center [582, 283] width 891 height 483
type textarea "x"
type textarea "B"
type textarea "x"
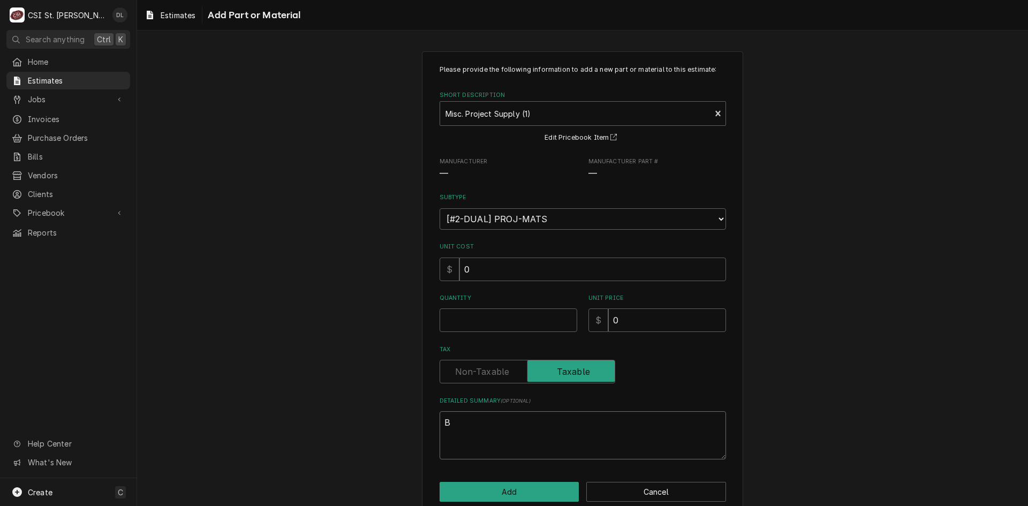
type textarea "Bo"
type textarea "x"
type textarea "Bol"
type textarea "x"
type textarea "Bolt"
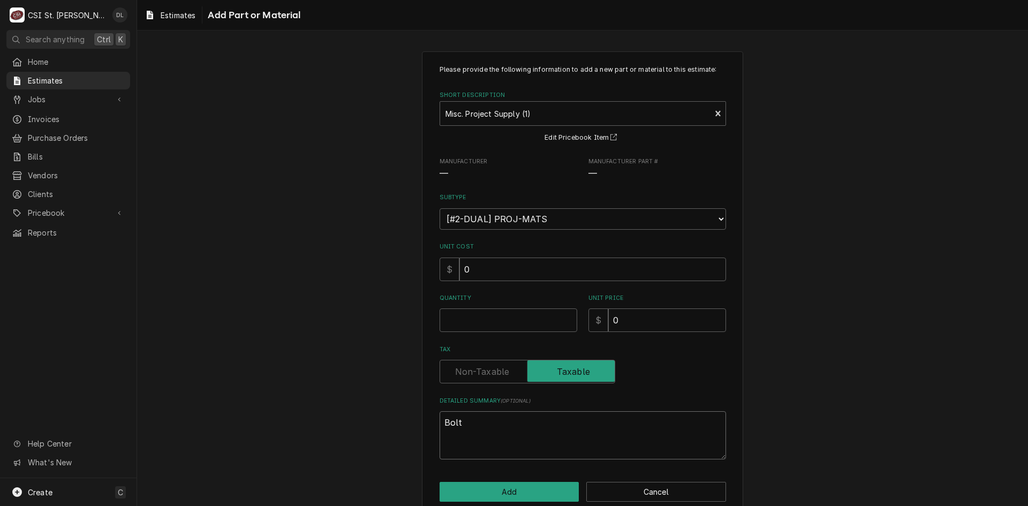
type textarea "x"
type textarea "Bolt"
type textarea "x"
type textarea "Bolt o"
type textarea "x"
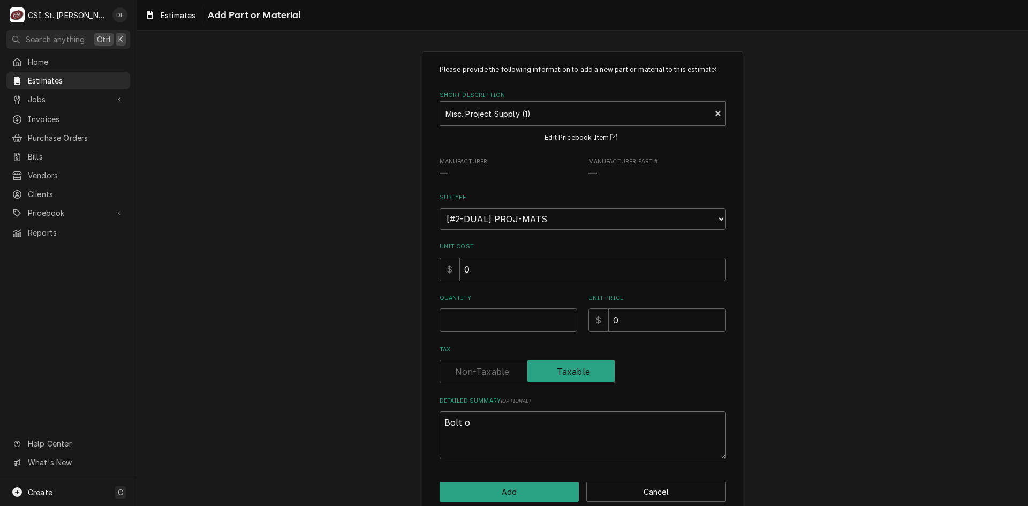
type textarea "Bolt ov"
type textarea "x"
type textarea "Bolt ove"
type textarea "x"
type textarea "Bolt over"
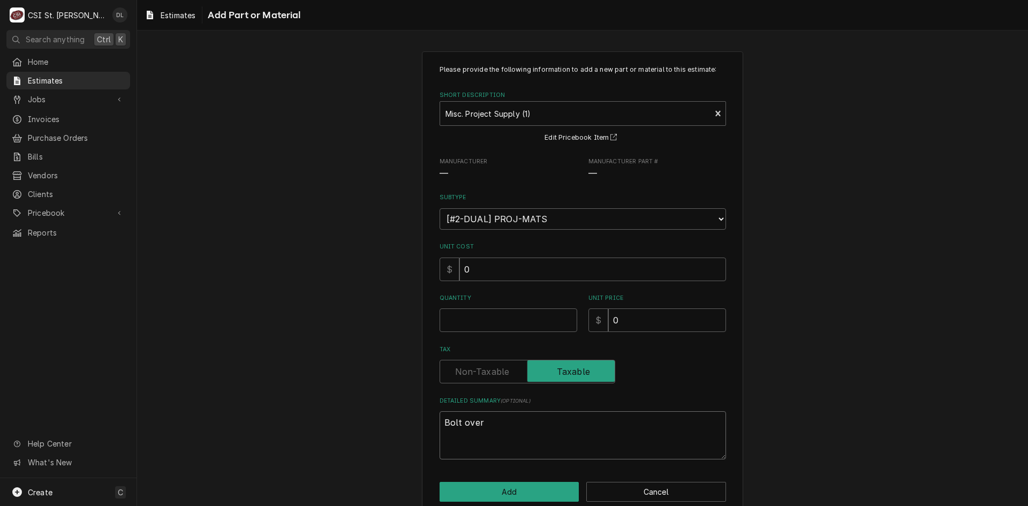
type textarea "x"
type textarea "Bolt over"
type textarea "x"
type textarea "Bolt over d"
type textarea "x"
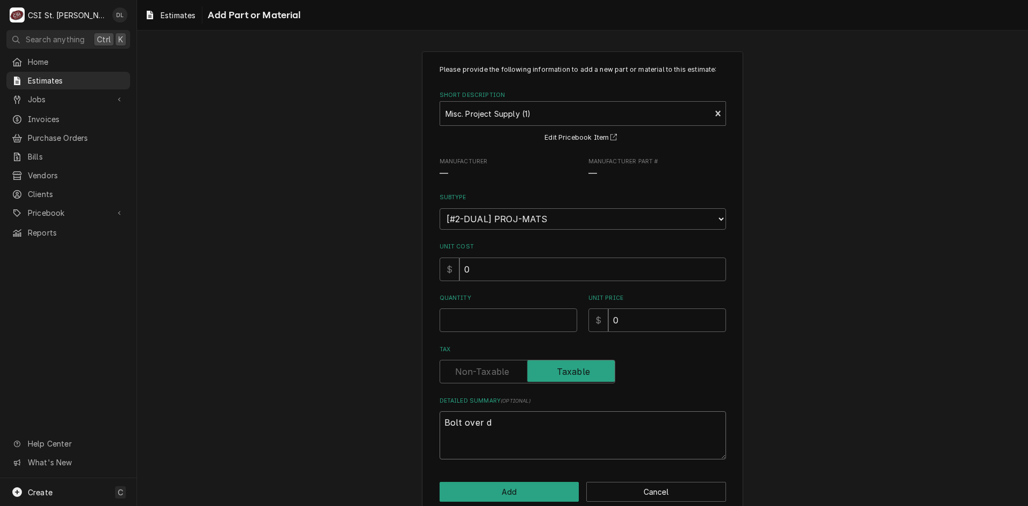
type textarea "Bolt over do"
type textarea "x"
type textarea "Bolt over doo"
type textarea "x"
type textarea "Bolt over door"
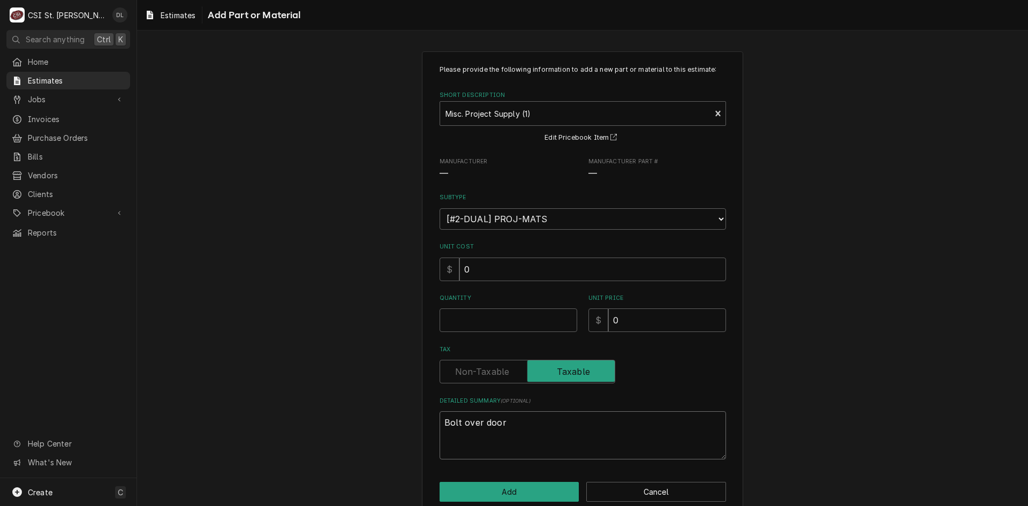
type textarea "x"
type textarea "Bolt over door"
click at [514, 322] on input "Quantity" at bounding box center [509, 320] width 138 height 24
type textarea "x"
type input "1"
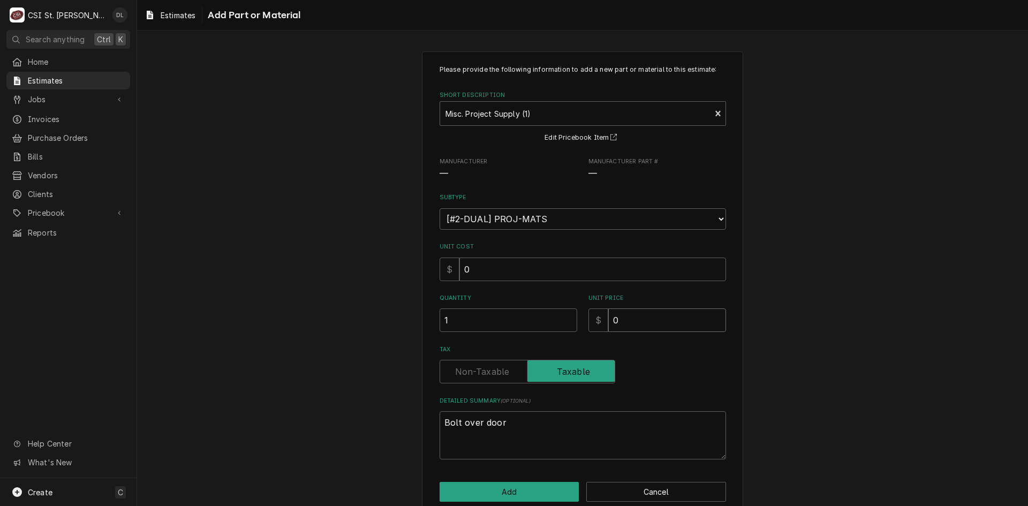
type textarea "x"
click at [634, 221] on select "Choose a subtype... [#2-DUAL] AFTERHRS-WH-CHG-2 [#2-DUAL] BEV-EQUIP [#2-DUAL] B…" at bounding box center [583, 218] width 286 height 21
select select "4"
click at [440, 208] on select "Choose a subtype... [#2-DUAL] AFTERHRS-WH-CHG-2 [#2-DUAL] BEV-EQUIP [#2-DUAL] B…" at bounding box center [583, 218] width 286 height 21
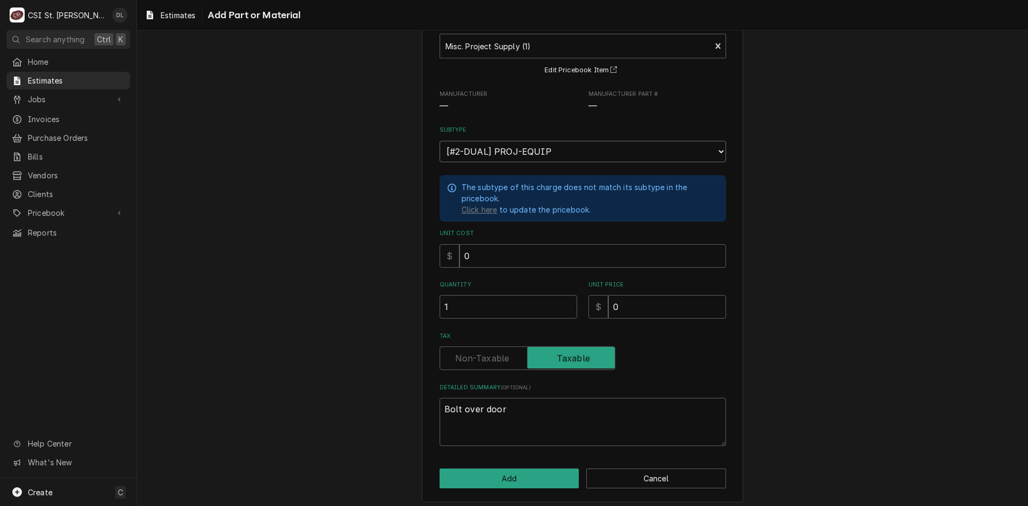
scroll to position [71, 0]
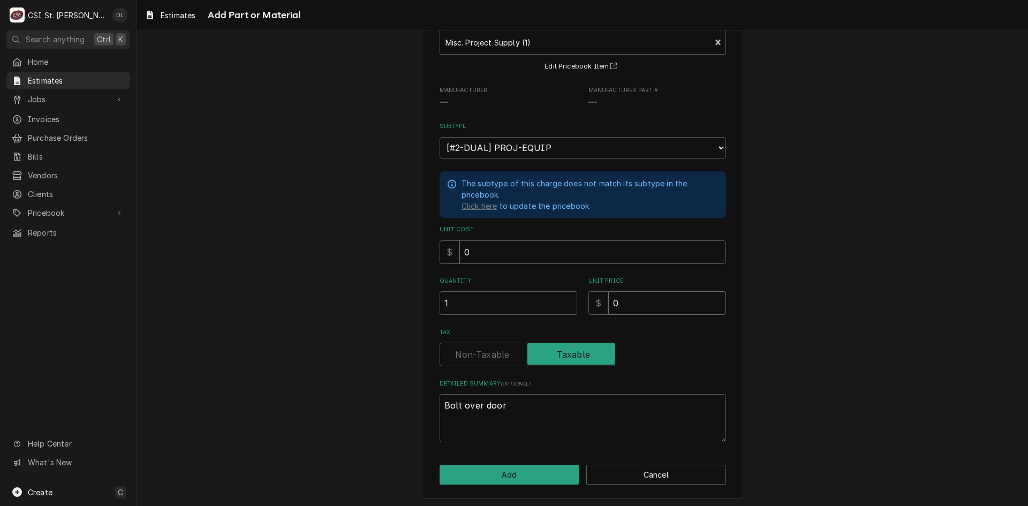
type textarea "x"
type input "6"
type textarea "x"
type input "66"
type textarea "x"
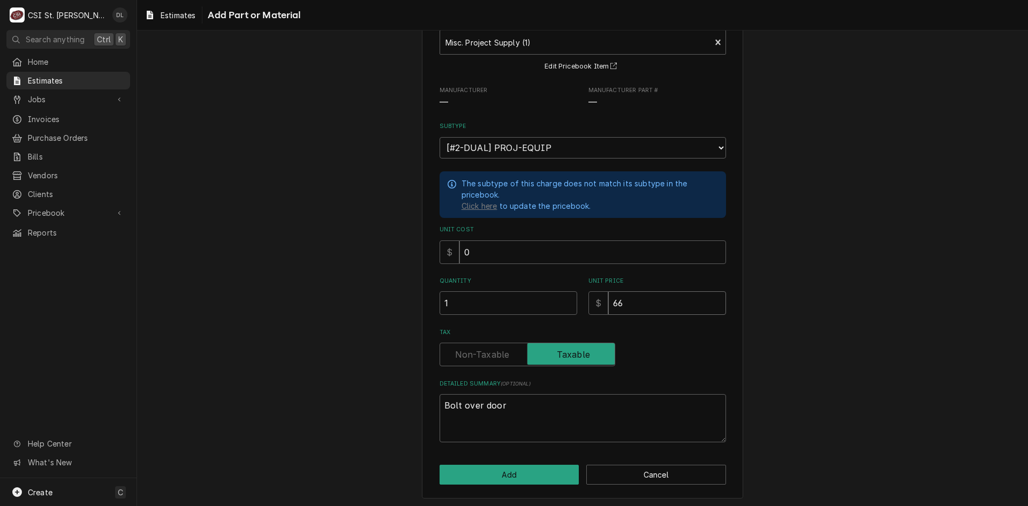
type input "661"
type textarea "x"
type input "6619"
type textarea "x"
type input "6619.7"
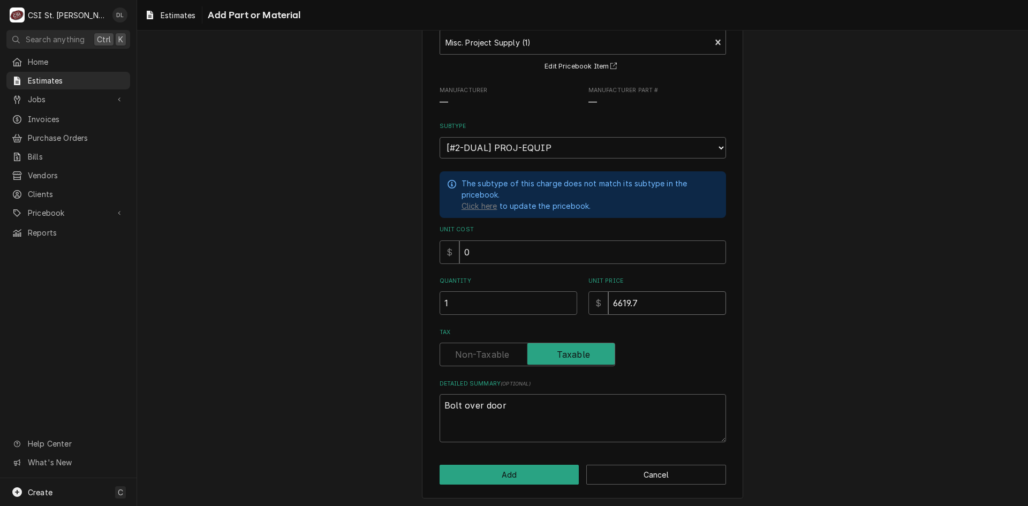
type textarea "x"
type input "6619.75"
click at [524, 410] on textarea "Bolt over door" at bounding box center [583, 418] width 286 height 48
type textarea "x"
type textarea "Bolt over door"
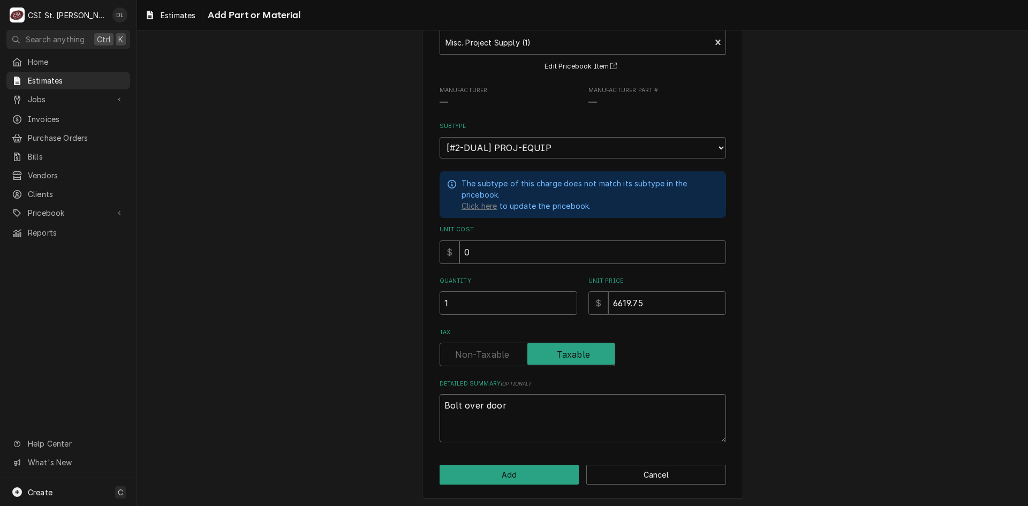
type textarea "x"
type textarea "Bolt over door w"
type textarea "x"
type textarea "Bolt over door wi"
type textarea "x"
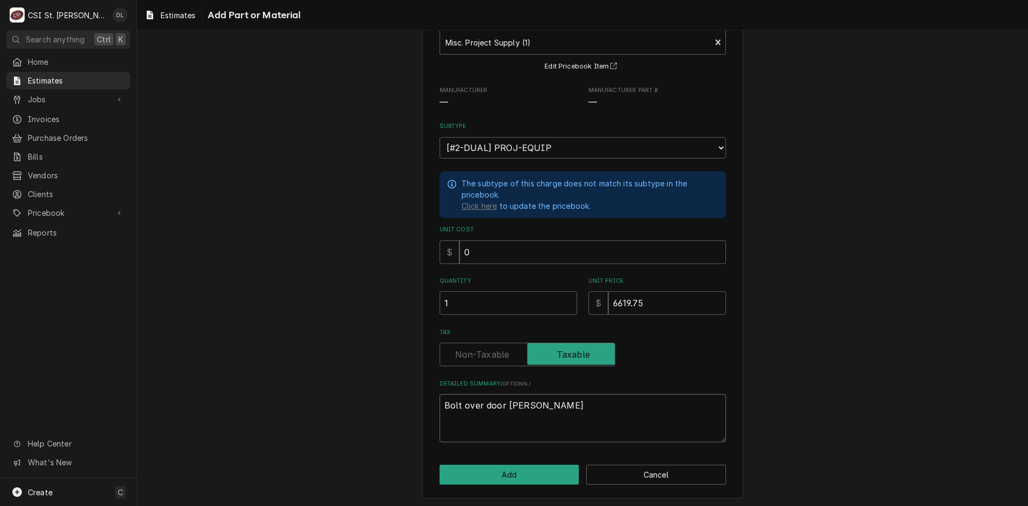
type textarea "Bolt over door wit"
type textarea "x"
type textarea "Bolt over door with"
type textarea "x"
type textarea "Bolt over door with"
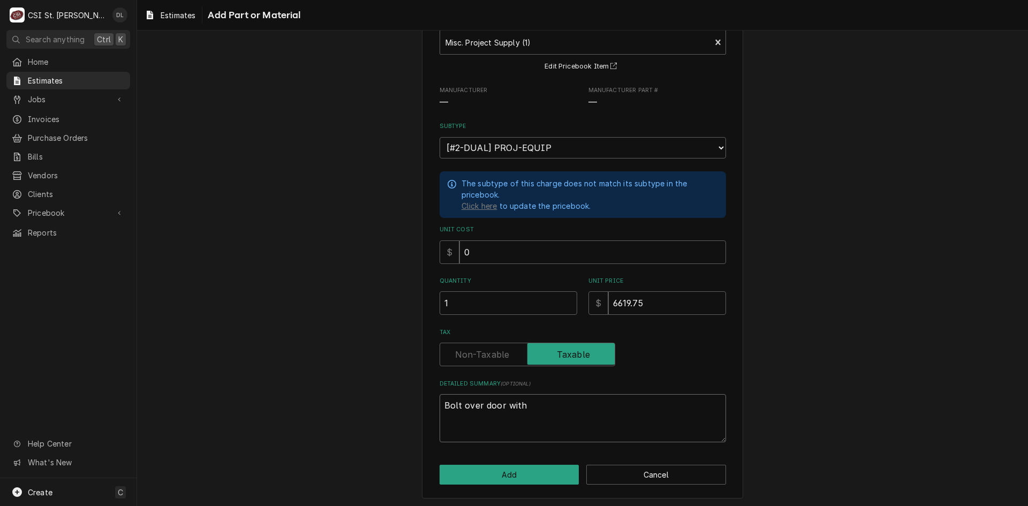
type textarea "x"
type textarea "Bolt over door with W"
type textarea "x"
type textarea "Bolt over door with Wi"
type textarea "x"
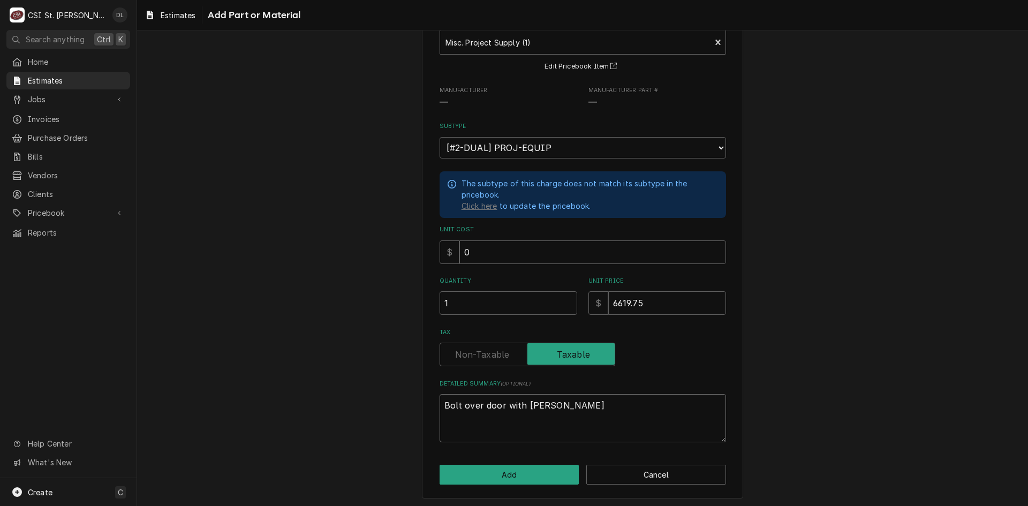
type textarea "Bolt over door with Win"
type textarea "x"
type textarea "Bolt over door with Wind"
type textarea "x"
type textarea "Bolt over door with Windo"
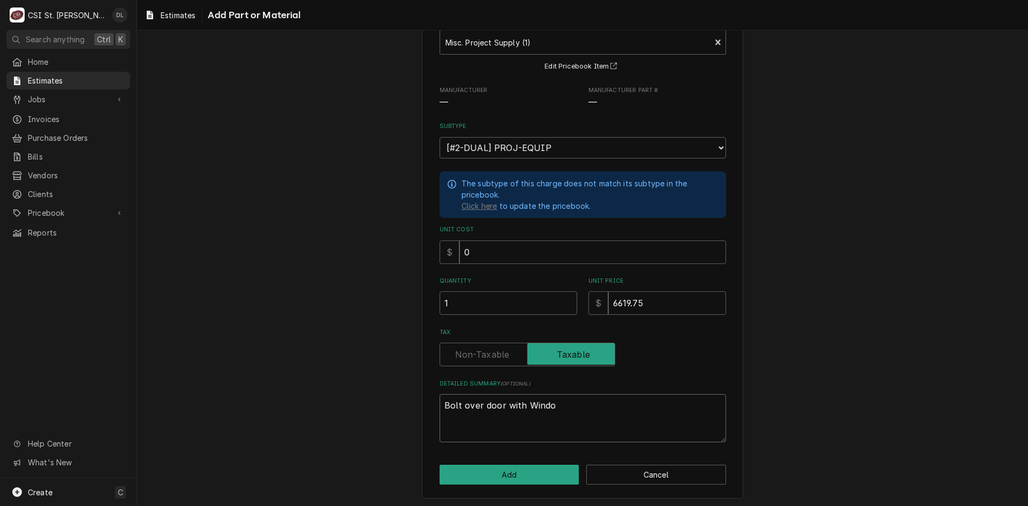
type textarea "x"
type textarea "Bolt over door with Window"
type textarea "x"
type textarea "Bolt over door with Window"
click at [516, 466] on button "Add" at bounding box center [510, 475] width 140 height 20
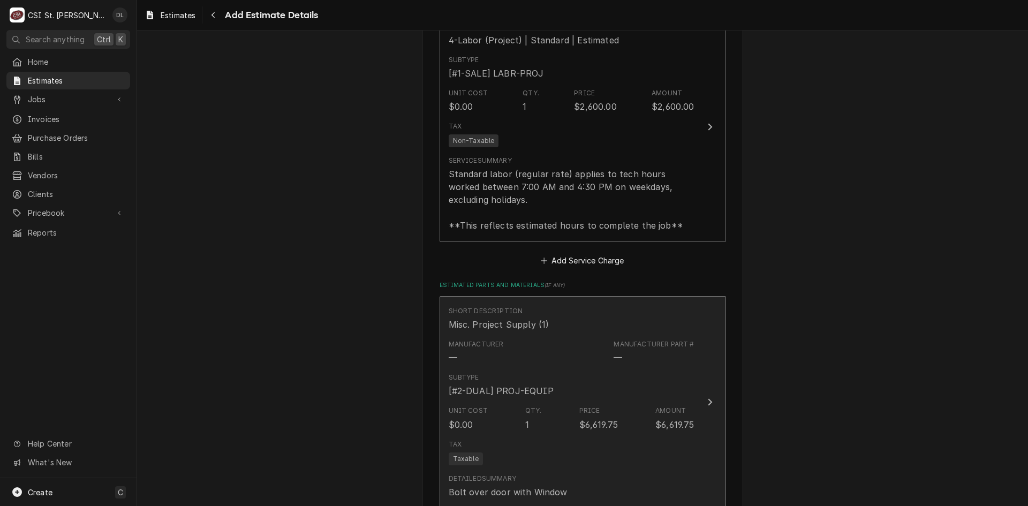
type textarea "x"
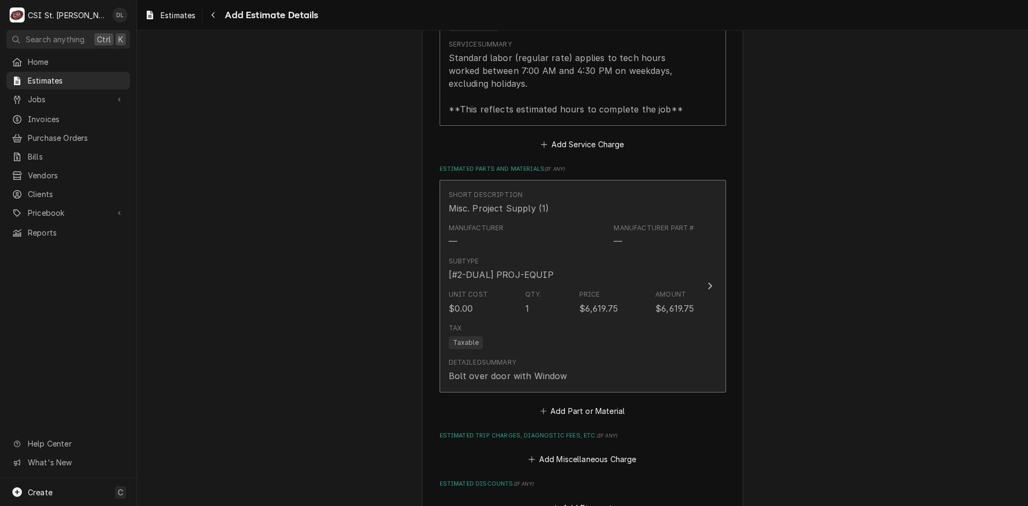
scroll to position [1549, 0]
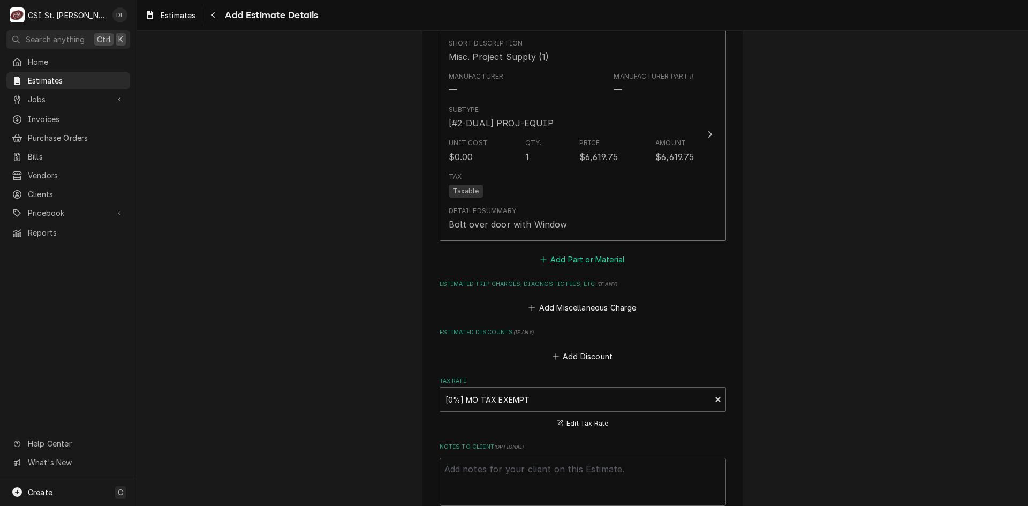
click at [540, 259] on icon "Estimated Parts and Materials" at bounding box center [543, 259] width 6 height 7
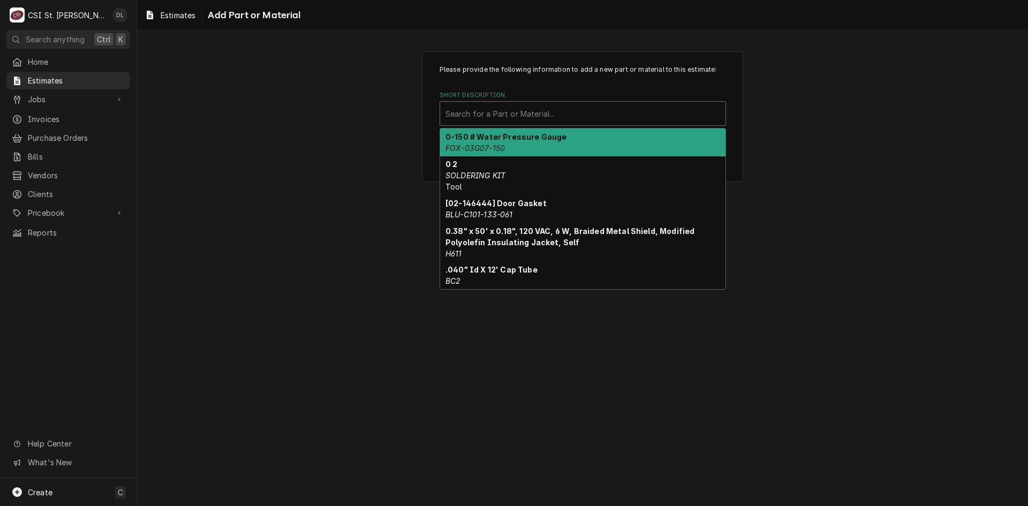
click at [531, 115] on div "Short Description" at bounding box center [582, 113] width 275 height 19
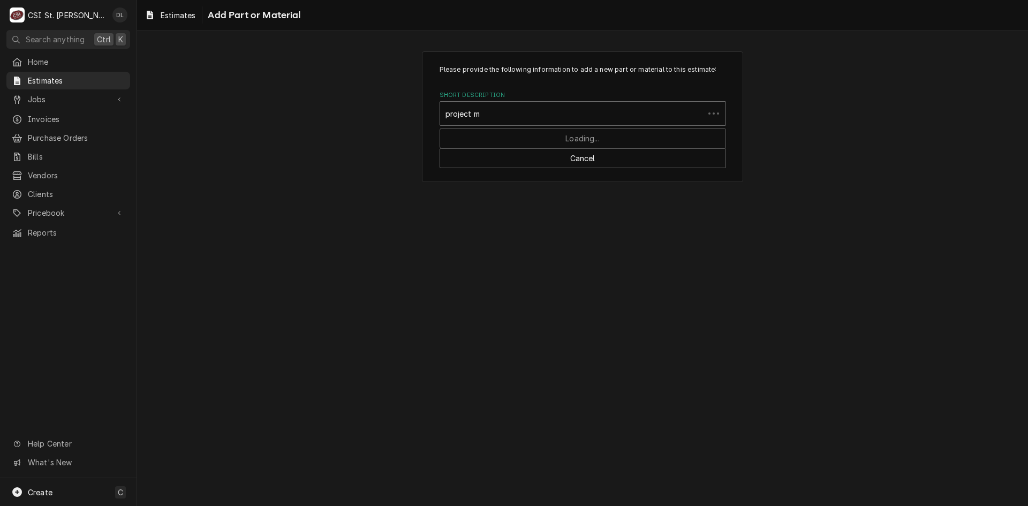
type input "project ma"
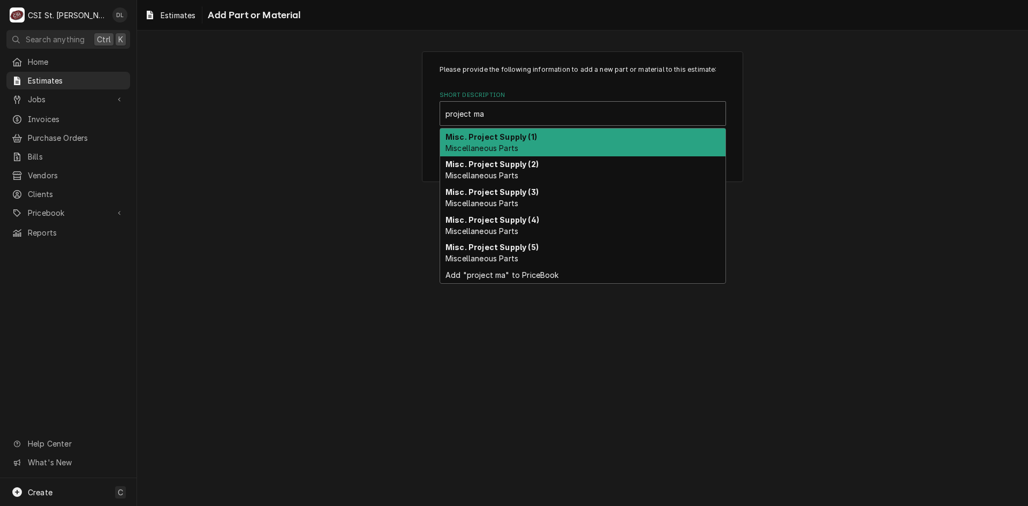
click at [505, 139] on strong "Misc. Project Supply (1)" at bounding box center [491, 136] width 92 height 9
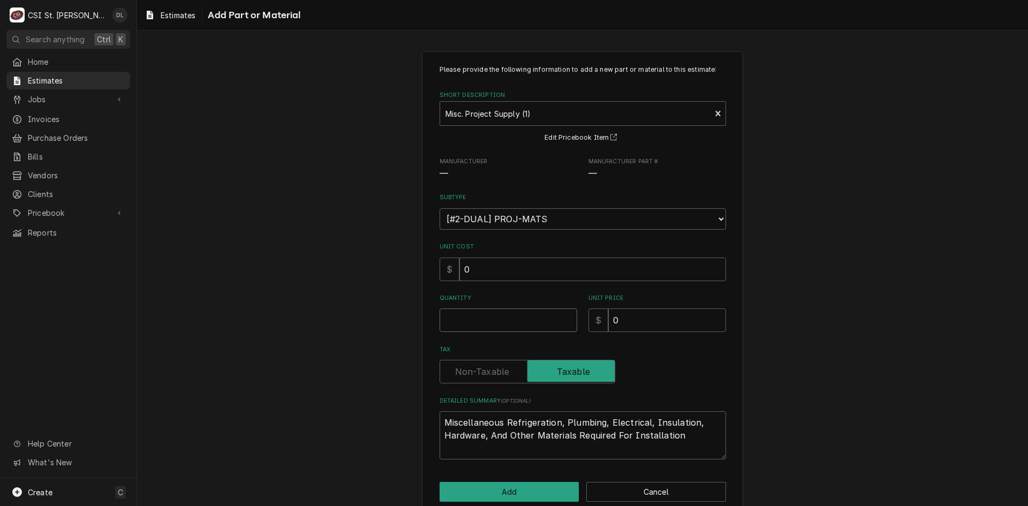
click at [521, 314] on input "Quantity" at bounding box center [509, 320] width 138 height 24
type textarea "x"
type input "1"
type textarea "x"
type input "4"
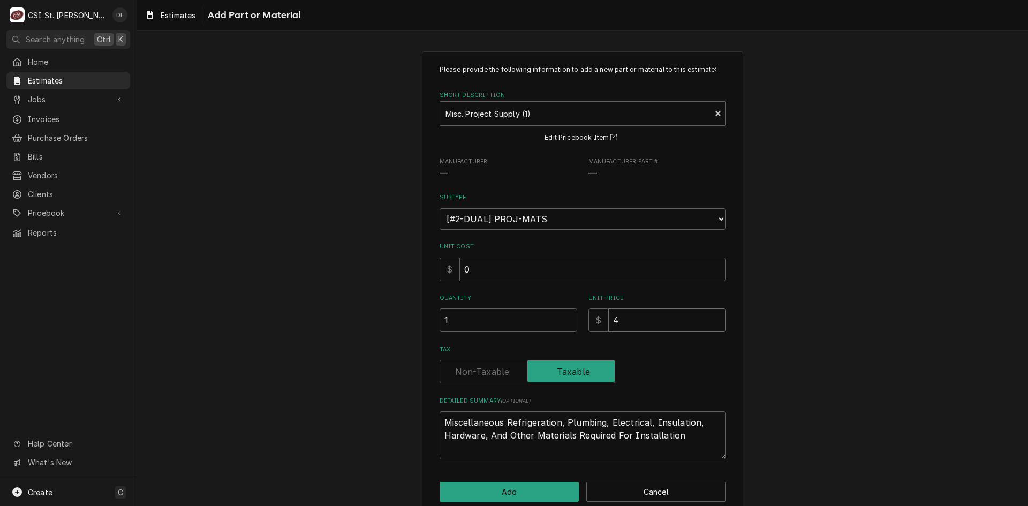
type textarea "x"
type input "40"
type textarea "x"
type input "400"
drag, startPoint x: 627, startPoint y: 320, endPoint x: 495, endPoint y: 306, distance: 133.0
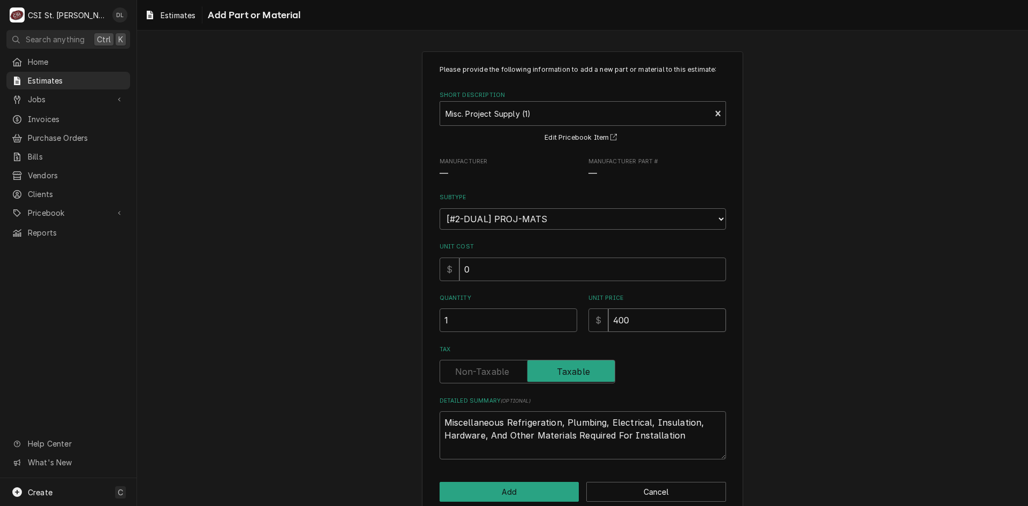
click at [495, 306] on div "Quantity 1 Unit Price $ 400" at bounding box center [583, 313] width 286 height 38
type textarea "x"
type input "5"
type textarea "x"
type input "50"
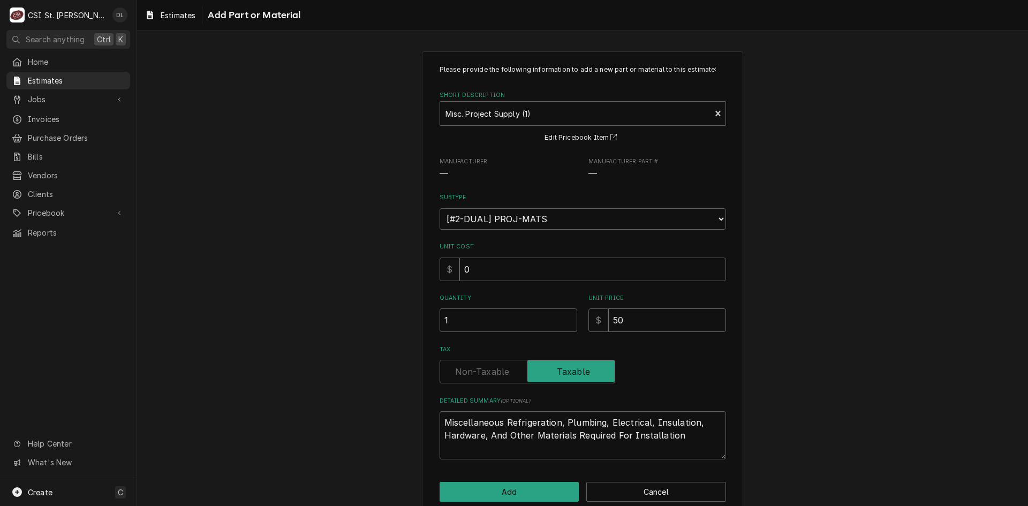
type textarea "x"
type input "500"
type textarea "x"
type input "500"
click at [539, 490] on button "Add" at bounding box center [510, 492] width 140 height 20
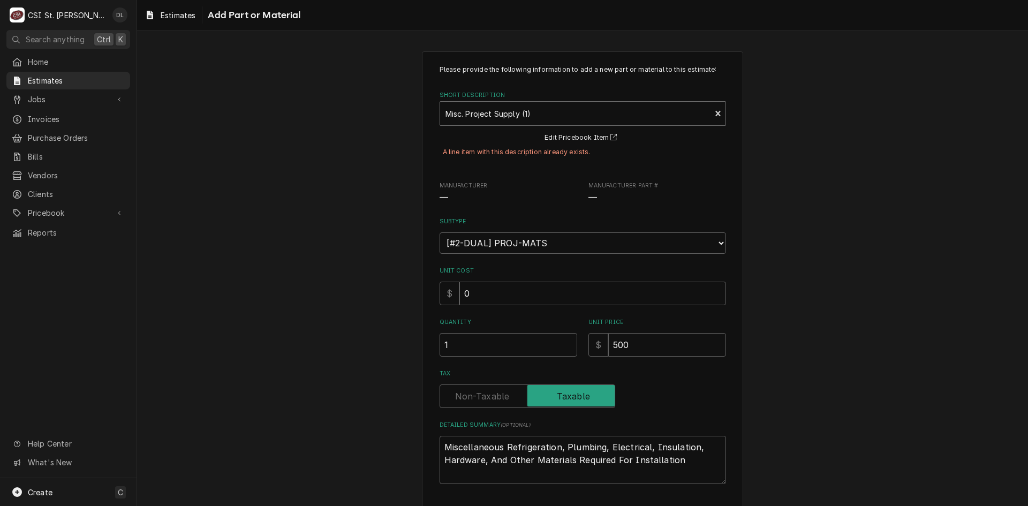
click at [699, 111] on div "Short Description" at bounding box center [575, 113] width 260 height 19
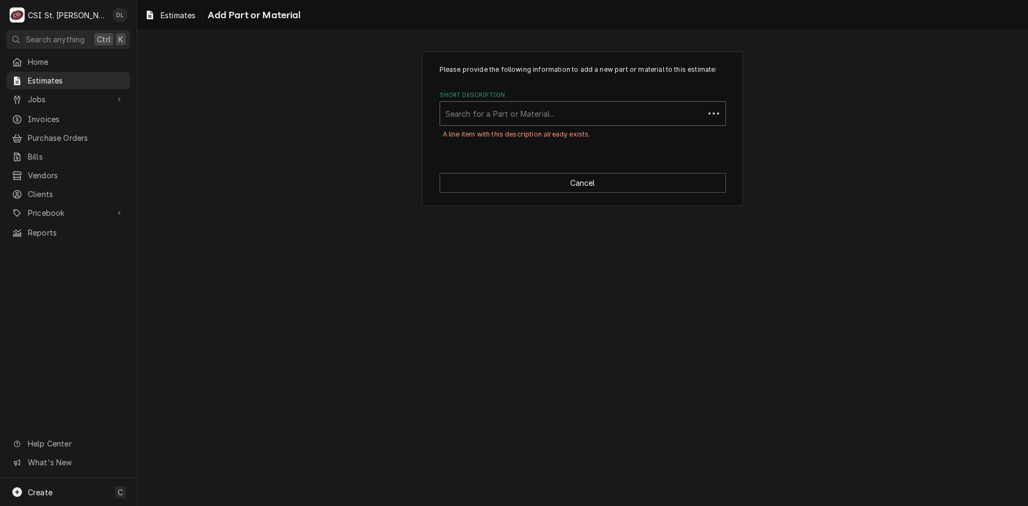
click at [657, 109] on div "Short Description" at bounding box center [571, 113] width 253 height 19
click at [771, 164] on div "Please provide the following information to add a new part or material to this …" at bounding box center [582, 129] width 891 height 174
click at [663, 185] on button "Cancel" at bounding box center [583, 183] width 286 height 20
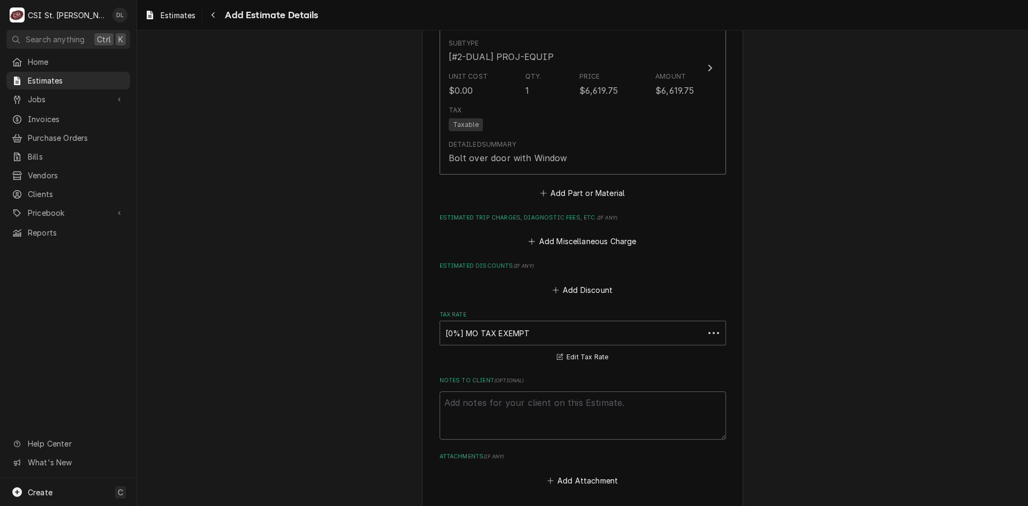
type textarea "x"
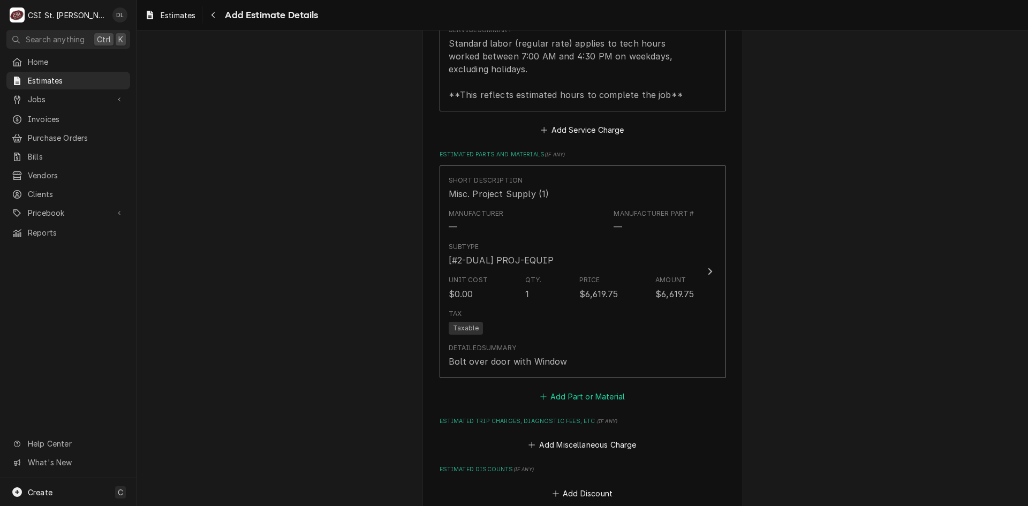
scroll to position [1508, 0]
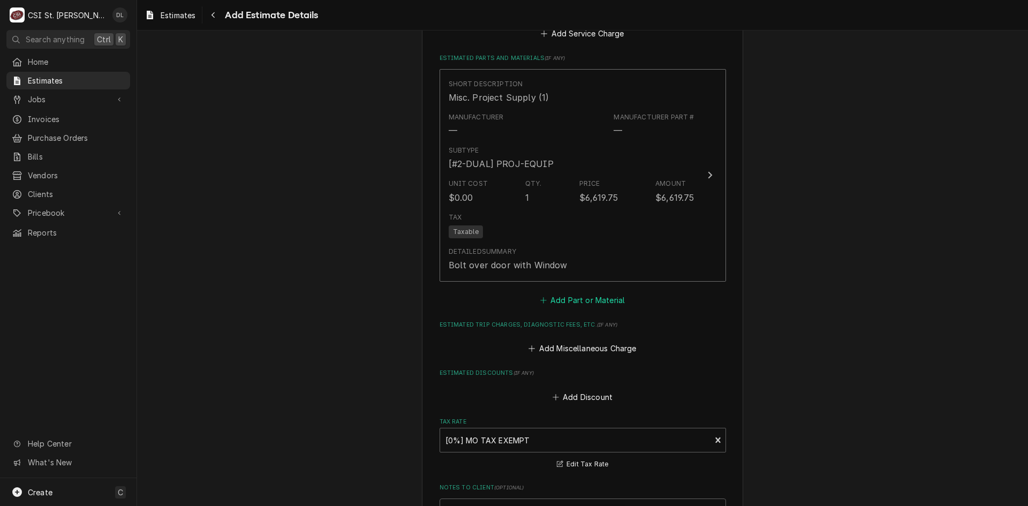
click at [540, 303] on icon "Estimated Parts and Materials" at bounding box center [543, 300] width 6 height 6
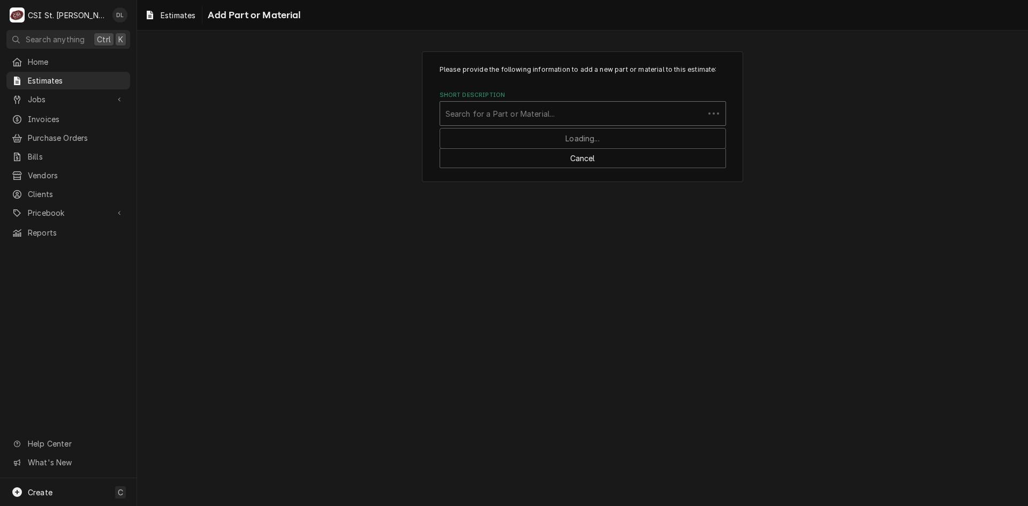
click at [541, 116] on div "Short Description" at bounding box center [571, 113] width 253 height 19
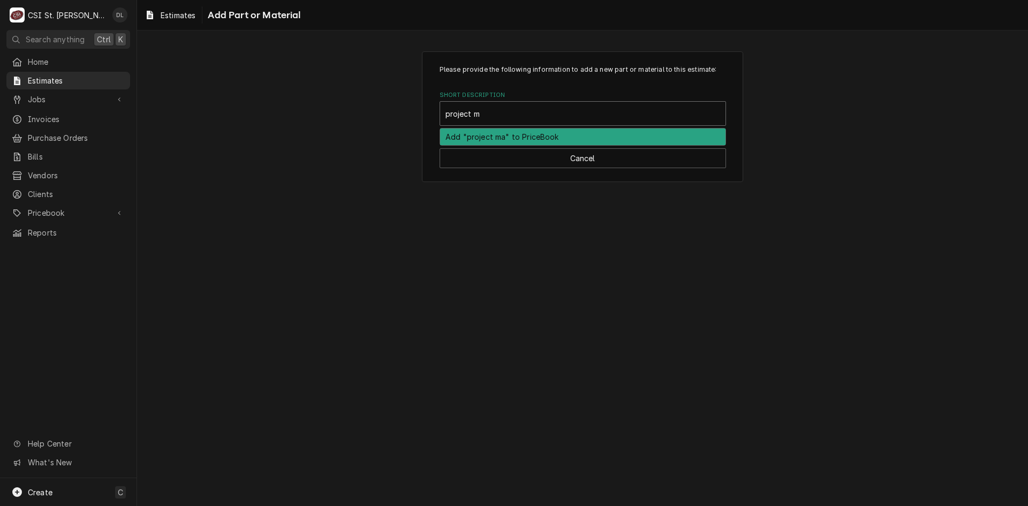
type input "project ma"
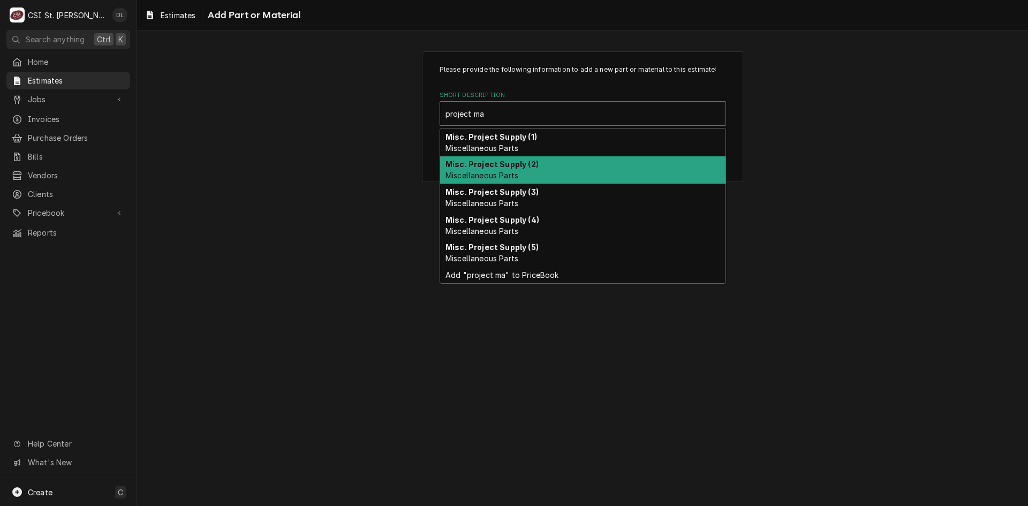
click at [516, 174] on span "Miscellaneous Parts" at bounding box center [481, 175] width 73 height 9
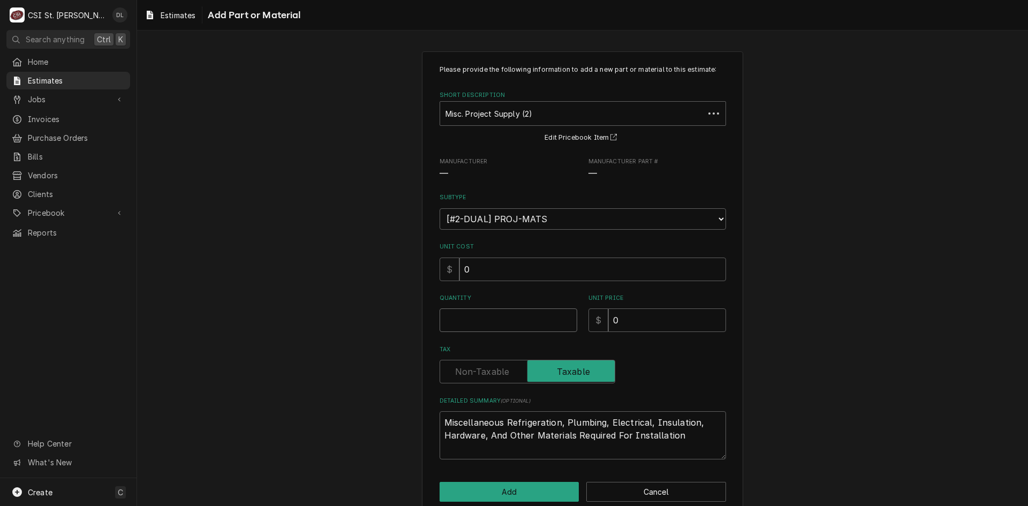
click at [488, 318] on input "Quantity" at bounding box center [509, 320] width 138 height 24
type textarea "x"
type input "1"
type textarea "x"
type input "5"
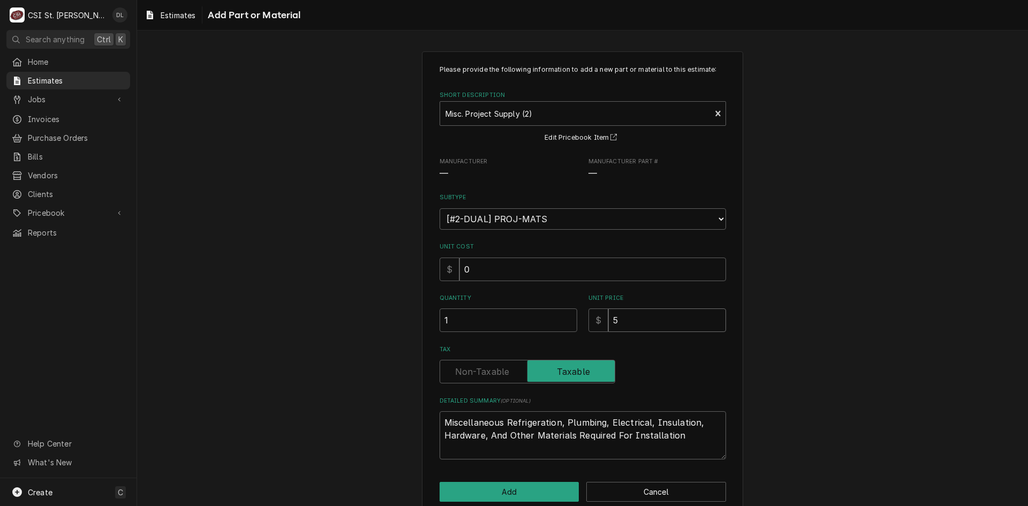
type textarea "x"
type input "50"
type textarea "x"
type input "500"
type textarea "x"
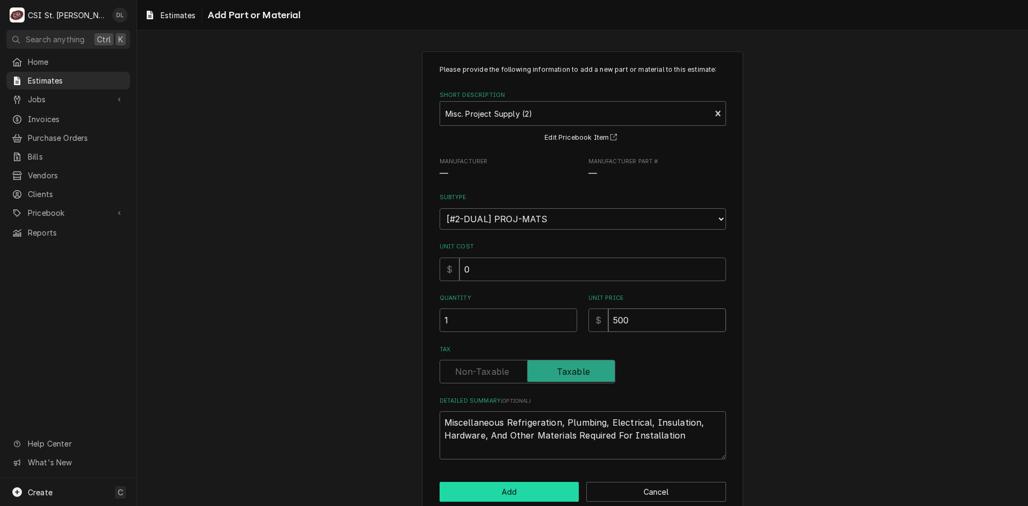
type input "500"
click at [518, 489] on button "Add" at bounding box center [510, 492] width 140 height 20
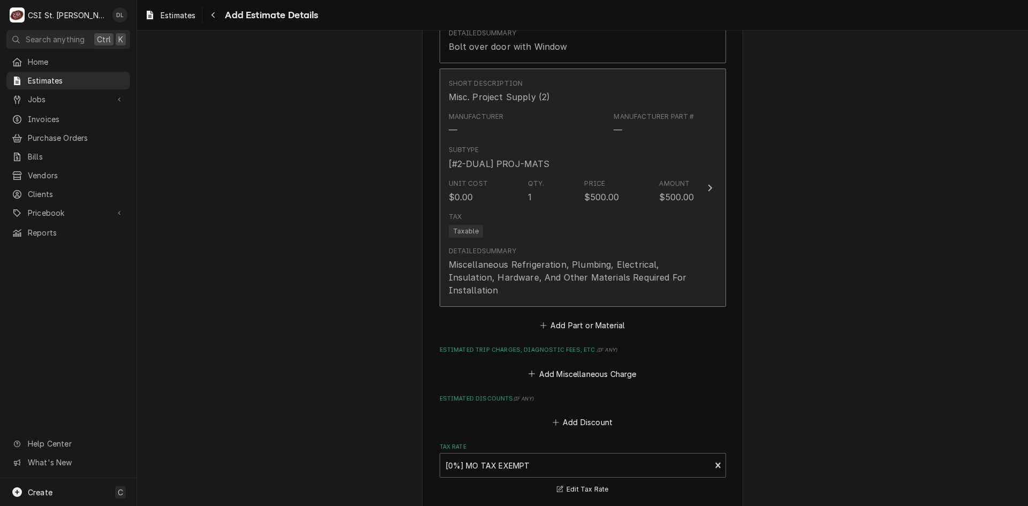
scroll to position [1842, 0]
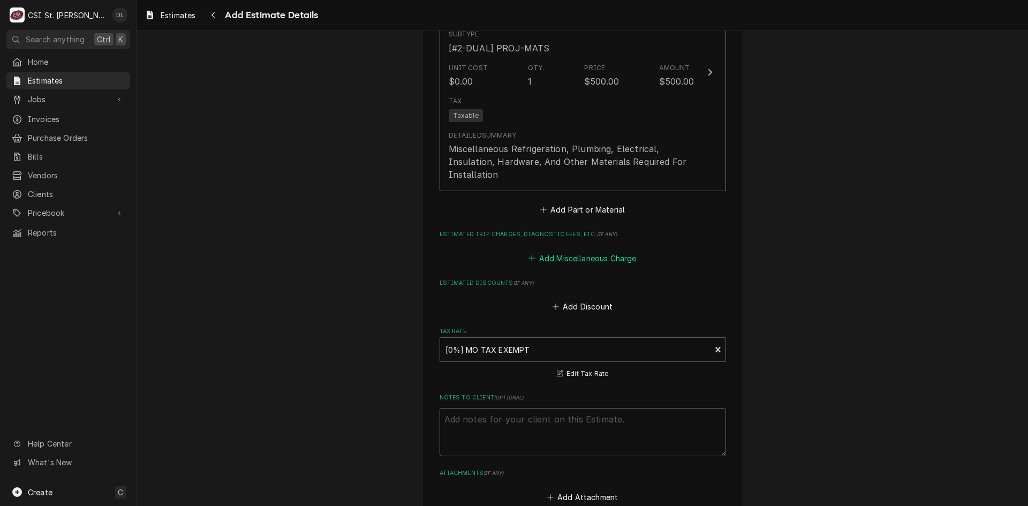
click at [528, 256] on icon "Estimated Trip Charges, Diagnostic Fees, etc." at bounding box center [531, 257] width 6 height 7
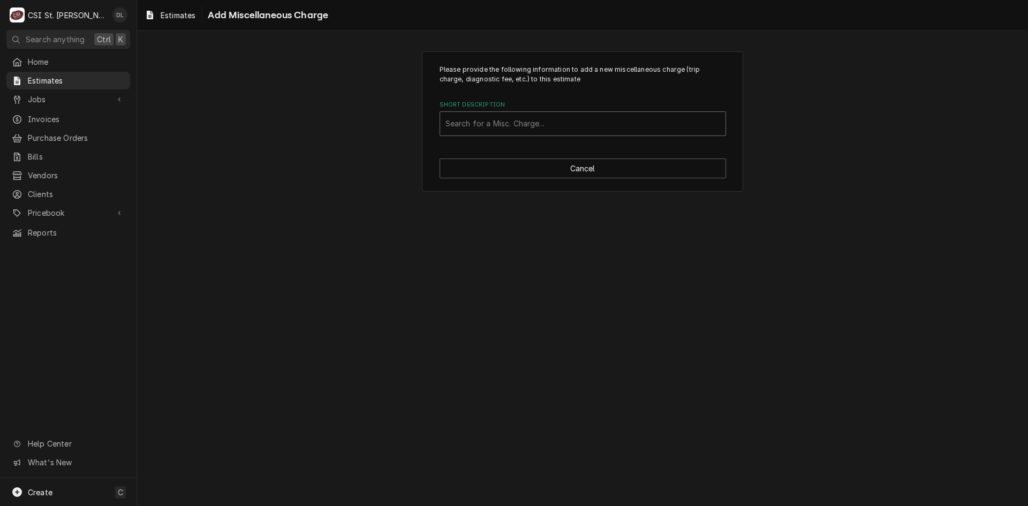
click at [540, 129] on div "Short Description" at bounding box center [582, 123] width 275 height 19
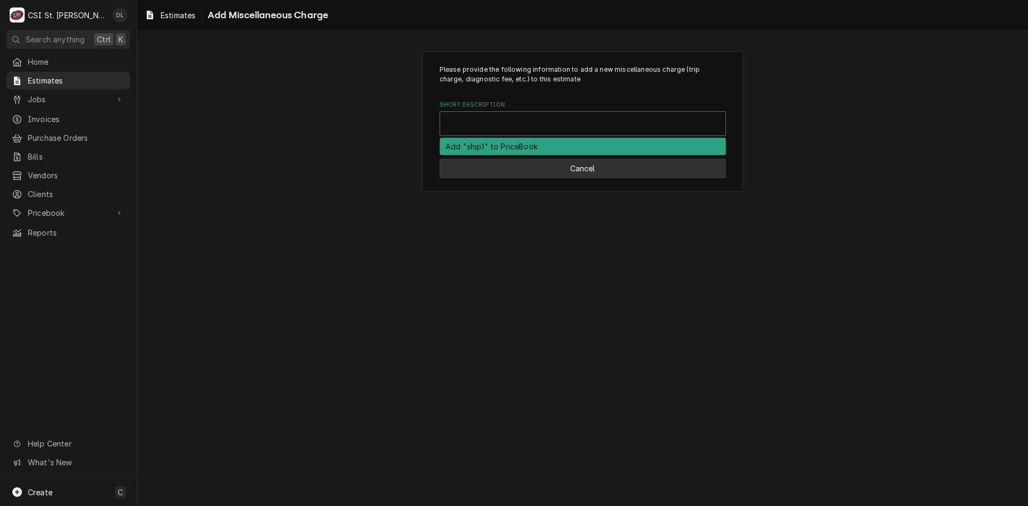
click at [585, 168] on button "Cancel" at bounding box center [583, 168] width 286 height 20
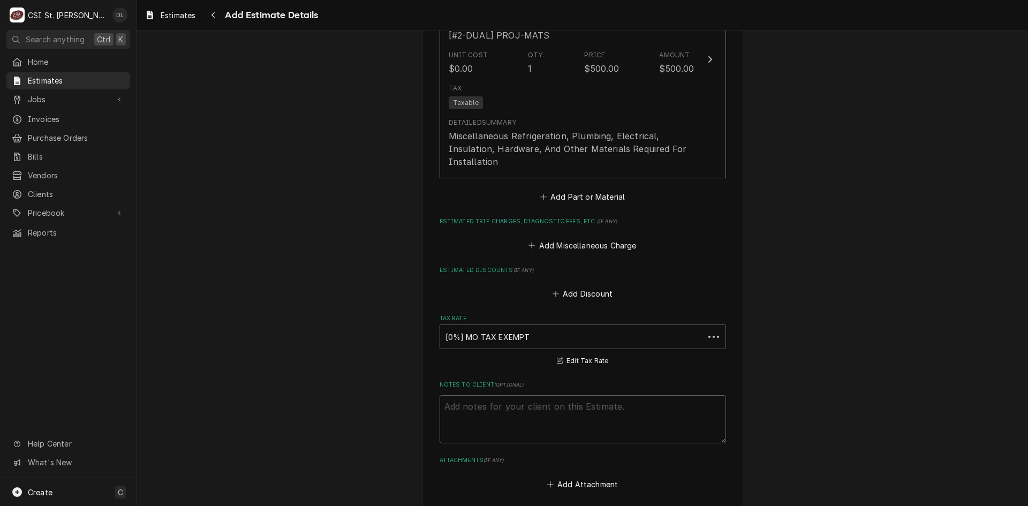
scroll to position [1976, 0]
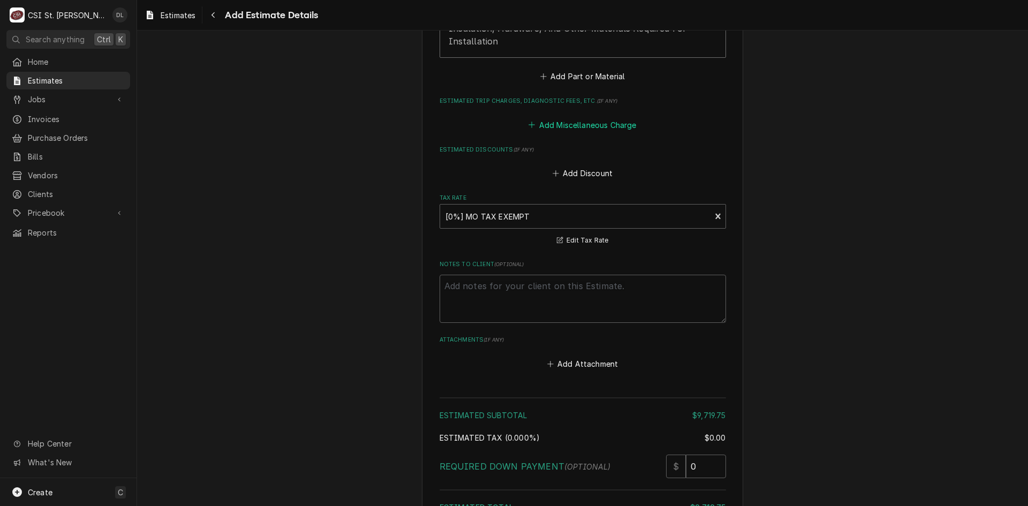
click at [527, 122] on button "Add Miscellaneous Charge" at bounding box center [582, 124] width 111 height 15
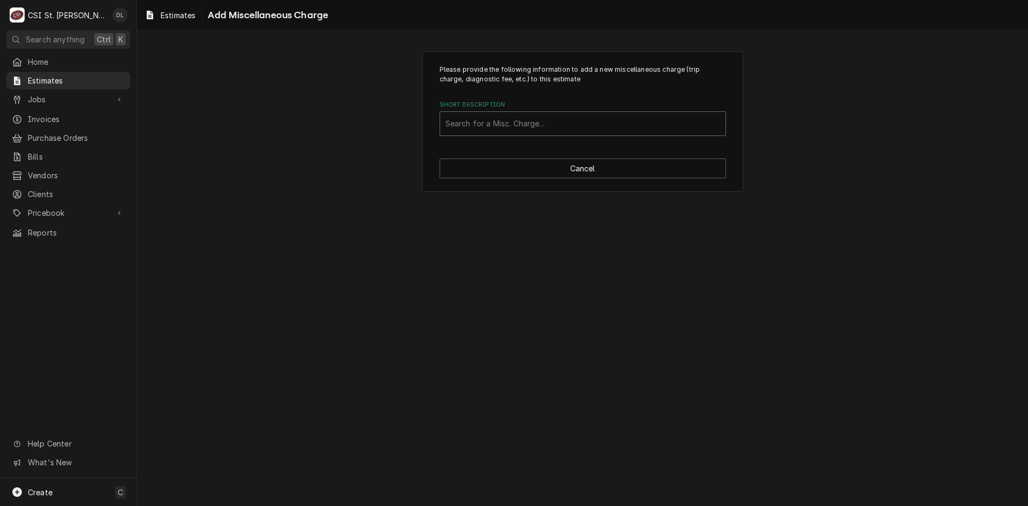
click at [513, 122] on div "Short Description" at bounding box center [582, 123] width 275 height 19
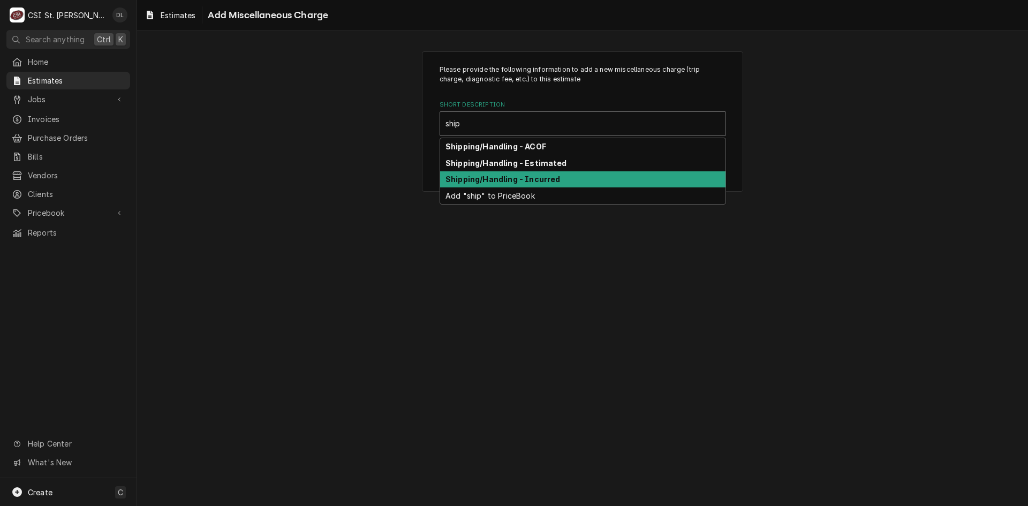
click at [549, 168] on div "Shipping/Handling - Estimated" at bounding box center [582, 163] width 285 height 17
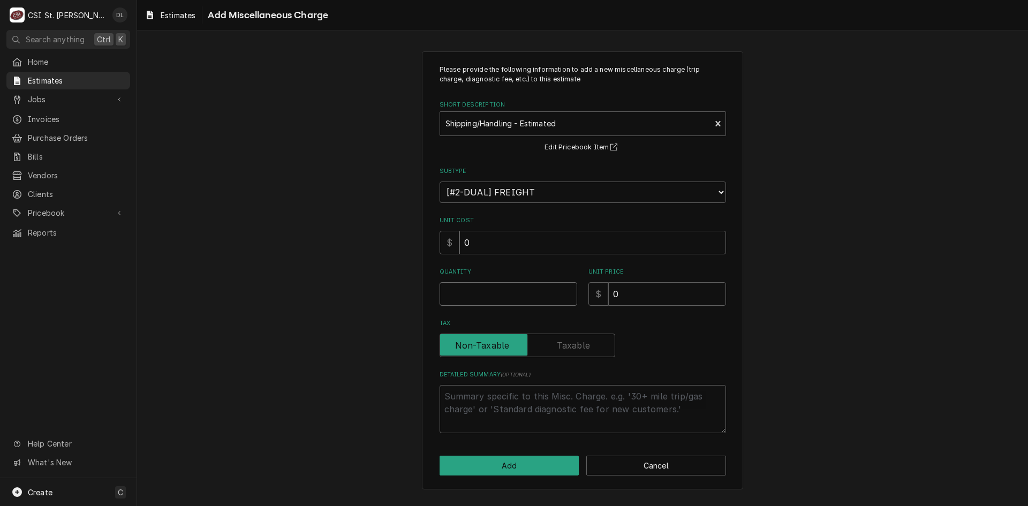
click at [498, 300] on input "Quantity" at bounding box center [509, 294] width 138 height 24
drag, startPoint x: 658, startPoint y: 298, endPoint x: 566, endPoint y: 295, distance: 91.6
click at [568, 296] on div "Quantity 1 Unit Price $ 550" at bounding box center [583, 287] width 286 height 38
click at [523, 470] on button "Add" at bounding box center [510, 466] width 140 height 20
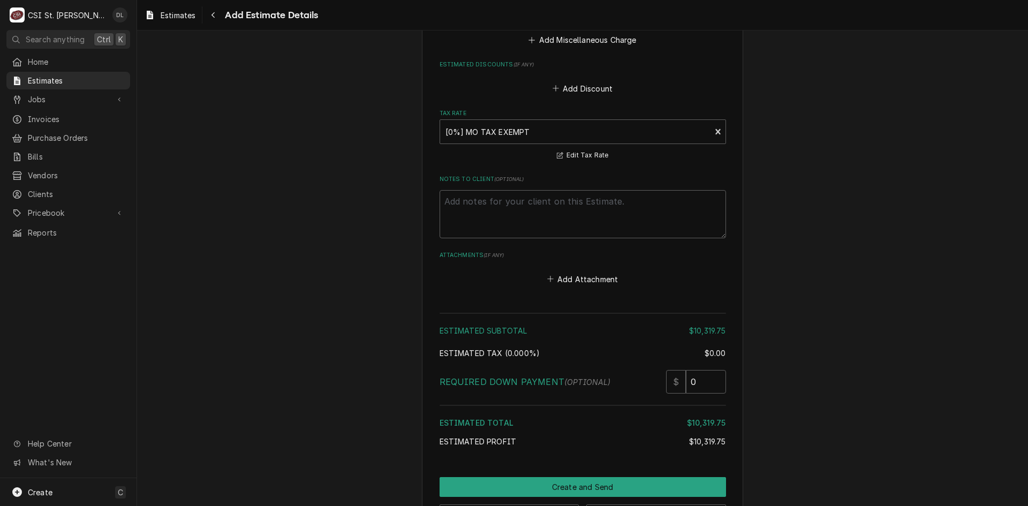
scroll to position [2253, 0]
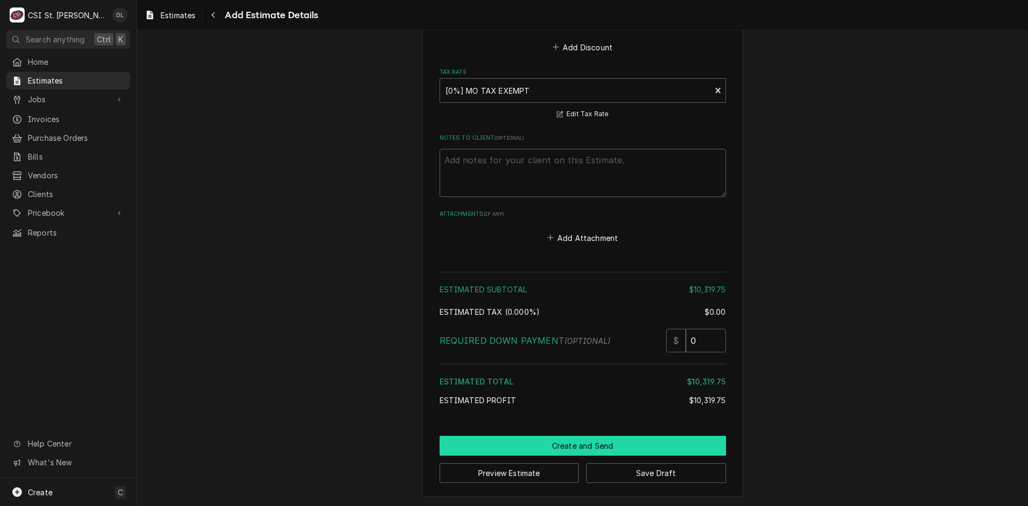
click at [602, 448] on button "Create and Send" at bounding box center [583, 446] width 286 height 20
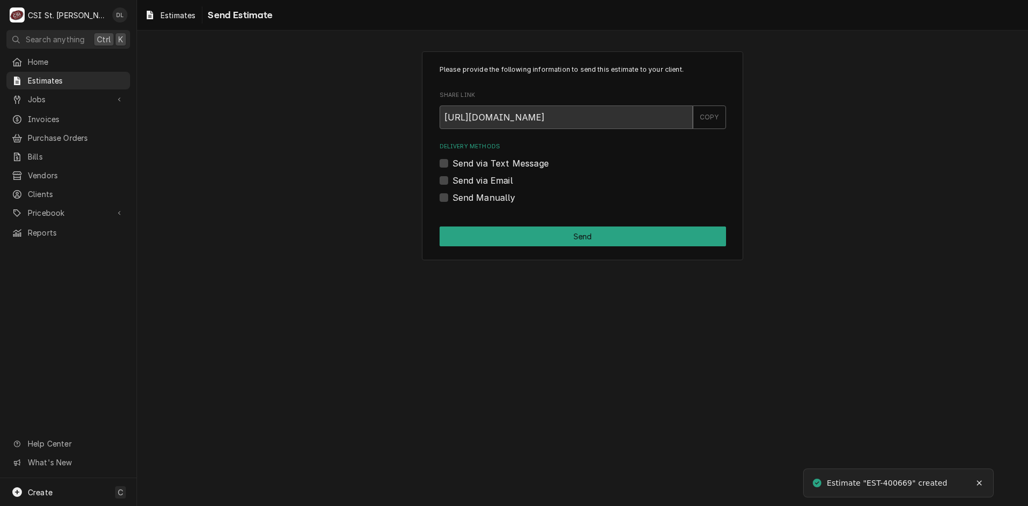
click at [449, 200] on div "Send Manually" at bounding box center [583, 197] width 286 height 13
click at [452, 198] on label "Send Manually" at bounding box center [483, 197] width 63 height 13
click at [452, 198] on input "Send Manually" at bounding box center [595, 203] width 286 height 24
checkbox input "true"
click at [583, 235] on button "Send" at bounding box center [583, 236] width 286 height 20
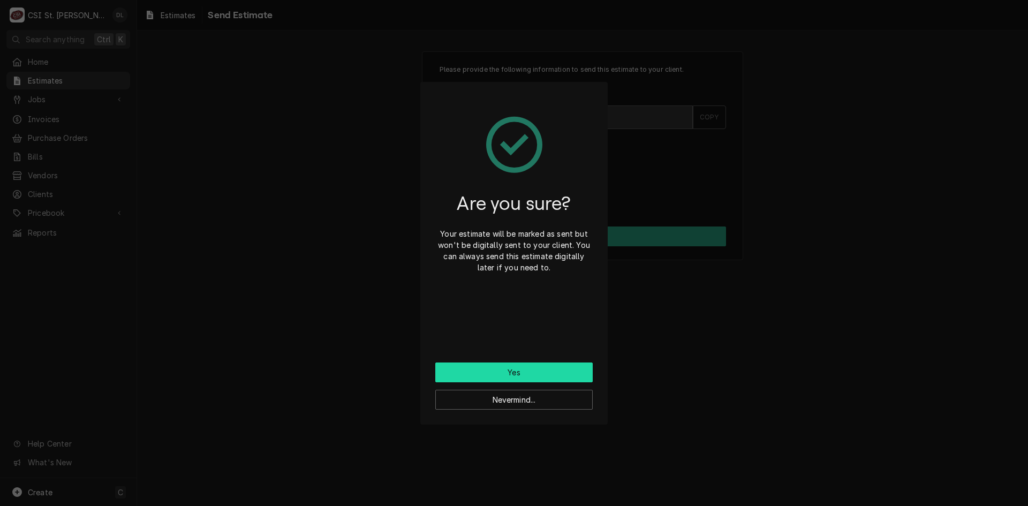
click at [533, 373] on button "Yes" at bounding box center [513, 372] width 157 height 20
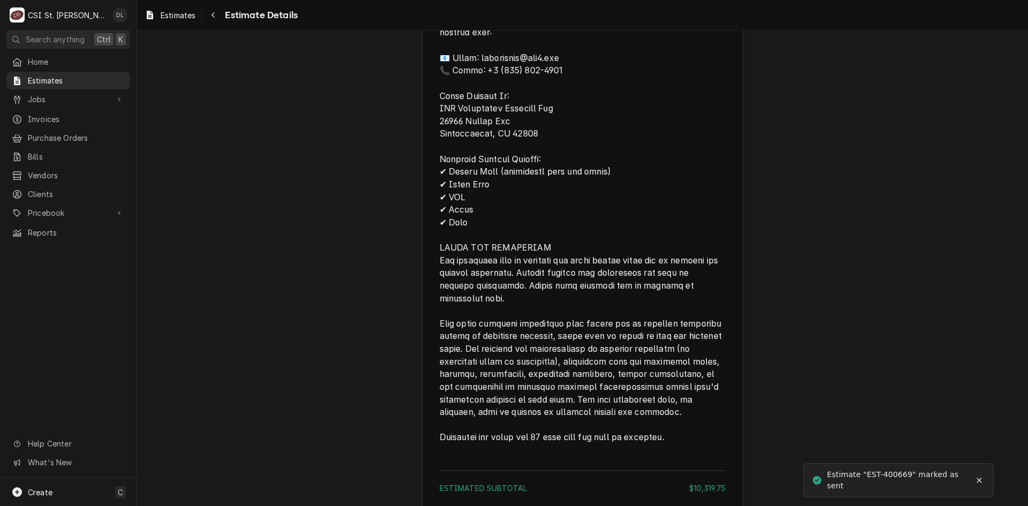
scroll to position [2137, 0]
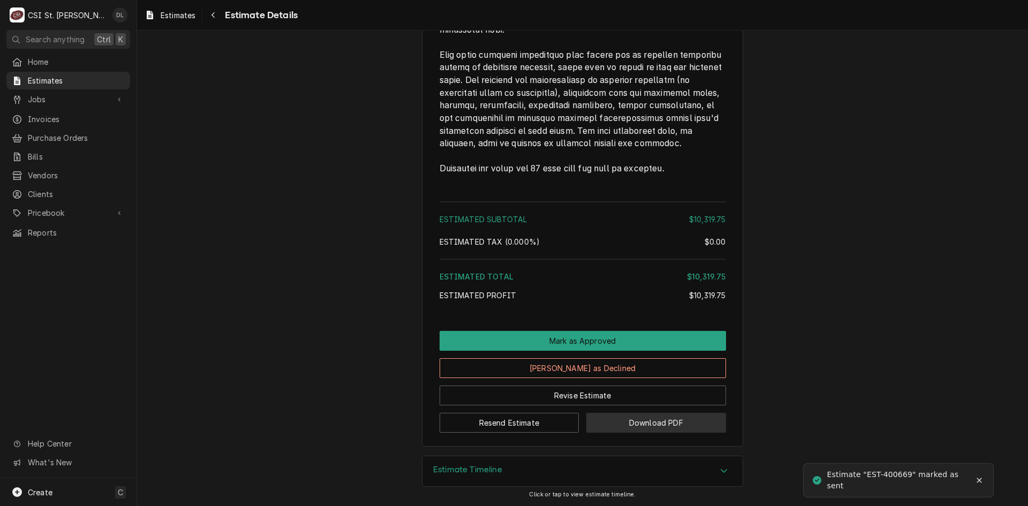
click at [675, 418] on button "Download PDF" at bounding box center [656, 423] width 140 height 20
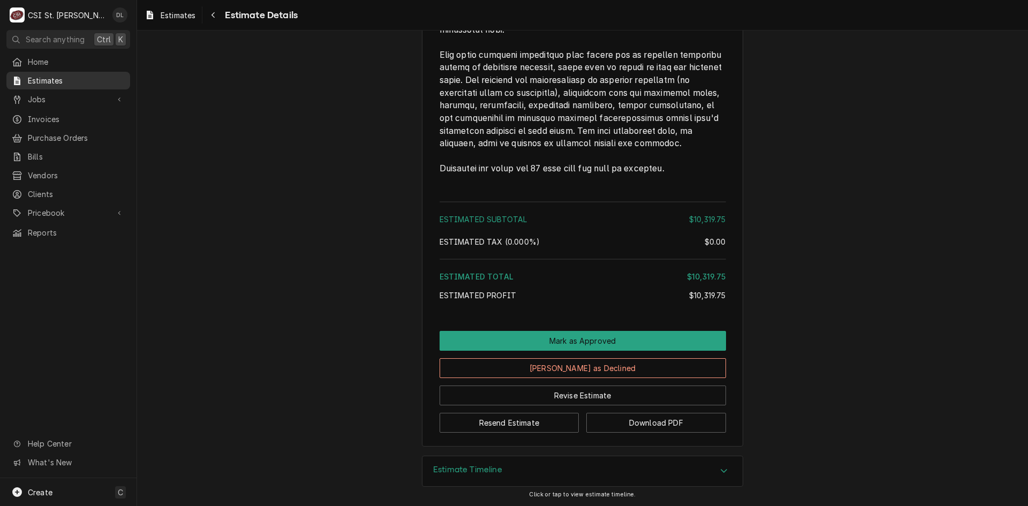
click at [43, 77] on span "Estimates" at bounding box center [76, 80] width 97 height 11
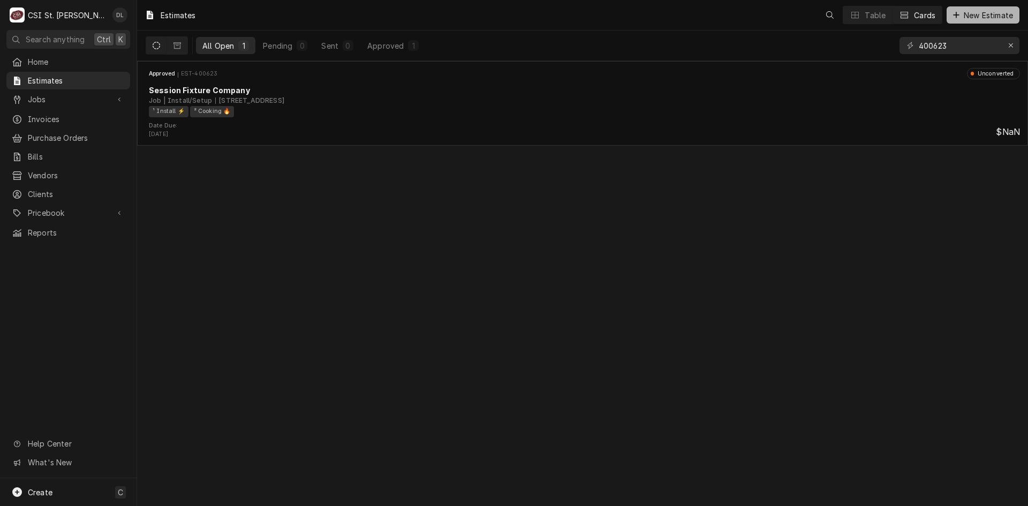
click at [959, 14] on div "Dynamic Content Wrapper" at bounding box center [956, 15] width 11 height 11
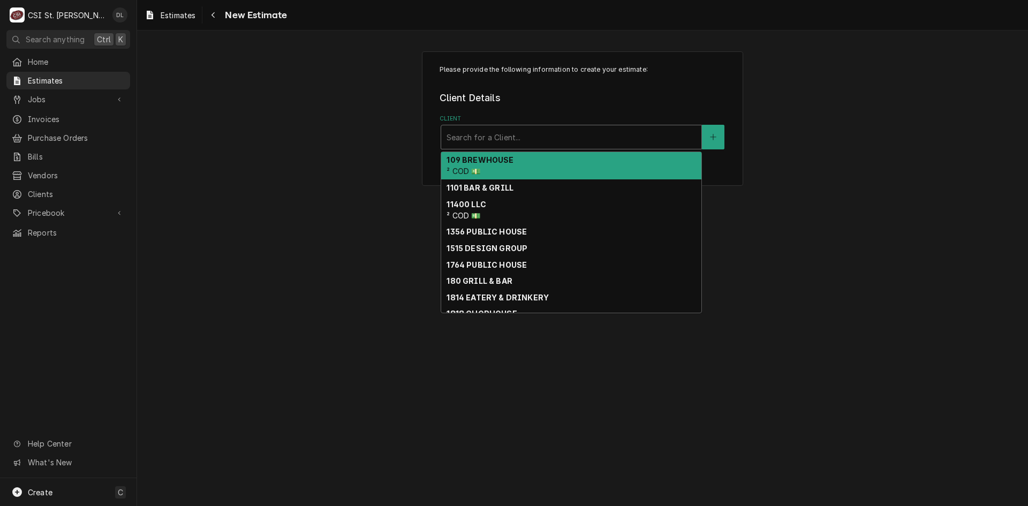
click at [587, 135] on div "Client" at bounding box center [572, 136] width 250 height 19
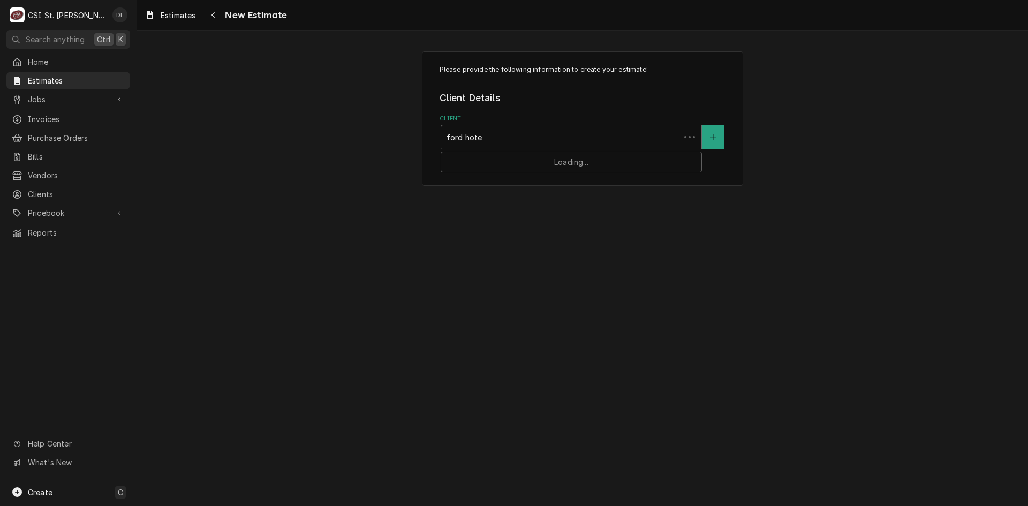
type input "ford hotel"
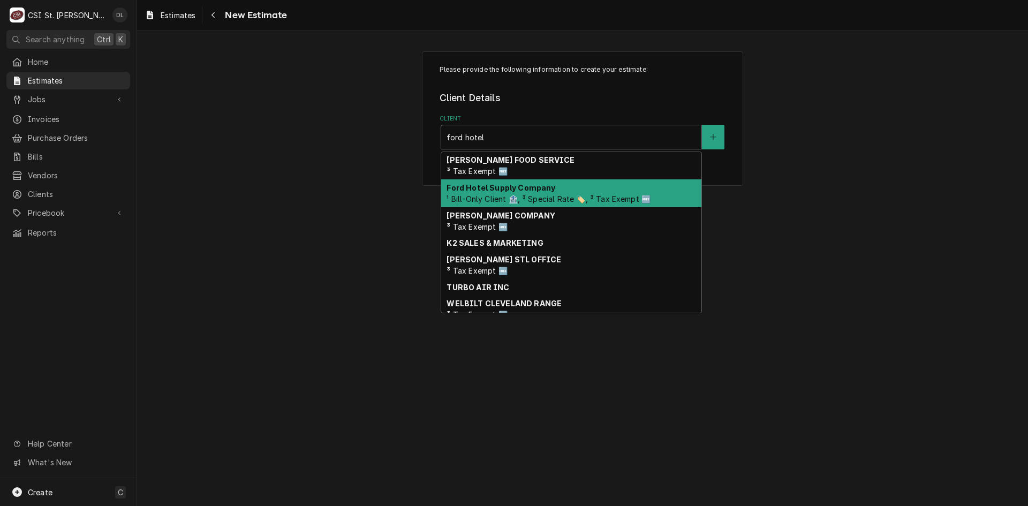
click at [542, 199] on span "¹ Bill-Only Client 🏦, ³ Special Rate 🏷️, ³ Tax Exempt 🆓" at bounding box center [549, 198] width 204 height 9
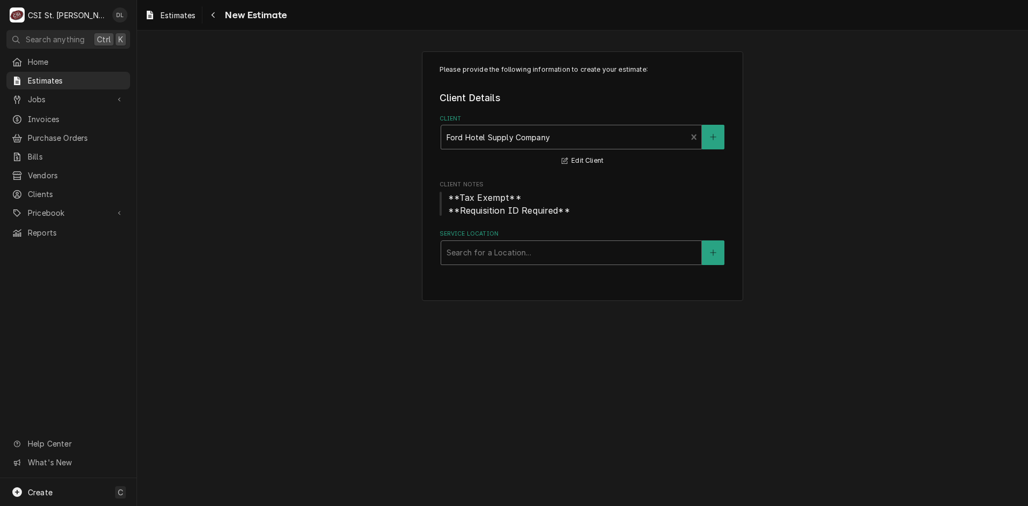
click at [538, 251] on div "Service Location" at bounding box center [572, 252] width 250 height 19
type input "memorial"
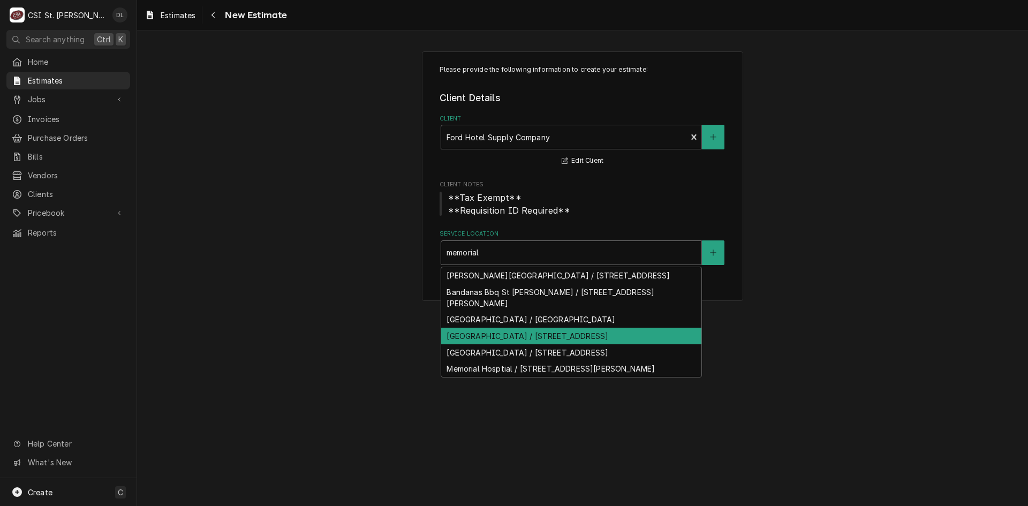
click at [572, 338] on div "[GEOGRAPHIC_DATA] / [STREET_ADDRESS]" at bounding box center [571, 336] width 260 height 17
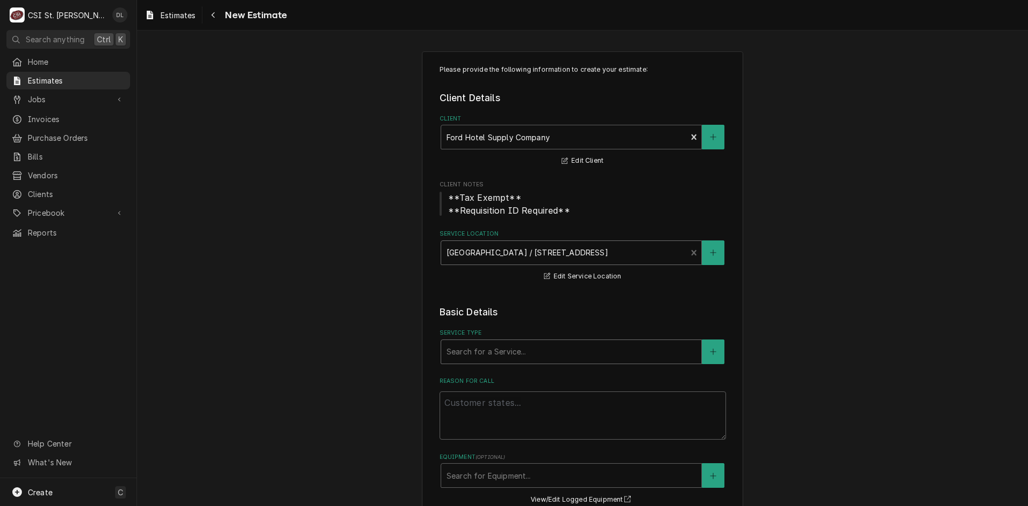
click at [563, 348] on div "Service Type" at bounding box center [572, 351] width 250 height 19
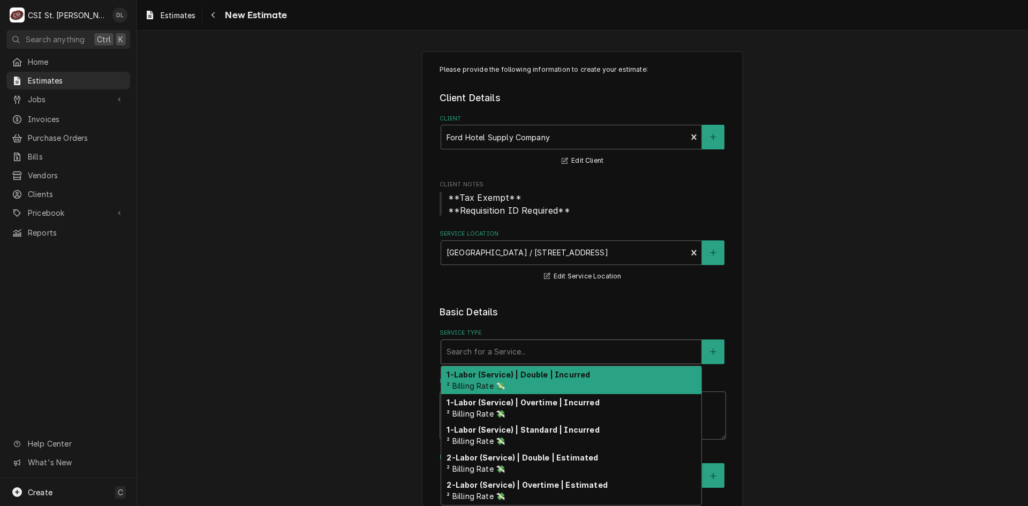
type textarea "x"
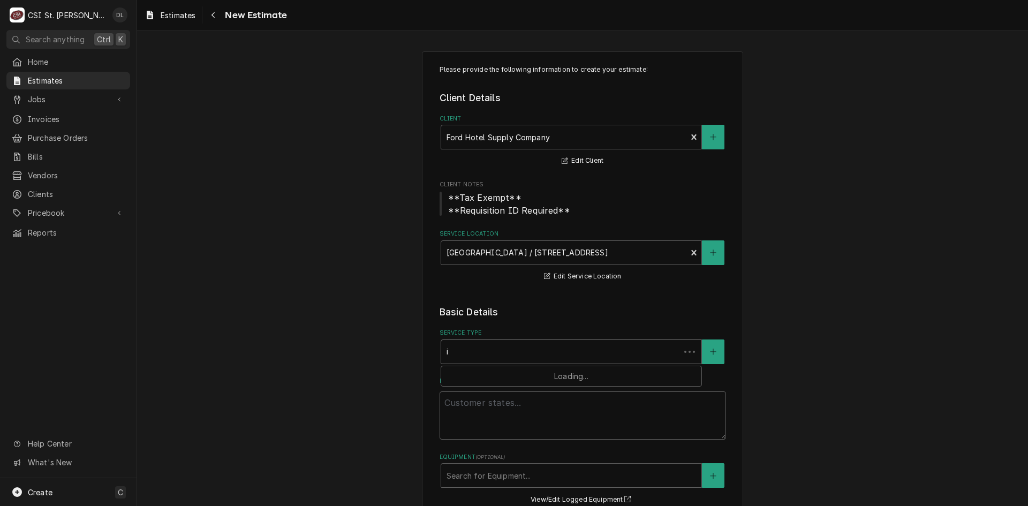
type input "in"
type textarea "x"
type input "ins"
type textarea "x"
type input "insta"
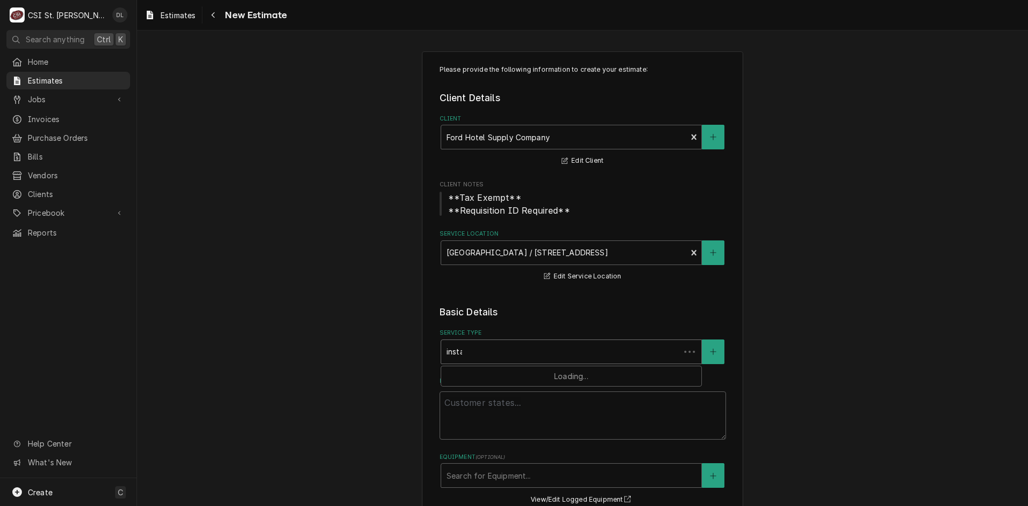
type textarea "x"
type input "instal"
type textarea "x"
type input "install"
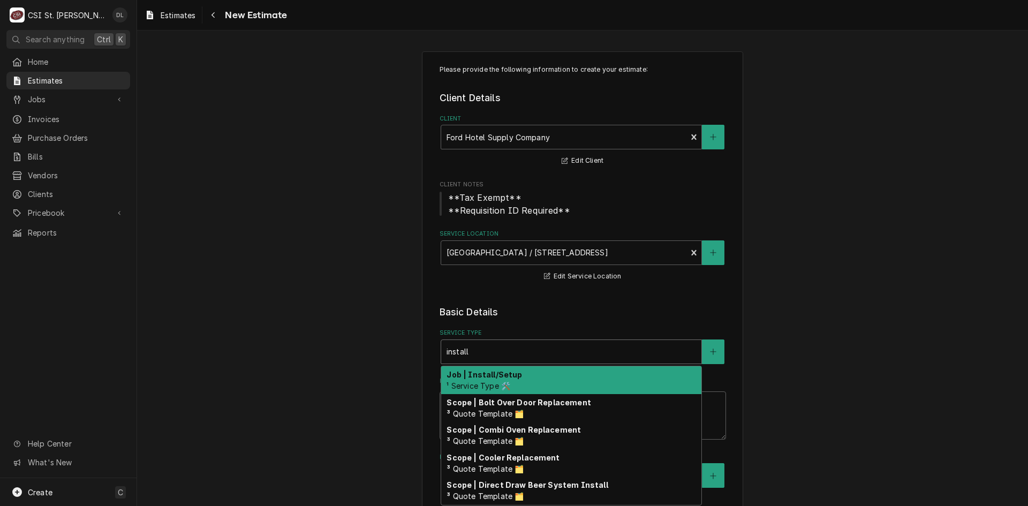
click at [531, 384] on div "Job | Install/Setup ¹ Service Type 🛠️" at bounding box center [571, 380] width 260 height 28
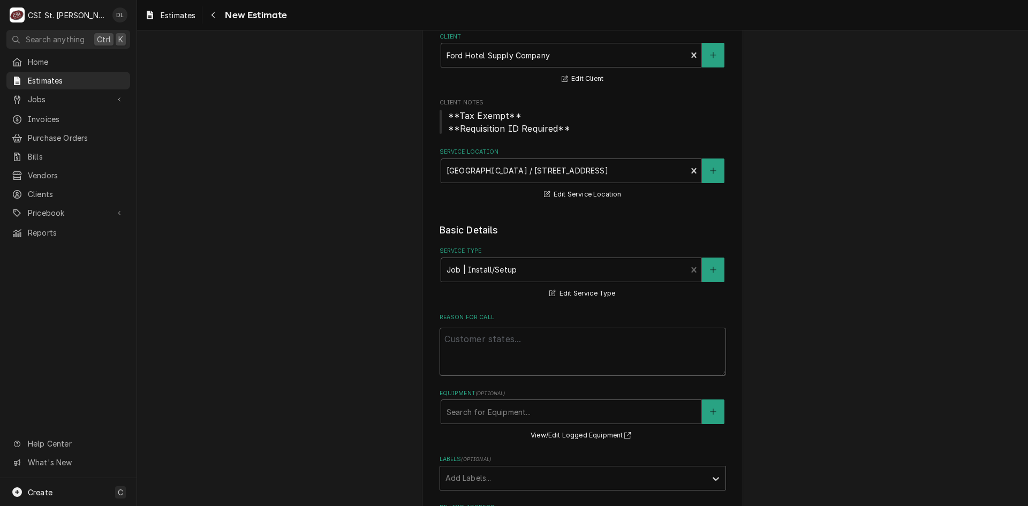
scroll to position [214, 0]
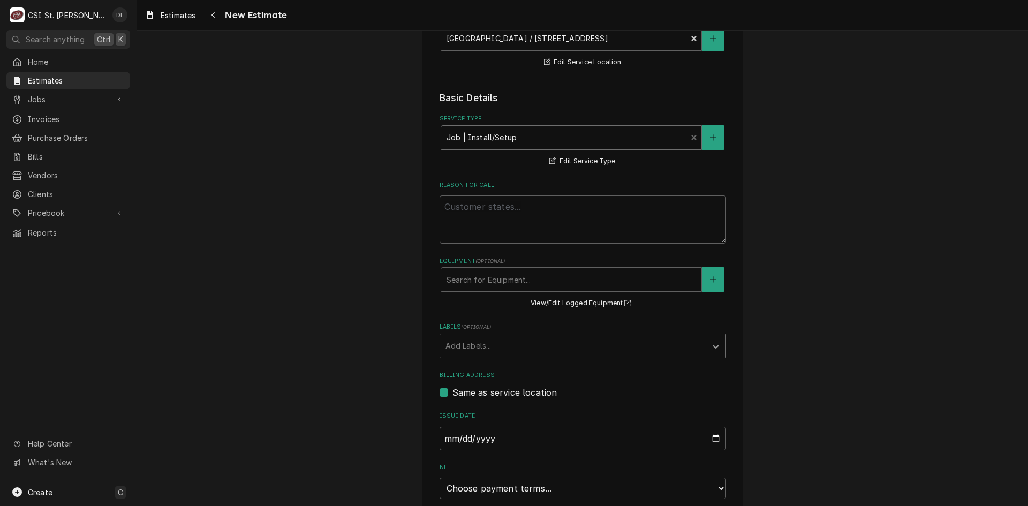
click at [706, 346] on div "Labels" at bounding box center [715, 346] width 19 height 20
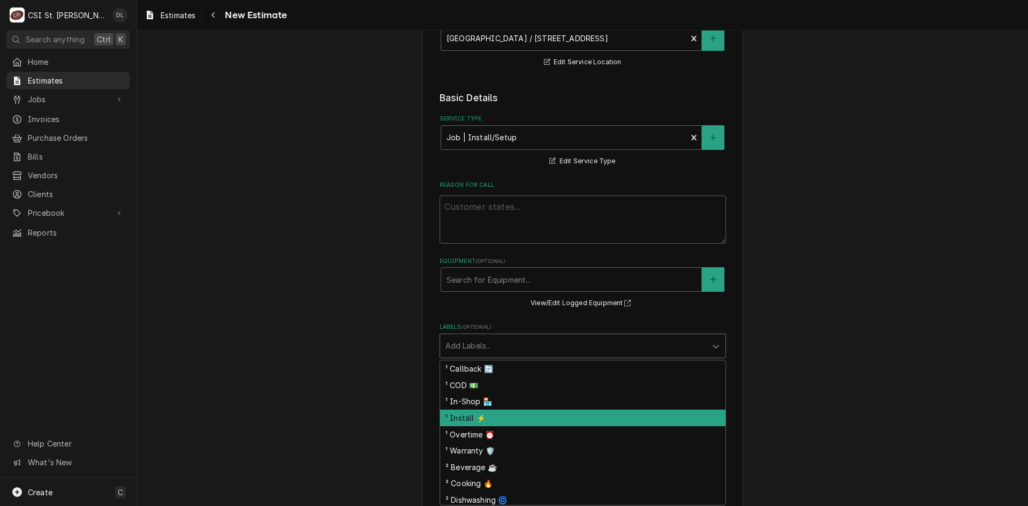
click at [470, 422] on div "¹ Install ⚡️" at bounding box center [582, 418] width 285 height 17
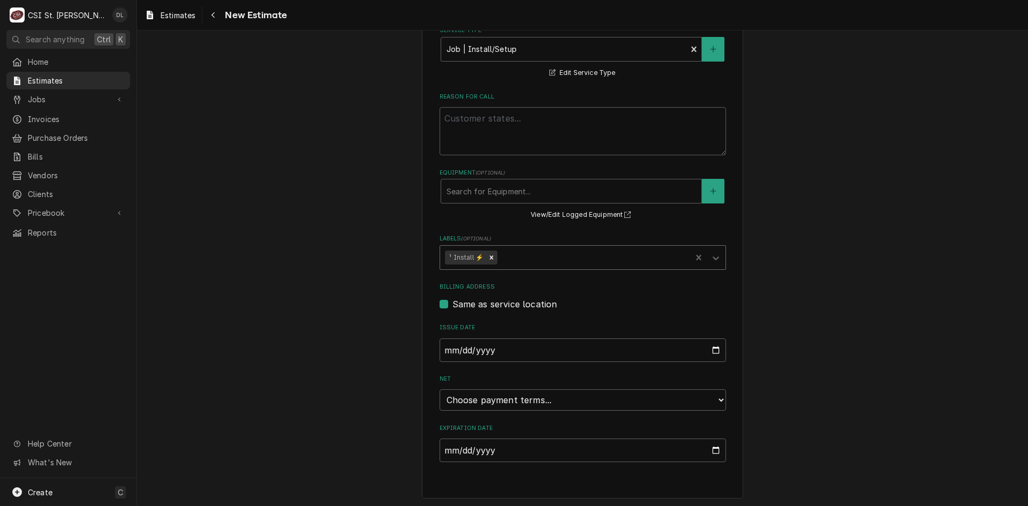
scroll to position [304, 0]
click at [719, 402] on select "Choose payment terms... Same Day Net 7 Net 14 Net 21 Net 30 Net 45 Net 60 Net 90" at bounding box center [583, 398] width 286 height 21
click at [715, 395] on select "Choose payment terms... Same Day Net 7 Net 14 Net 21 Net 30 Net 30 Net 45 Net 6…" at bounding box center [583, 398] width 286 height 21
type textarea "x"
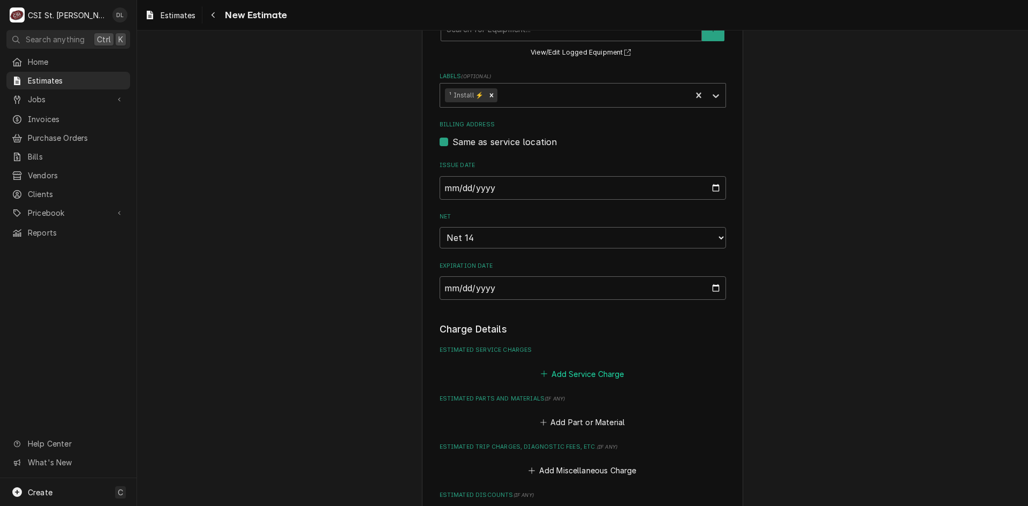
click at [541, 373] on icon "Estimated Service Charges" at bounding box center [544, 373] width 6 height 7
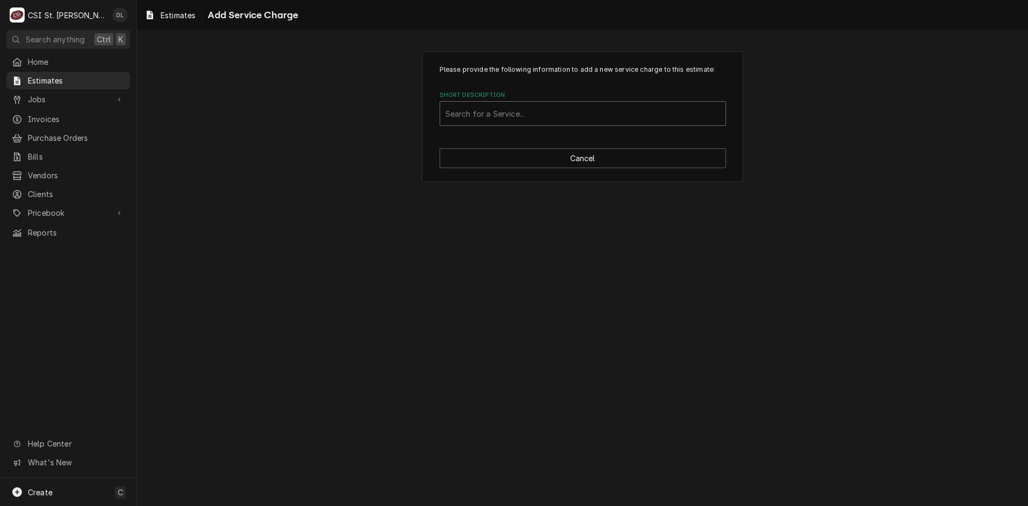
click at [519, 111] on div "Short Description" at bounding box center [582, 113] width 275 height 19
type input "bolt over door"
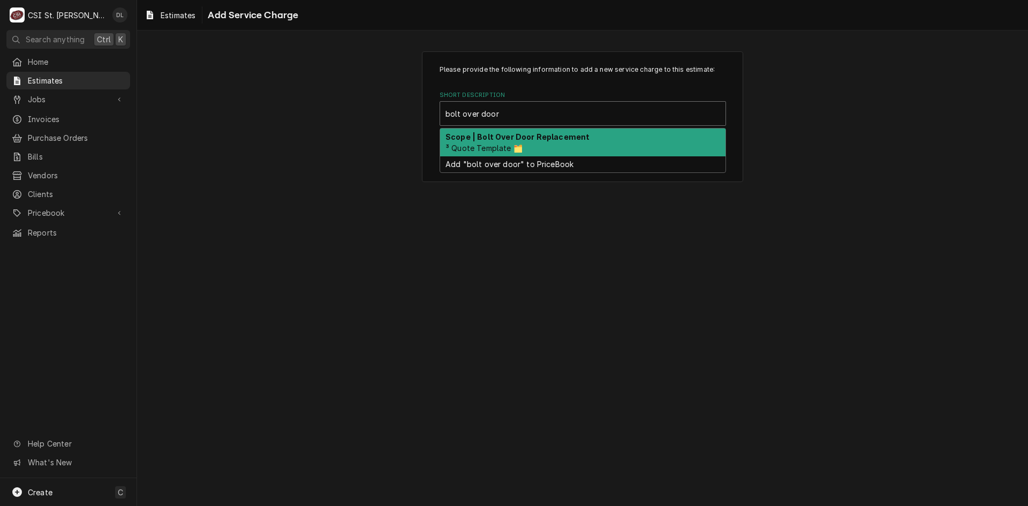
click at [531, 132] on strong "Scope | Bolt Over Door Replacement" at bounding box center [517, 136] width 144 height 9
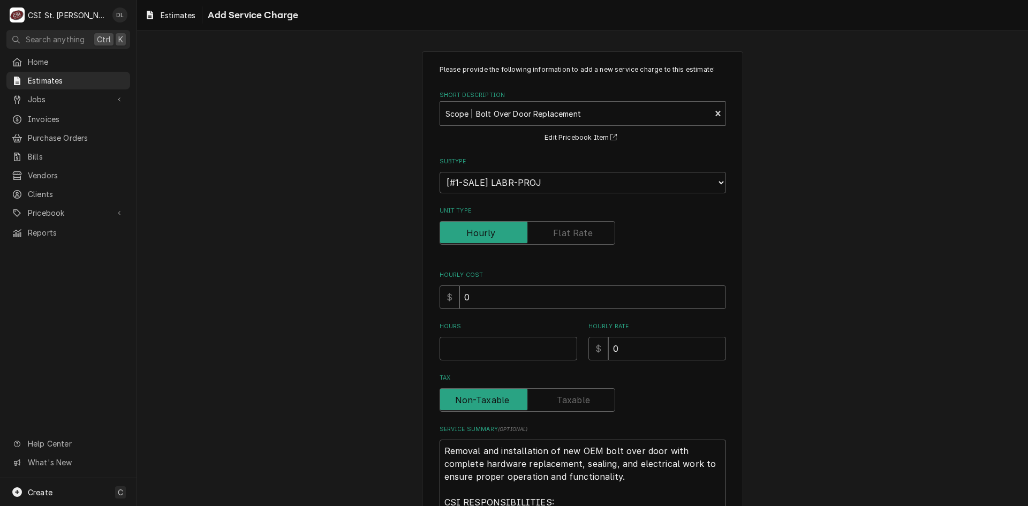
type textarea "x"
click at [573, 226] on label "Unit Type" at bounding box center [528, 233] width 176 height 24
click at [573, 226] on input "Unit Type" at bounding box center [527, 233] width 166 height 24
checkbox input "true"
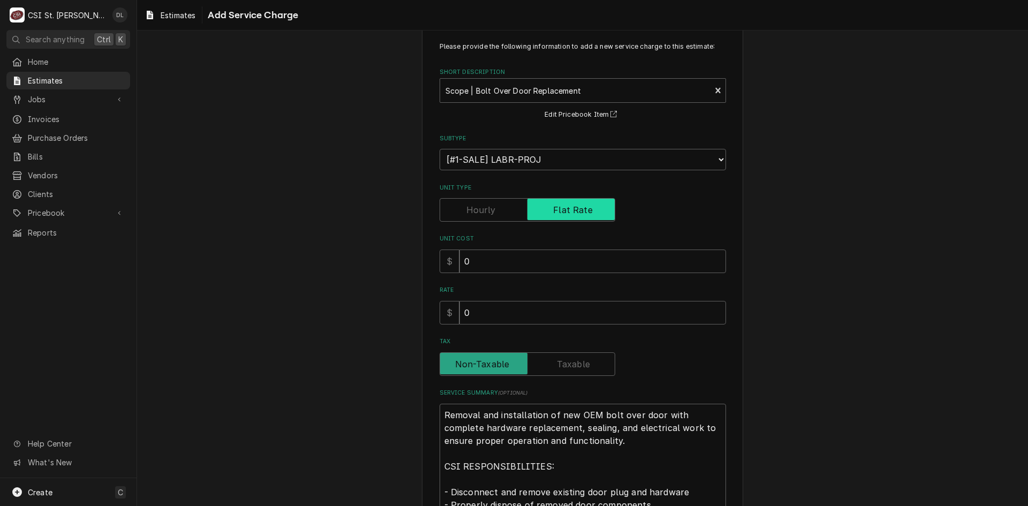
scroll to position [107, 0]
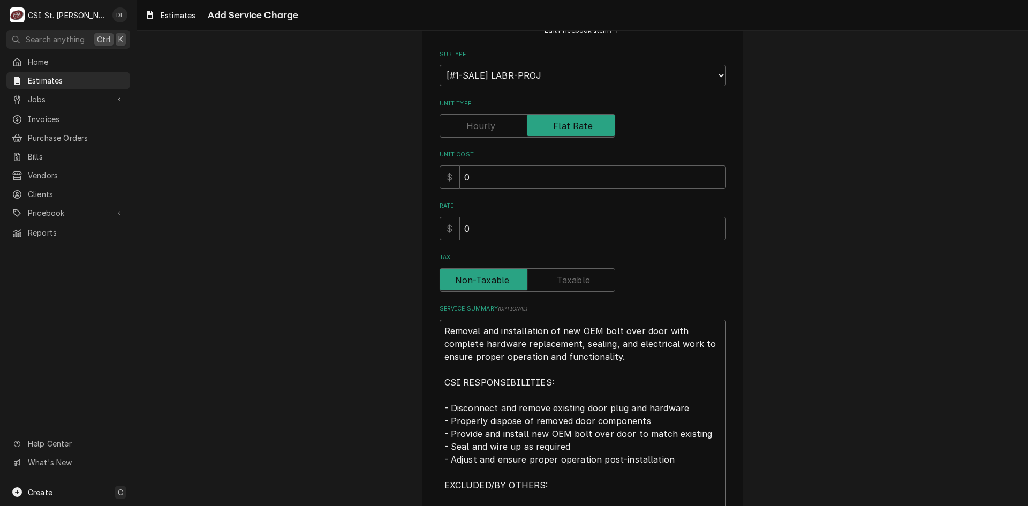
click at [652, 330] on textarea "Removal and installation of new OEM bolt over door with complete hardware repla…" at bounding box center [583, 459] width 286 height 279
type textarea "x"
type textarea "Removal and installation of new OEM bolt over door with complete hardware repla…"
type textarea "x"
type textarea "Removal and installation of new OEM bolt over door w with complete hardware rep…"
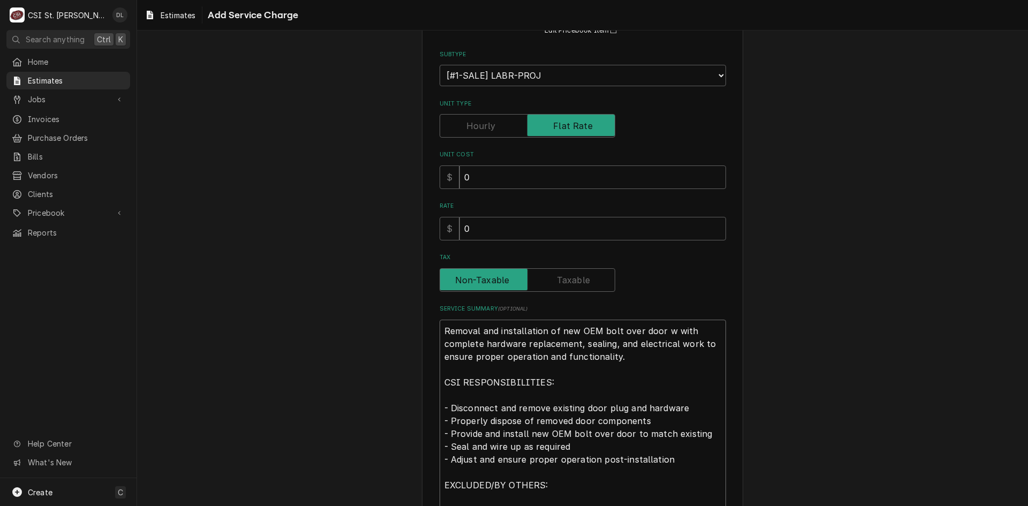
type textarea "x"
type textarea "Removal and installation of new OEM bolt over door wi with complete hardware re…"
type textarea "x"
type textarea "Removal and installation of new OEM bolt over door wit with complete hardware r…"
type textarea "x"
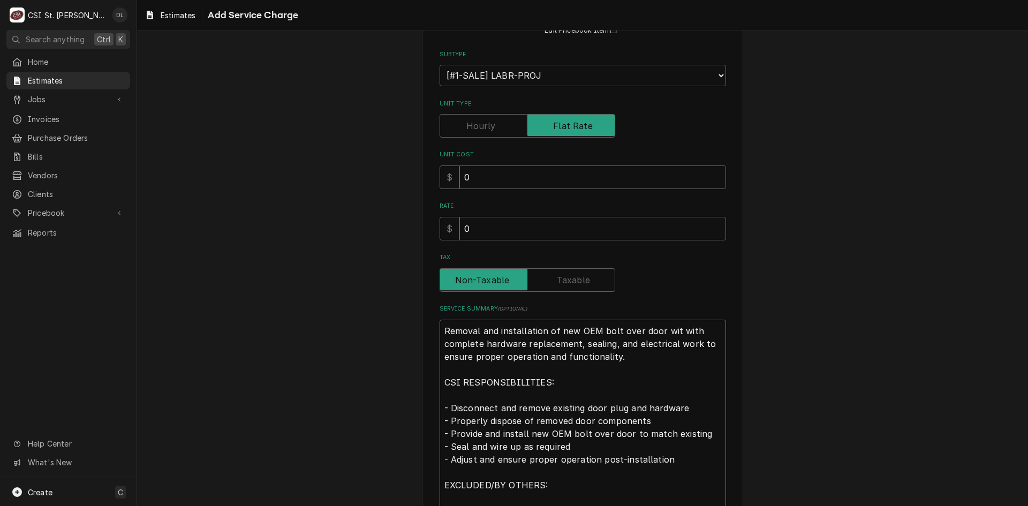
type textarea "Removal and installation of new OEM bolt over door with with complete hardware …"
type textarea "x"
type textarea "Removal and installation of new OEM bolt over door witho with complete hardware…"
type textarea "x"
type textarea "Removal and installation of new OEM bolt over door withou with complete hardwar…"
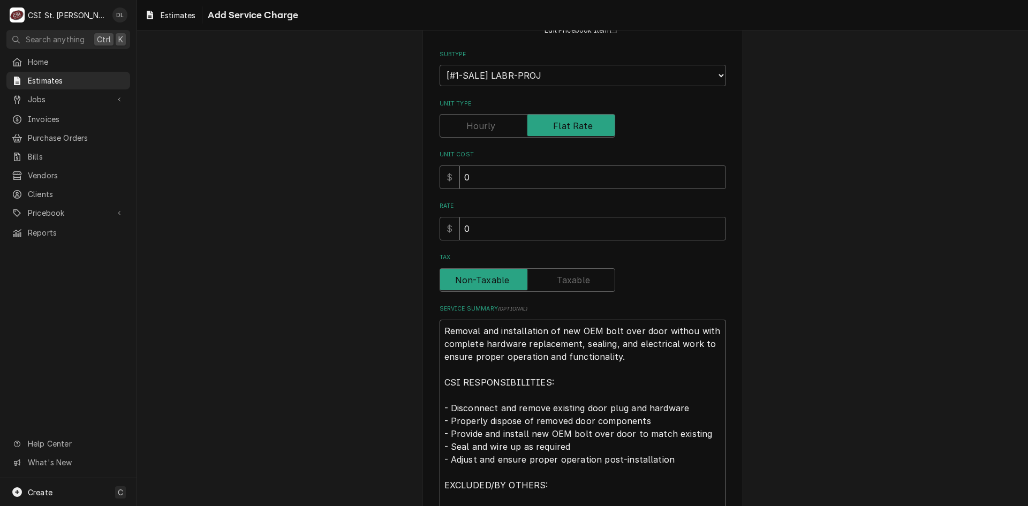
type textarea "x"
type textarea "Removal and installation of new OEM bolt over door without with complete hardwa…"
type textarea "x"
type textarea "Removal and installation of new OEM bolt over door without with complete hardwa…"
type textarea "x"
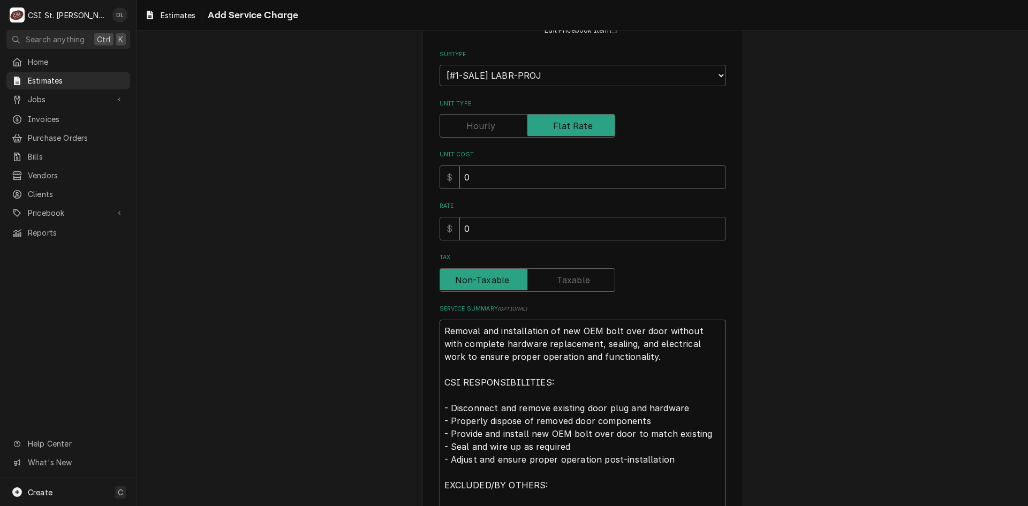
type textarea "Removal and installation of new OEM bolt over door without w with complete hard…"
type textarea "x"
type textarea "Removal and installation of new OEM bolt over door without wi with complete har…"
type textarea "x"
type textarea "Removal and installation of new OEM bolt over door without wind with complete h…"
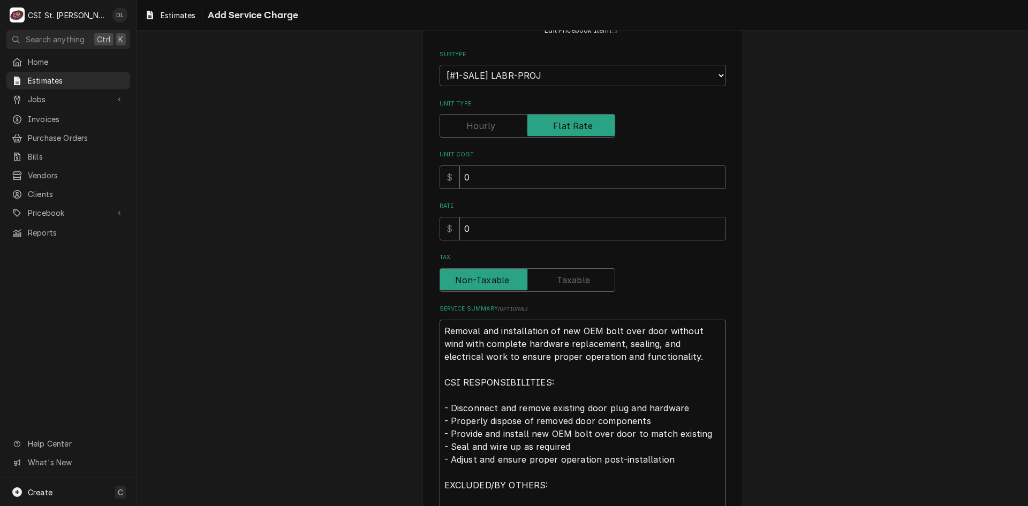
type textarea "x"
type textarea "Removal and installation of new OEM bolt over door without windo with complete …"
type textarea "x"
type textarea "Removal and installation of new OEM bolt over door without window with complete…"
type textarea "x"
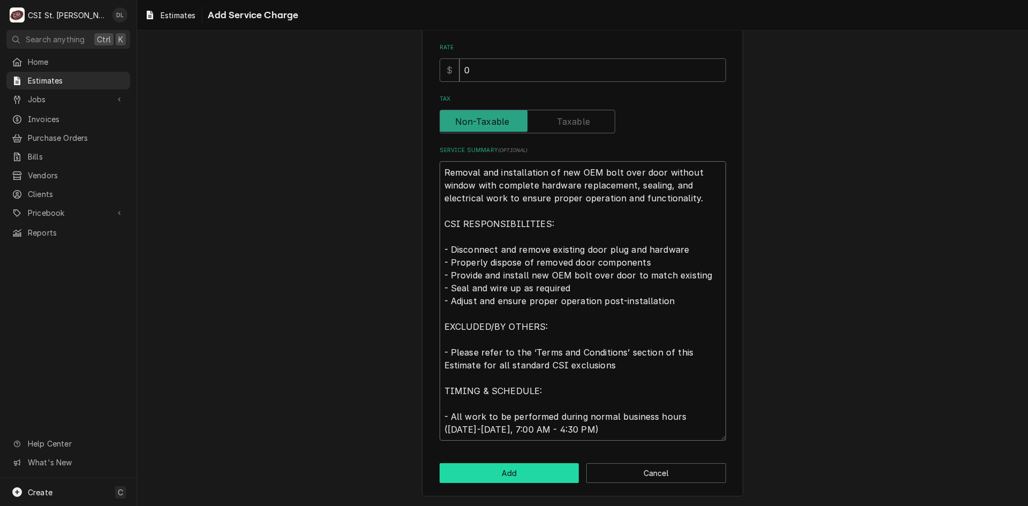
type textarea "Removal and installation of new OEM bolt over door without window with complete…"
click at [509, 470] on button "Add" at bounding box center [510, 473] width 140 height 20
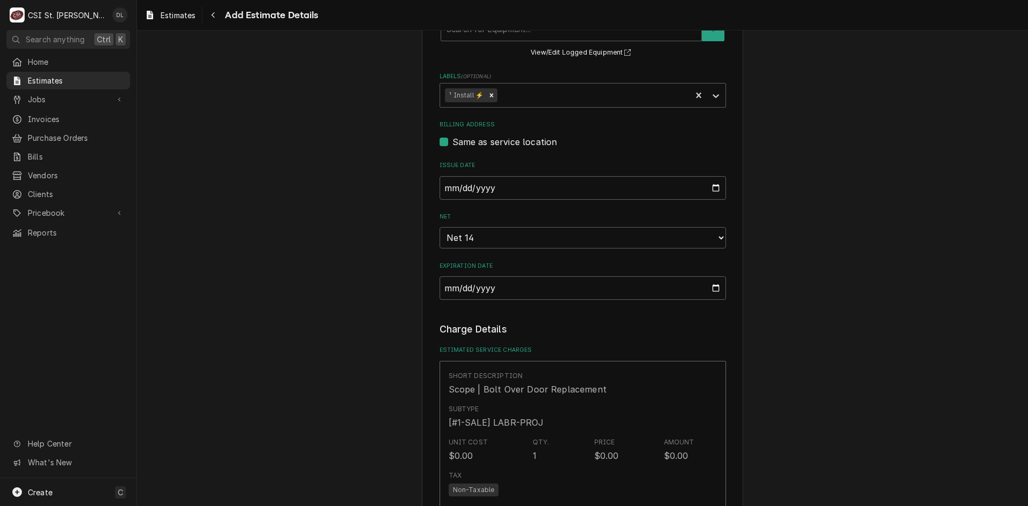
type textarea "x"
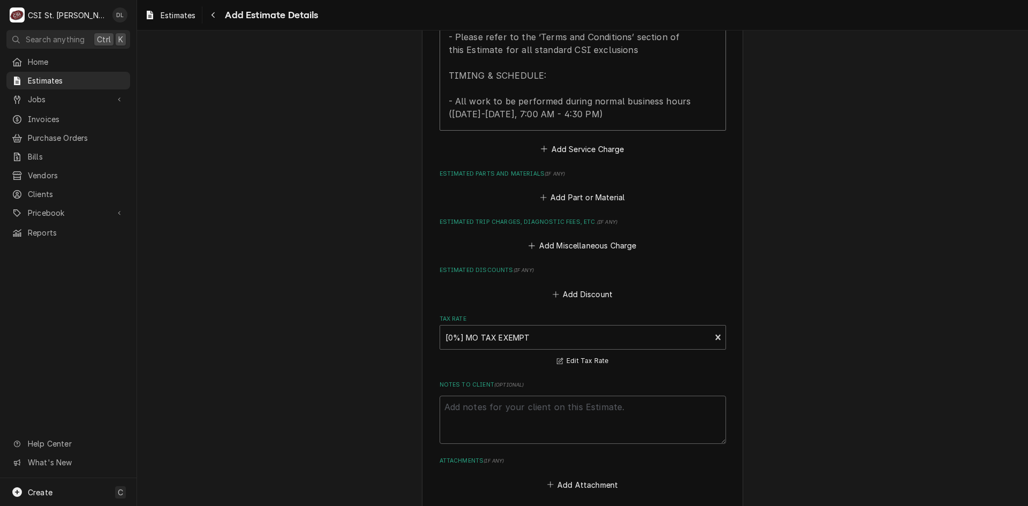
scroll to position [1161, 0]
click at [539, 143] on button "Add Service Charge" at bounding box center [582, 145] width 87 height 15
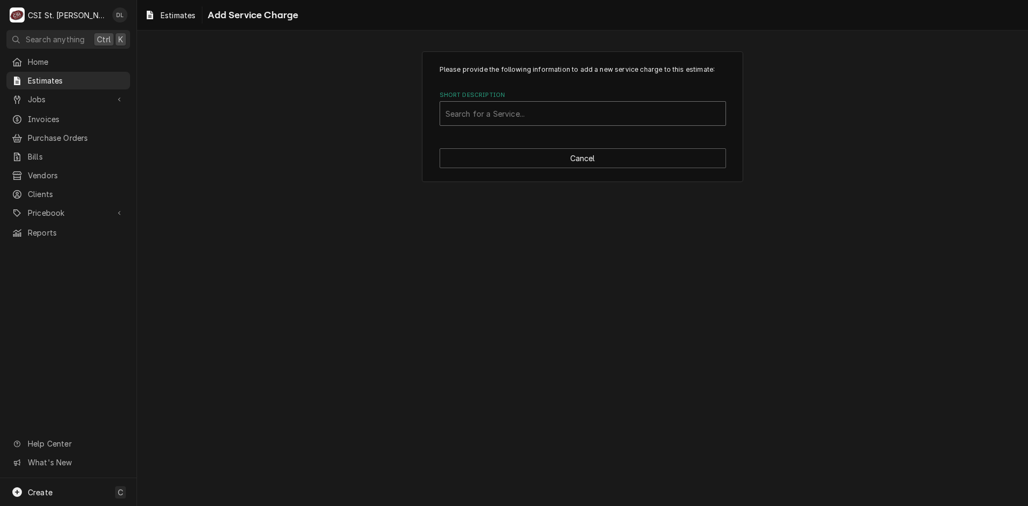
click at [474, 116] on div "Short Description" at bounding box center [582, 113] width 275 height 19
type input "project labor"
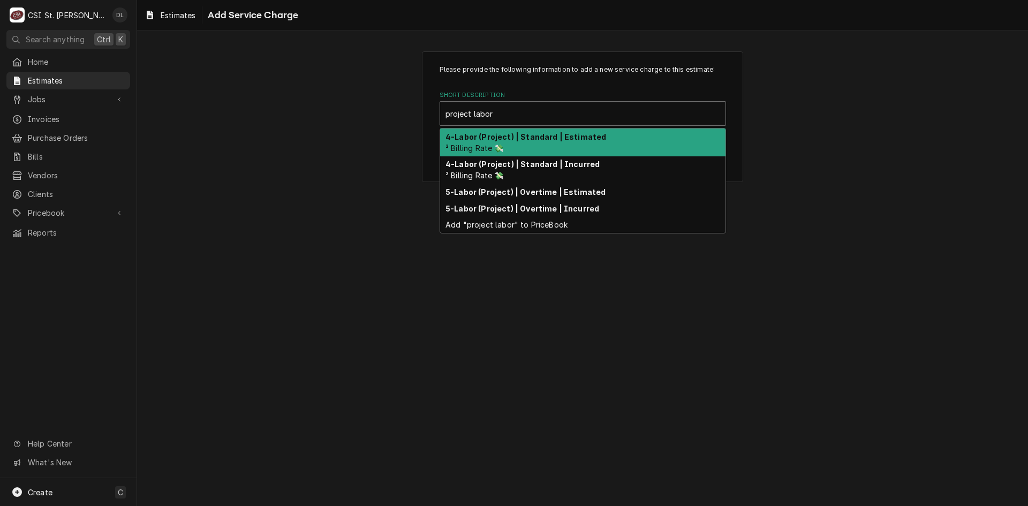
click at [533, 142] on div "4-Labor (Project) | Standard | Estimated ² Billing Rate 💸" at bounding box center [582, 143] width 285 height 28
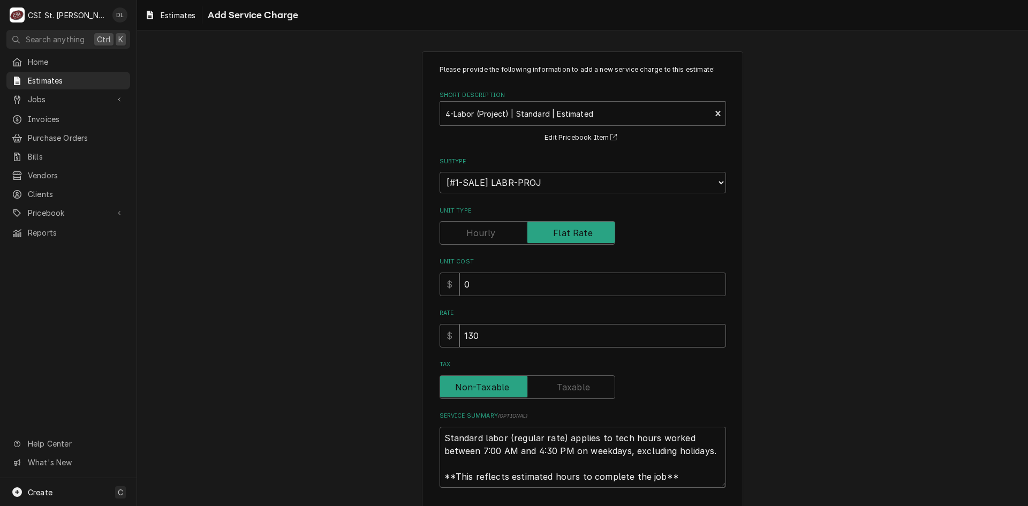
click at [360, 321] on div "Please provide the following information to add a new service charge to this es…" at bounding box center [582, 297] width 891 height 511
type textarea "x"
type input "2"
type textarea "x"
type input "26"
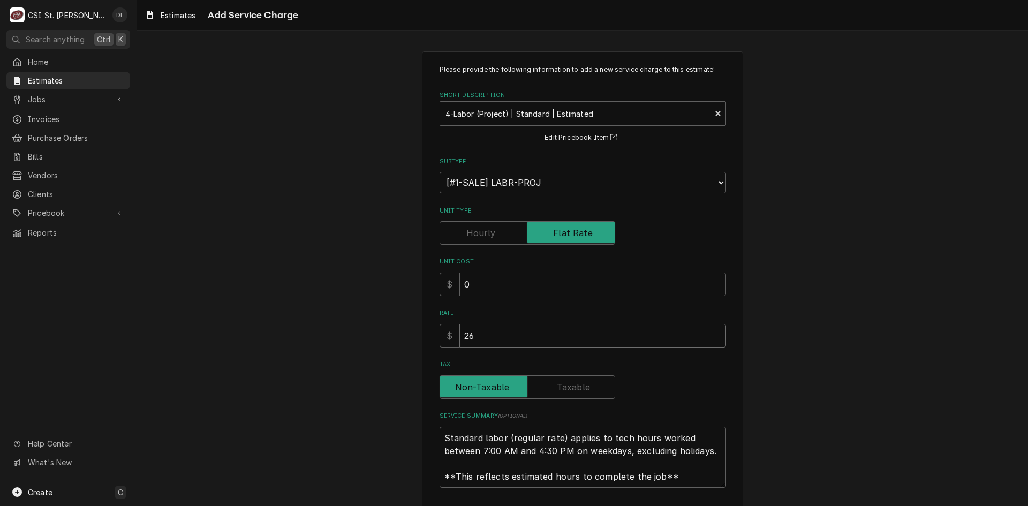
type textarea "x"
type input "268"
type textarea "x"
type input "2680"
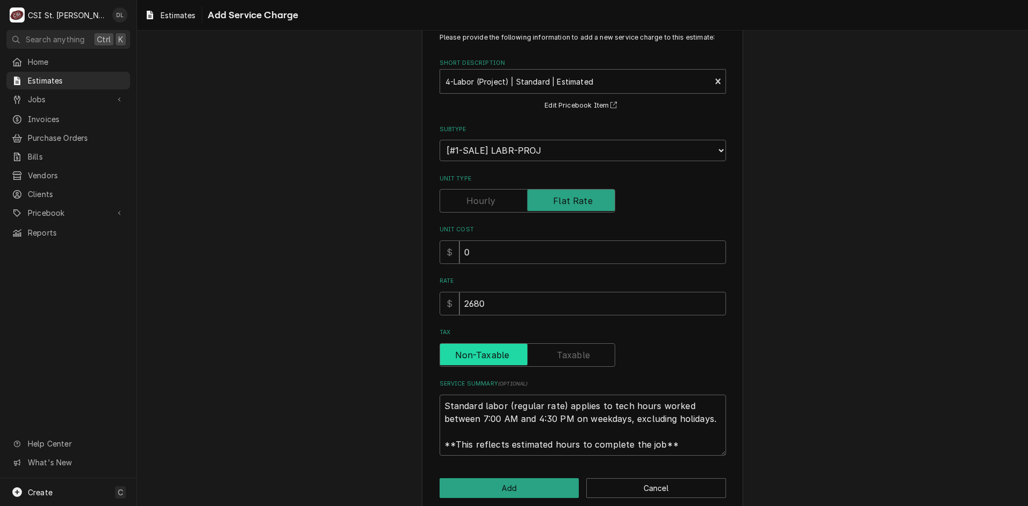
scroll to position [47, 0]
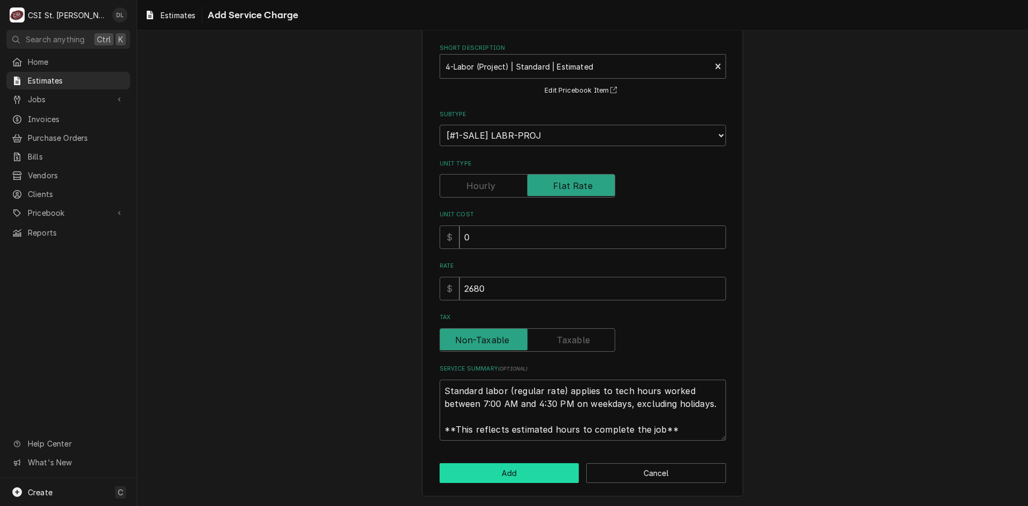
click at [520, 471] on button "Add" at bounding box center [510, 473] width 140 height 20
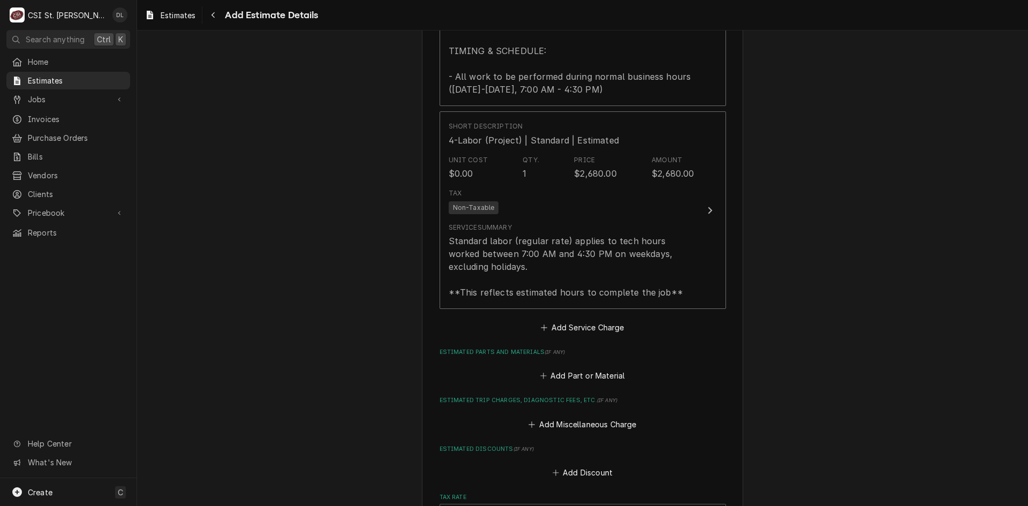
scroll to position [1182, 0]
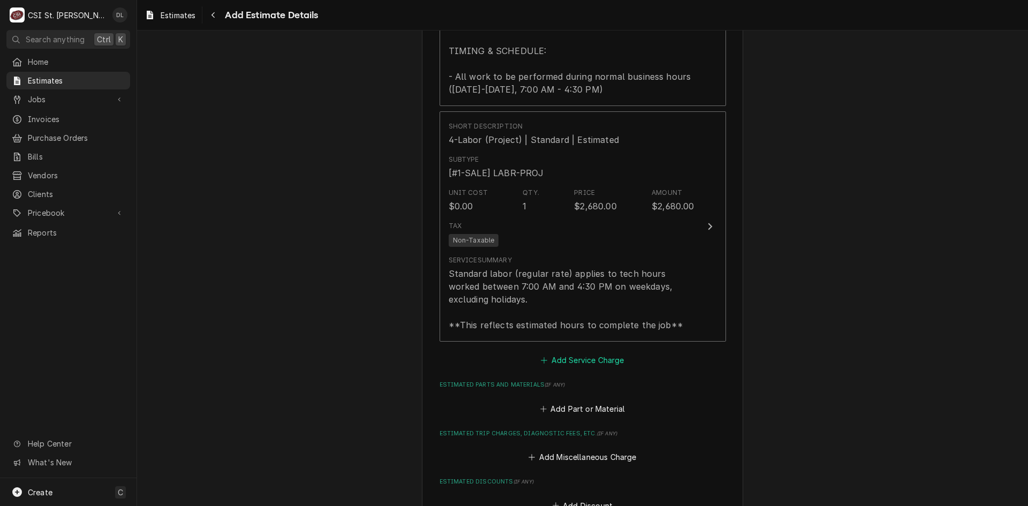
click at [542, 358] on icon "Estimated Service Charges" at bounding box center [544, 360] width 6 height 7
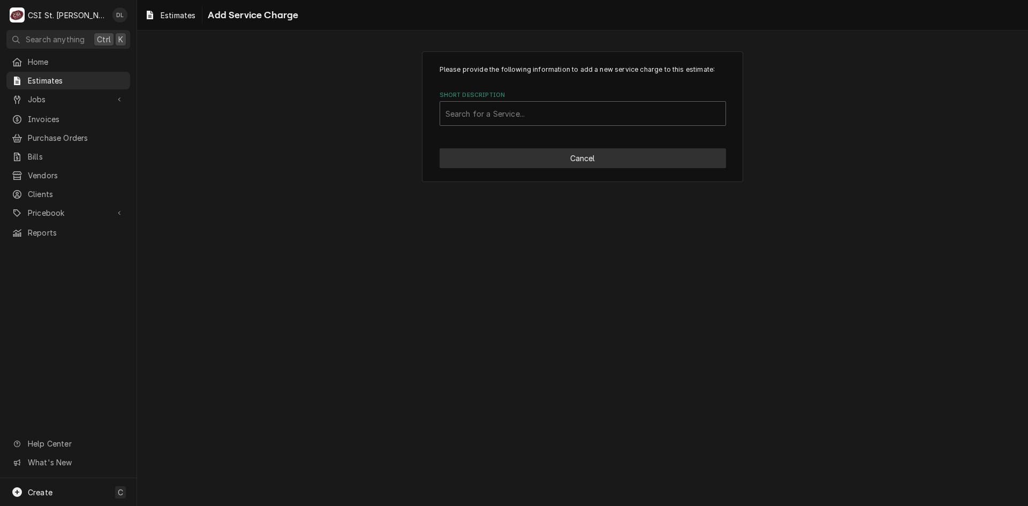
click at [562, 159] on button "Cancel" at bounding box center [583, 158] width 286 height 20
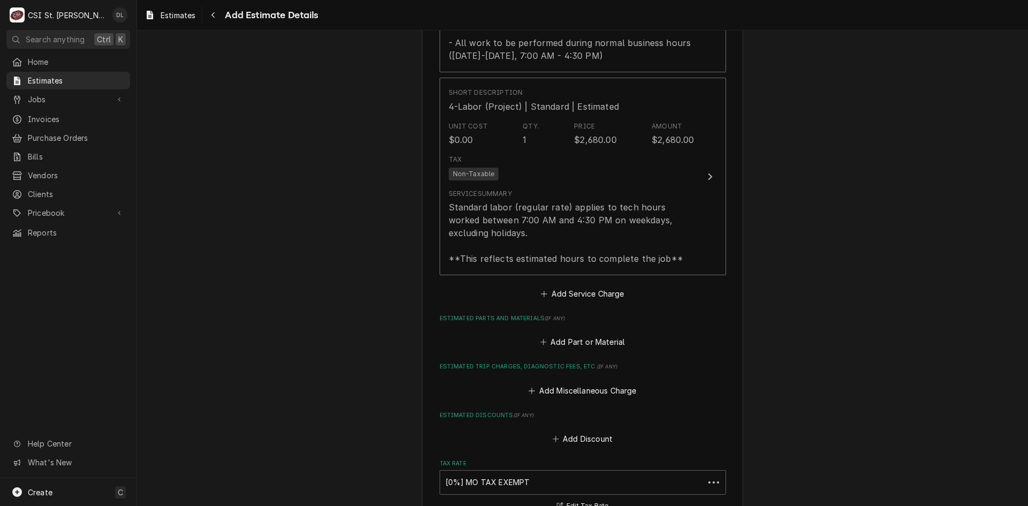
type textarea "x"
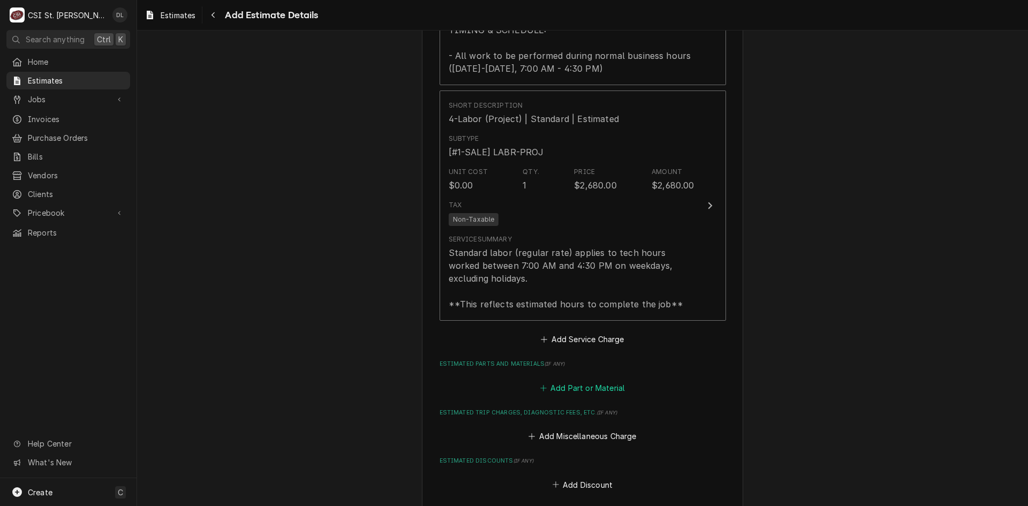
click at [540, 388] on icon "Estimated Parts and Materials" at bounding box center [543, 388] width 6 height 6
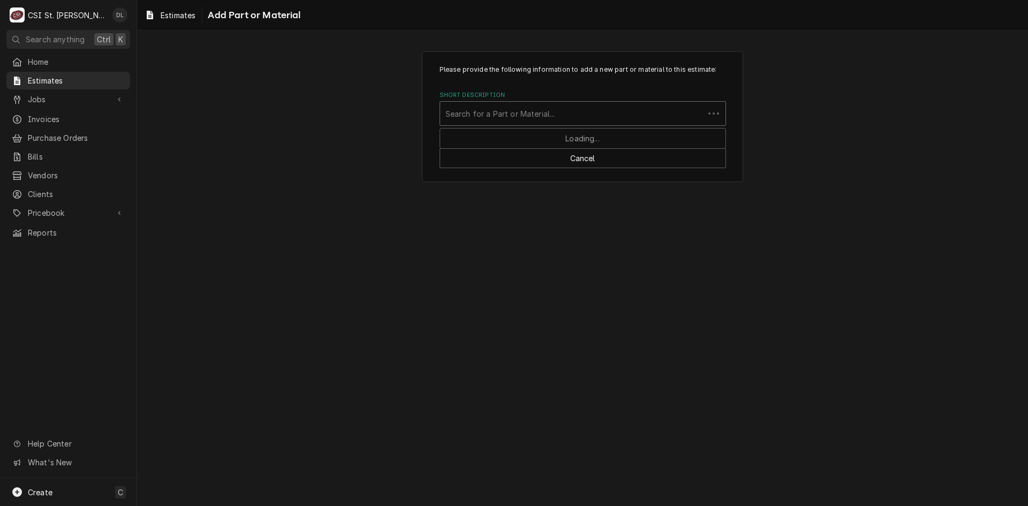
click at [547, 108] on div "Short Description" at bounding box center [571, 113] width 253 height 19
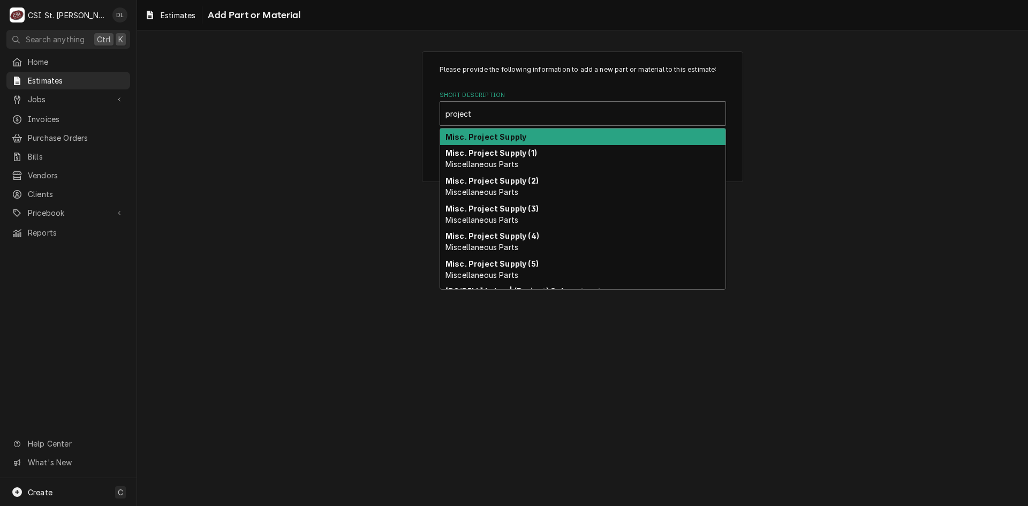
type input "project m"
click at [507, 135] on strong "Misc. Project Supply" at bounding box center [485, 136] width 81 height 9
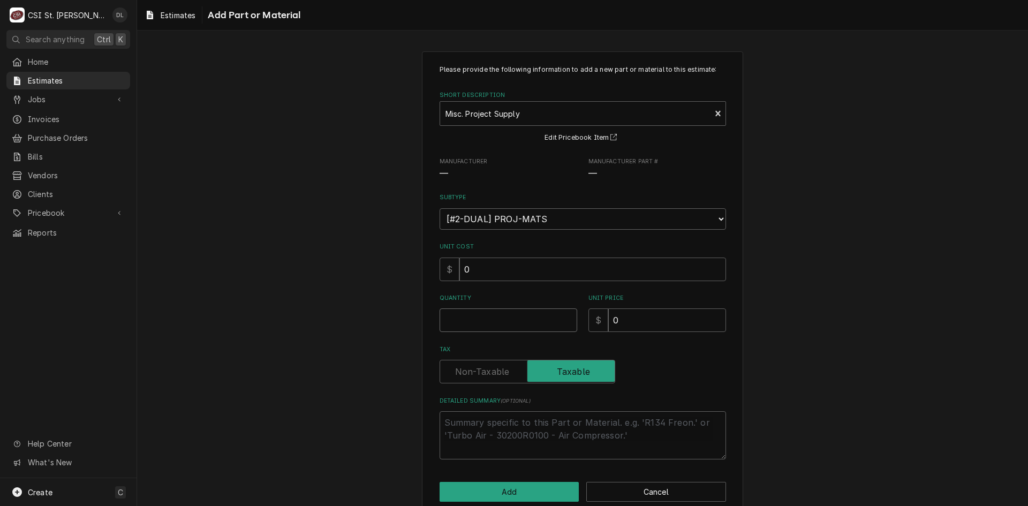
click at [503, 328] on input "Quantity" at bounding box center [509, 320] width 138 height 24
type textarea "x"
type input "1"
type textarea "x"
type input "4"
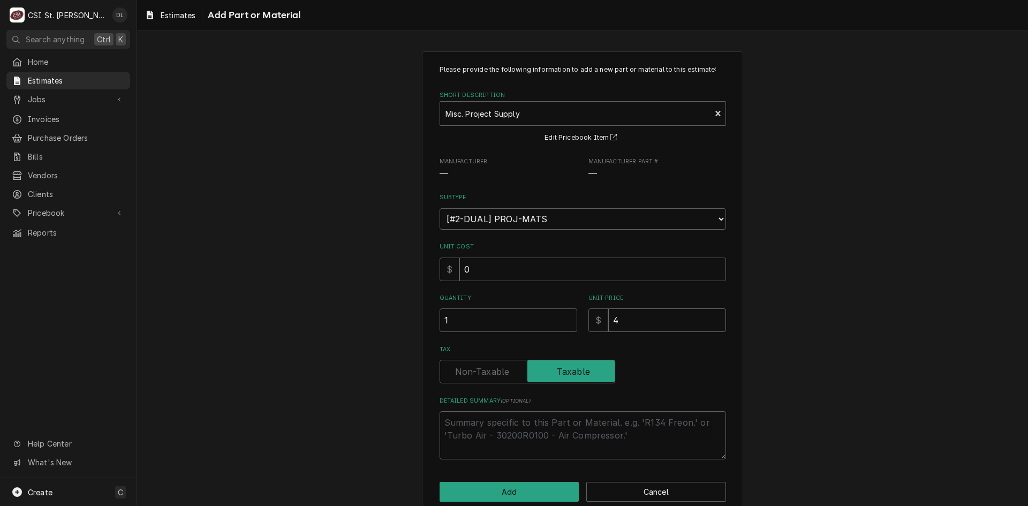
type textarea "x"
type input "47"
type textarea "x"
type input "478"
type textarea "x"
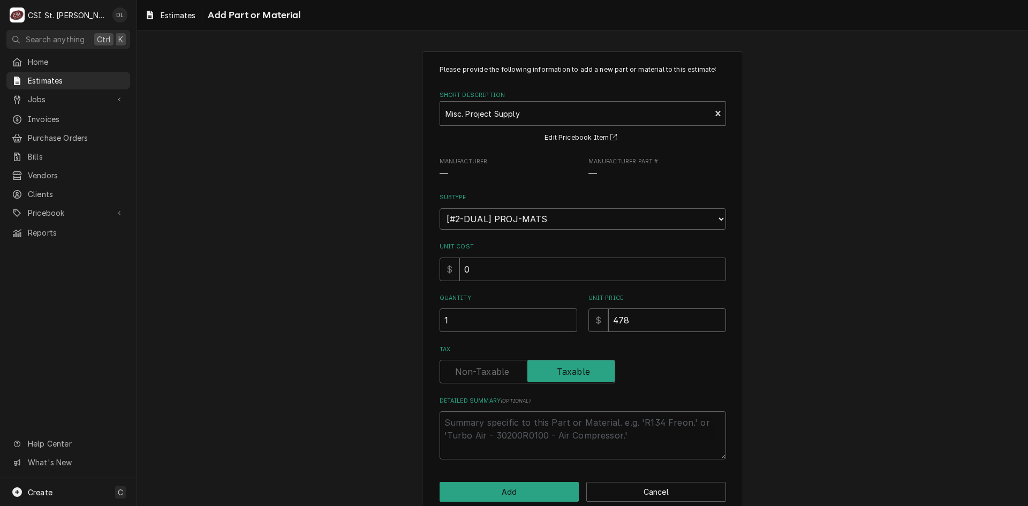
type input "4781"
type textarea "x"
type input "4781.2"
type textarea "x"
type input "4781.25"
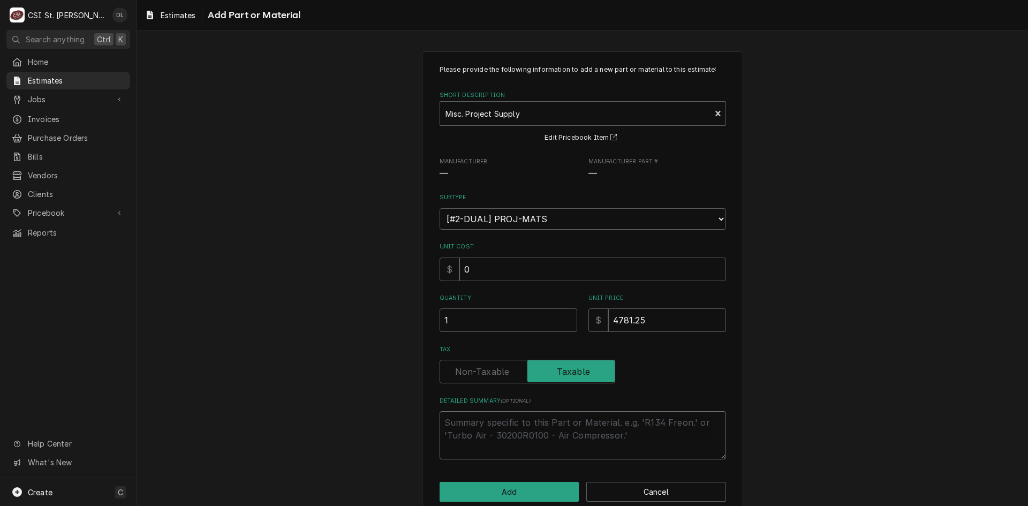
click at [479, 424] on textarea "Detailed Summary ( optional )" at bounding box center [583, 435] width 286 height 48
type textarea "x"
type textarea "B"
type textarea "x"
type textarea "Bo"
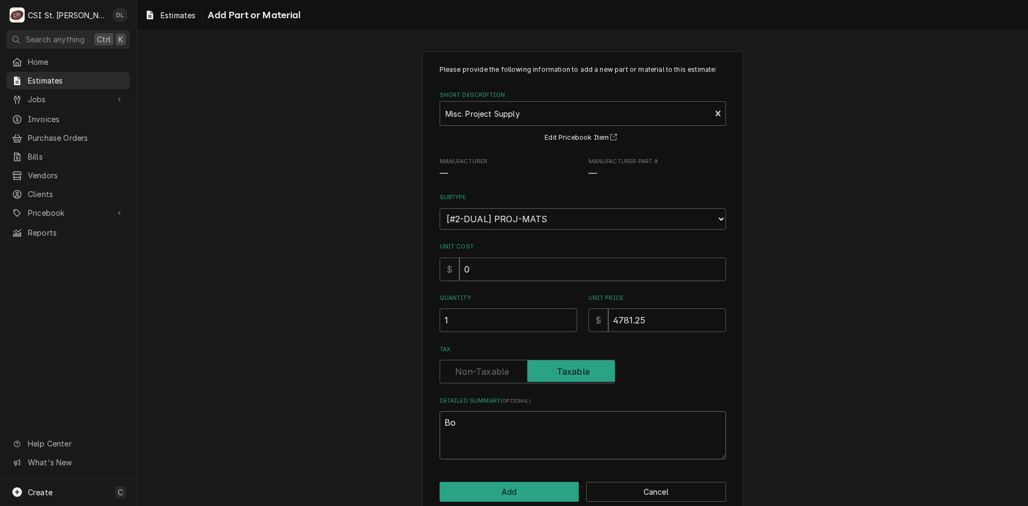
type textarea "x"
type textarea "Bol"
type textarea "x"
type textarea "Bolt"
type textarea "x"
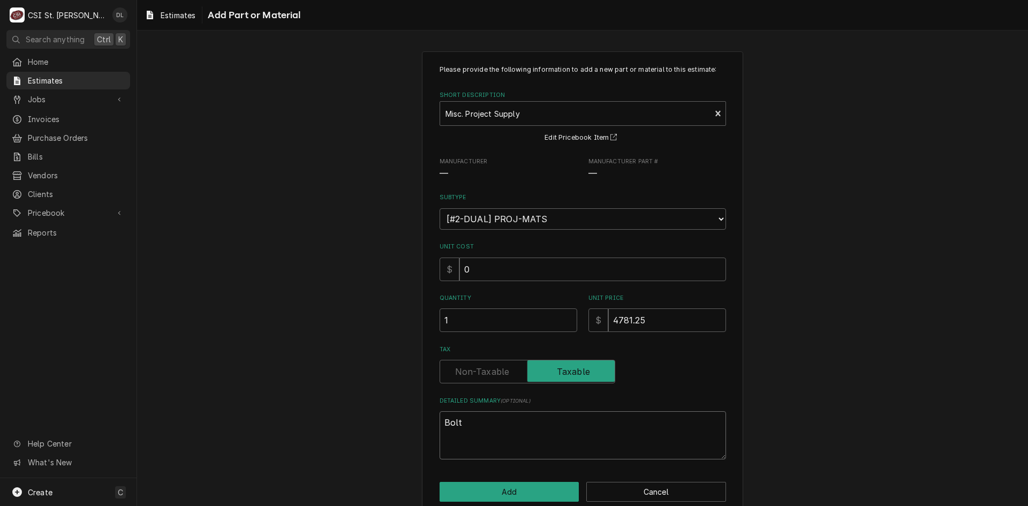
type textarea "Bolt"
type textarea "x"
type textarea "Bolt o"
type textarea "x"
type textarea "Bolt ov"
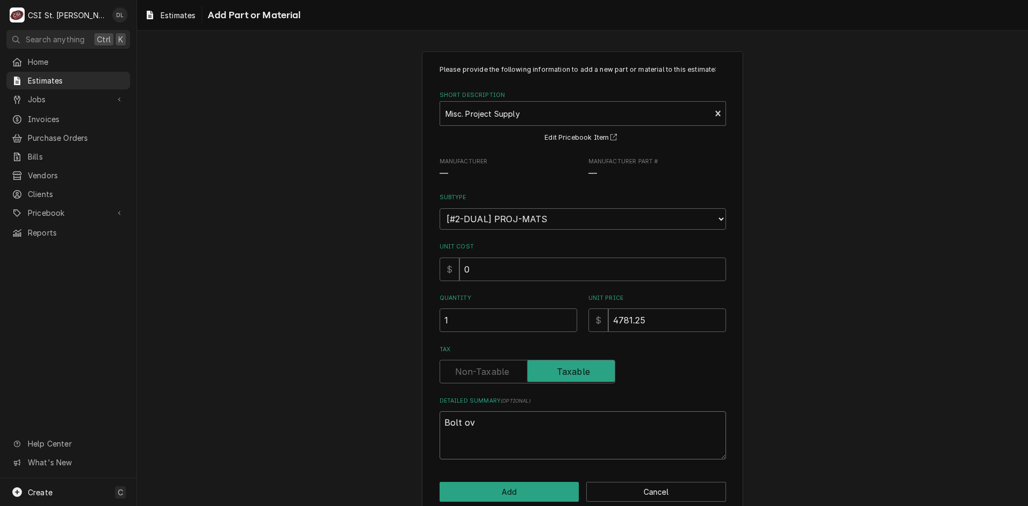
type textarea "x"
type textarea "Bolt ove"
type textarea "x"
type textarea "Bolt over"
type textarea "x"
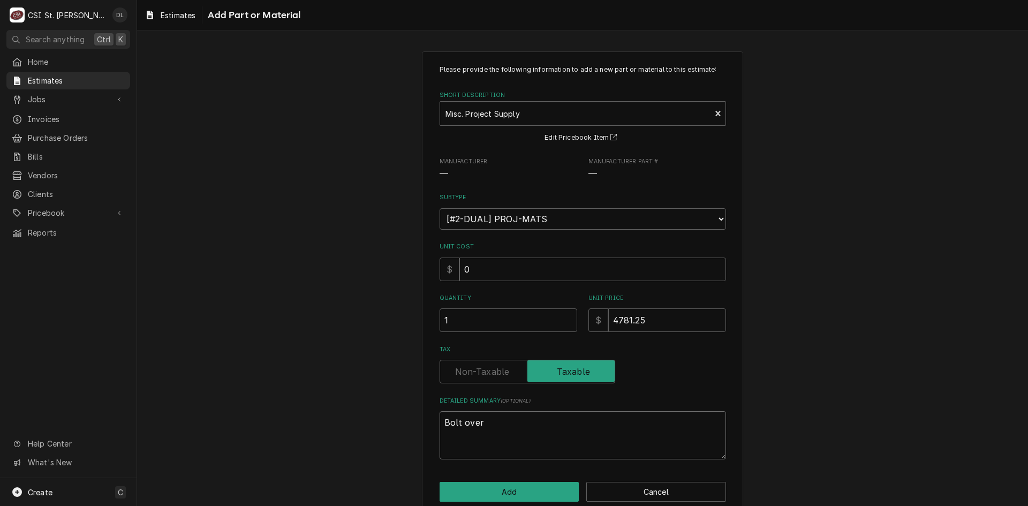
type textarea "Bolt over d"
type textarea "x"
type textarea "Bolt over do"
type textarea "x"
type textarea "Bolt over doo"
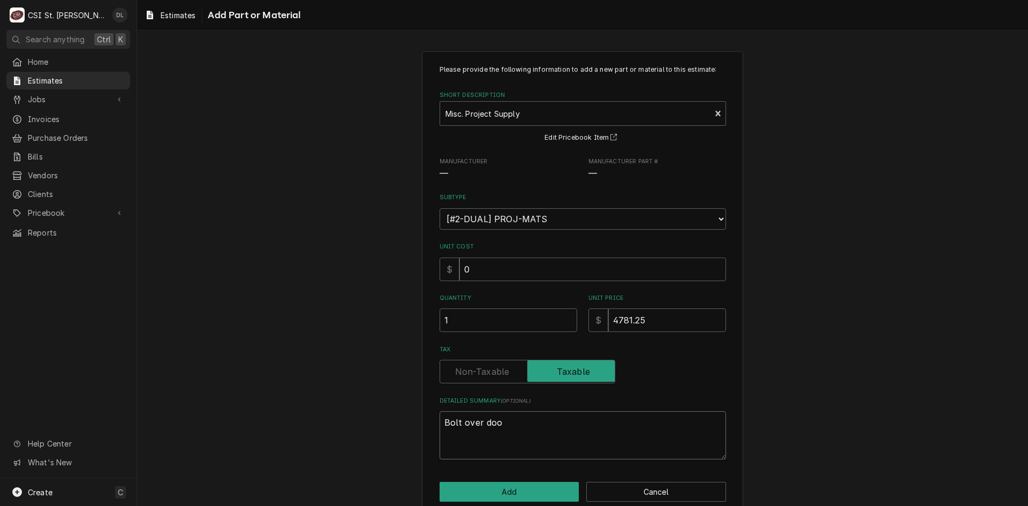
type textarea "x"
type textarea "Bolt over door"
type textarea "x"
type textarea "Bolt over door"
type textarea "x"
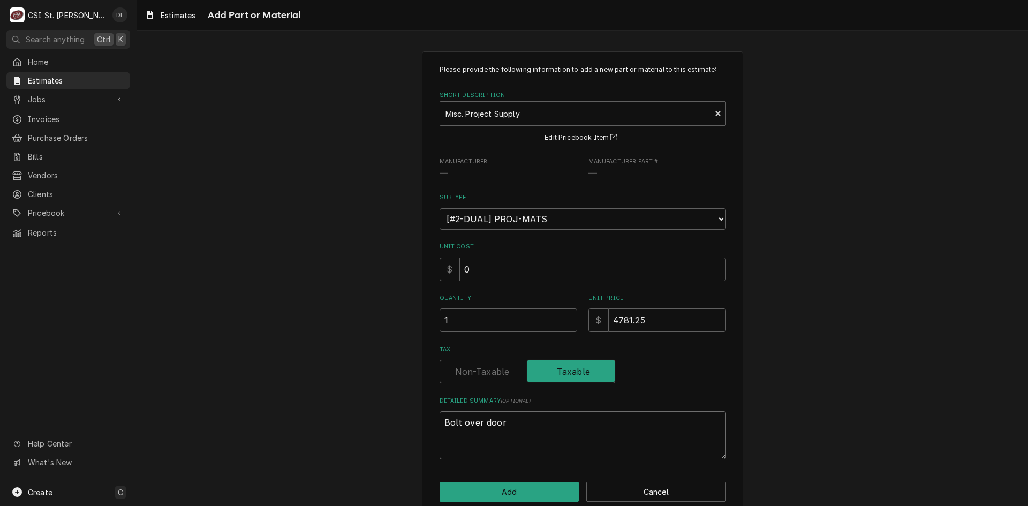
type textarea "Bolt over door w"
type textarea "x"
type textarea "Bolt over door wi"
type textarea "x"
type textarea "Bolt over door wit"
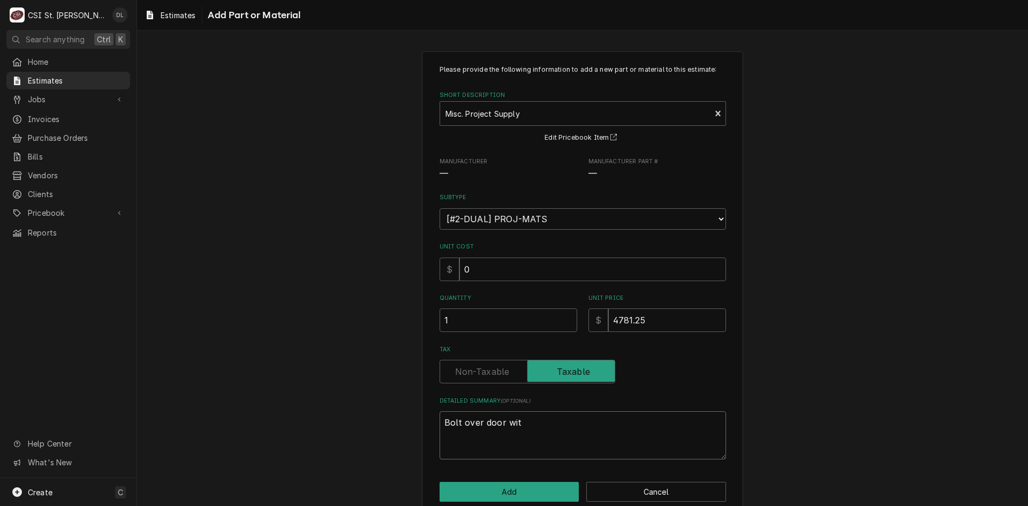
type textarea "x"
type textarea "Bolt over door with"
type textarea "x"
type textarea "Bolt over door witho"
type textarea "x"
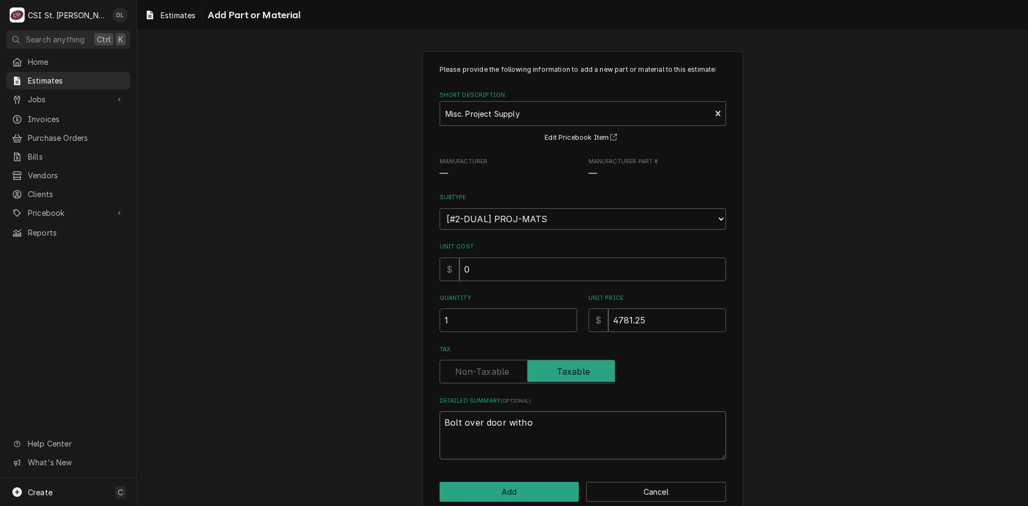
type textarea "Bolt over door withou"
type textarea "x"
type textarea "Bolt over door withoug"
type textarea "x"
type textarea "Bolt over door withou"
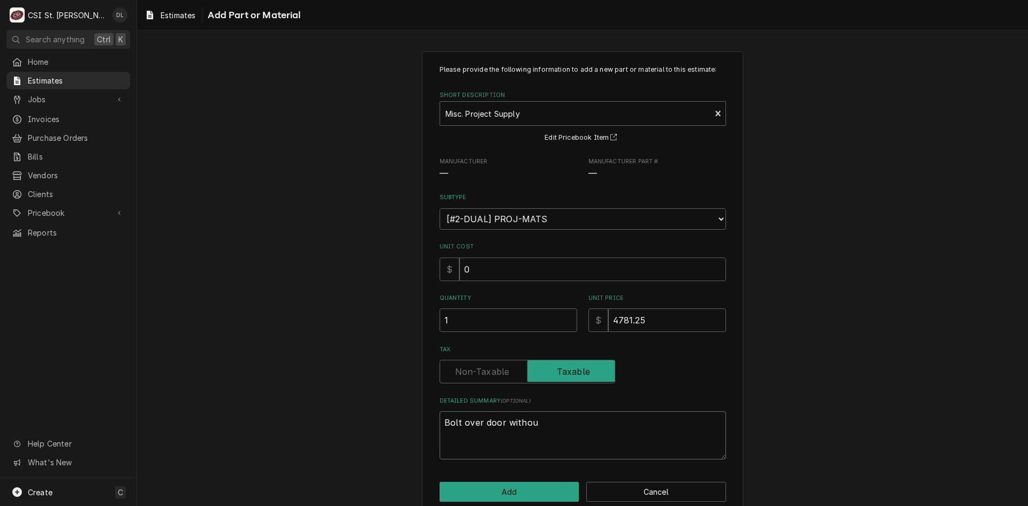
type textarea "x"
type textarea "Bolt over door without"
type textarea "x"
type textarea "Bolt over door without"
type textarea "x"
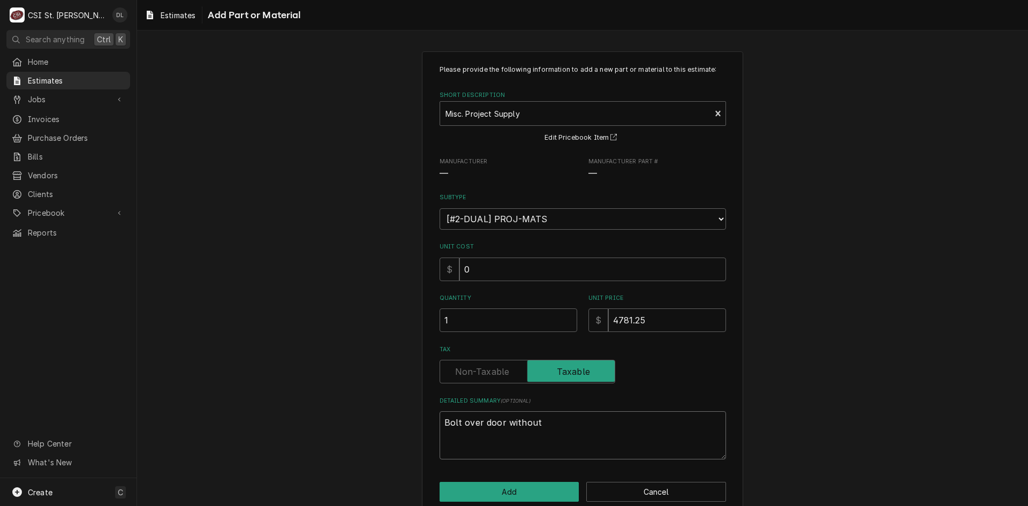
type textarea "Bolt over door without w"
type textarea "x"
type textarea "Bolt over door without wi"
type textarea "x"
type textarea "Bolt over door without win"
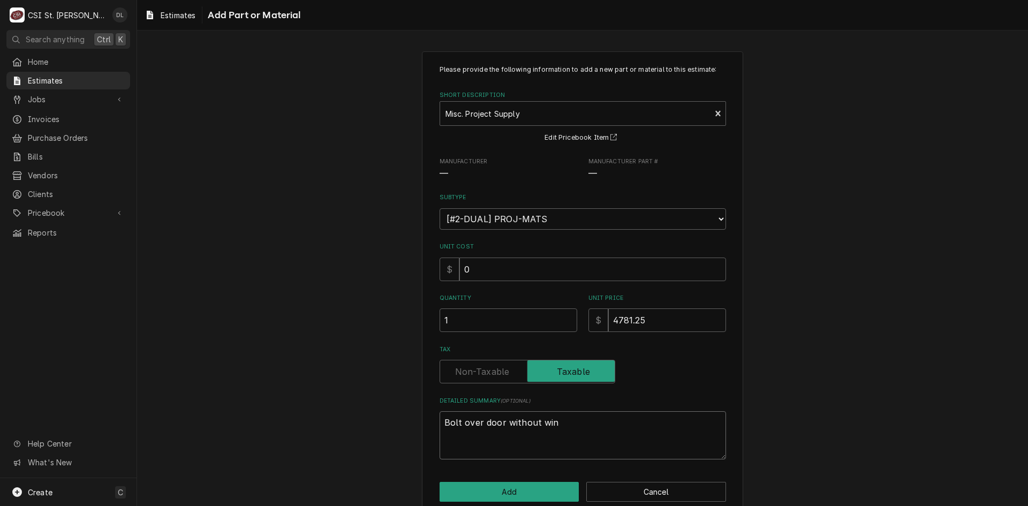
type textarea "x"
type textarea "Bolt over door without wind"
type textarea "x"
type textarea "Bolt over door without windo"
type textarea "x"
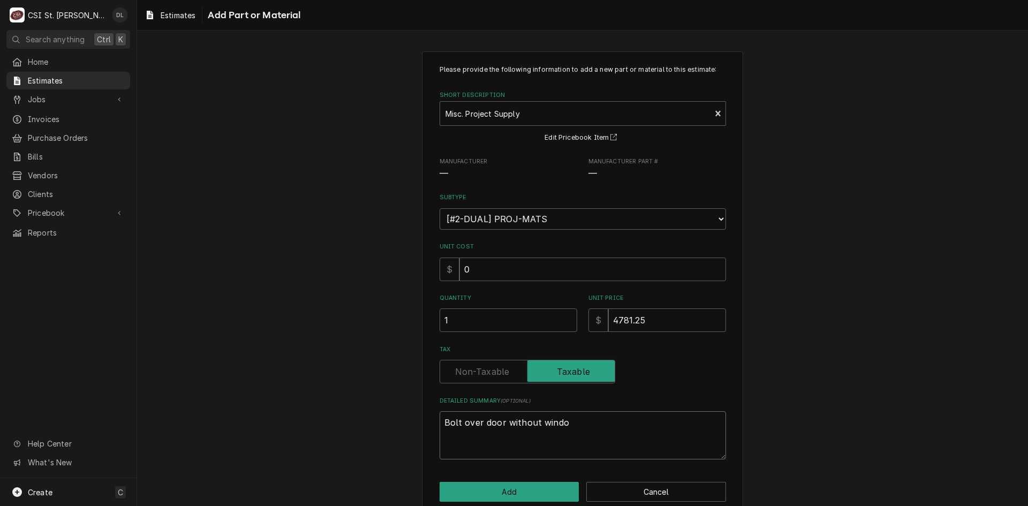
type textarea "Bolt over door without window"
type textarea "x"
type textarea "Bolt over door without window."
type textarea "x"
type textarea "Bolt over door without window."
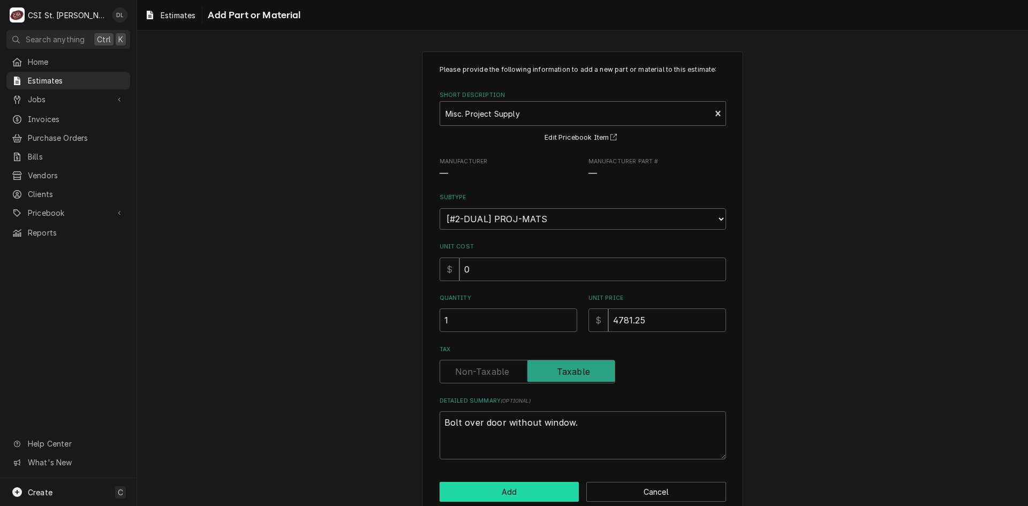
click at [539, 482] on button "Add" at bounding box center [510, 492] width 140 height 20
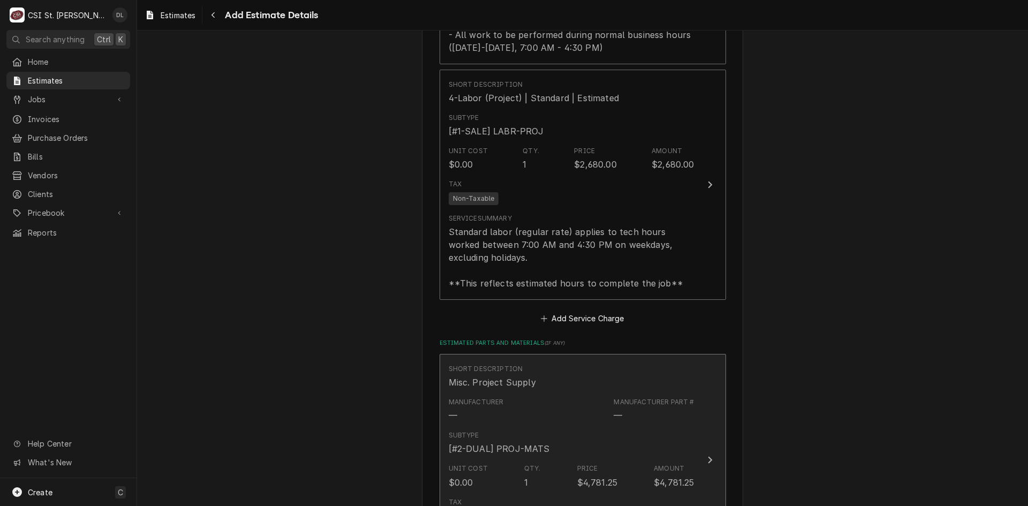
type textarea "x"
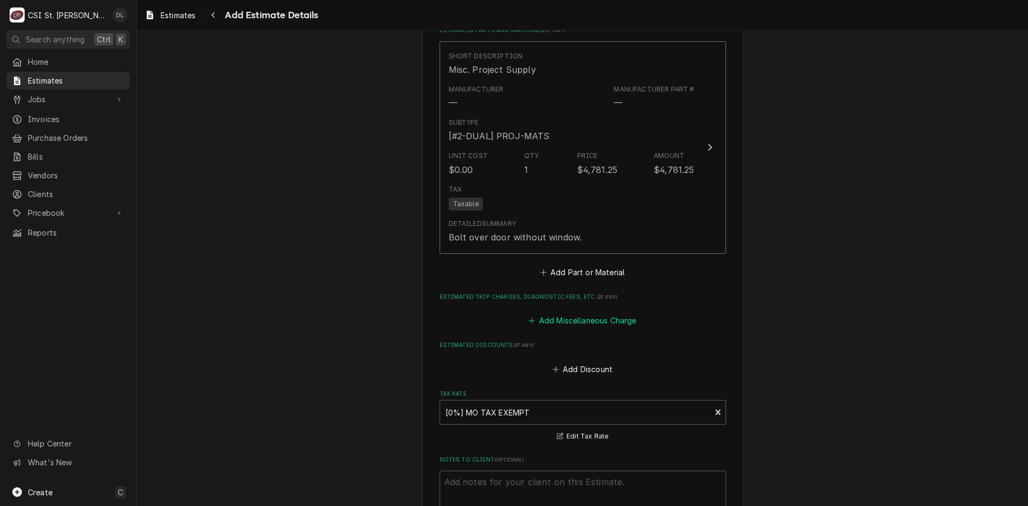
scroll to position [1545, 0]
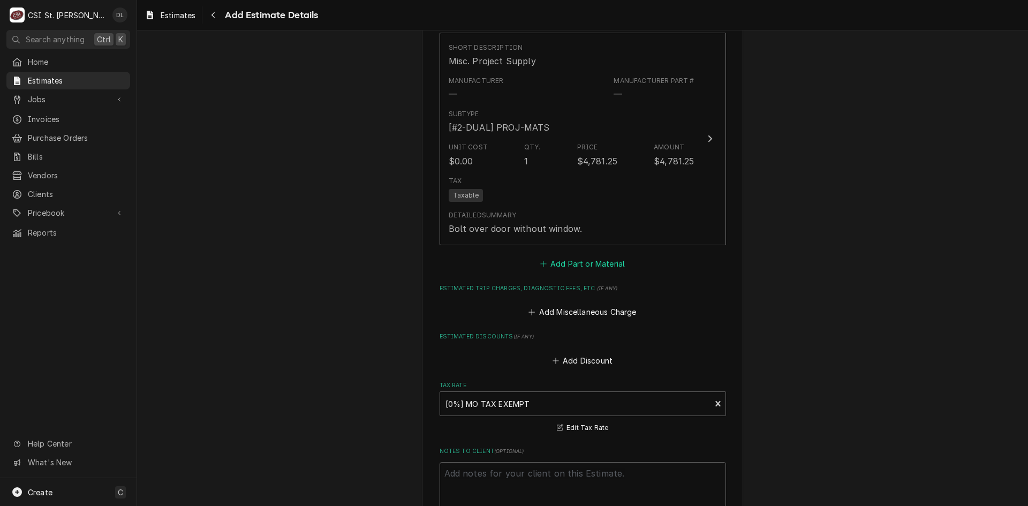
click at [542, 265] on icon "Estimated Parts and Materials" at bounding box center [543, 263] width 6 height 7
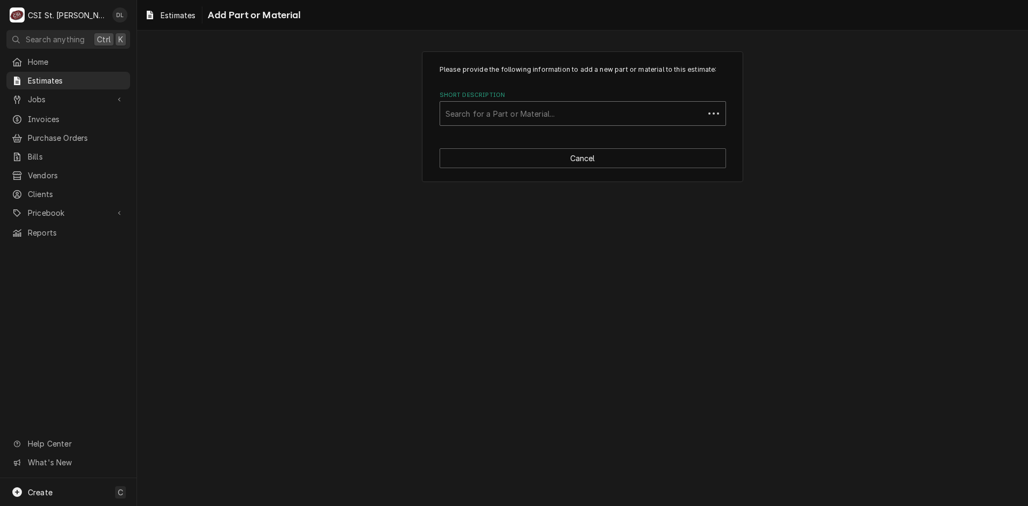
click at [508, 109] on div "Short Description" at bounding box center [571, 113] width 253 height 19
type input "project ma"
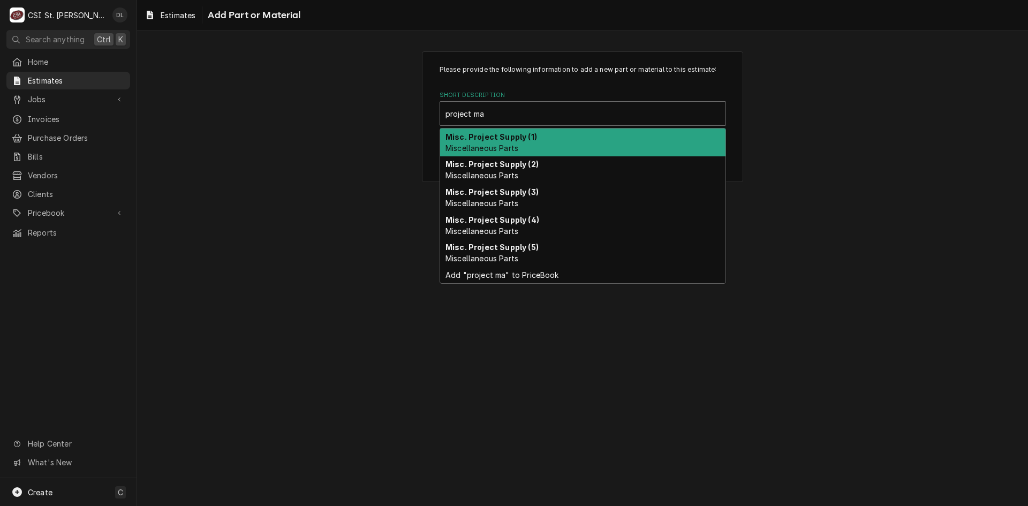
click at [513, 140] on strong "Misc. Project Supply (1)" at bounding box center [491, 136] width 92 height 9
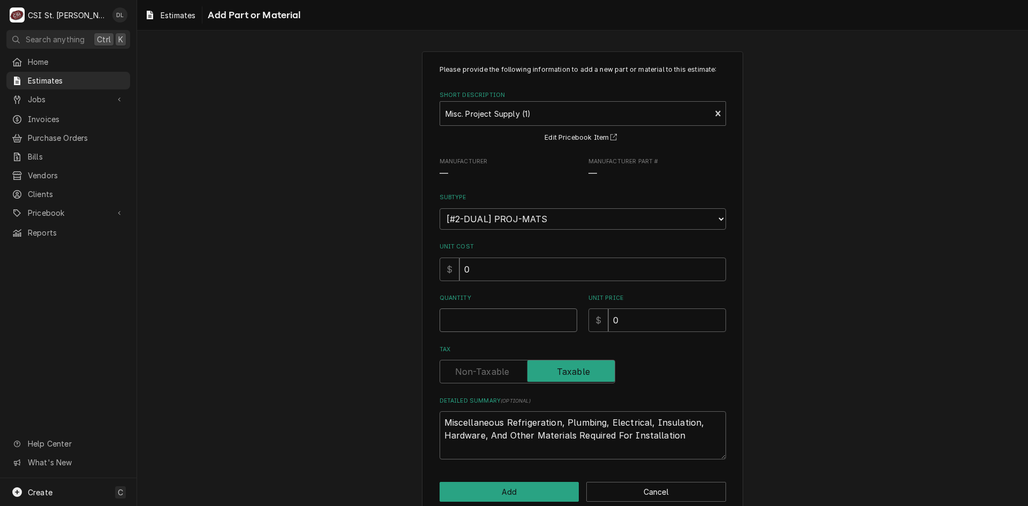
click at [473, 324] on input "Quantity" at bounding box center [509, 320] width 138 height 24
type textarea "x"
type input "1"
type textarea "x"
type input "5"
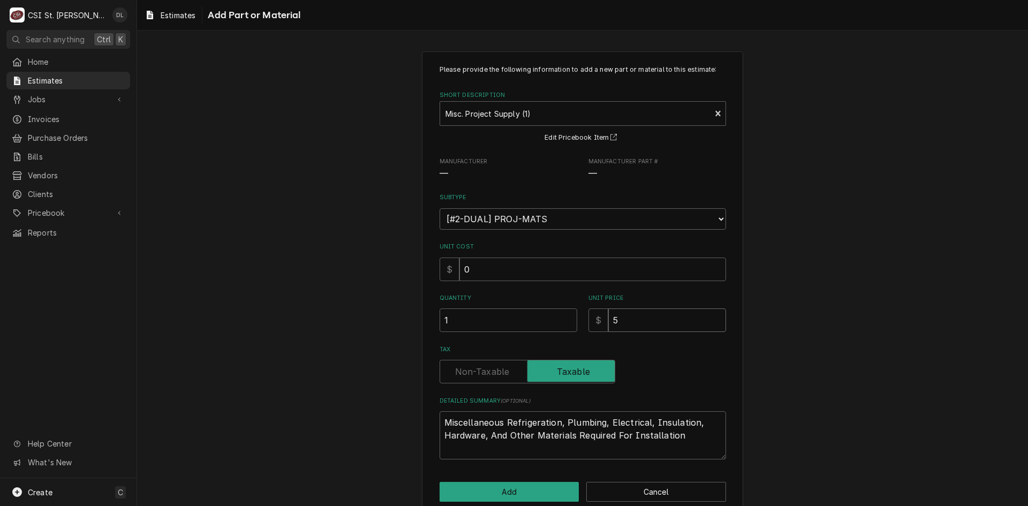
type textarea "x"
type input "50"
type textarea "x"
type input "500"
type textarea "x"
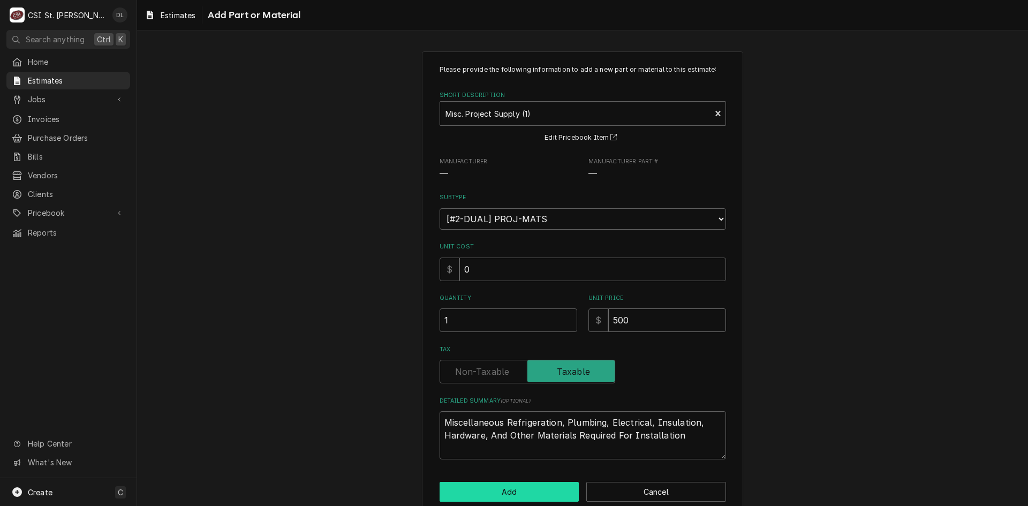
type input "500"
click at [525, 491] on button "Add" at bounding box center [510, 492] width 140 height 20
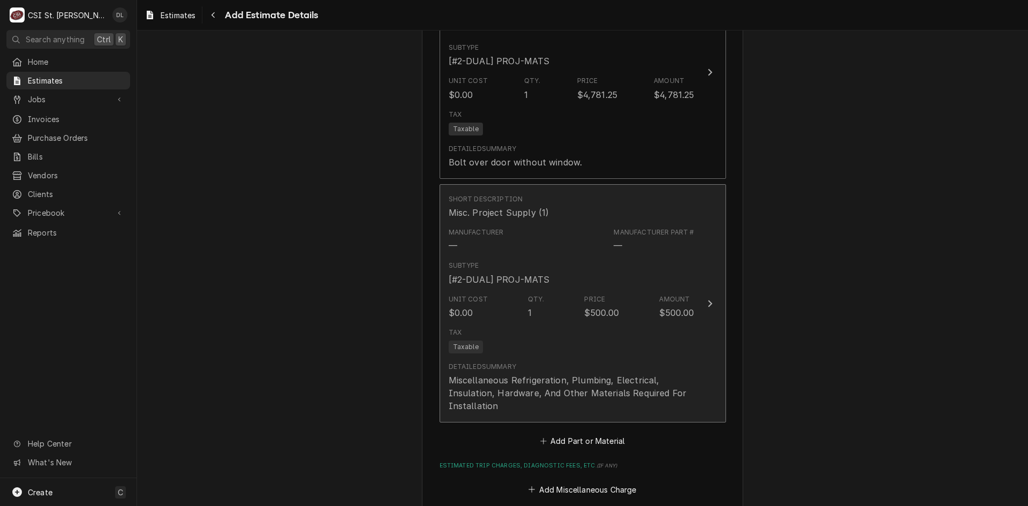
type textarea "x"
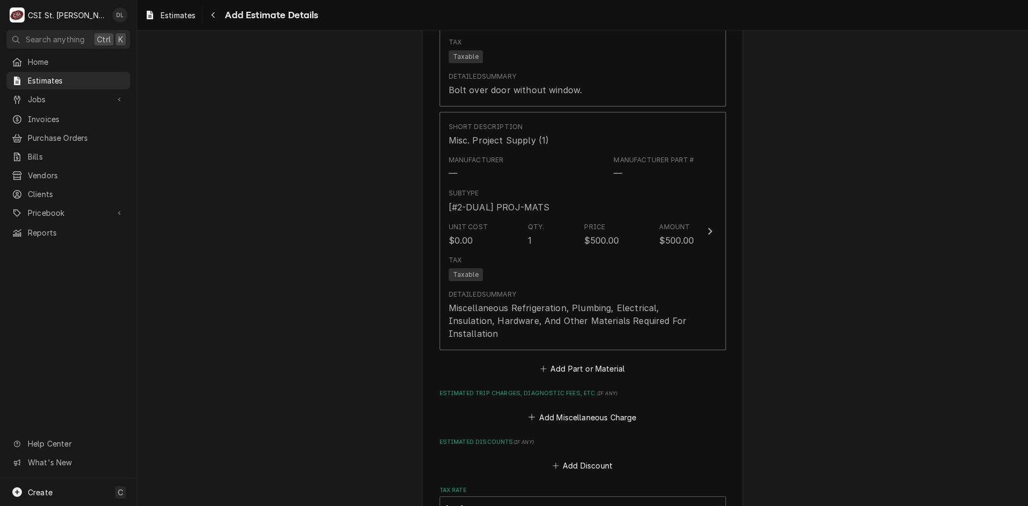
scroll to position [1932, 0]
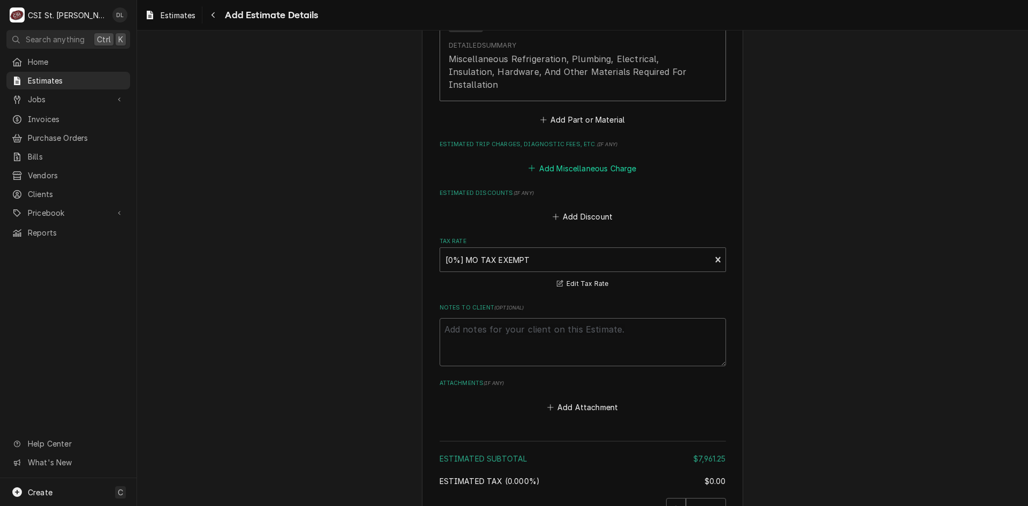
click at [528, 171] on icon "Estimated Trip Charges, Diagnostic Fees, etc." at bounding box center [531, 167] width 6 height 7
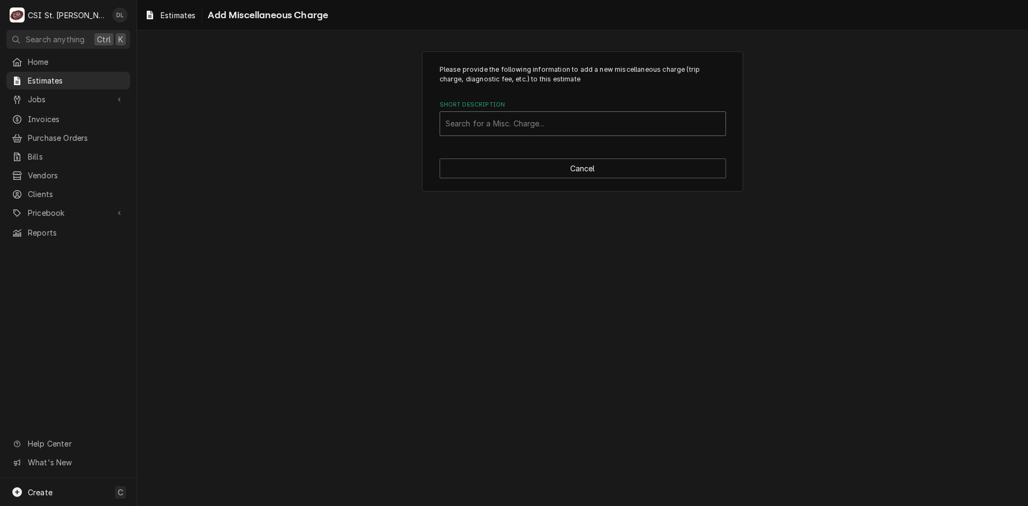
click at [510, 119] on div "Short Description" at bounding box center [582, 123] width 275 height 19
type input "ship"
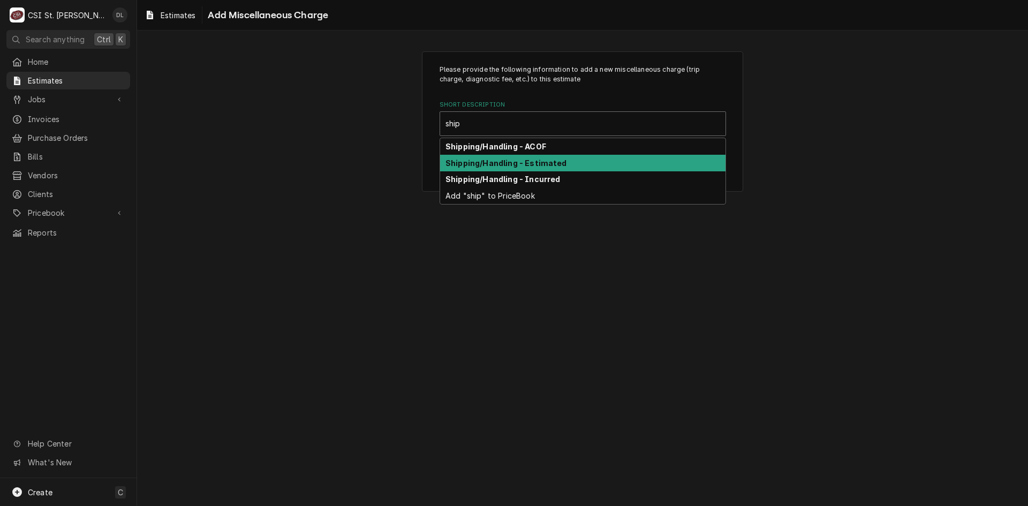
click at [529, 157] on div "Shipping/Handling - Estimated" at bounding box center [582, 163] width 285 height 17
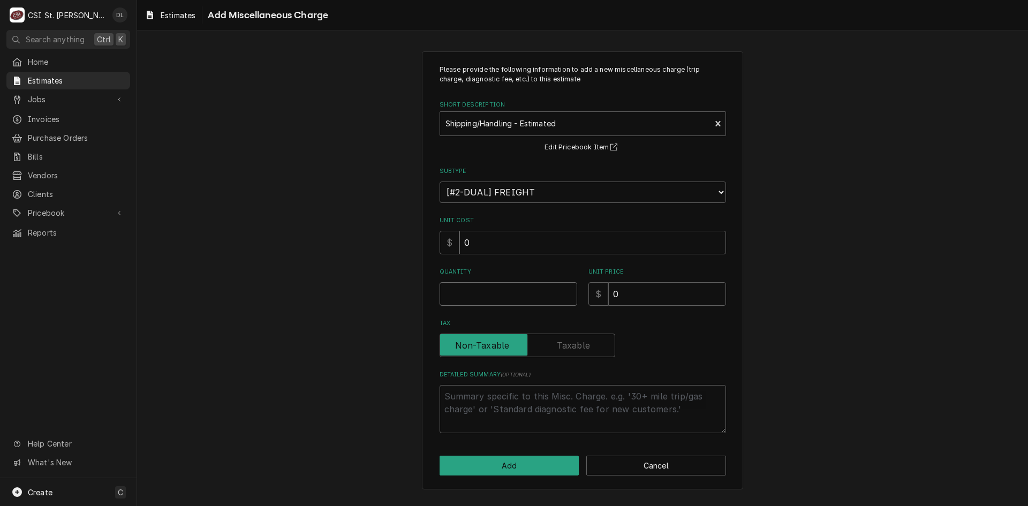
click at [471, 304] on input "Quantity" at bounding box center [509, 294] width 138 height 24
type textarea "x"
type input "1"
type textarea "x"
type input "6"
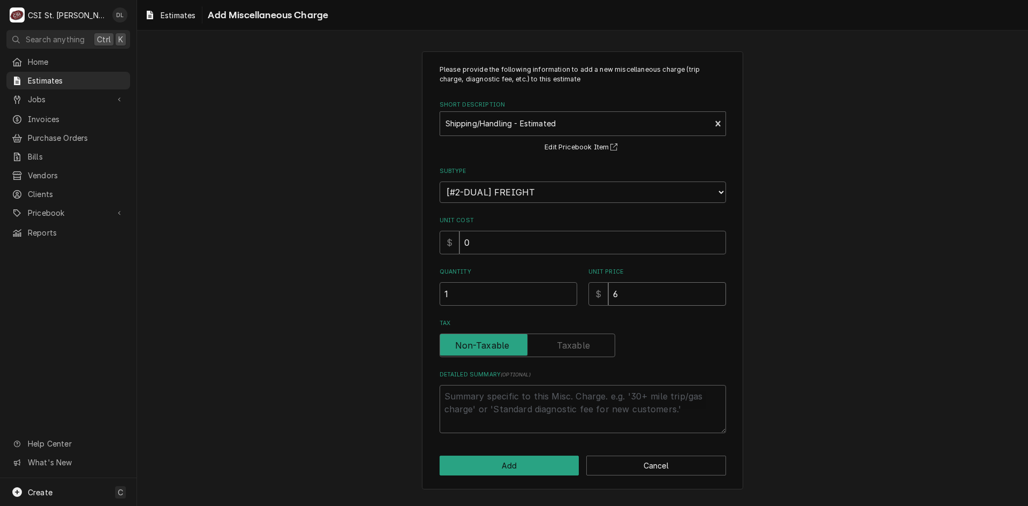
type textarea "x"
type input "60"
type textarea "x"
type input "600"
click at [516, 466] on button "Add" at bounding box center [510, 466] width 140 height 20
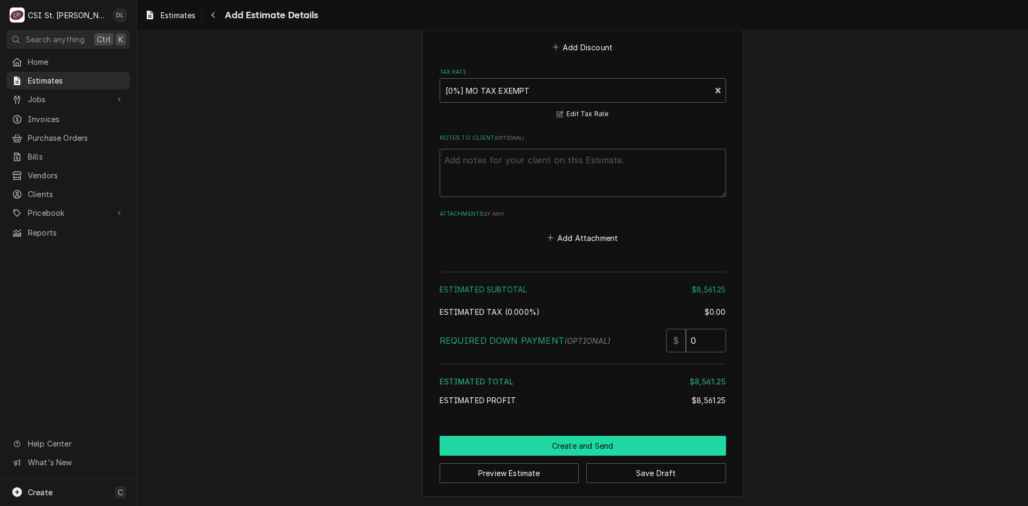
click at [596, 447] on button "Create and Send" at bounding box center [583, 446] width 286 height 20
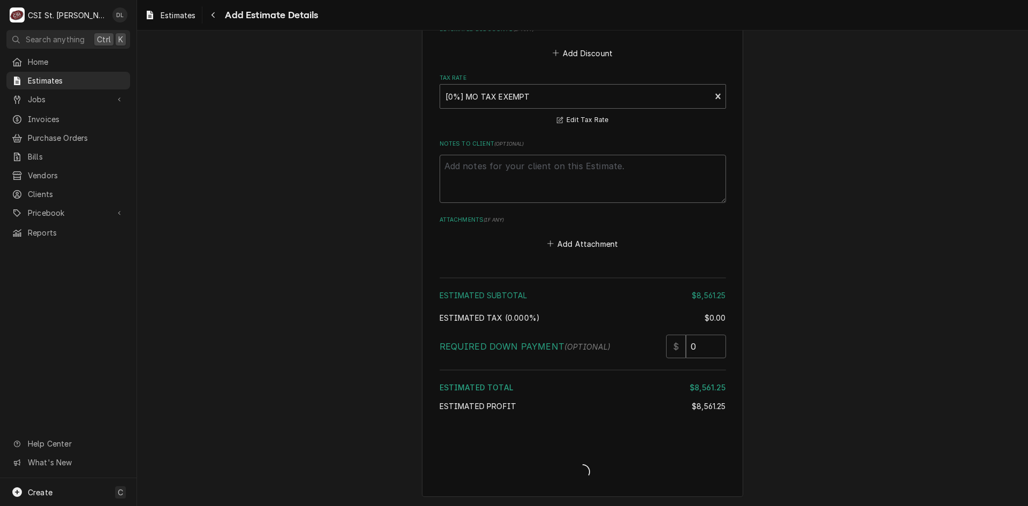
type textarea "x"
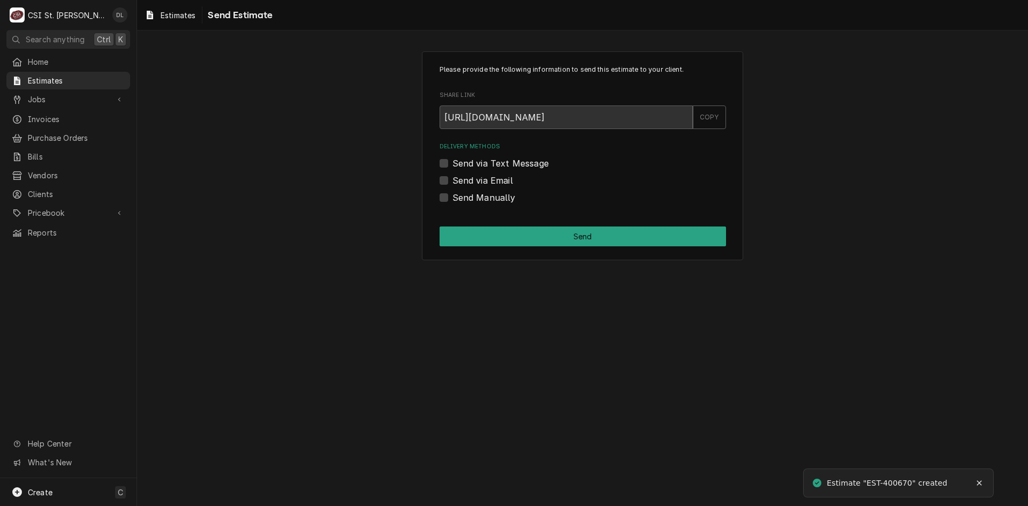
drag, startPoint x: 447, startPoint y: 198, endPoint x: 458, endPoint y: 205, distance: 12.8
click at [452, 198] on label "Send Manually" at bounding box center [483, 197] width 63 height 13
click at [452, 198] on input "Send Manually" at bounding box center [595, 203] width 286 height 24
checkbox input "true"
click at [519, 230] on button "Send" at bounding box center [583, 236] width 286 height 20
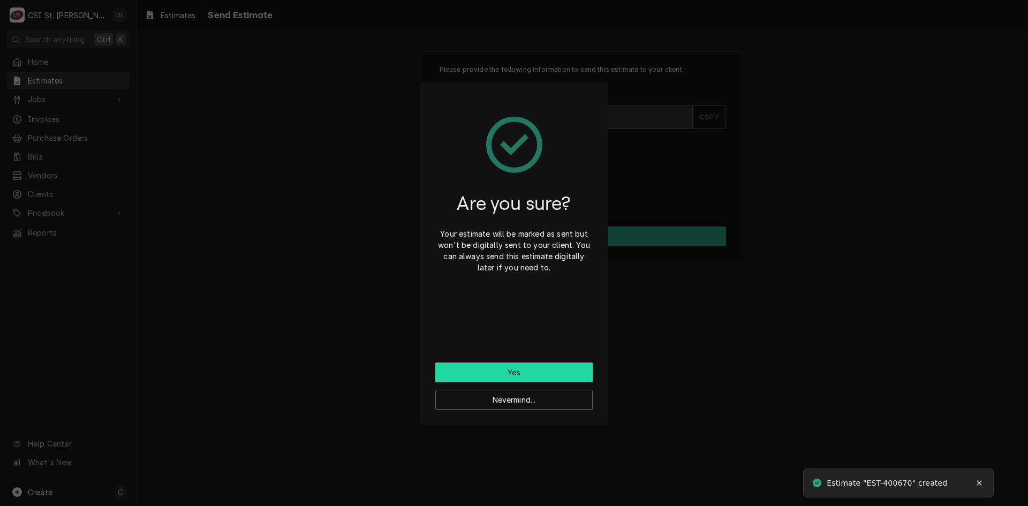
click at [525, 374] on button "Yes" at bounding box center [513, 372] width 157 height 20
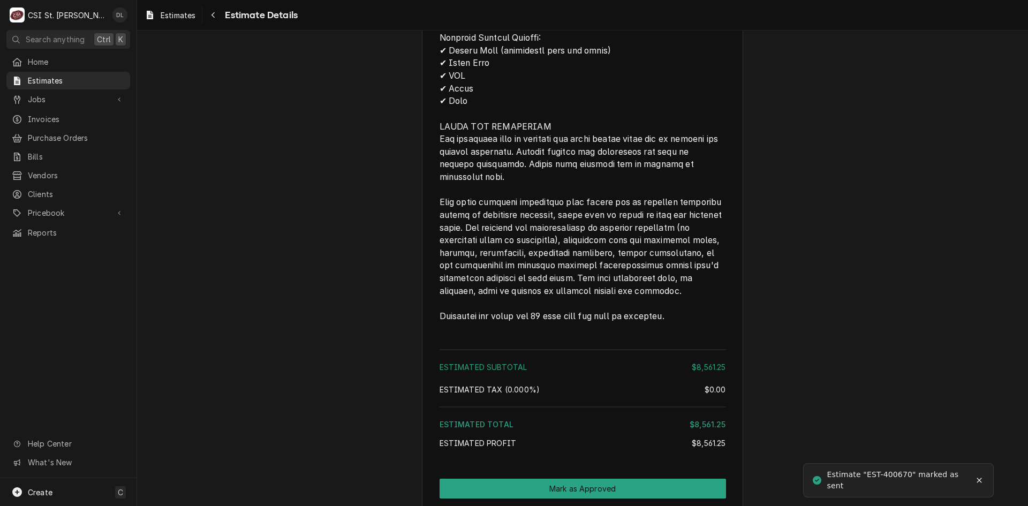
scroll to position [2177, 0]
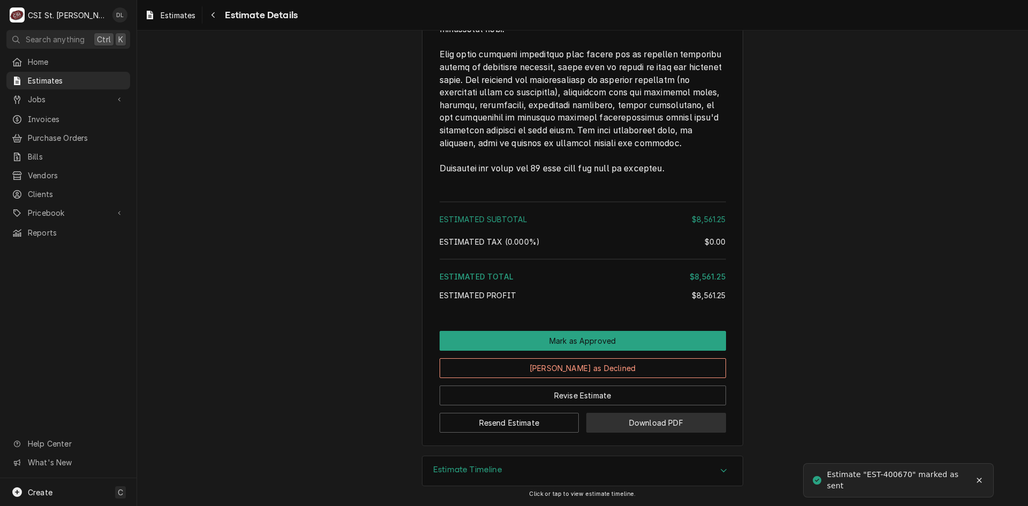
click at [662, 414] on button "Download PDF" at bounding box center [656, 423] width 140 height 20
